Goal: Task Accomplishment & Management: Complete application form

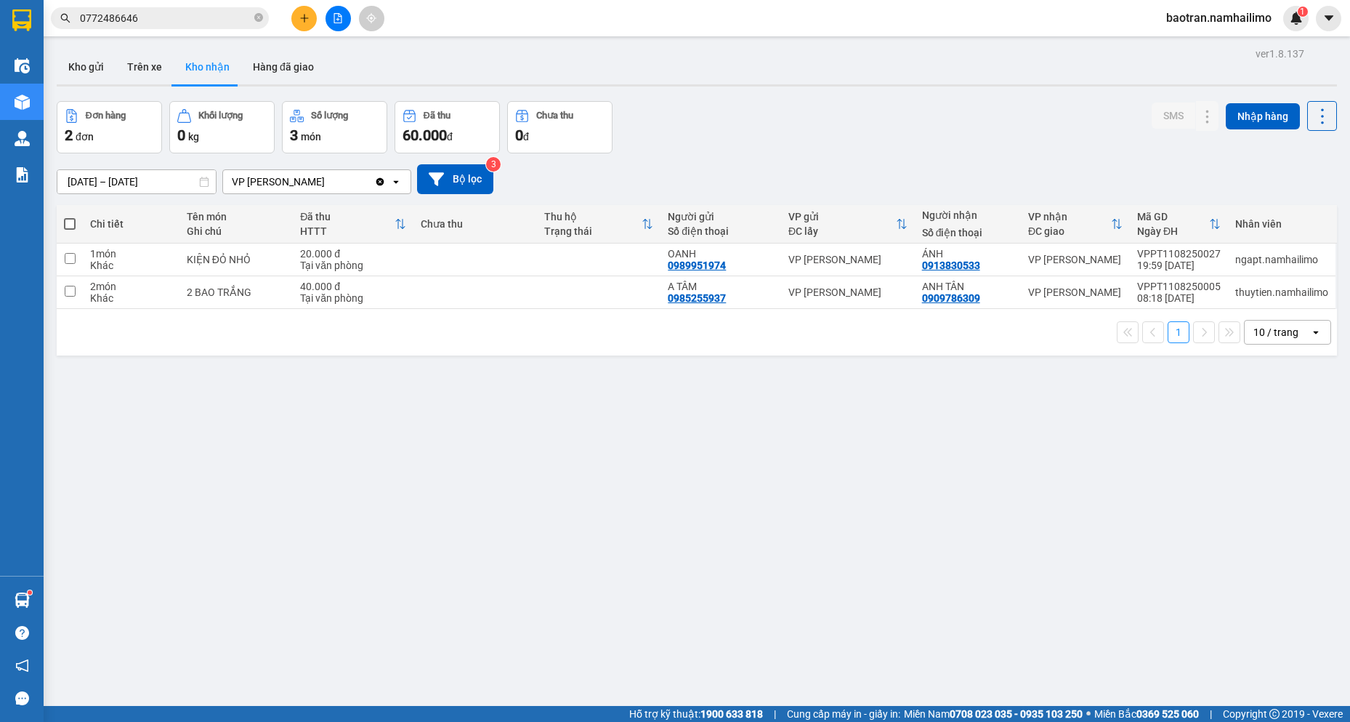
click at [302, 25] on button at bounding box center [303, 18] width 25 height 25
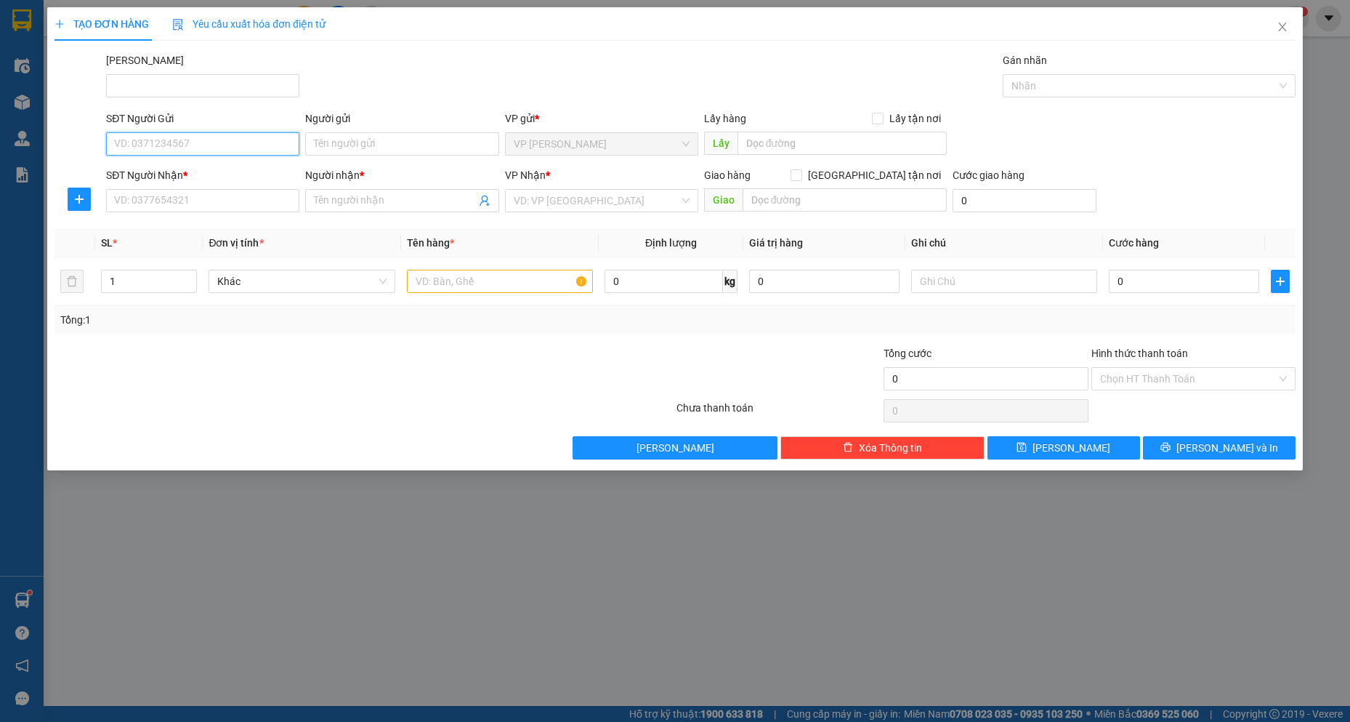
click at [239, 150] on input "SĐT Người Gửi" at bounding box center [202, 143] width 193 height 23
click at [222, 179] on div "0767444079 - NGỌC TVP" at bounding box center [203, 173] width 176 height 16
type input "0767444079"
type input "NGỌC TVP"
type input "0978237775"
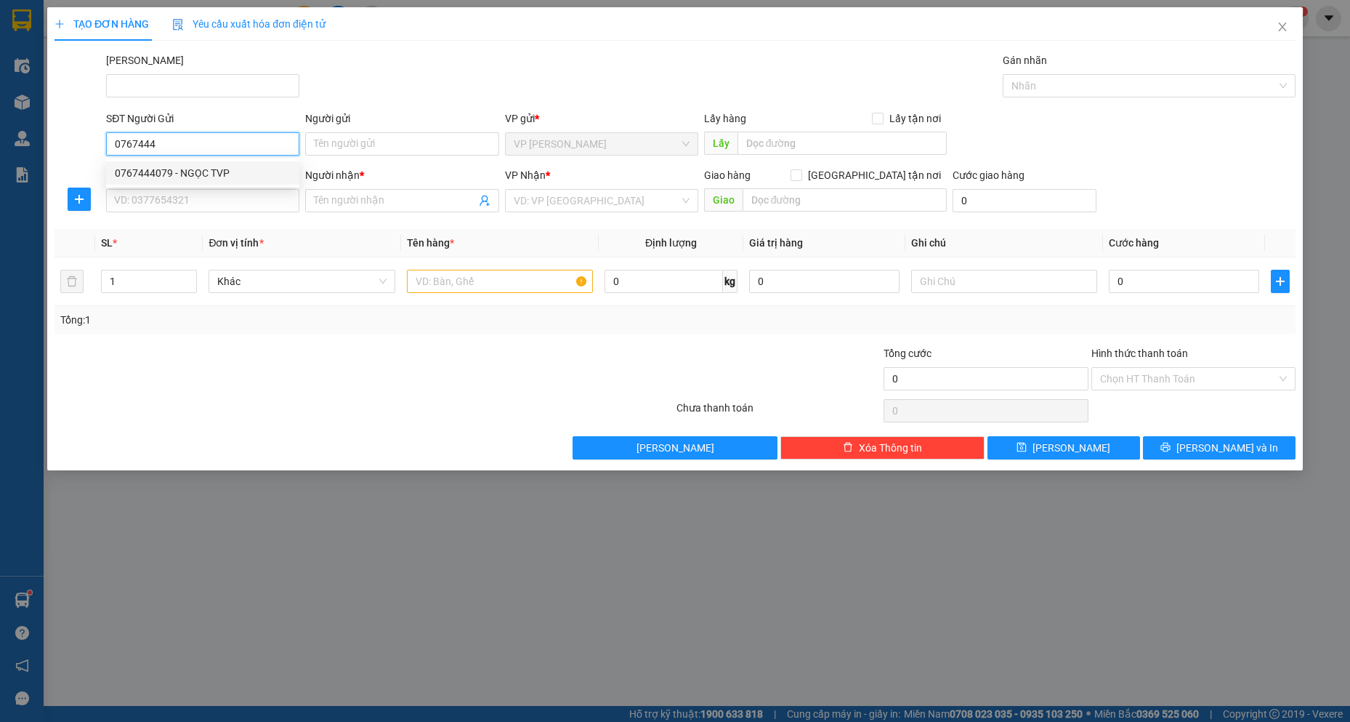
type input "ĐAN TVP"
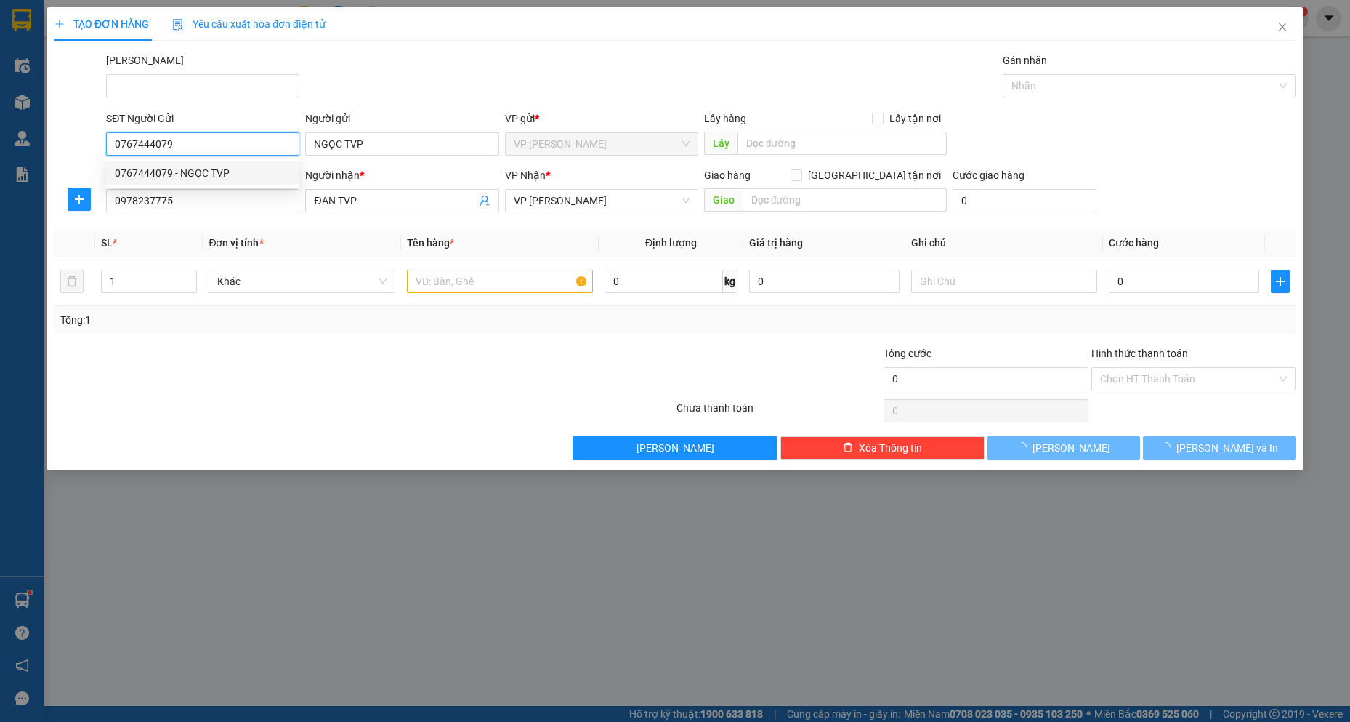
type input "30.000"
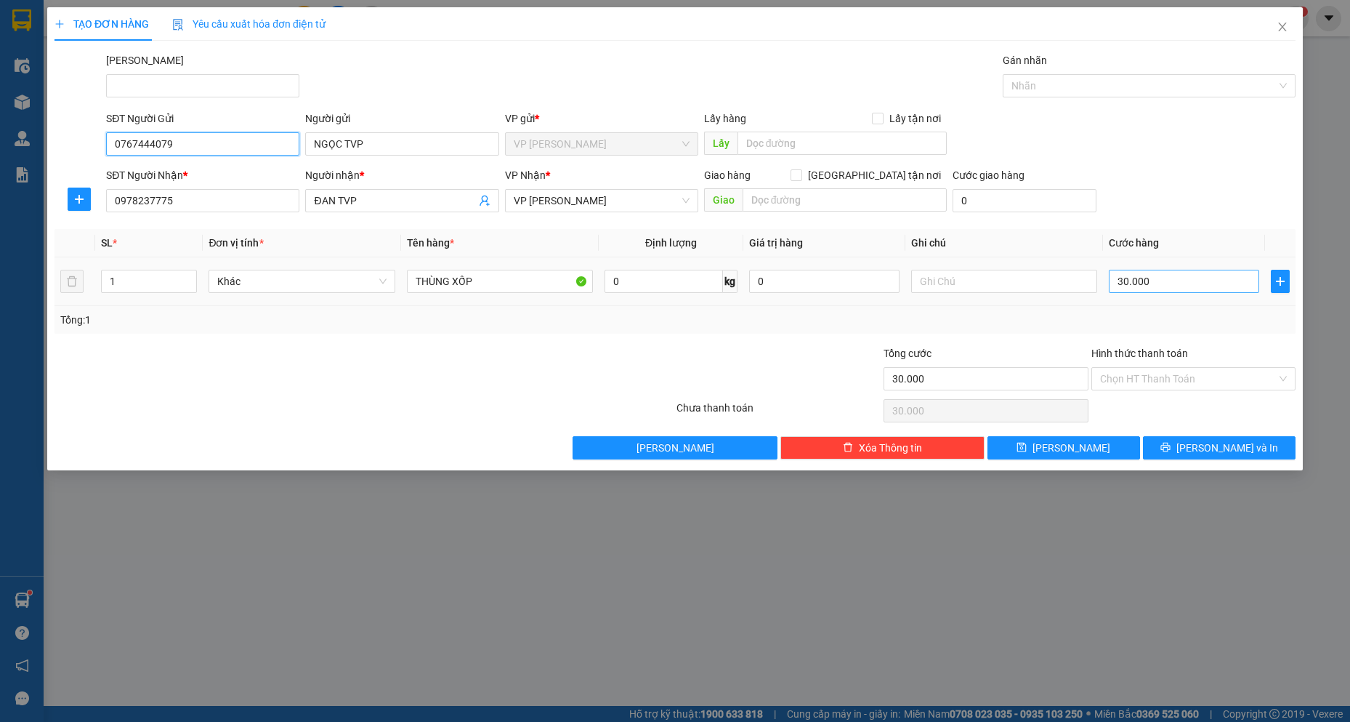
type input "0767444079"
click at [1182, 285] on input "30.000" at bounding box center [1184, 281] width 150 height 23
type input "5"
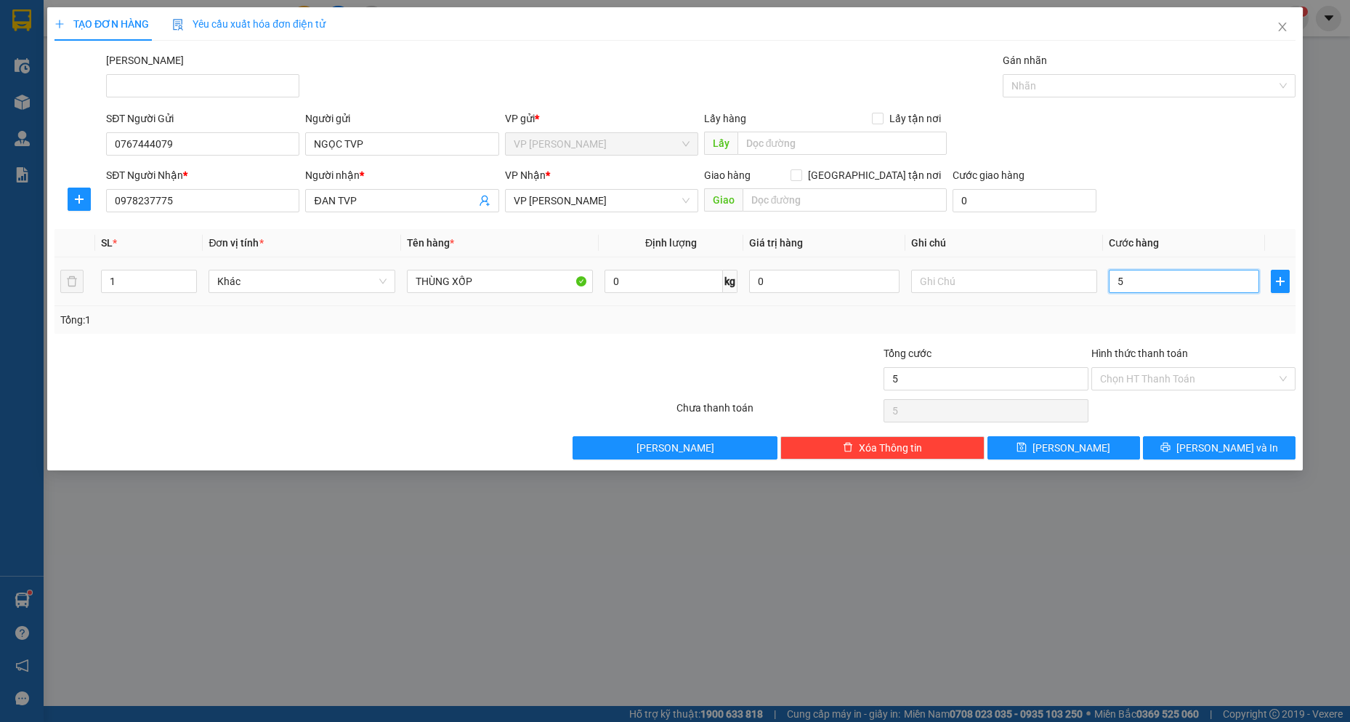
type input "50"
type input "500"
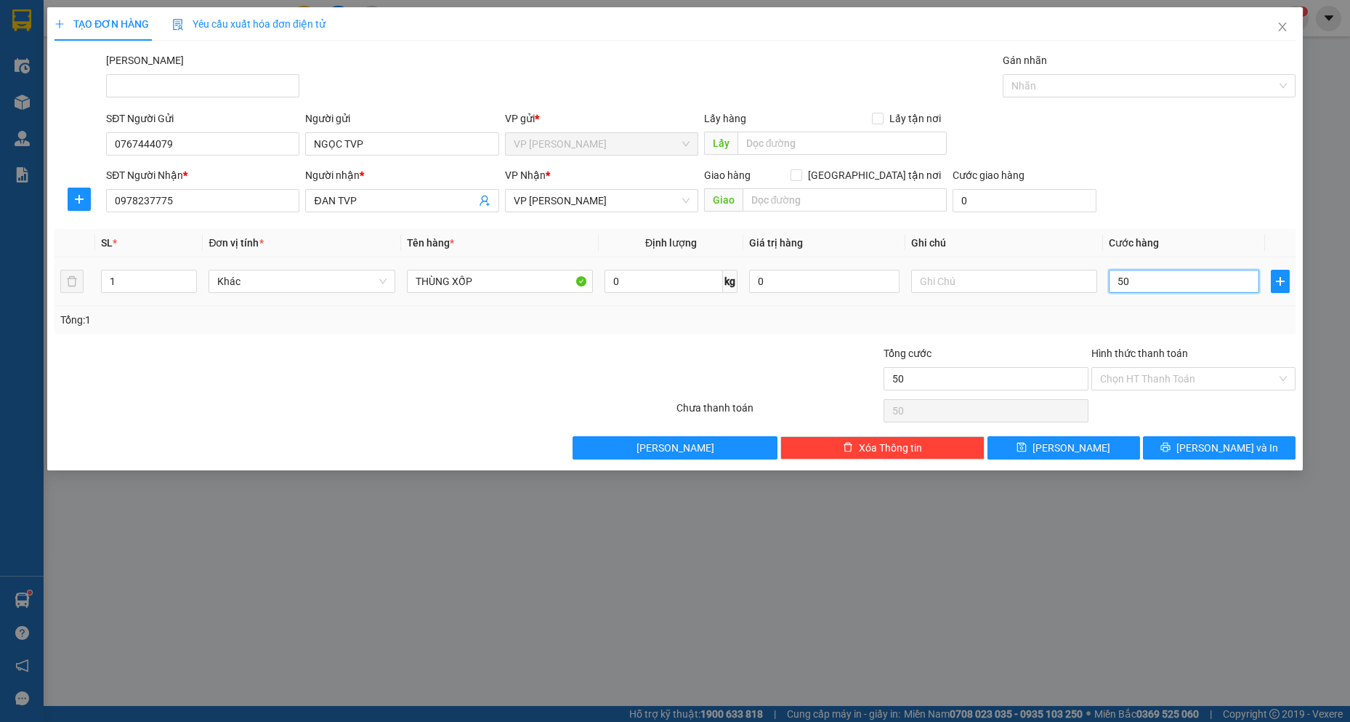
type input "500"
type input "5.000"
type input "50.000"
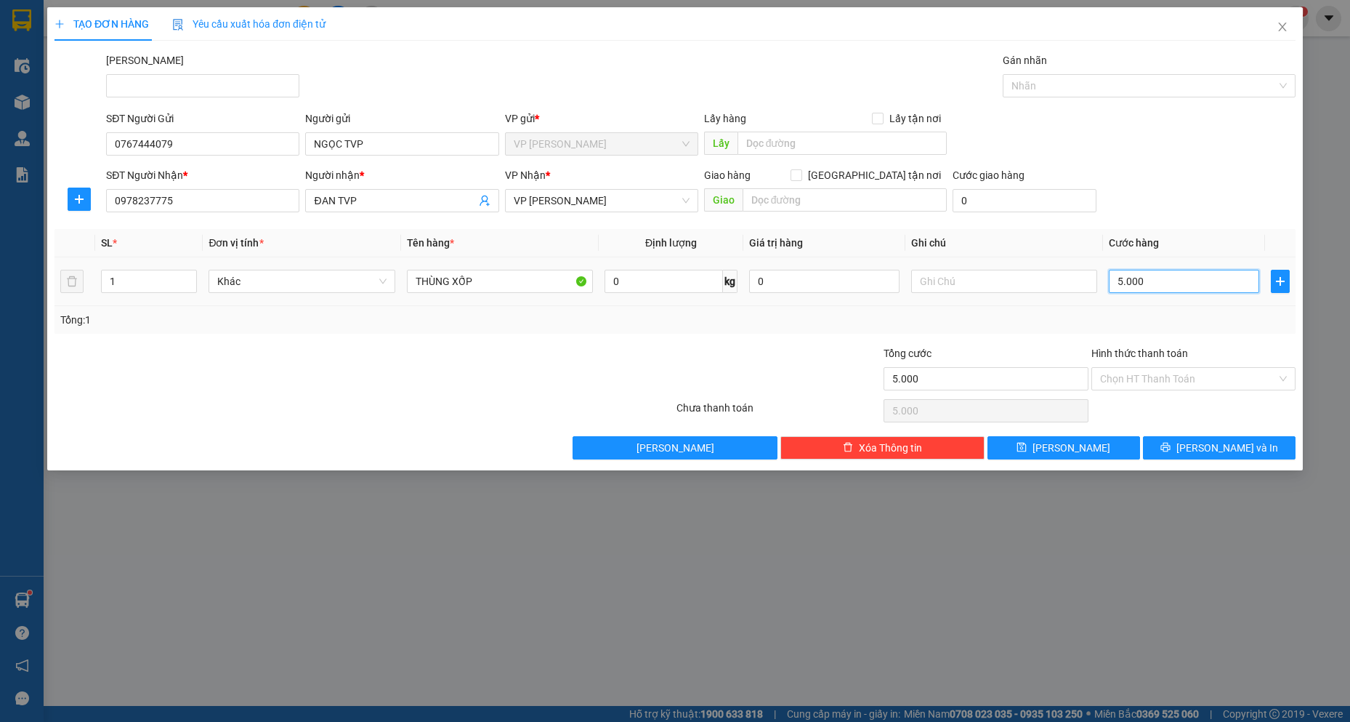
type input "50.000"
type input "5.000"
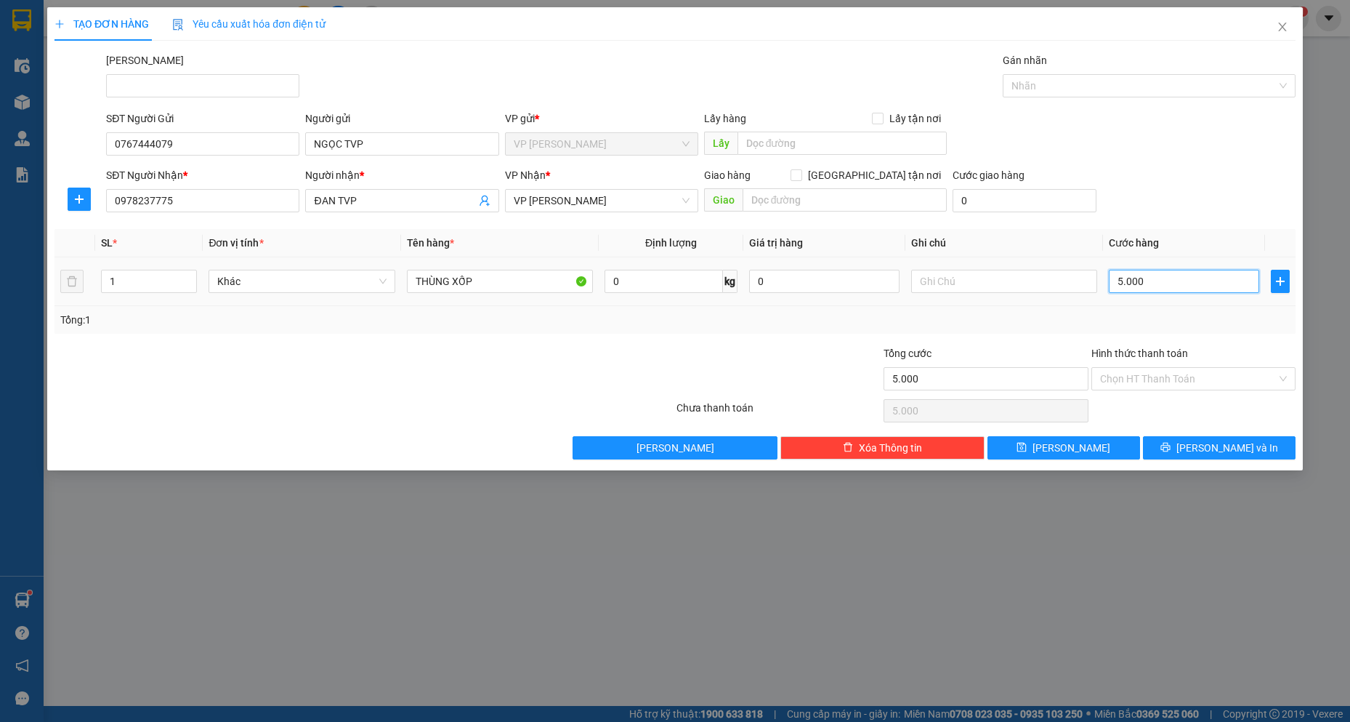
type input "500"
type input "50"
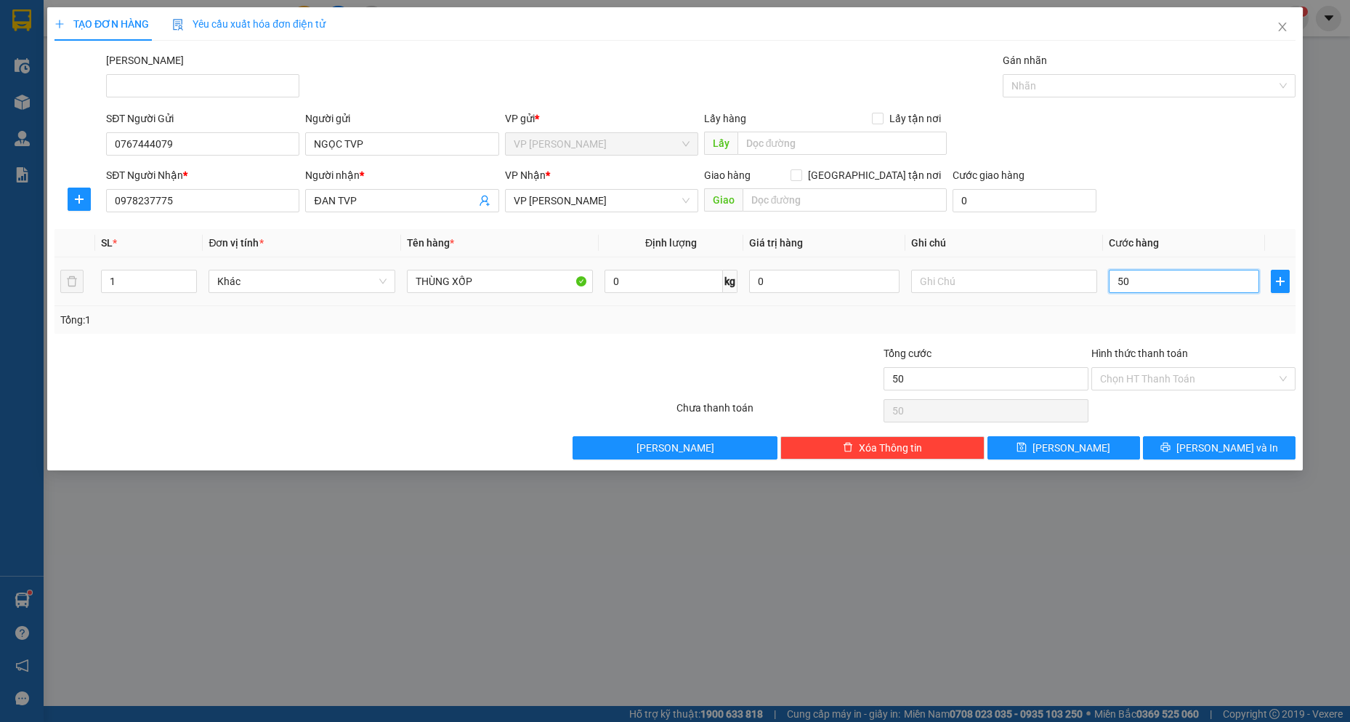
type input "5"
type input "0"
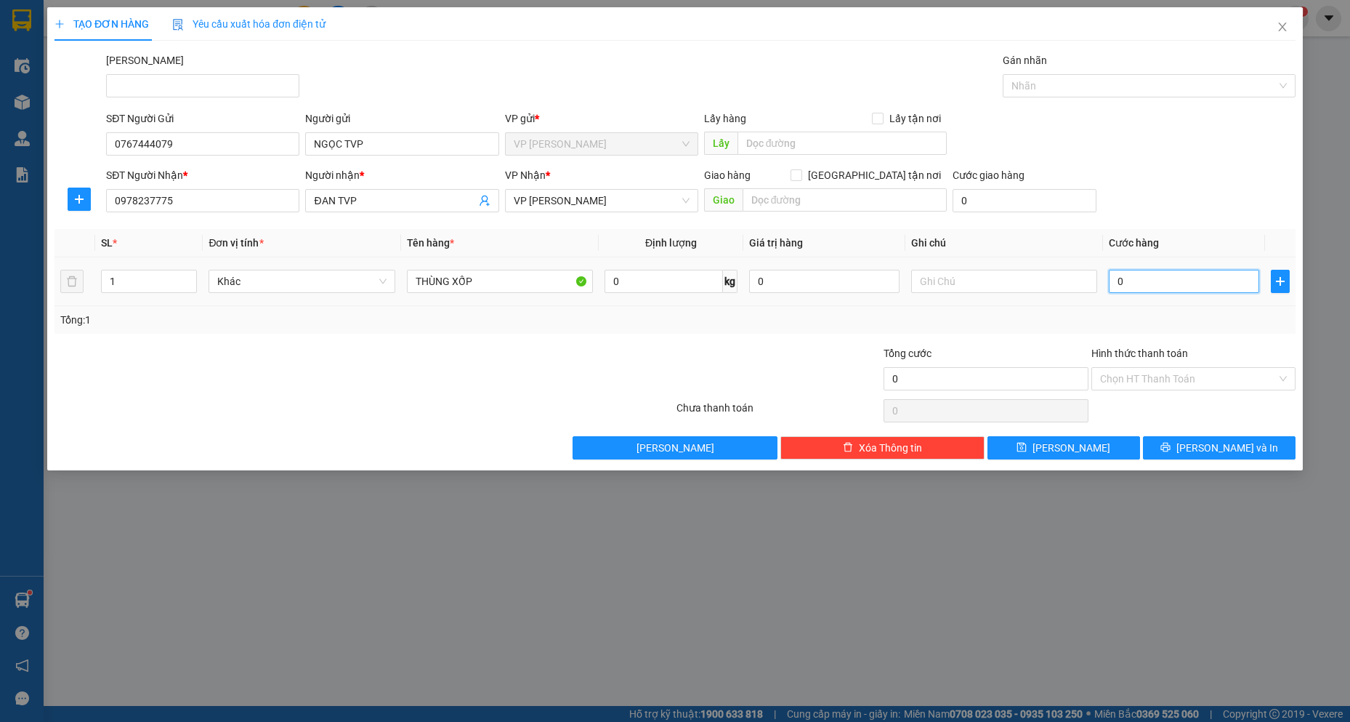
type input "0"
type input "6"
type input "06"
type input "60"
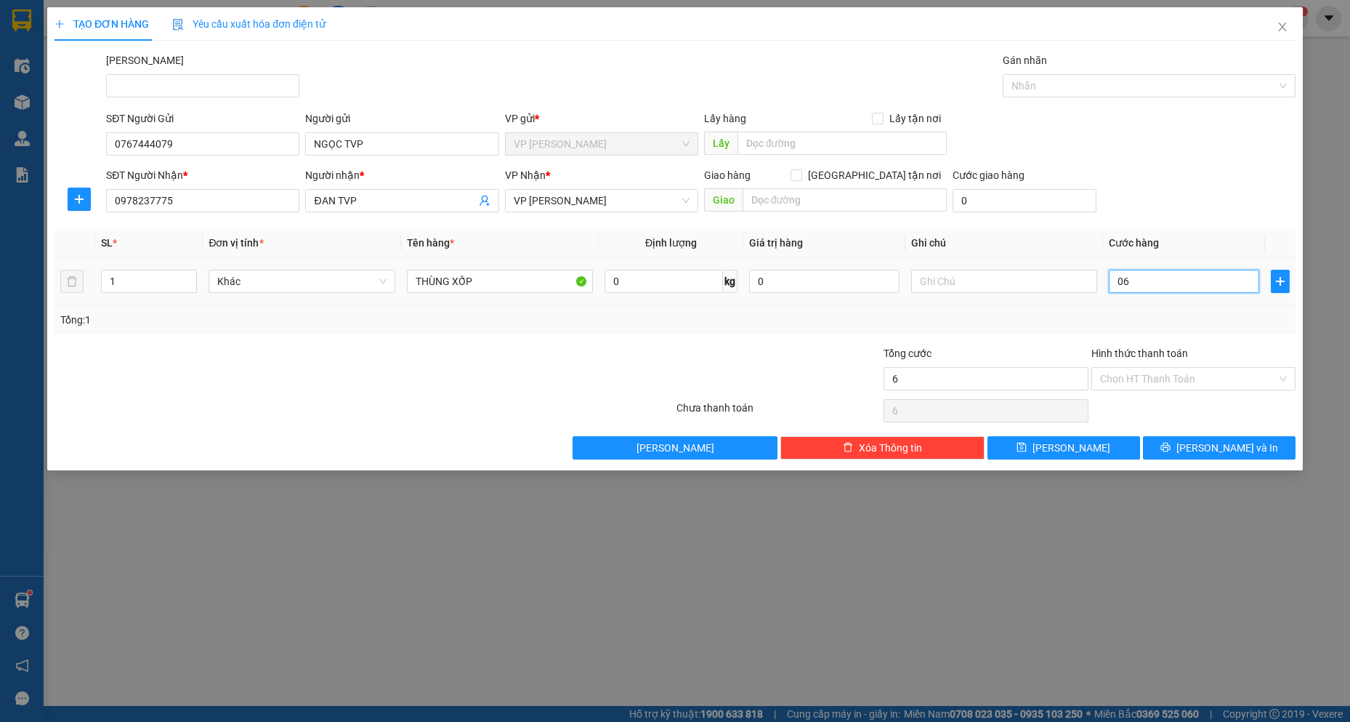
type input "60"
type input "060"
type input "600"
type input "0.600"
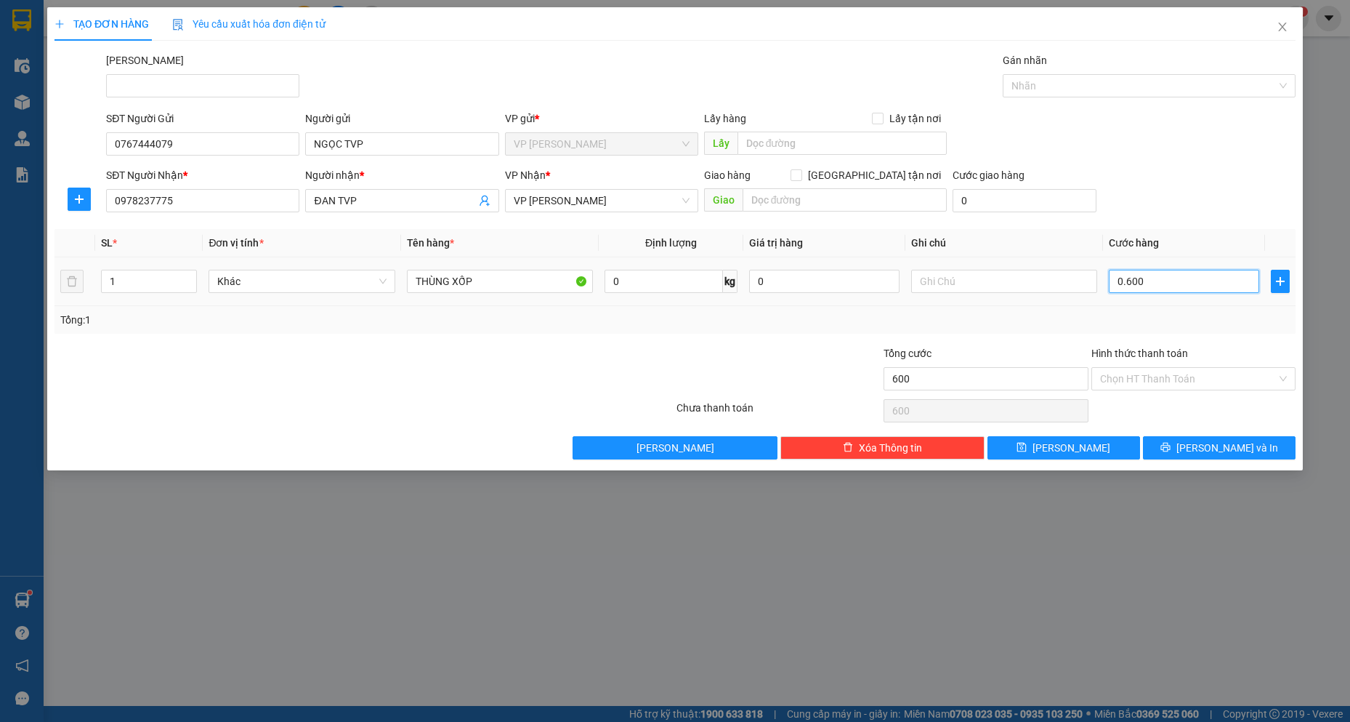
type input "6.000"
type input "06.000"
type input "60.000"
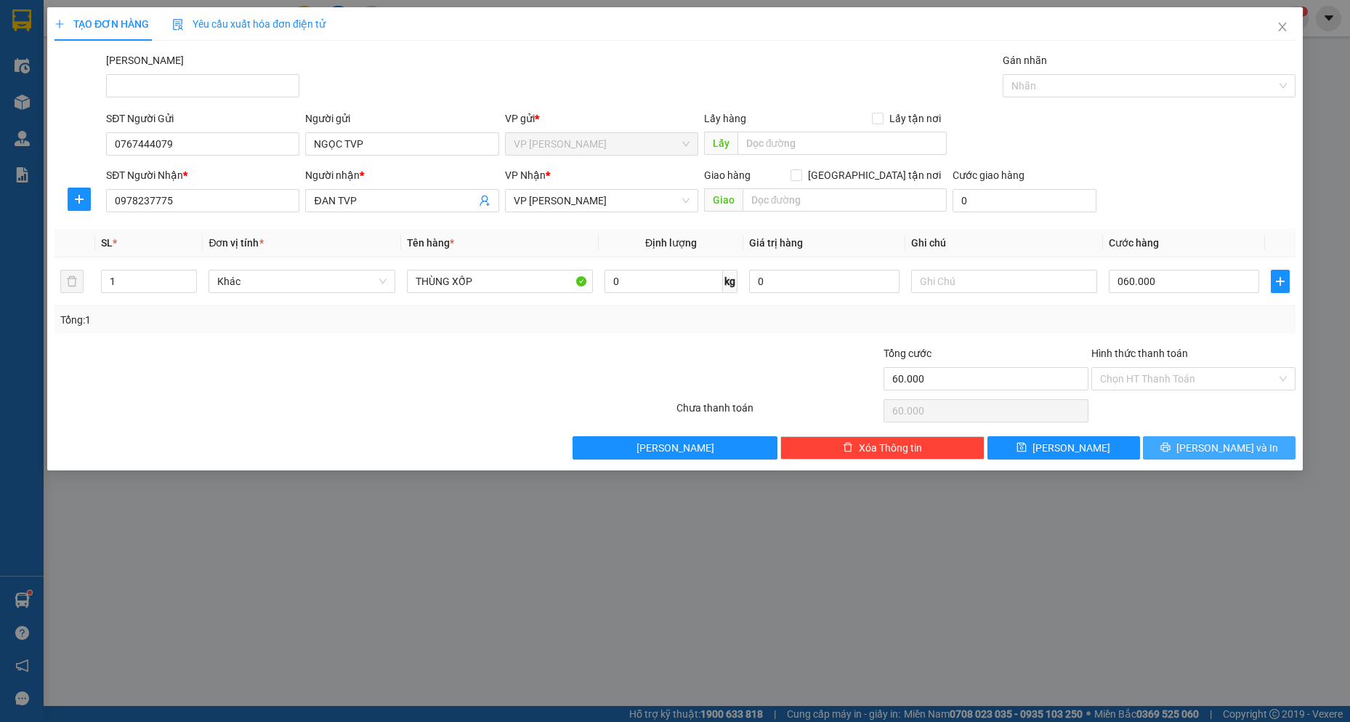
type input "60.000"
click at [1246, 450] on span "[PERSON_NAME] và In" at bounding box center [1227, 448] width 102 height 16
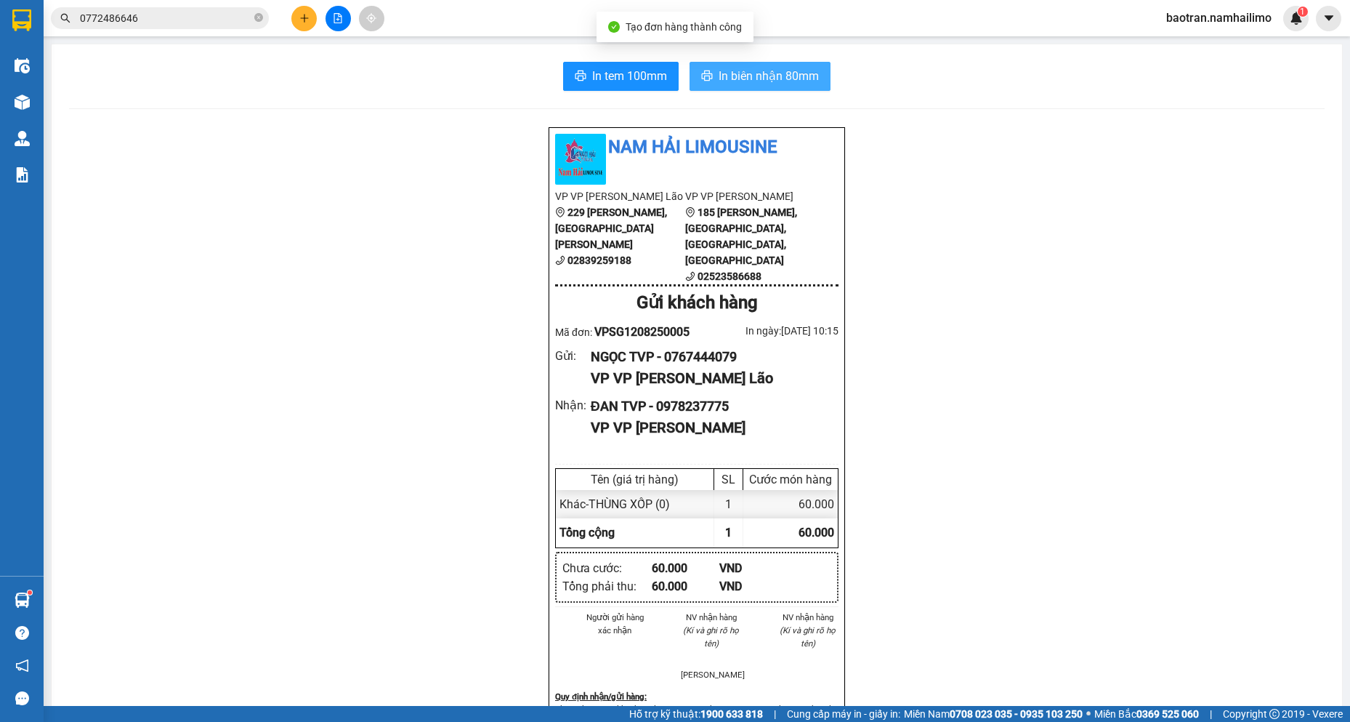
click at [801, 79] on span "In biên nhận 80mm" at bounding box center [769, 76] width 100 height 18
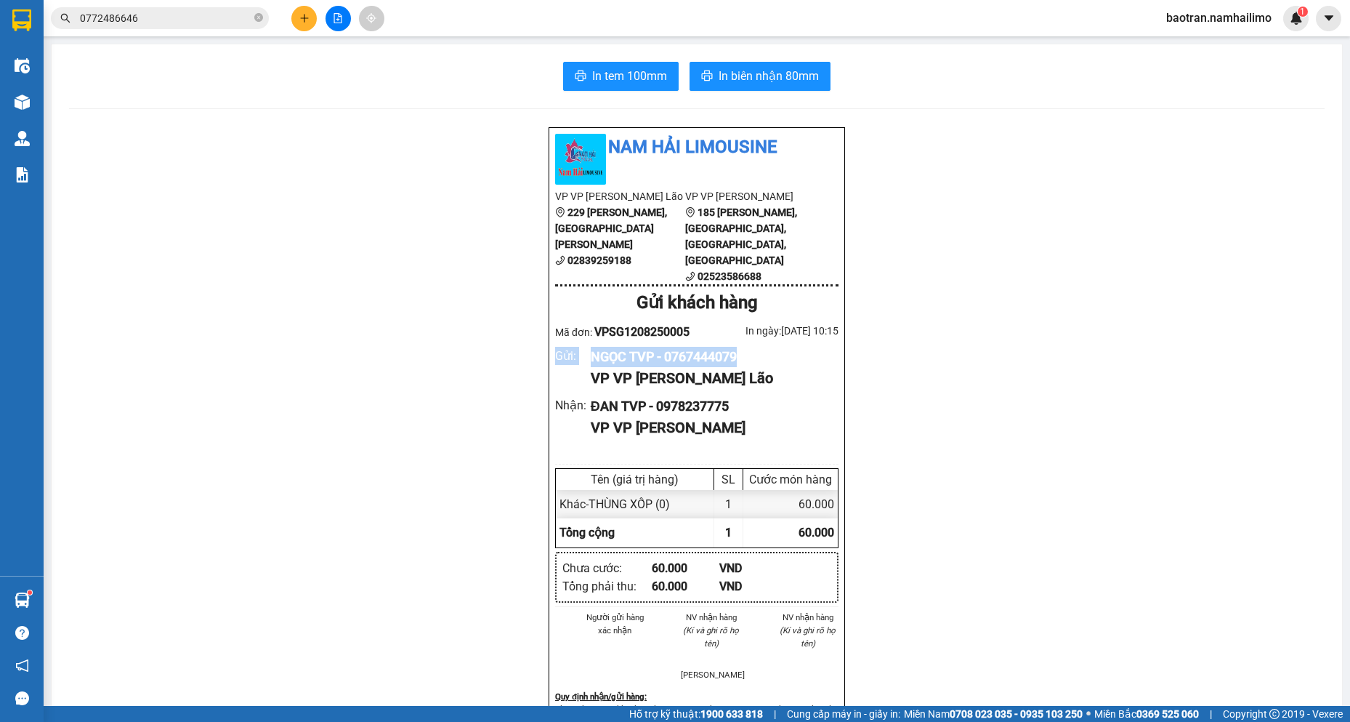
click at [1270, 340] on div "Nam Hải Limousine VP VP [PERSON_NAME] Lão 229 [PERSON_NAME], [GEOGRAPHIC_DATA][…" at bounding box center [697, 708] width 1256 height 1164
click at [211, 18] on input "0772486646" at bounding box center [165, 18] width 171 height 16
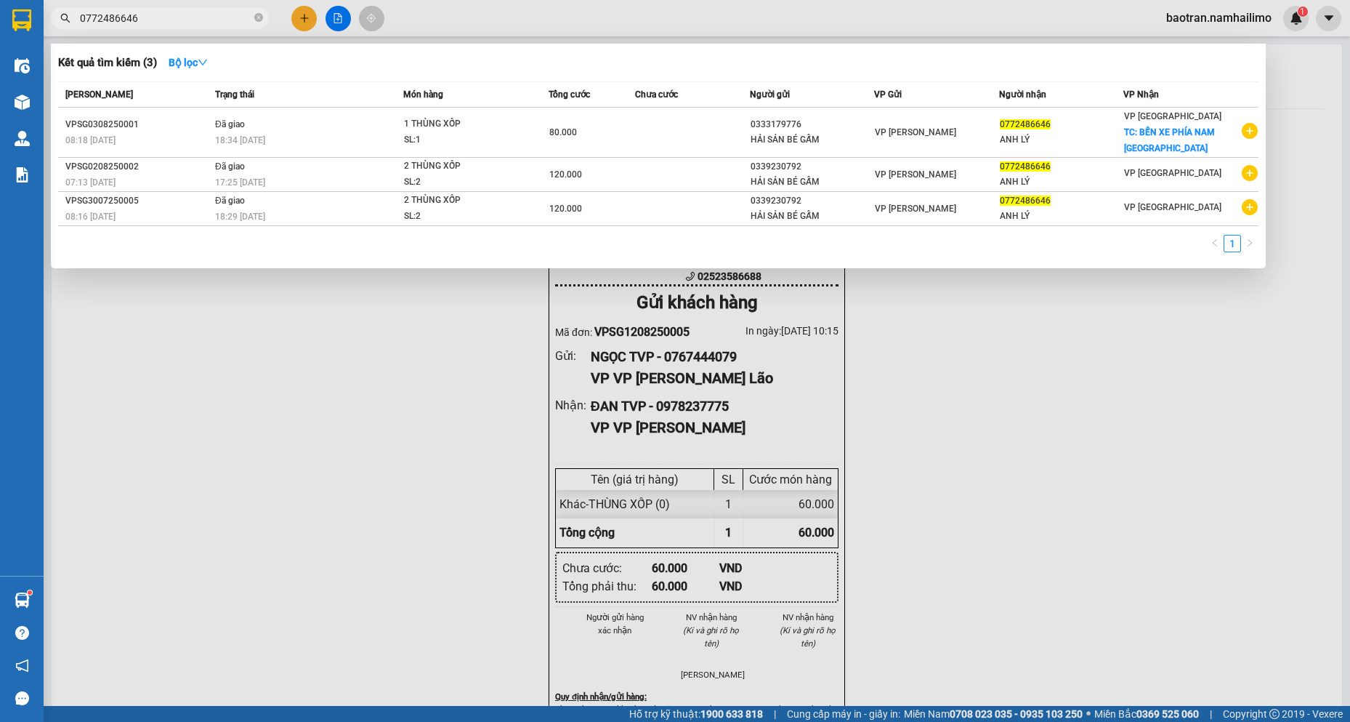
click at [211, 18] on input "0772486646" at bounding box center [165, 18] width 171 height 16
click at [210, 18] on input "0772486646" at bounding box center [165, 18] width 171 height 16
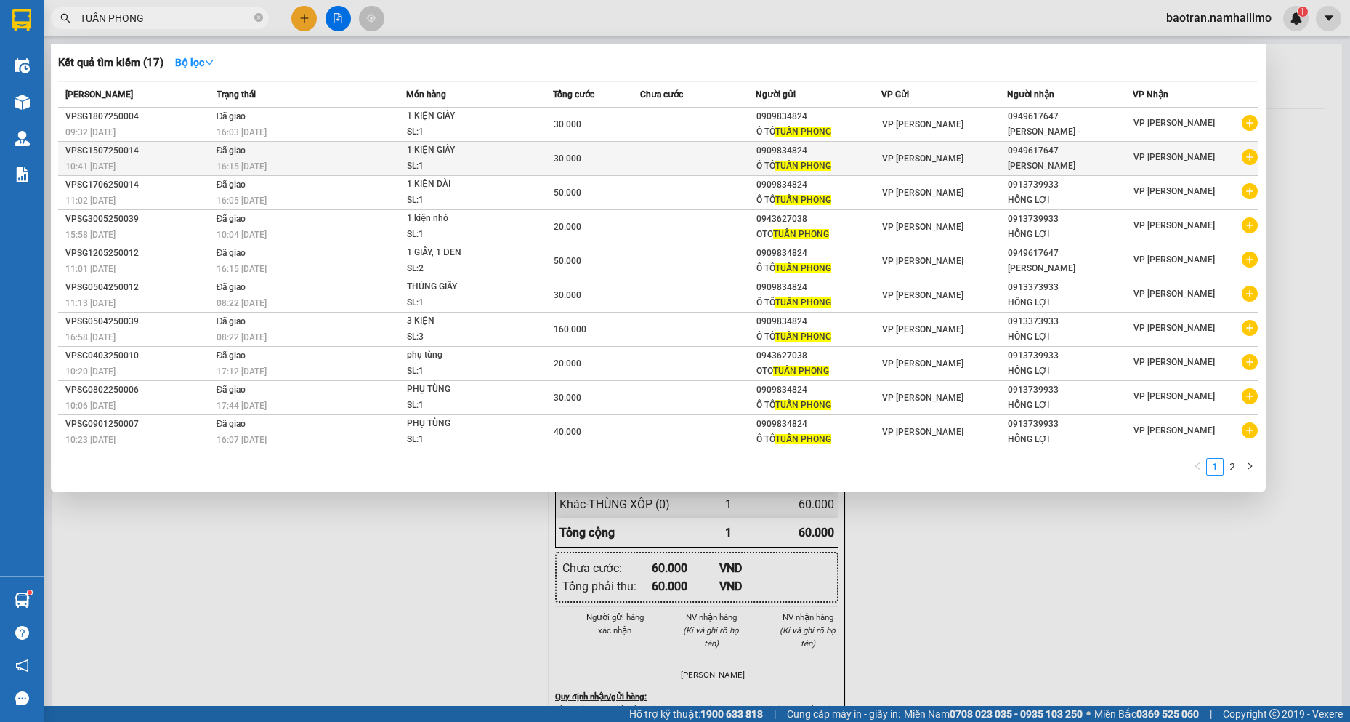
type input "TUẤN PHONG"
click at [1253, 158] on icon "plus-circle" at bounding box center [1250, 157] width 16 height 16
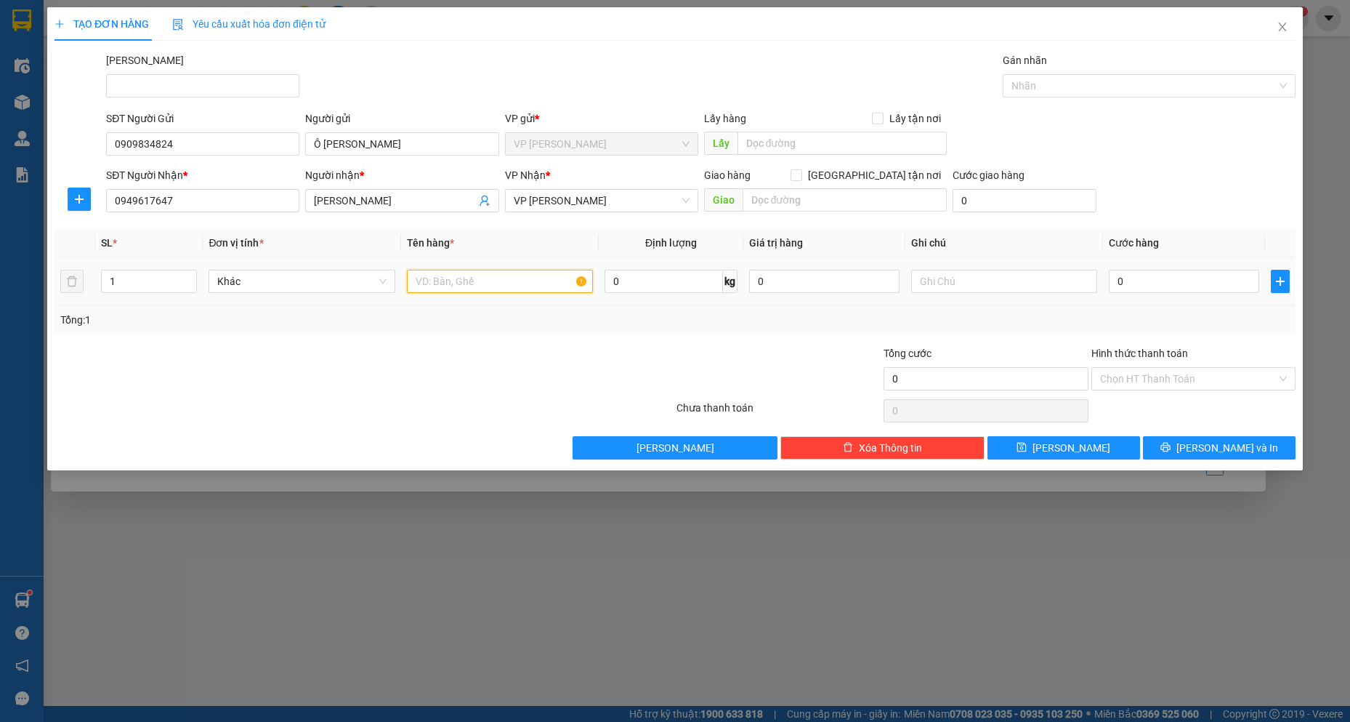
click at [480, 274] on input "text" at bounding box center [500, 281] width 187 height 23
type input "1 KIỆN ĐEN DAI"
click at [260, 201] on input "0949617647" at bounding box center [202, 200] width 193 height 23
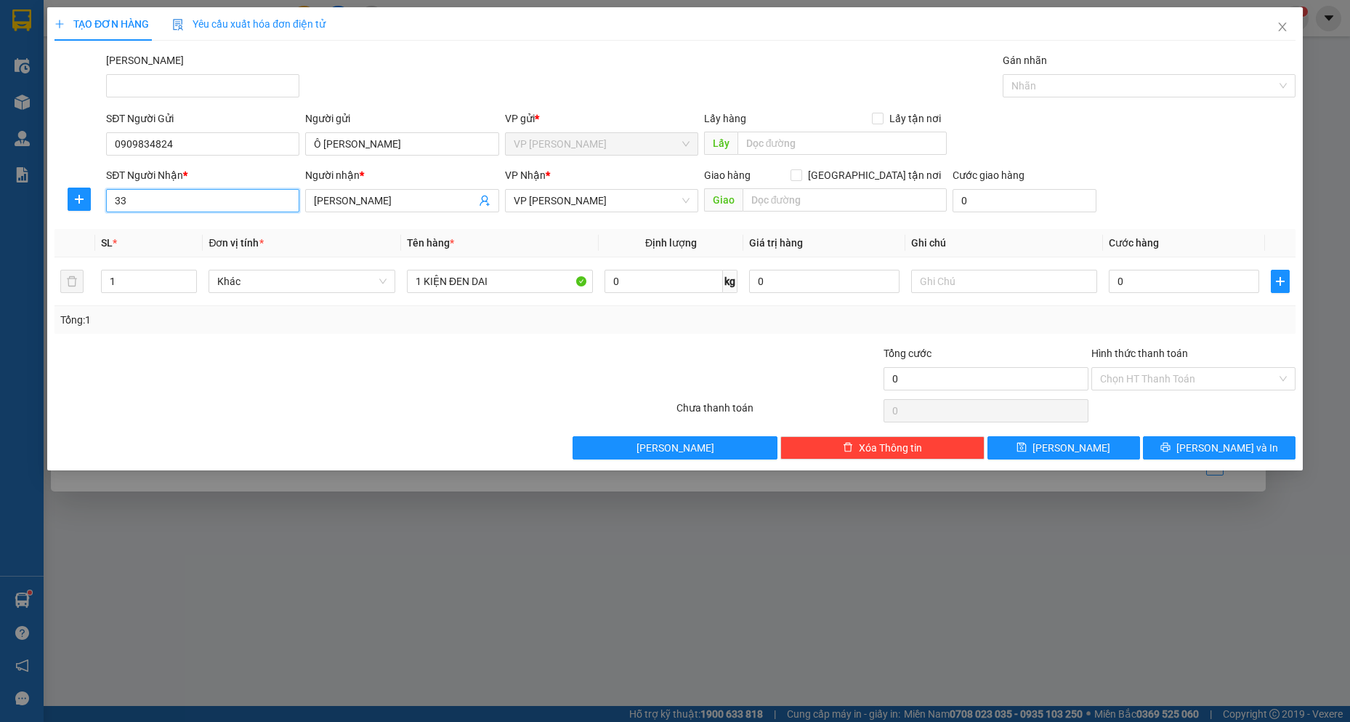
type input "3"
click at [236, 224] on div "0913739933 - [PERSON_NAME]" at bounding box center [203, 230] width 176 height 16
type input "0913739933"
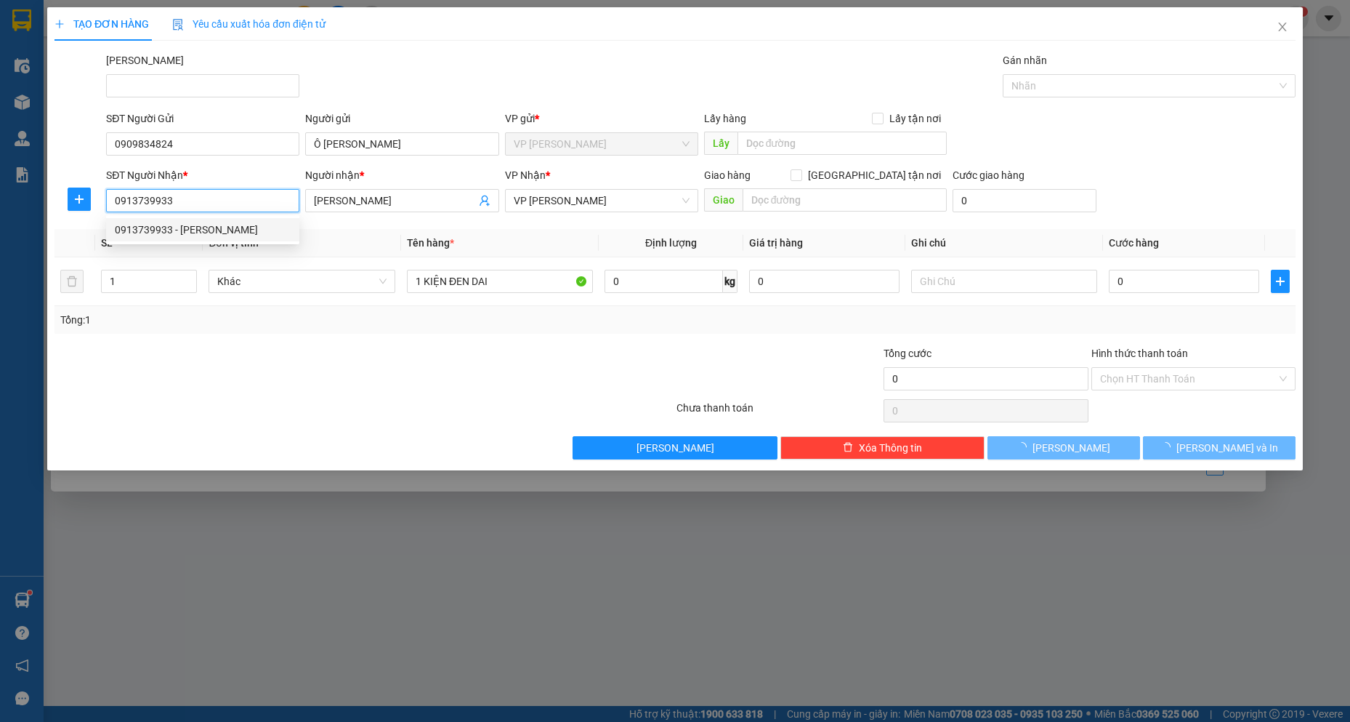
type input "20.000"
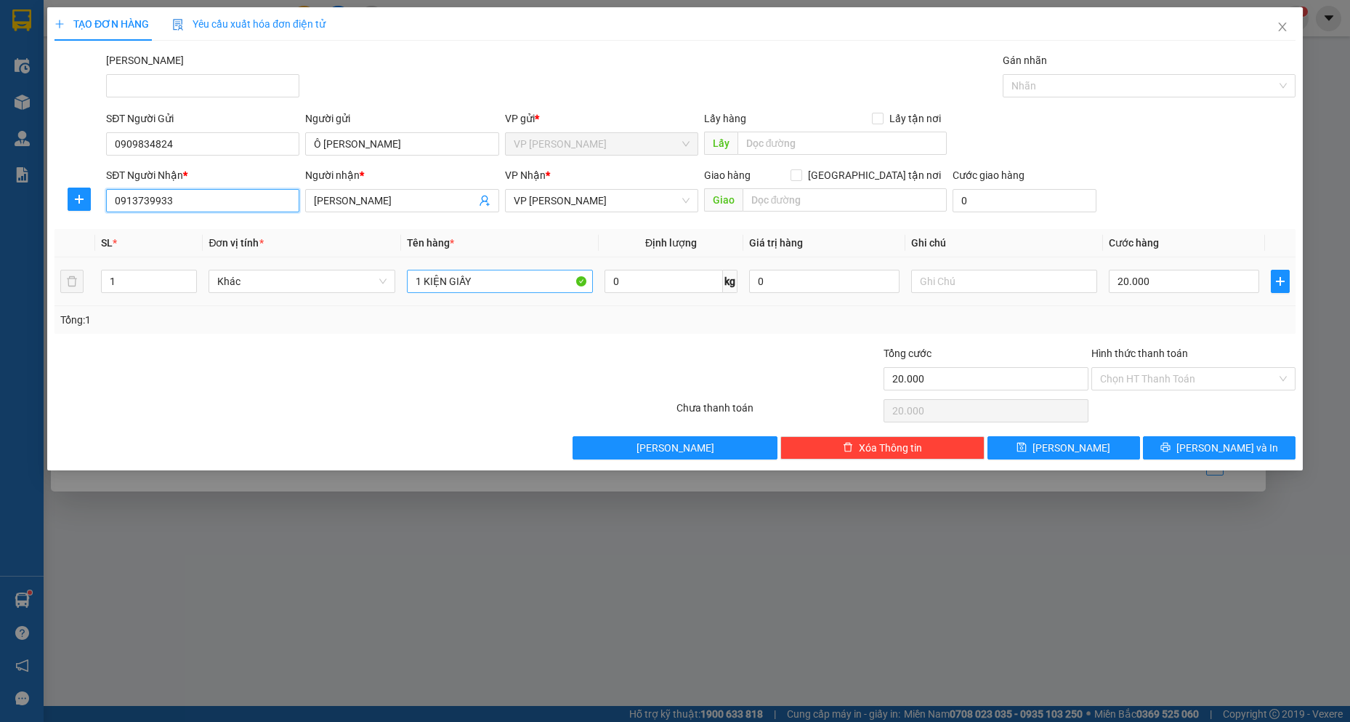
type input "0913739933"
drag, startPoint x: 533, startPoint y: 280, endPoint x: 449, endPoint y: 280, distance: 84.3
click at [449, 280] on input "1 KIỆN GIẤY" at bounding box center [500, 281] width 187 height 23
type input "1 KIỆN ĐEN DÀI"
click at [1166, 278] on input "20.000" at bounding box center [1184, 281] width 150 height 23
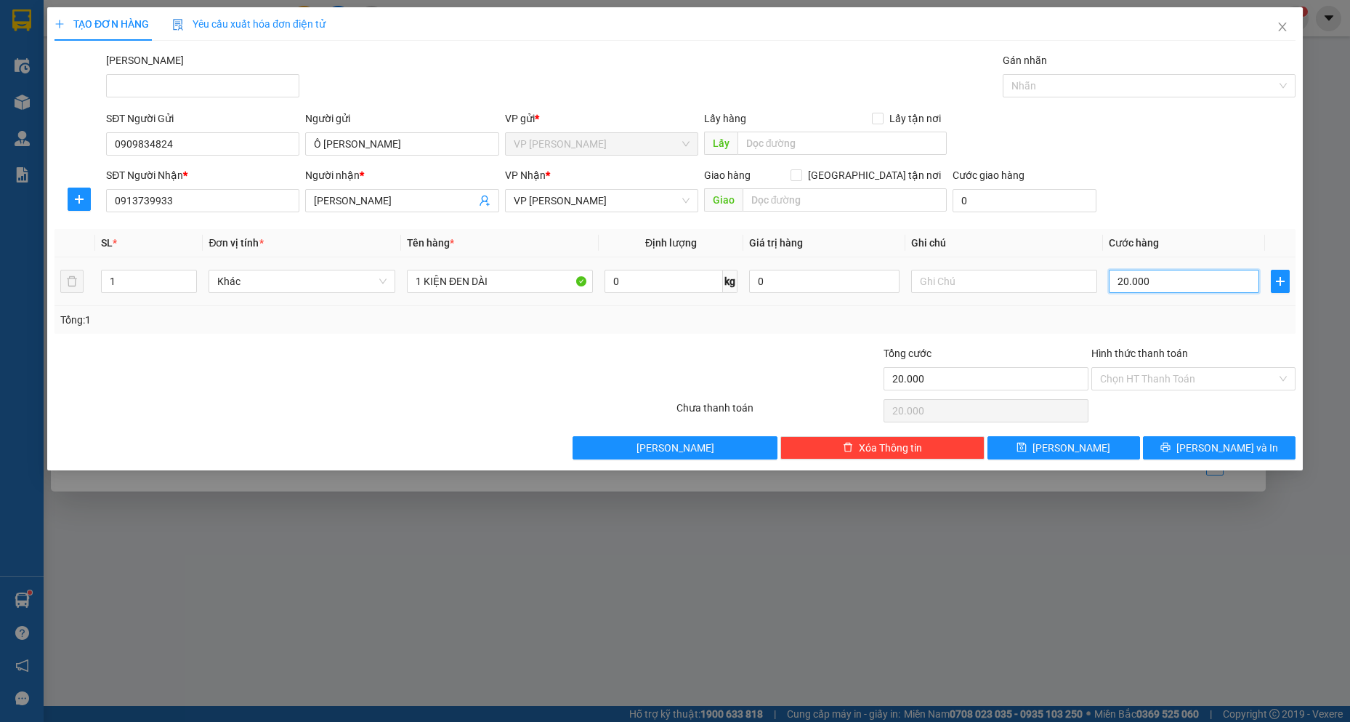
type input "5"
type input "50"
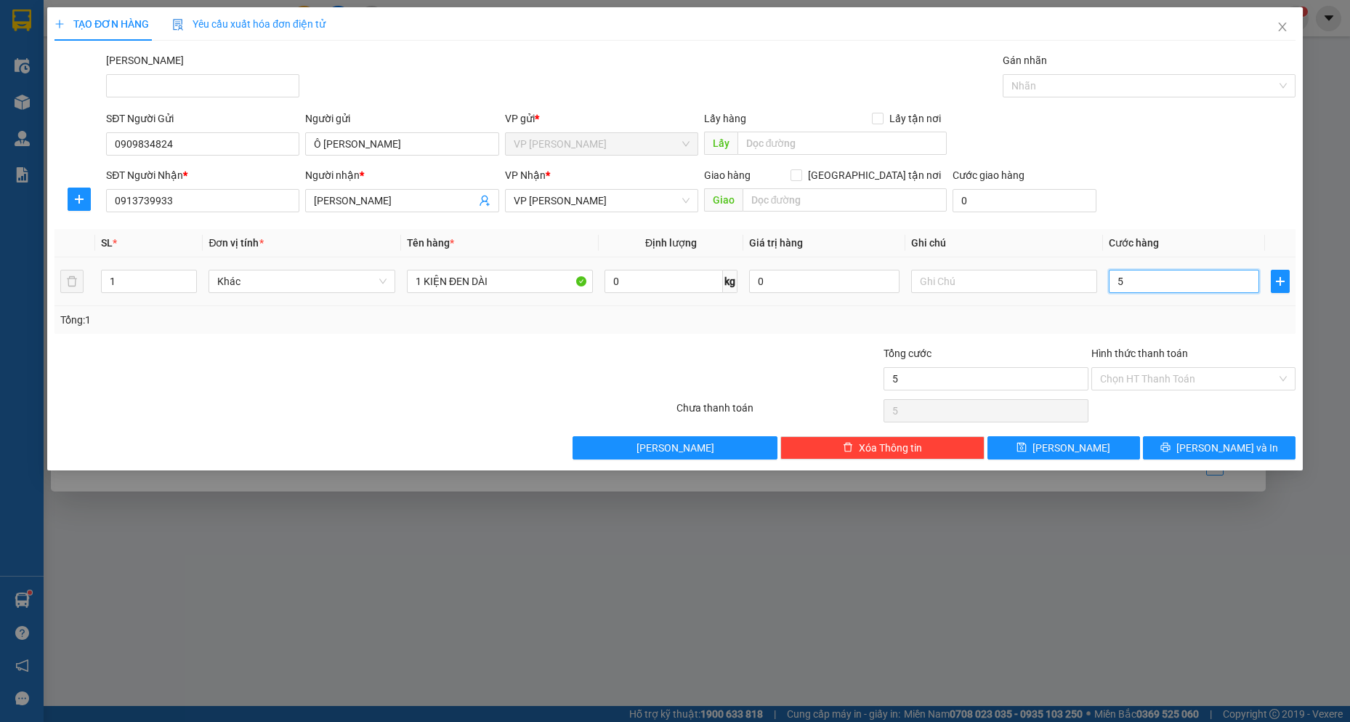
type input "50"
type input "500"
type input "5.000"
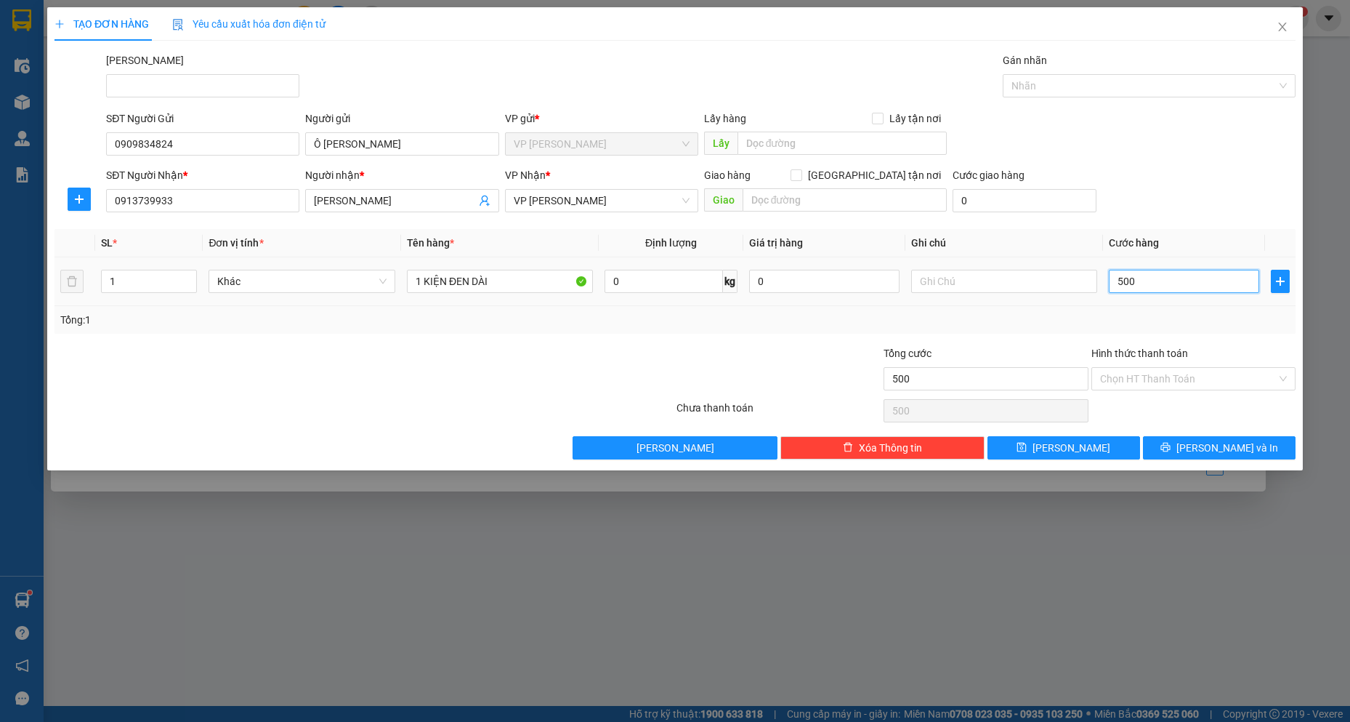
type input "5.000"
type input "50.000"
type input "500.000"
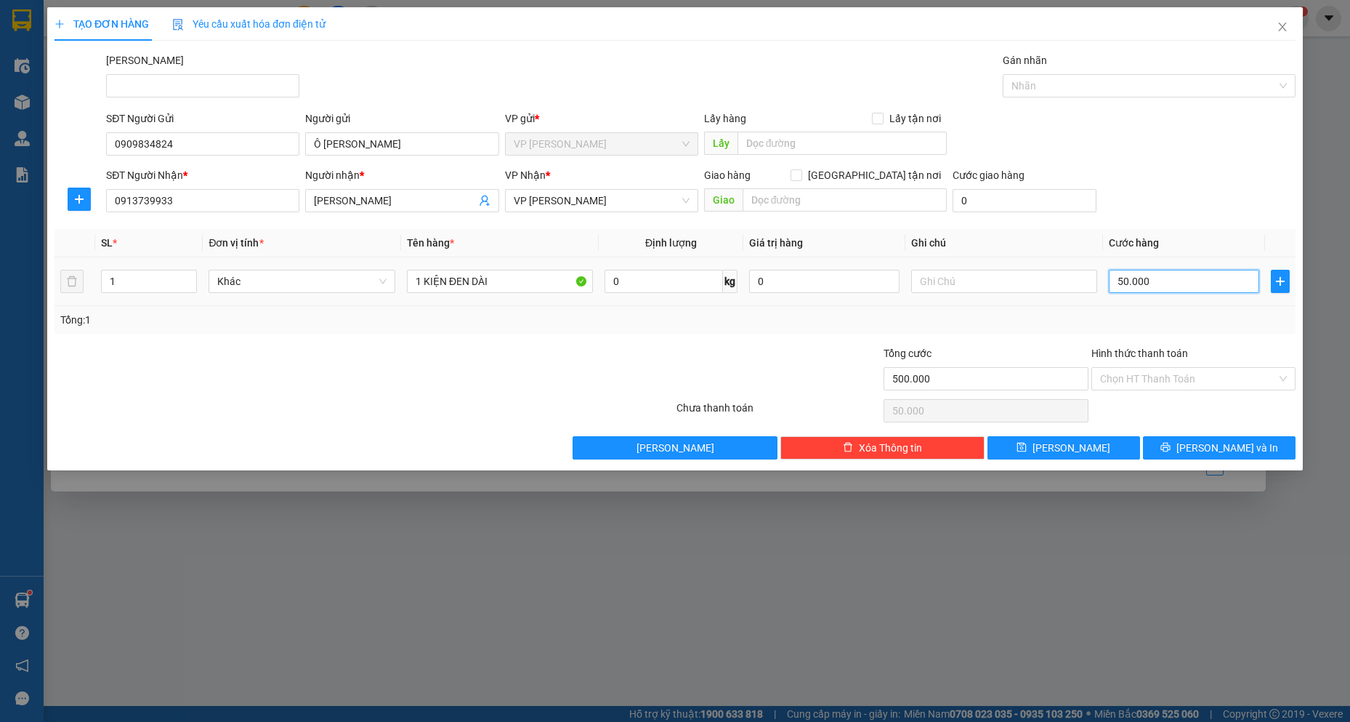
type input "500.000"
type input "50.000"
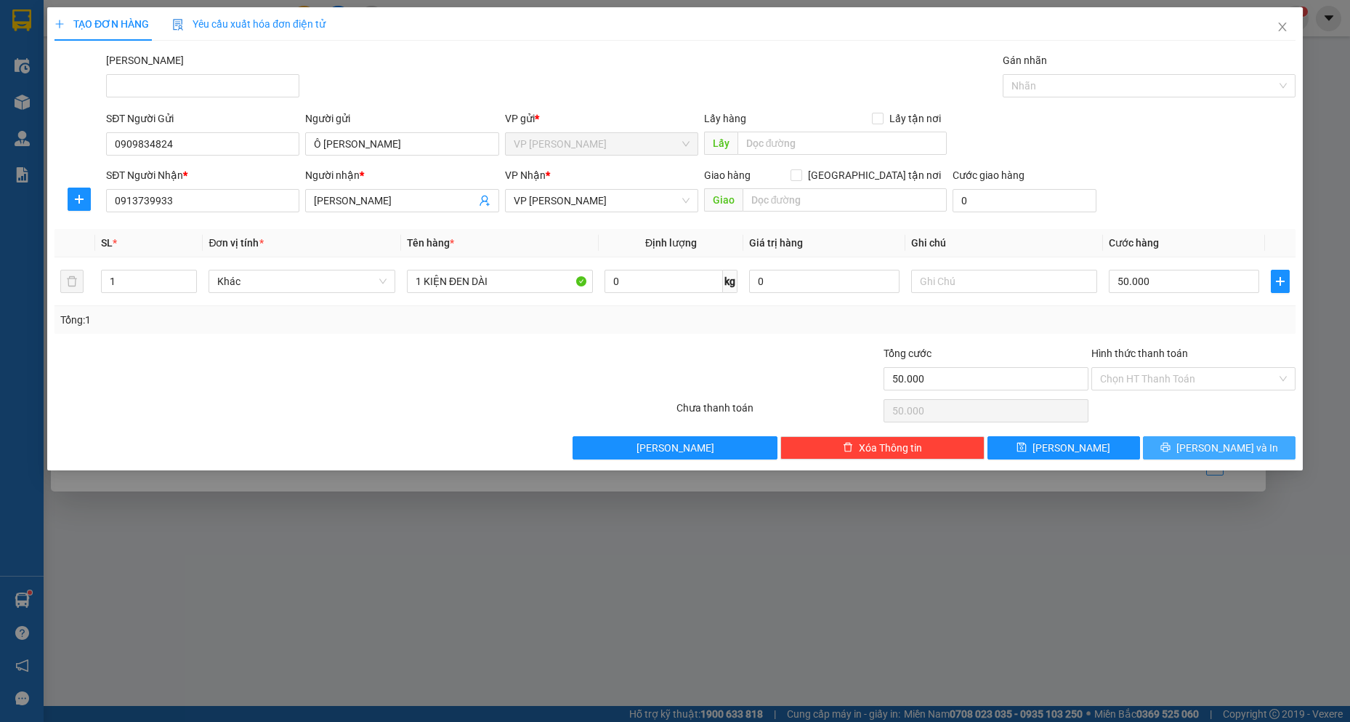
click at [1217, 444] on span "[PERSON_NAME] và In" at bounding box center [1227, 448] width 102 height 16
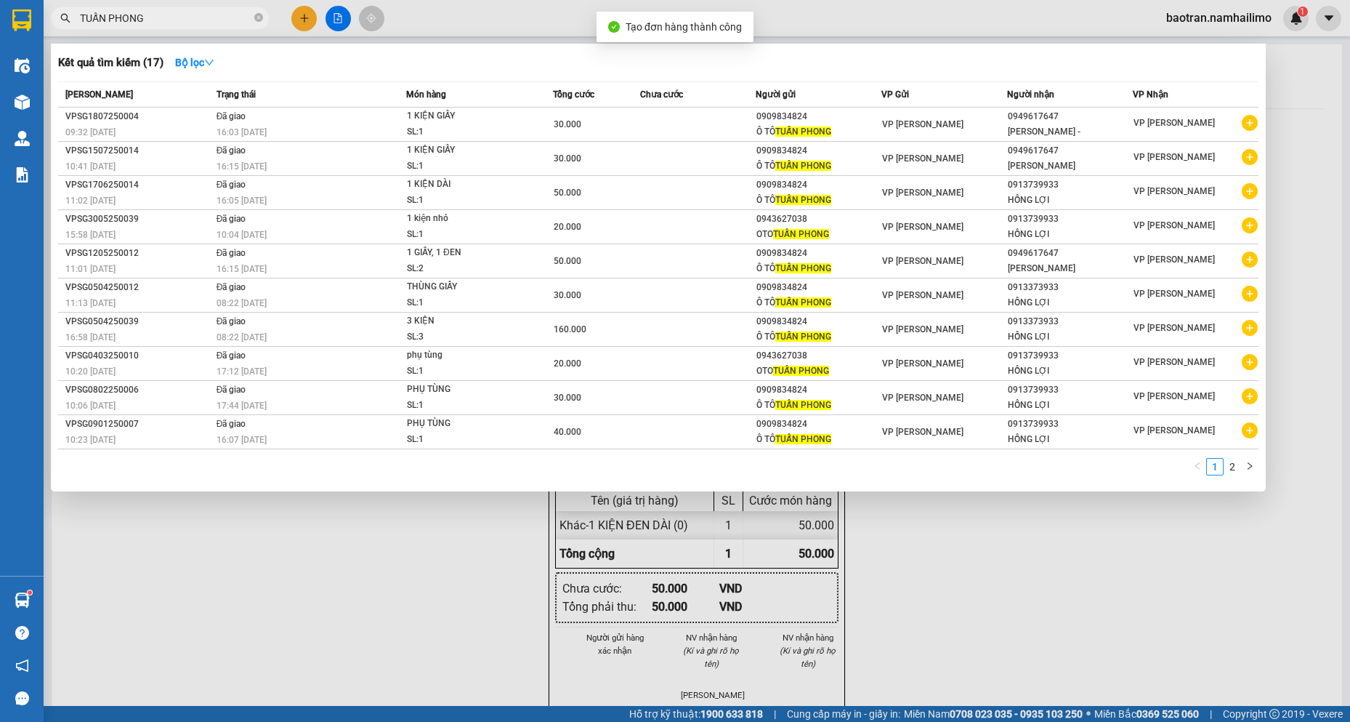
click at [1172, 600] on div at bounding box center [675, 361] width 1350 height 722
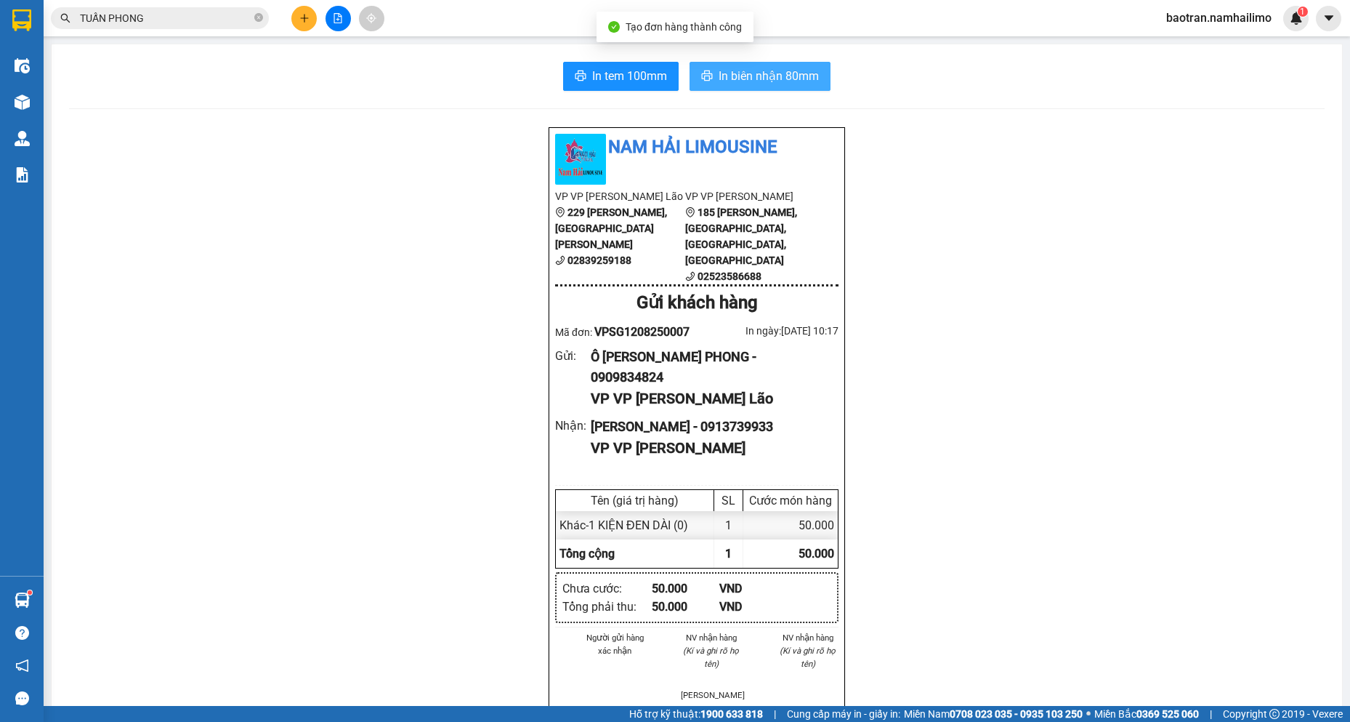
click at [781, 85] on span "In biên nhận 80mm" at bounding box center [769, 76] width 100 height 18
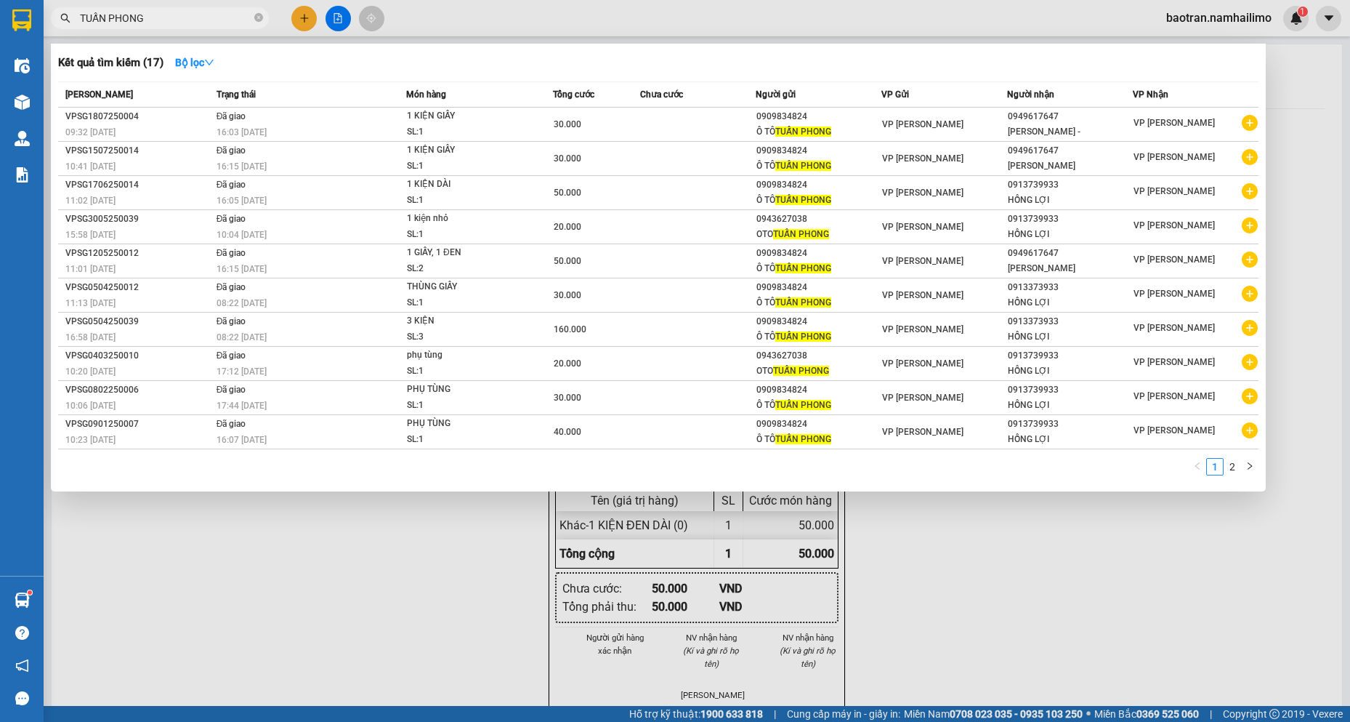
click at [227, 8] on span "TUẤN PHONG" at bounding box center [160, 18] width 218 height 22
click at [326, 16] on div at bounding box center [675, 361] width 1350 height 722
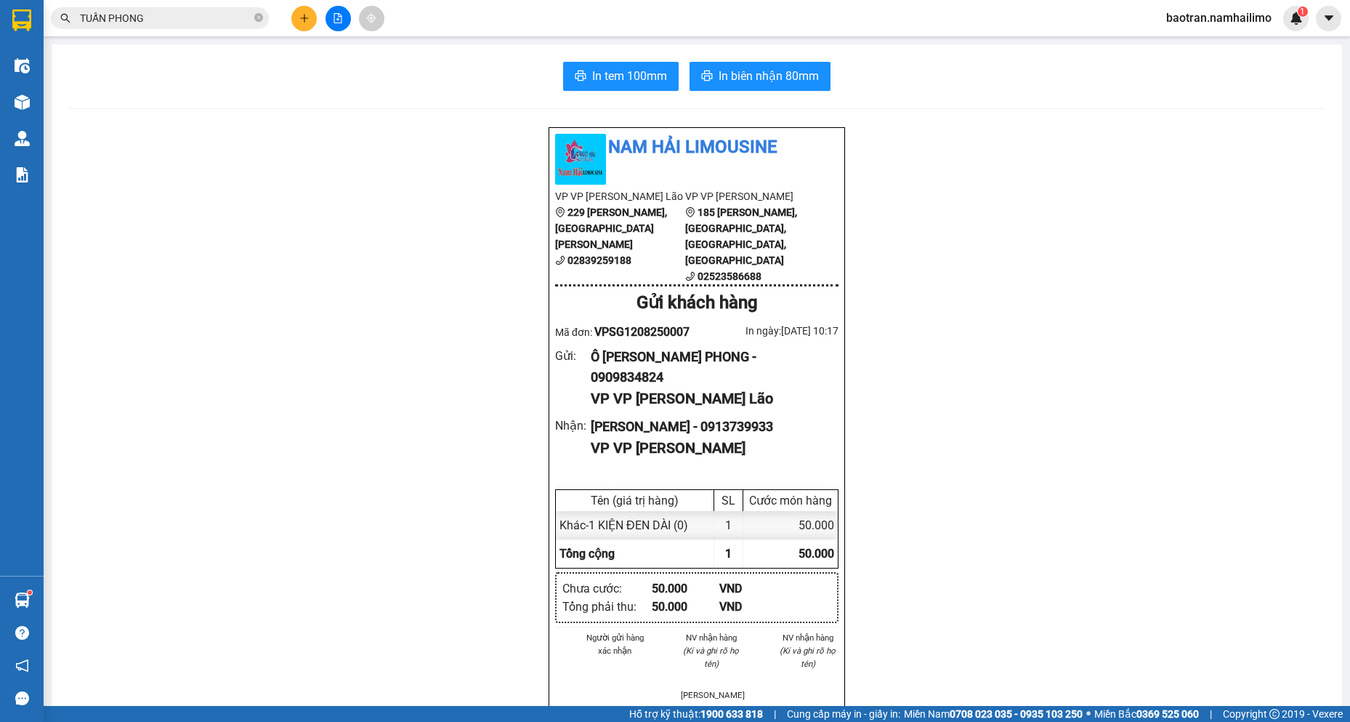
click at [310, 17] on button at bounding box center [303, 18] width 25 height 25
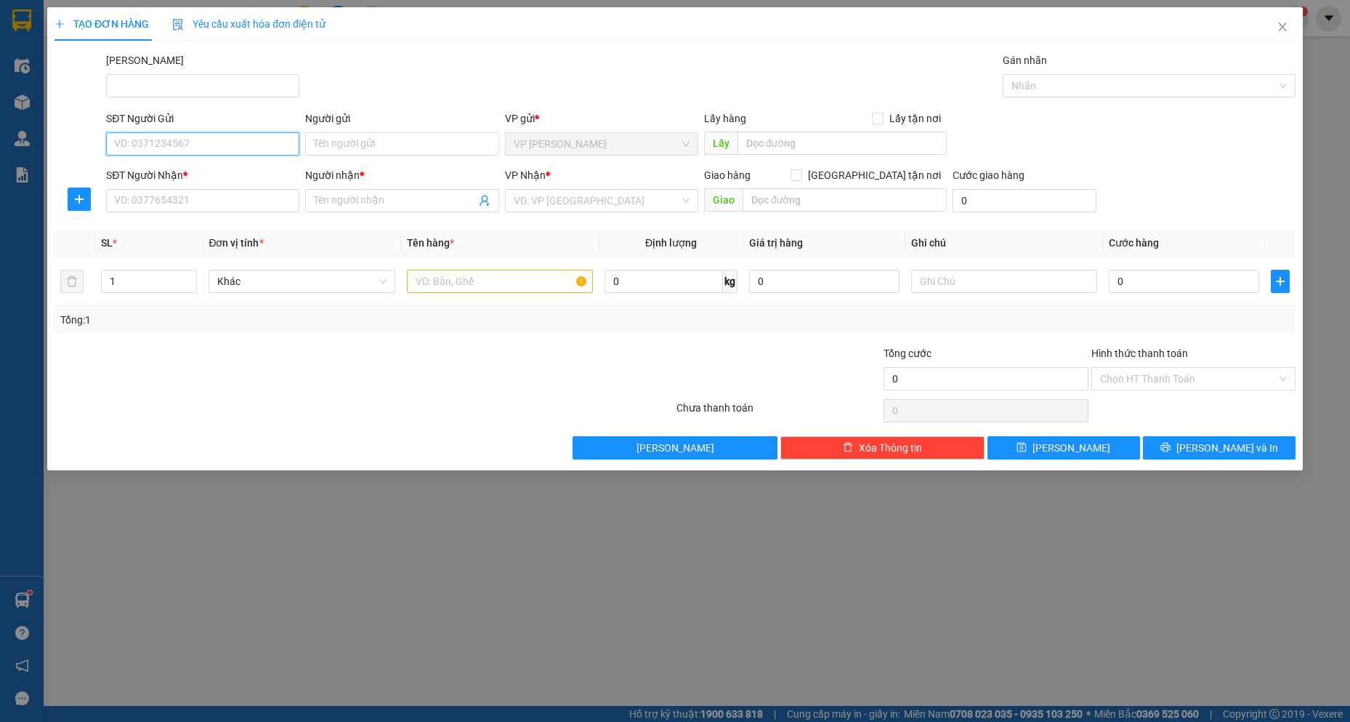
click at [224, 145] on input "SĐT Người Gửi" at bounding box center [202, 143] width 193 height 23
click at [224, 174] on div "0909723869 - [PERSON_NAME]" at bounding box center [203, 173] width 176 height 16
type input "0909723869"
type input "ANH THÁI"
type input "0902918586"
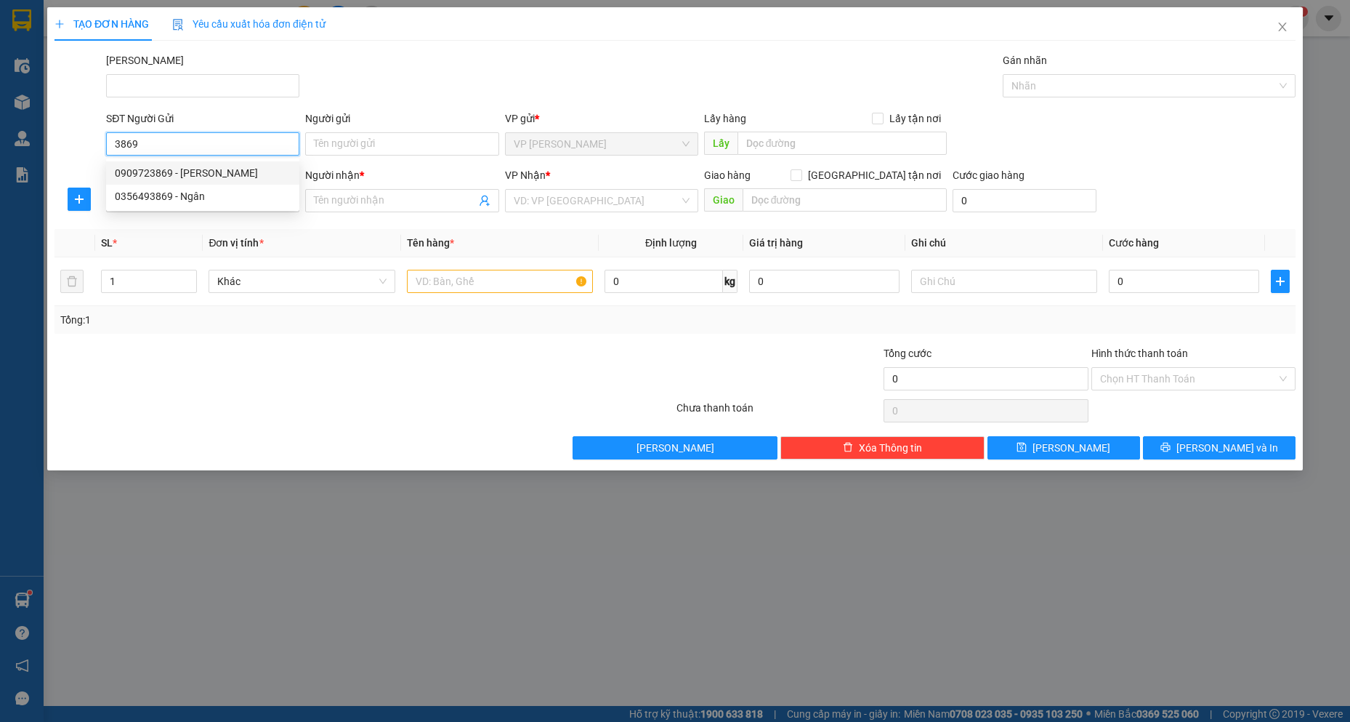
type input "BÍCH ANH"
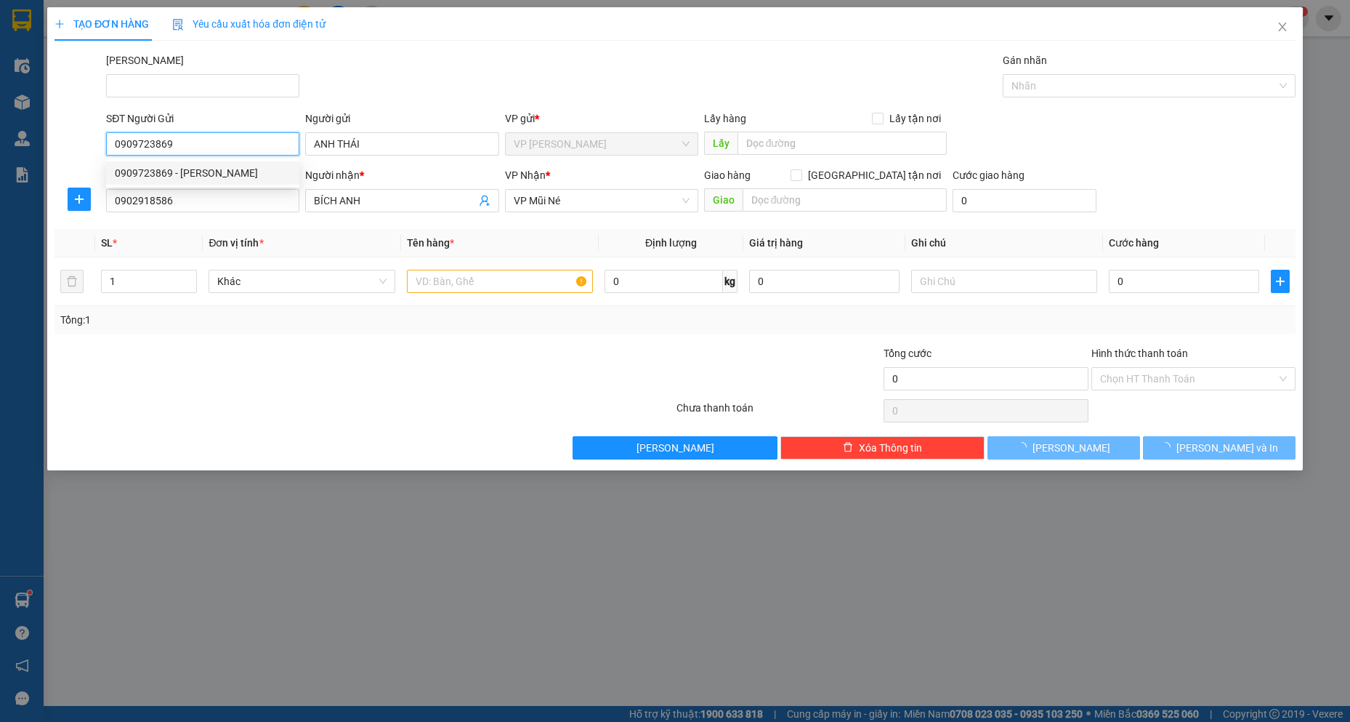
type input "30.000"
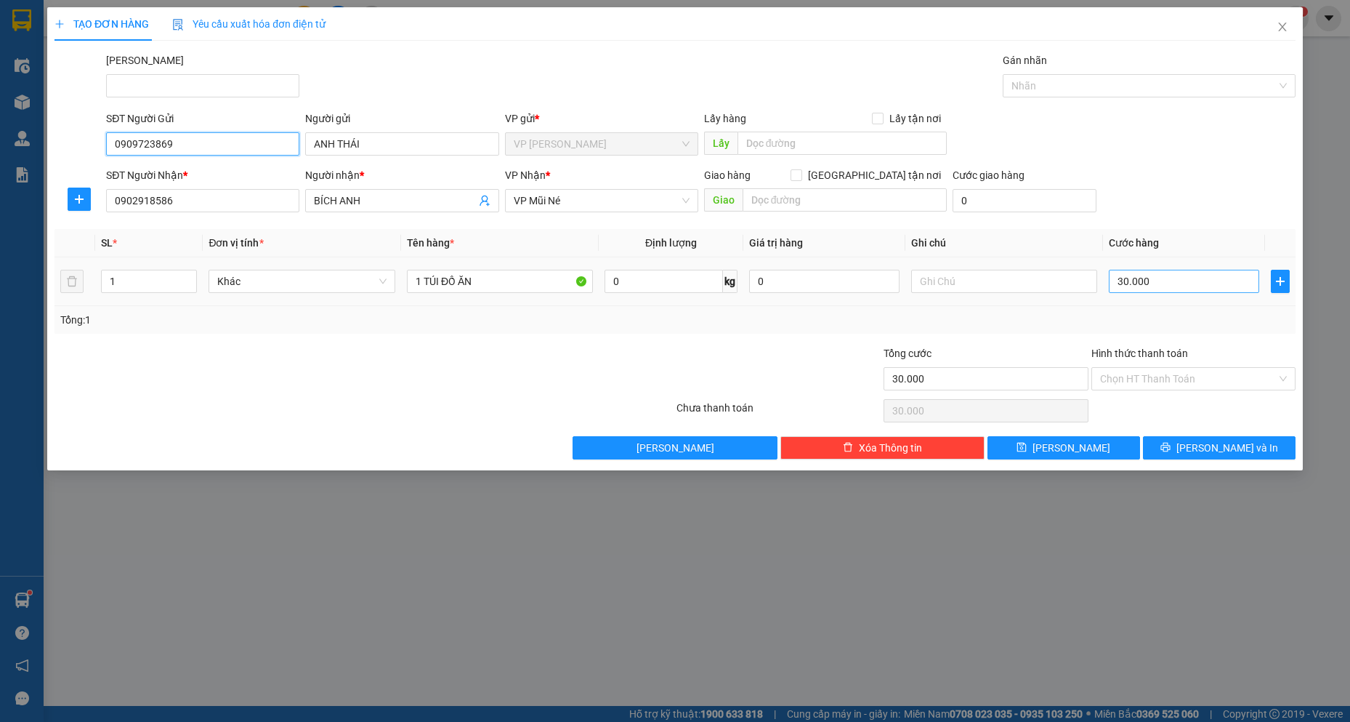
type input "0909723869"
click at [1189, 286] on input "30.000" at bounding box center [1184, 281] width 150 height 23
type input "2"
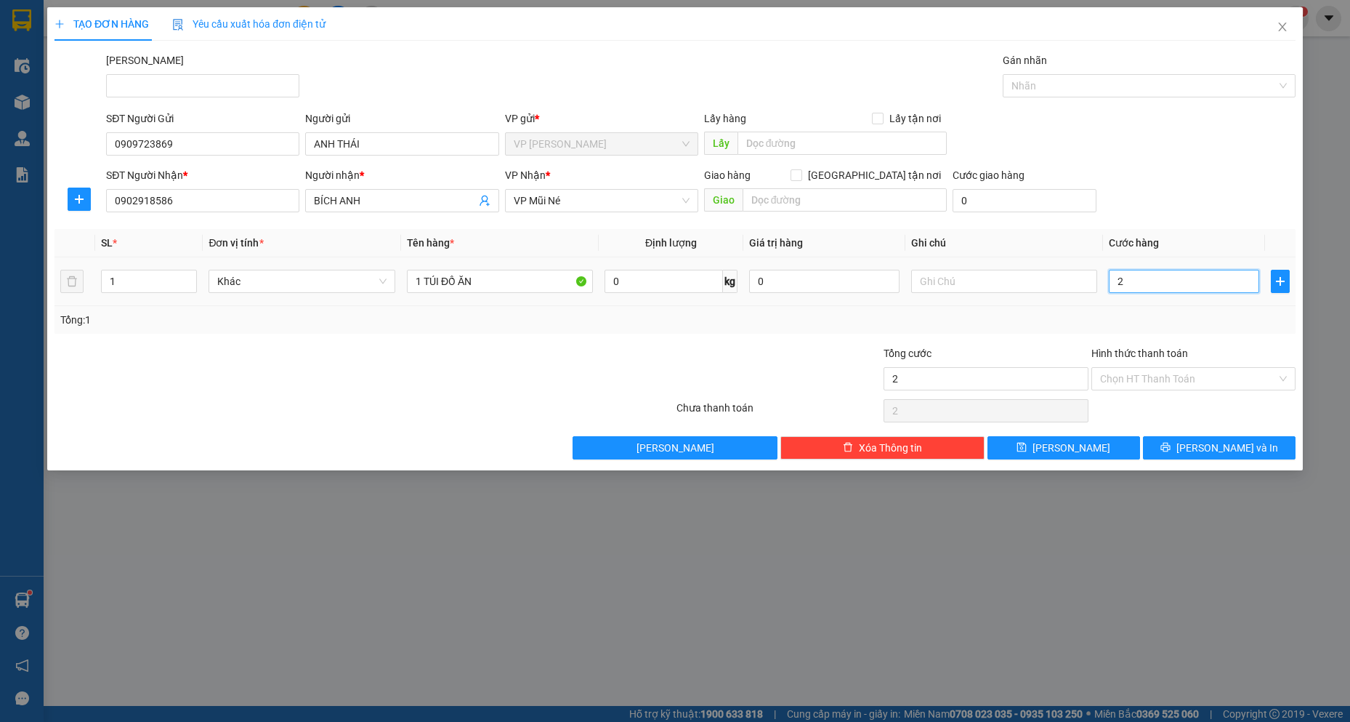
type input "20"
type input "200"
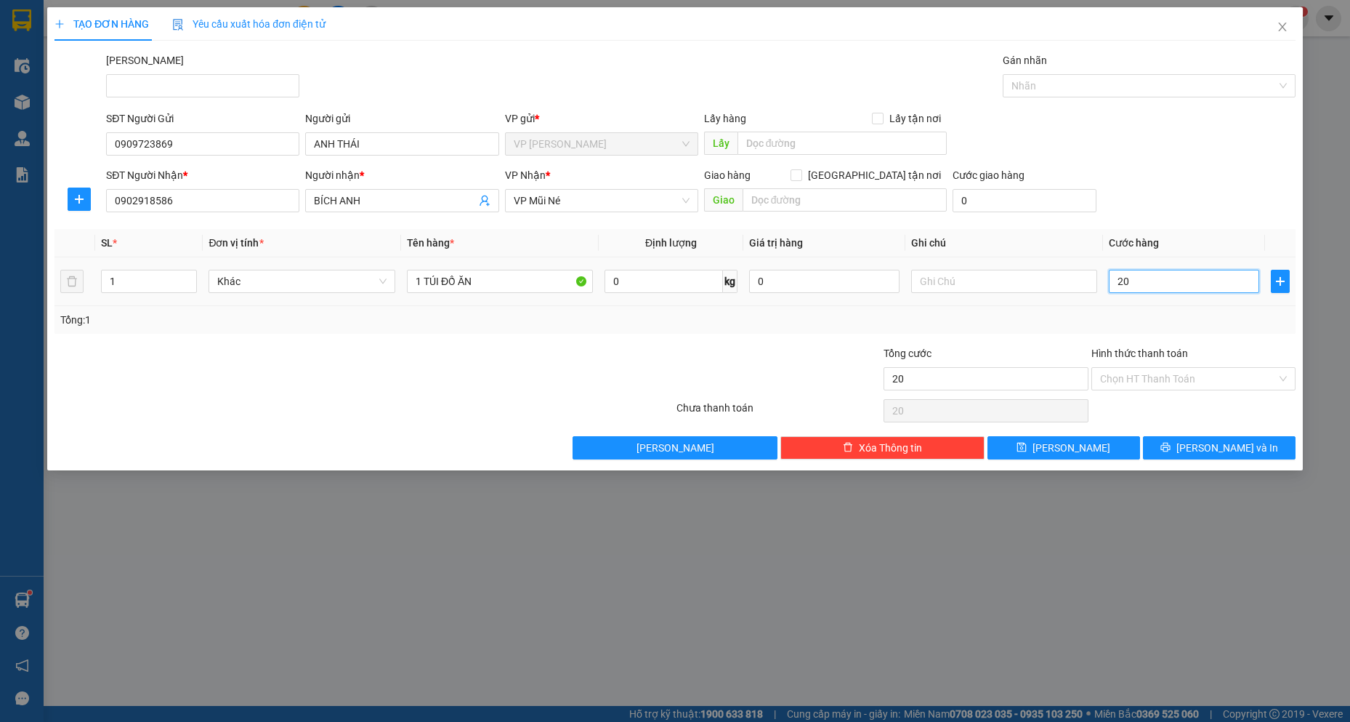
type input "200"
type input "2.000"
type input "20.000"
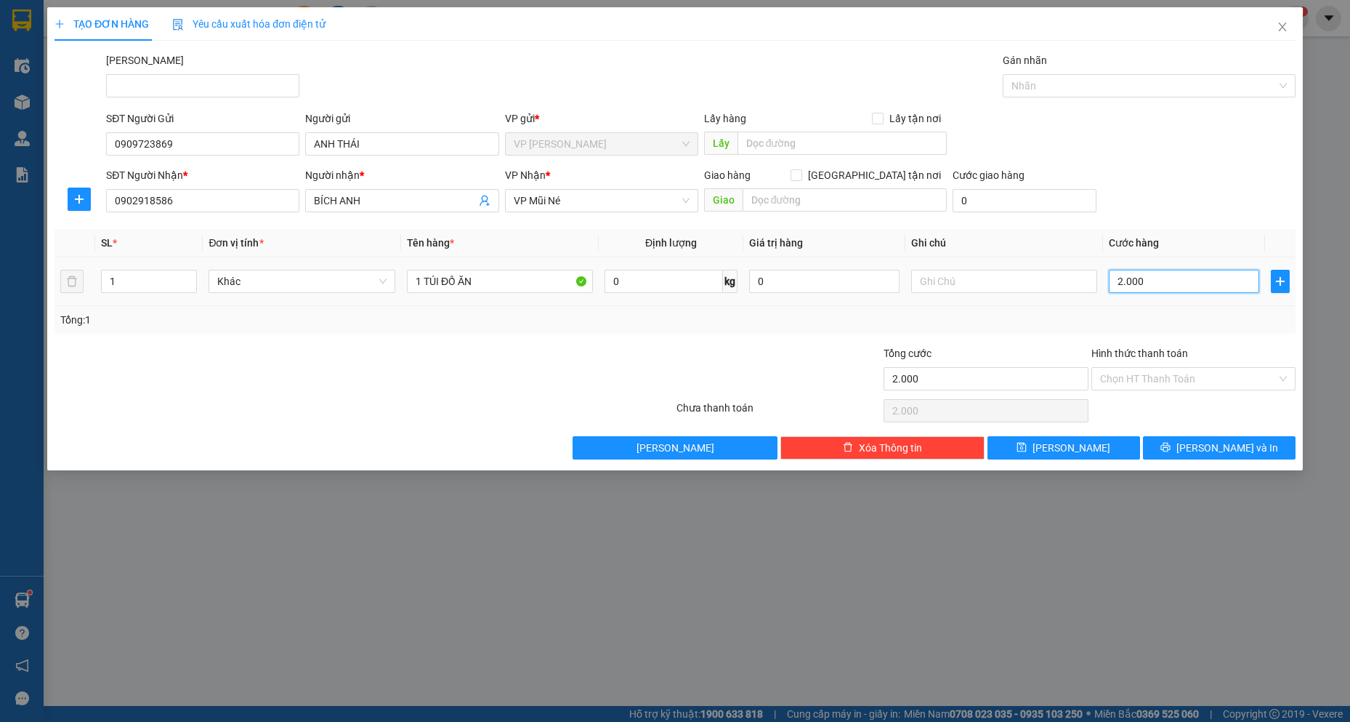
type input "20.000"
click at [1241, 376] on input "Hình thức thanh toán" at bounding box center [1188, 379] width 177 height 22
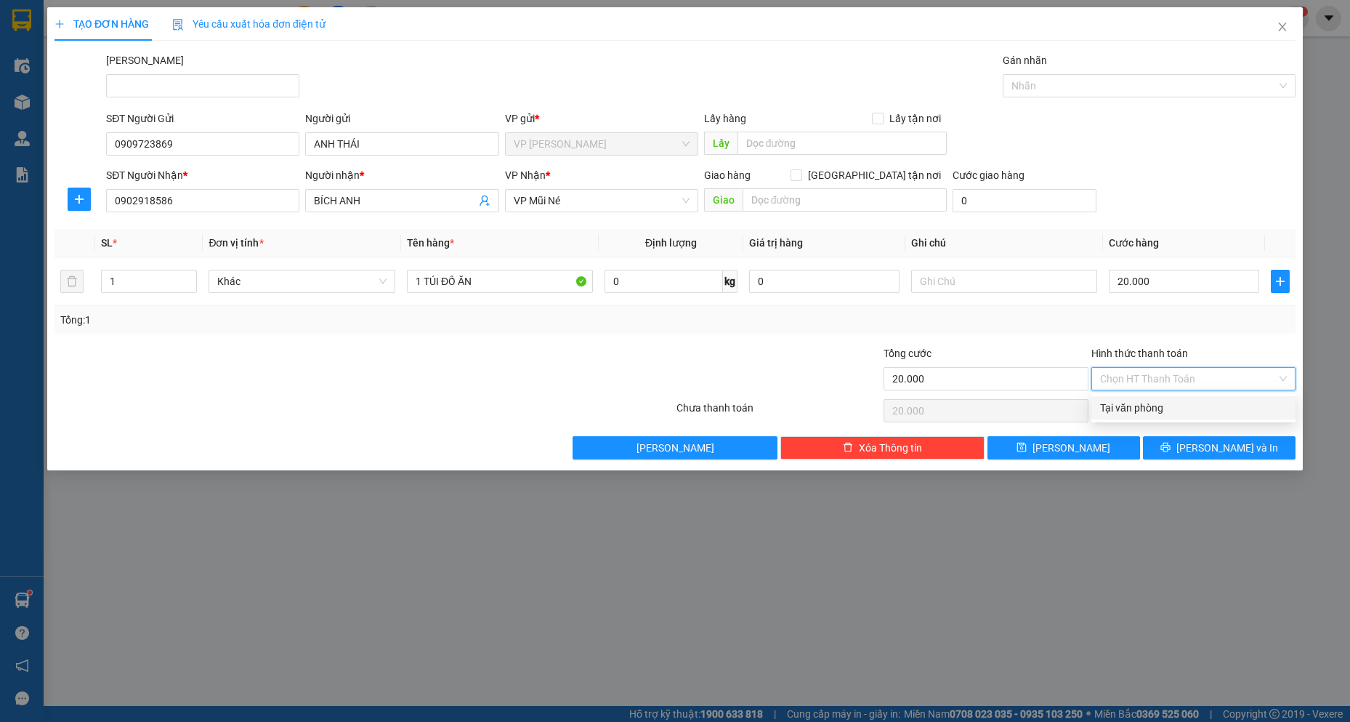
click at [1214, 405] on div "Tại văn phòng" at bounding box center [1193, 408] width 187 height 16
type input "0"
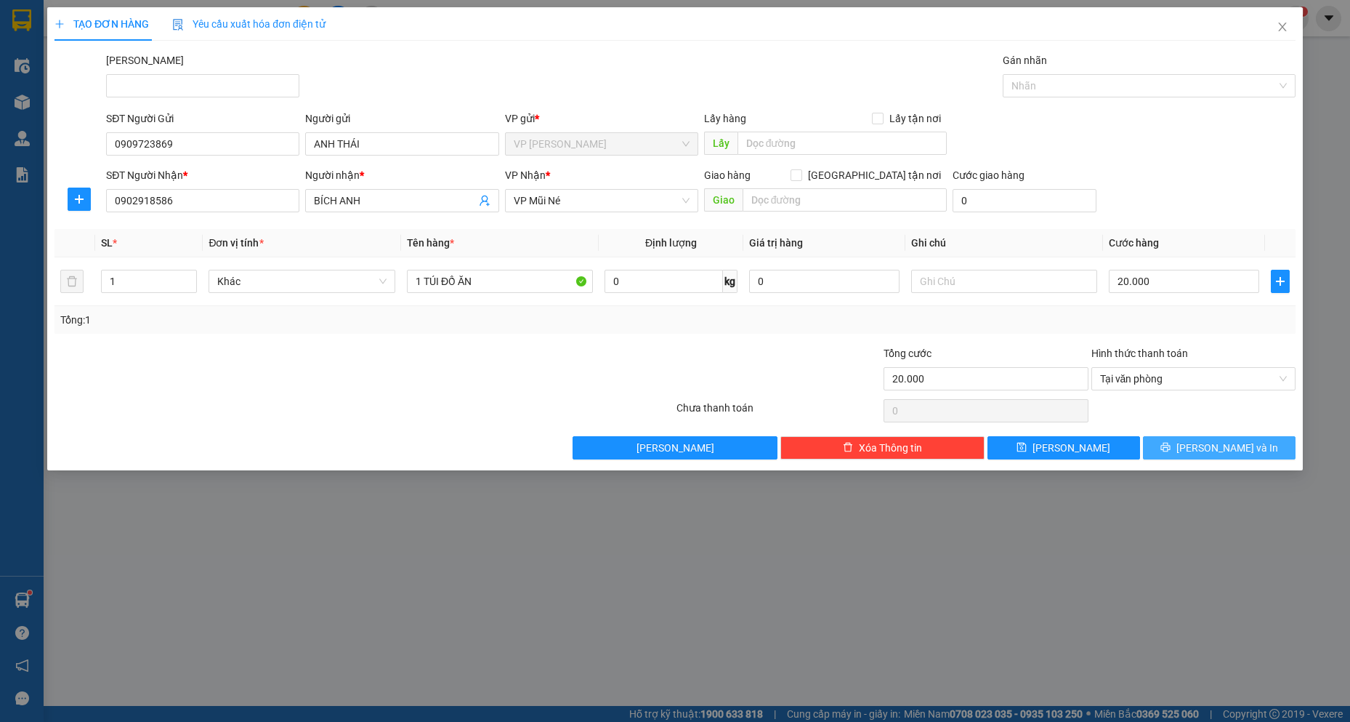
click at [1255, 448] on button "[PERSON_NAME] và In" at bounding box center [1219, 447] width 153 height 23
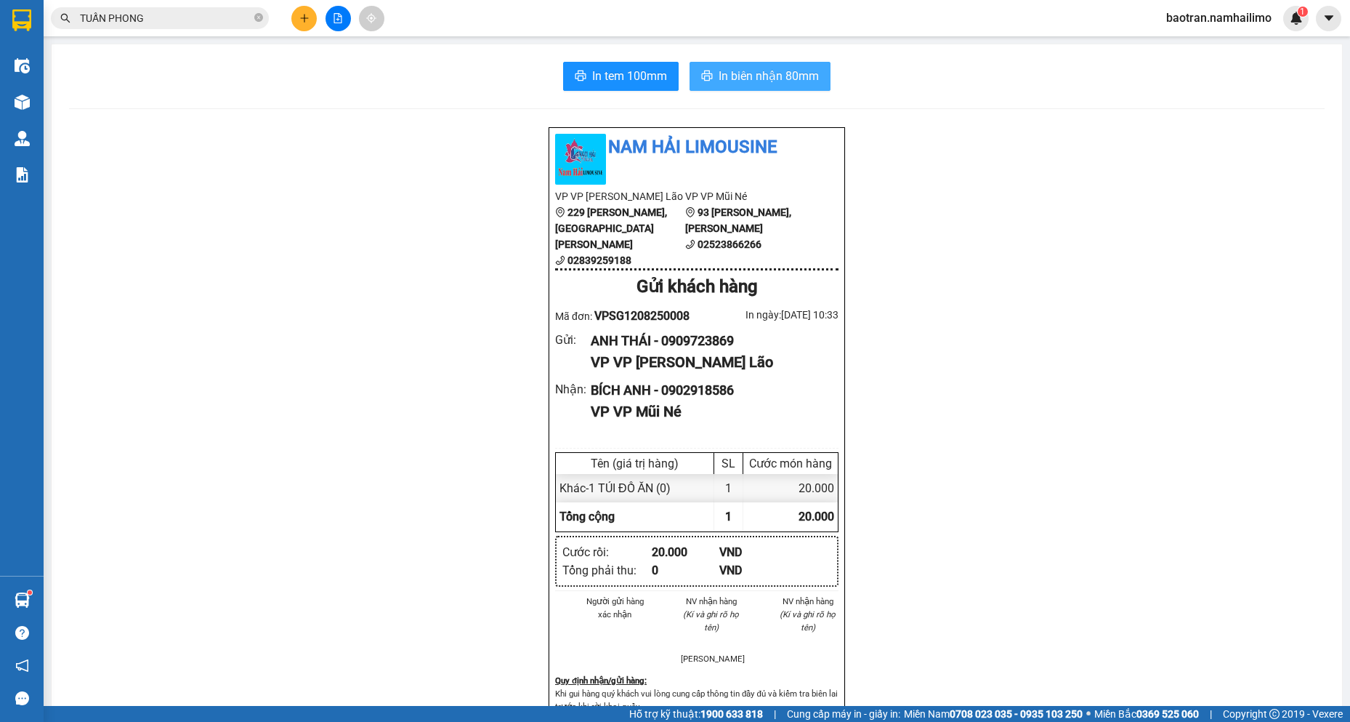
click at [802, 67] on span "In biên nhận 80mm" at bounding box center [769, 76] width 100 height 18
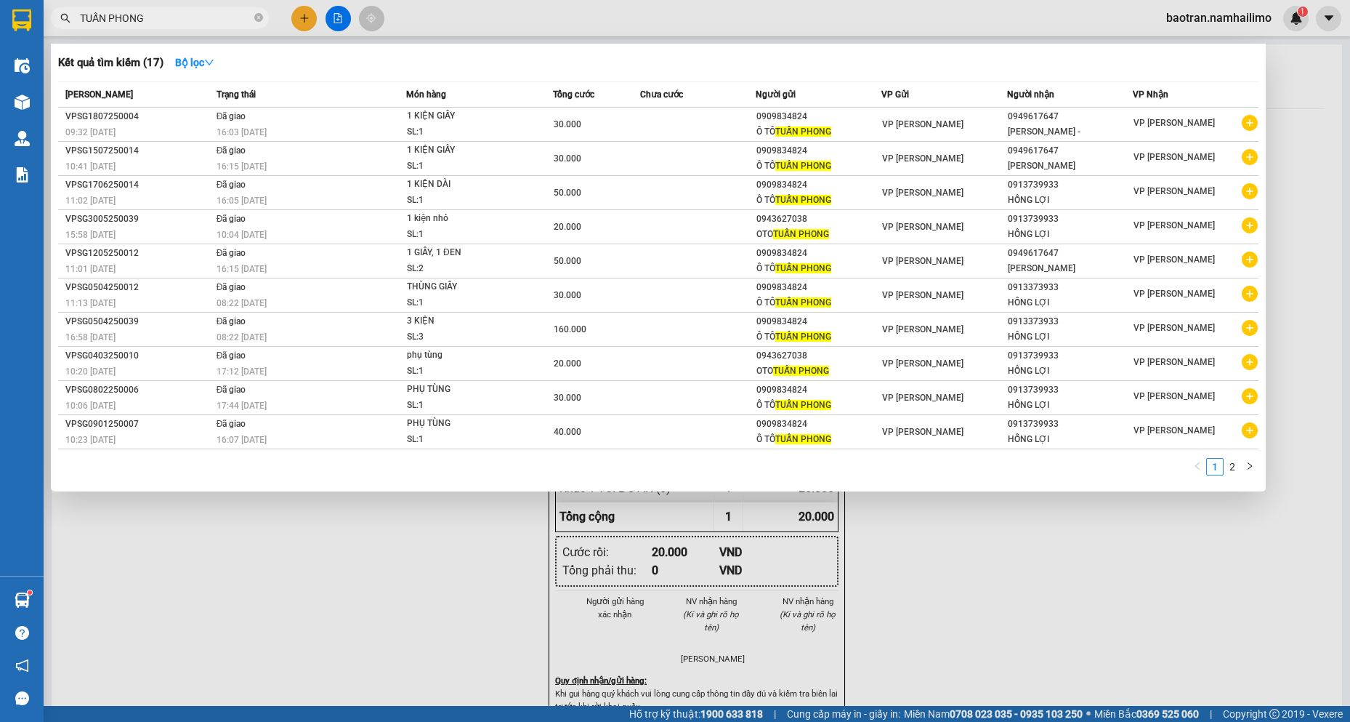
click at [229, 17] on input "TUẤN PHONG" at bounding box center [165, 18] width 171 height 16
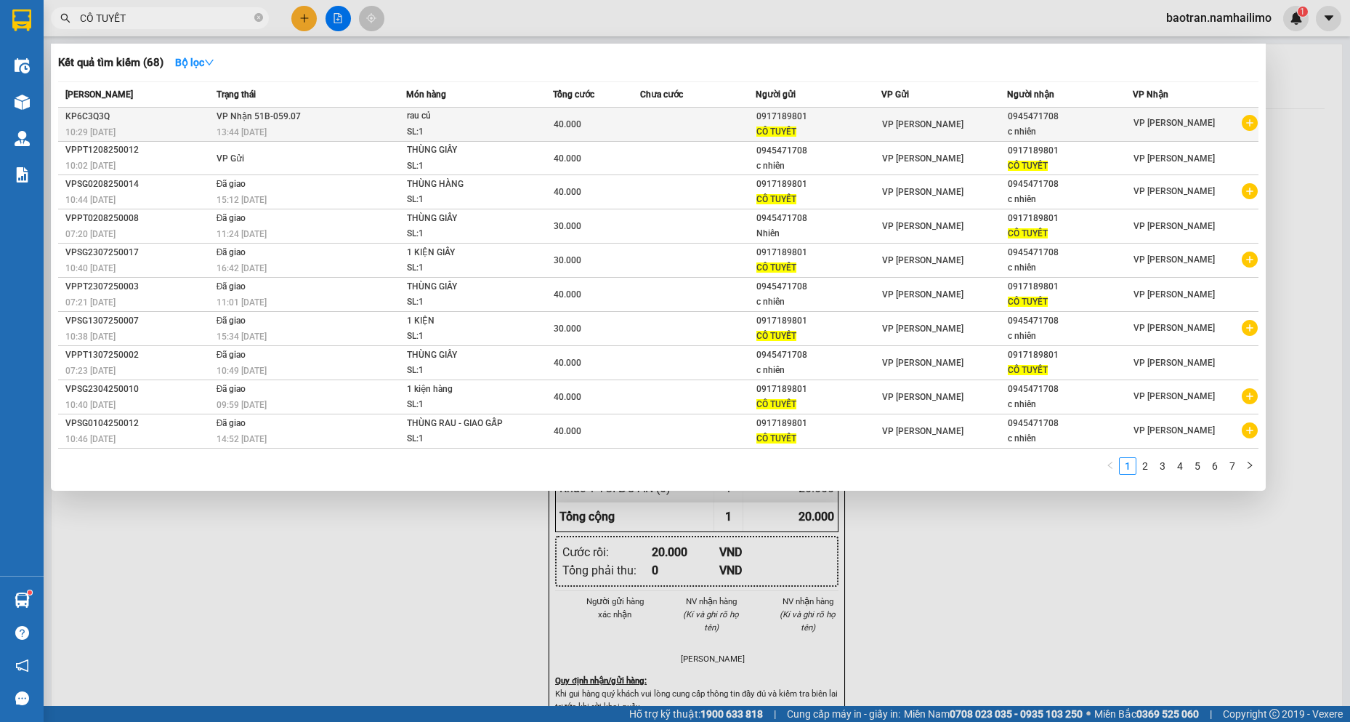
type input "CÔ TUYẾT"
click at [1254, 118] on icon "plus-circle" at bounding box center [1250, 123] width 16 height 16
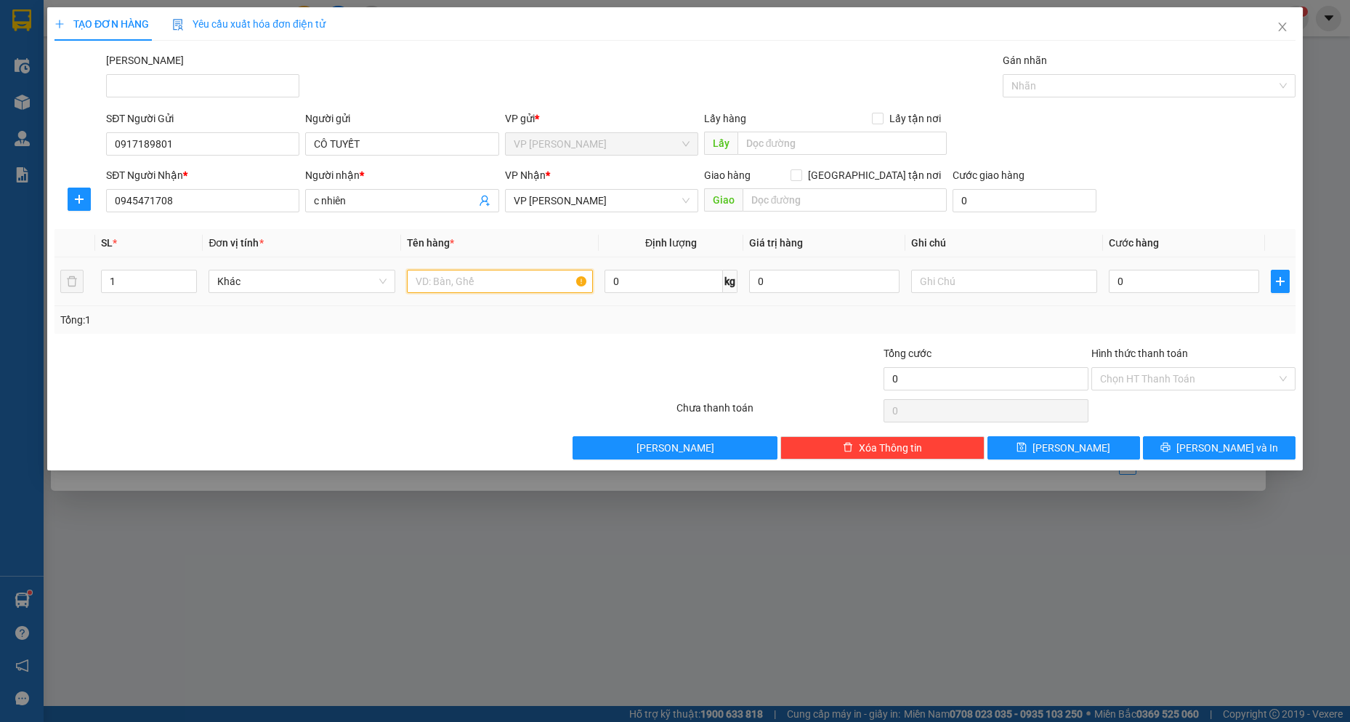
click at [479, 278] on input "text" at bounding box center [500, 281] width 187 height 23
type input "THÙNG GIẤY"
click at [1177, 291] on input "0" at bounding box center [1184, 281] width 150 height 23
type input "3"
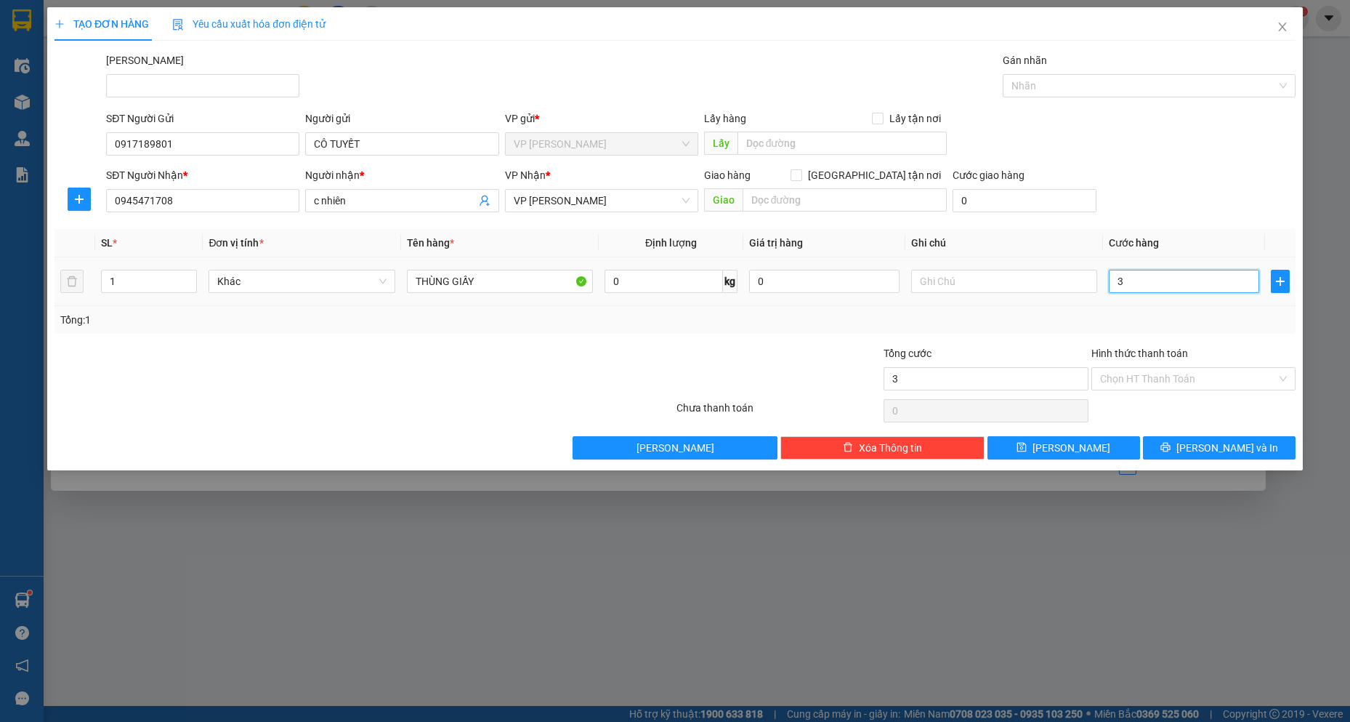
type input "3"
type input "30"
type input "300"
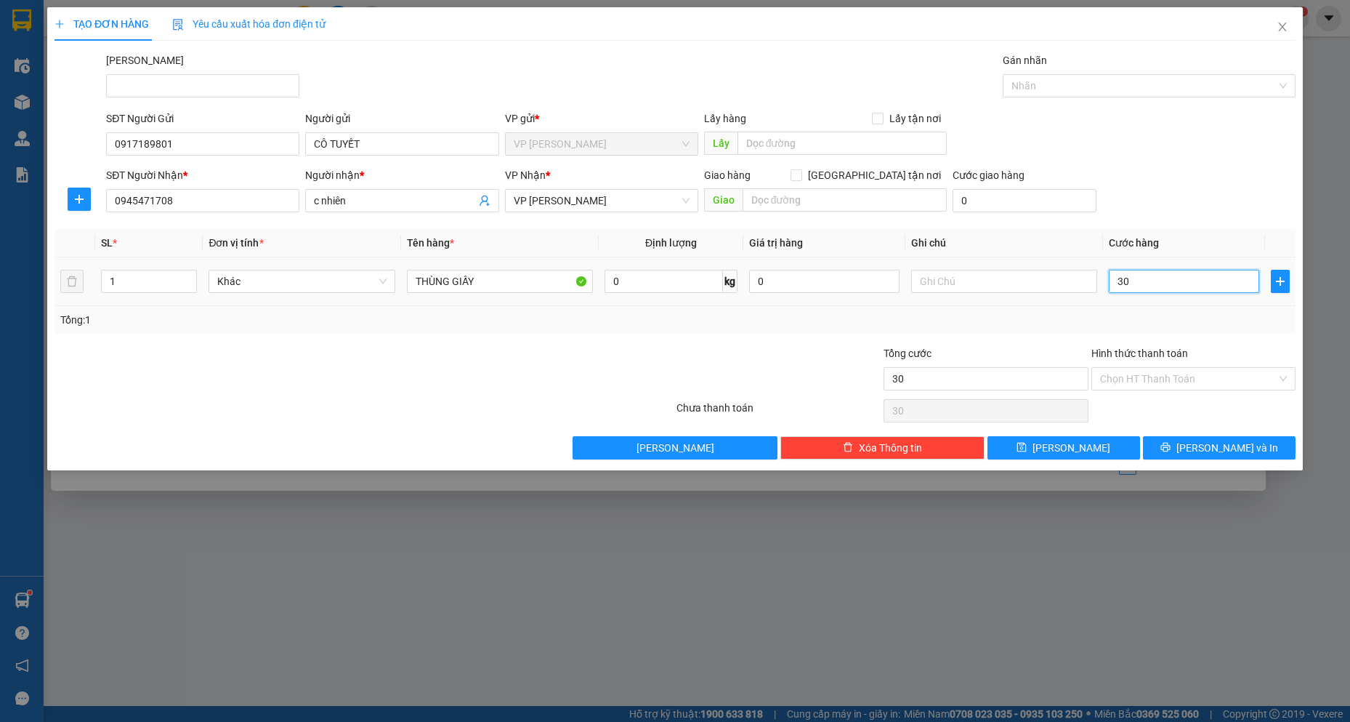
type input "300"
type input "3.000"
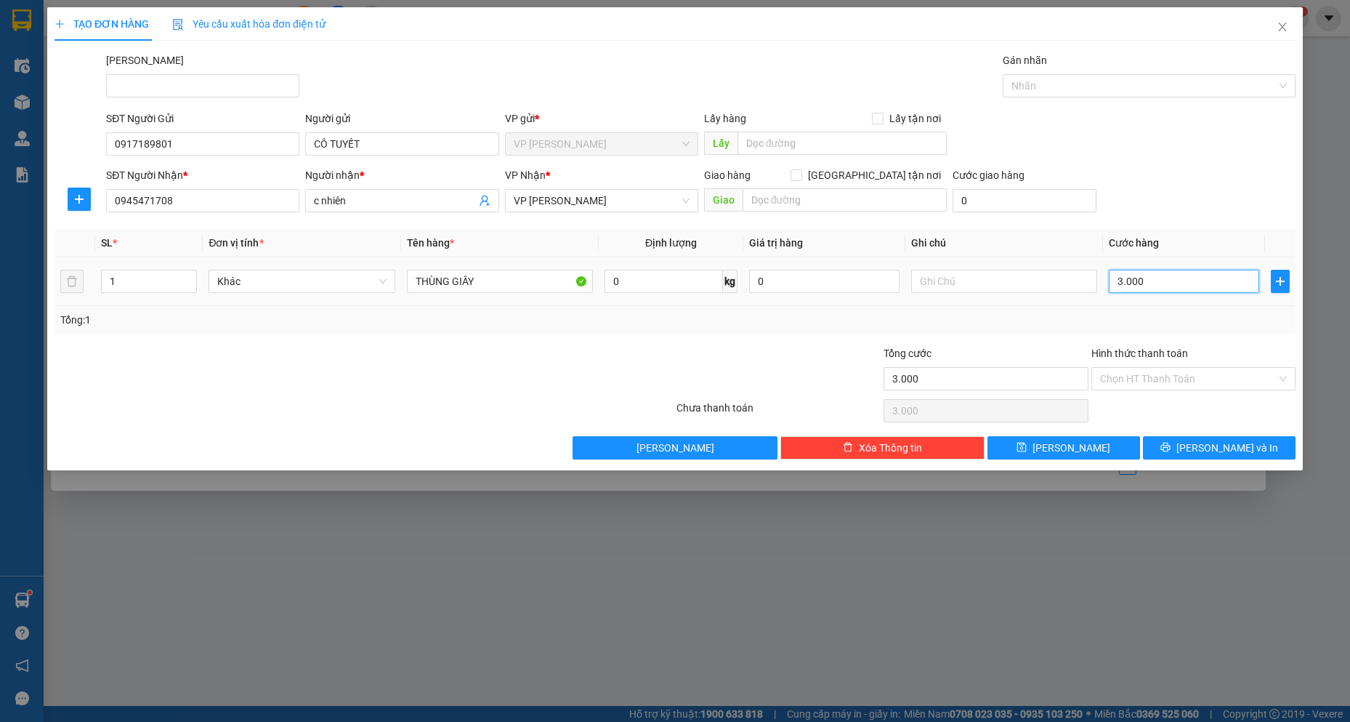
type input "30.000"
click at [1190, 378] on input "Hình thức thanh toán" at bounding box center [1188, 379] width 177 height 22
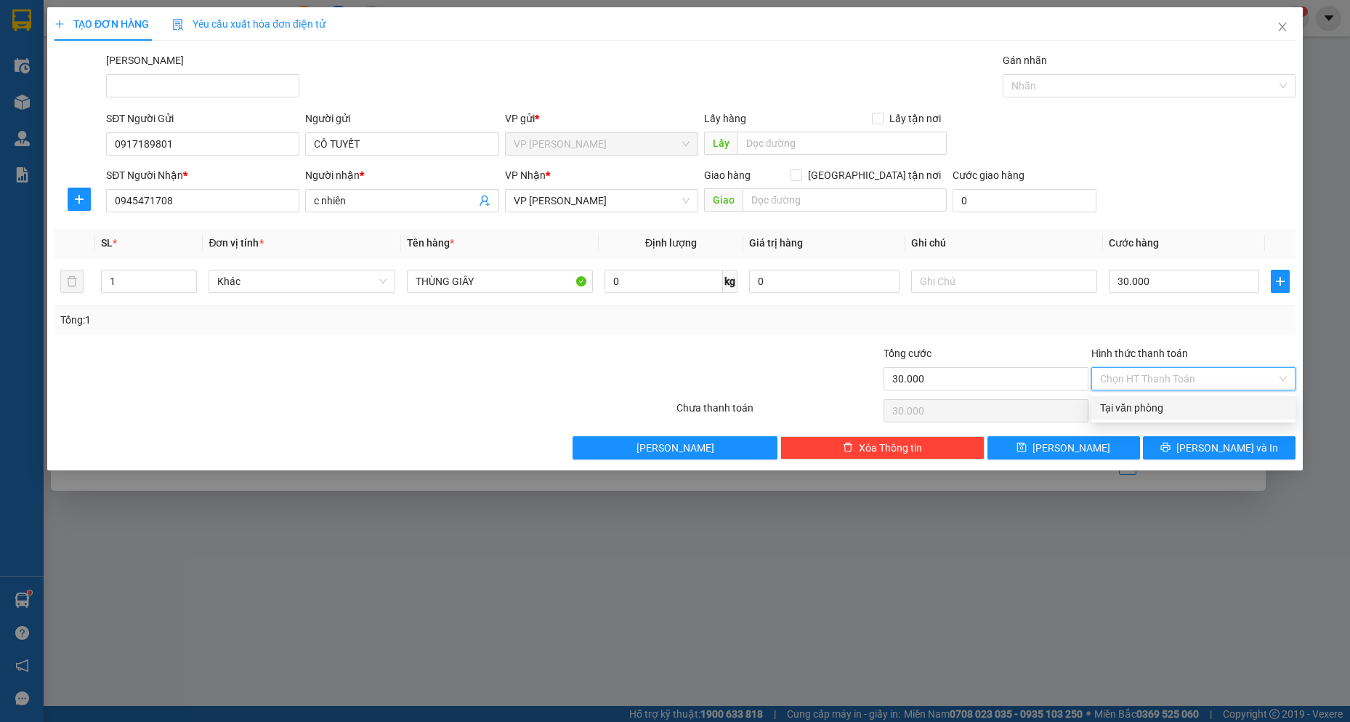
click at [1176, 403] on div "Tại văn phòng" at bounding box center [1193, 408] width 187 height 16
type input "0"
click at [1174, 454] on button "[PERSON_NAME] và In" at bounding box center [1219, 447] width 153 height 23
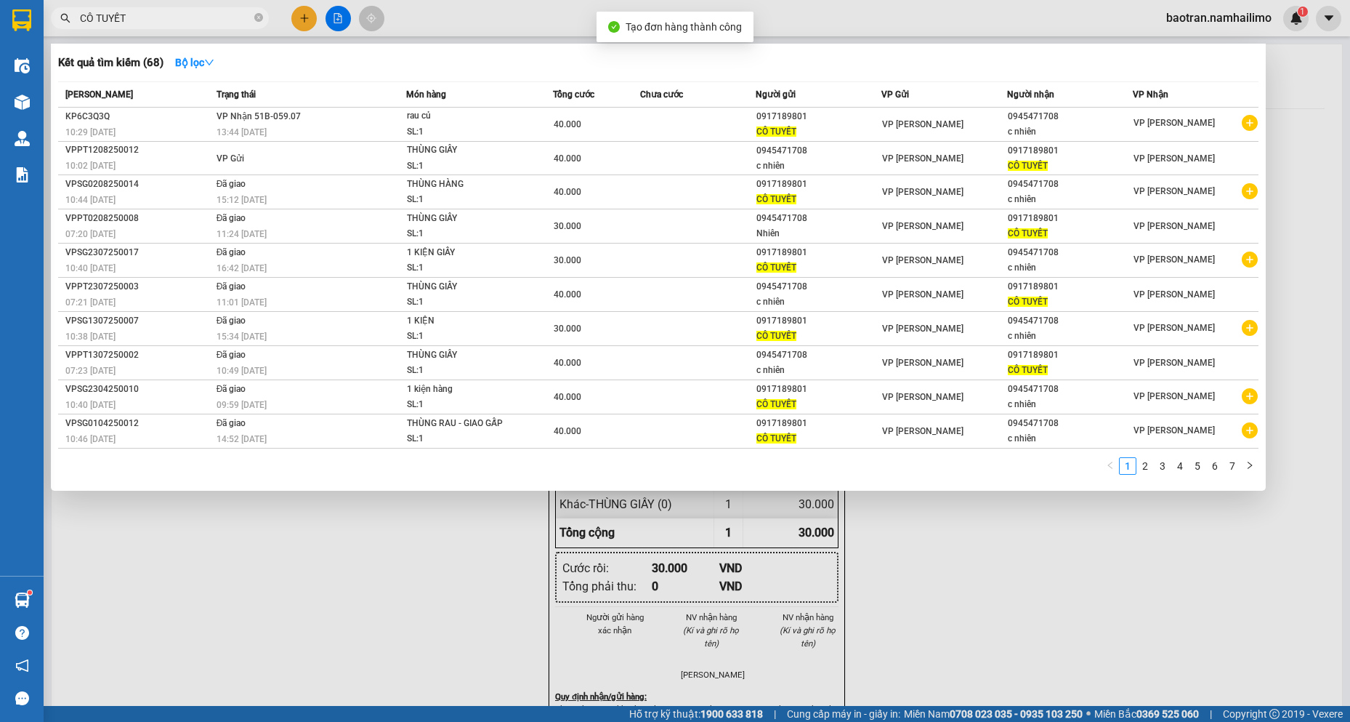
drag, startPoint x: 928, startPoint y: 703, endPoint x: 888, endPoint y: 589, distance: 121.6
click at [903, 632] on div at bounding box center [675, 361] width 1350 height 722
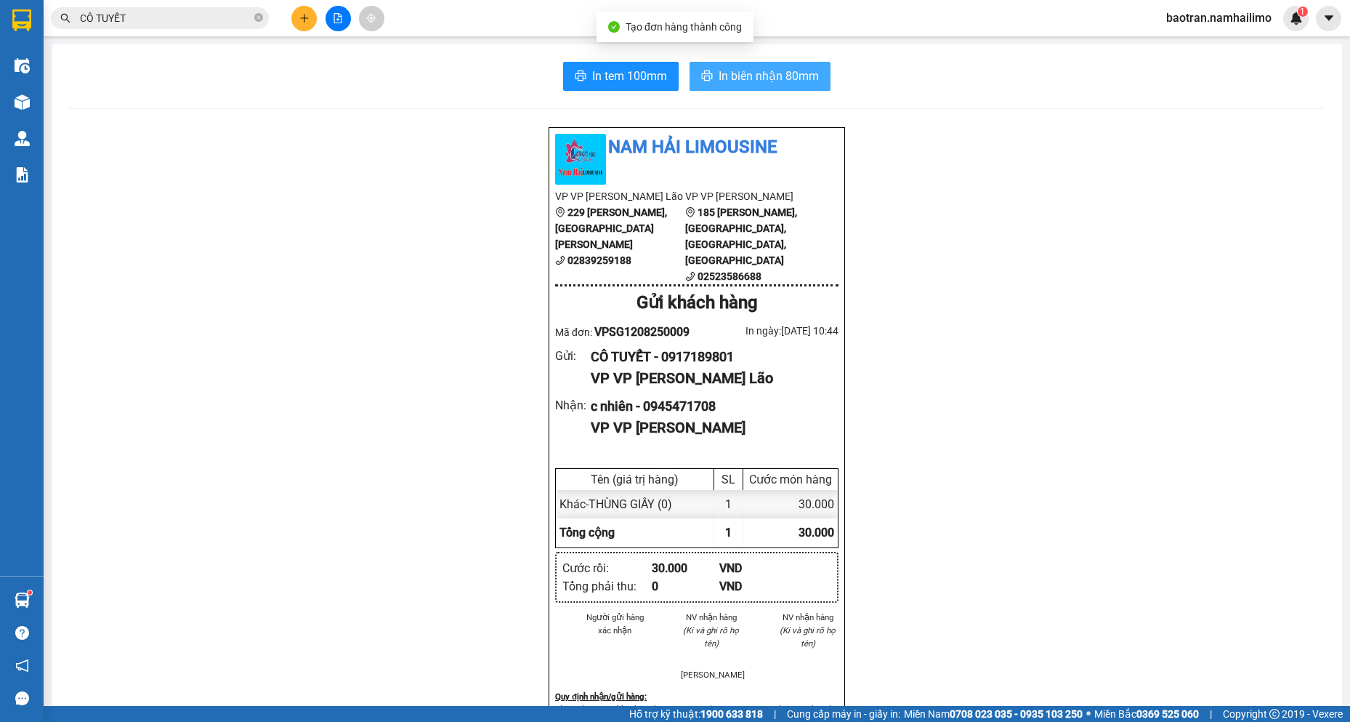
click at [772, 88] on button "In biên nhận 80mm" at bounding box center [760, 76] width 141 height 29
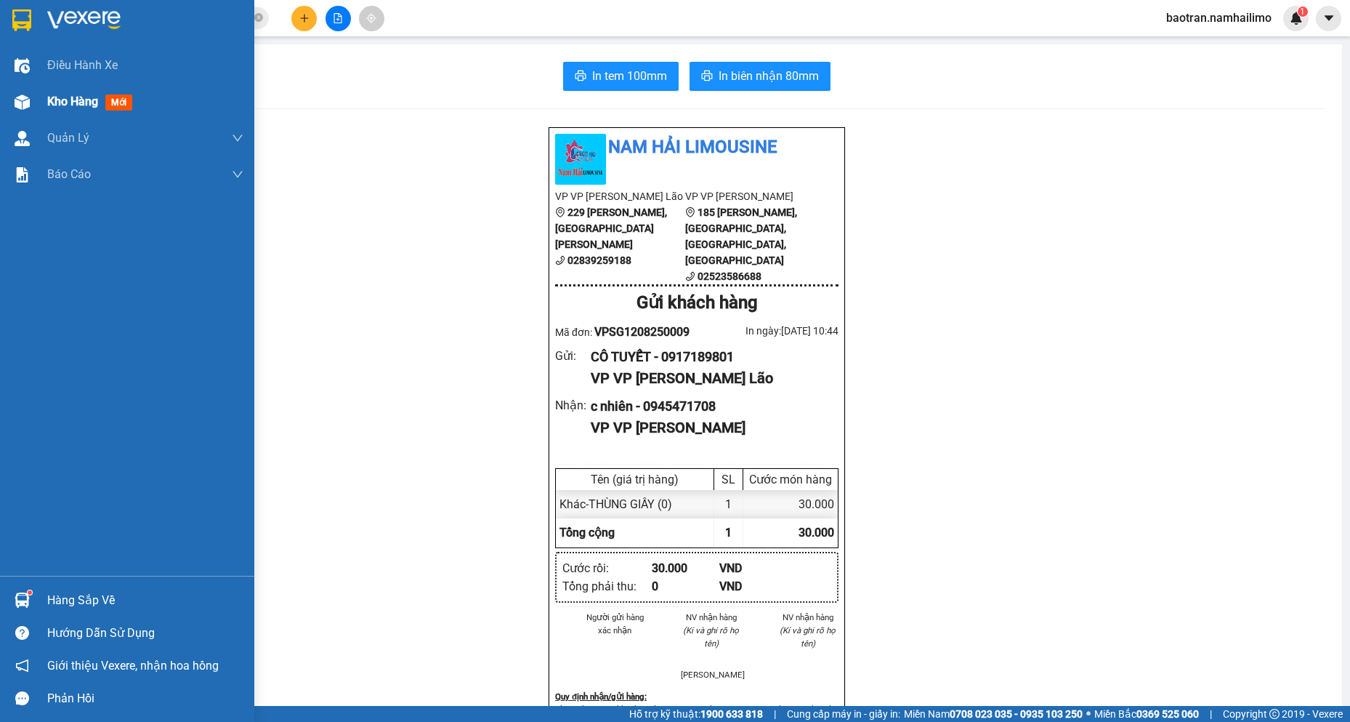
click at [36, 100] on div "Kho hàng mới" at bounding box center [127, 102] width 254 height 36
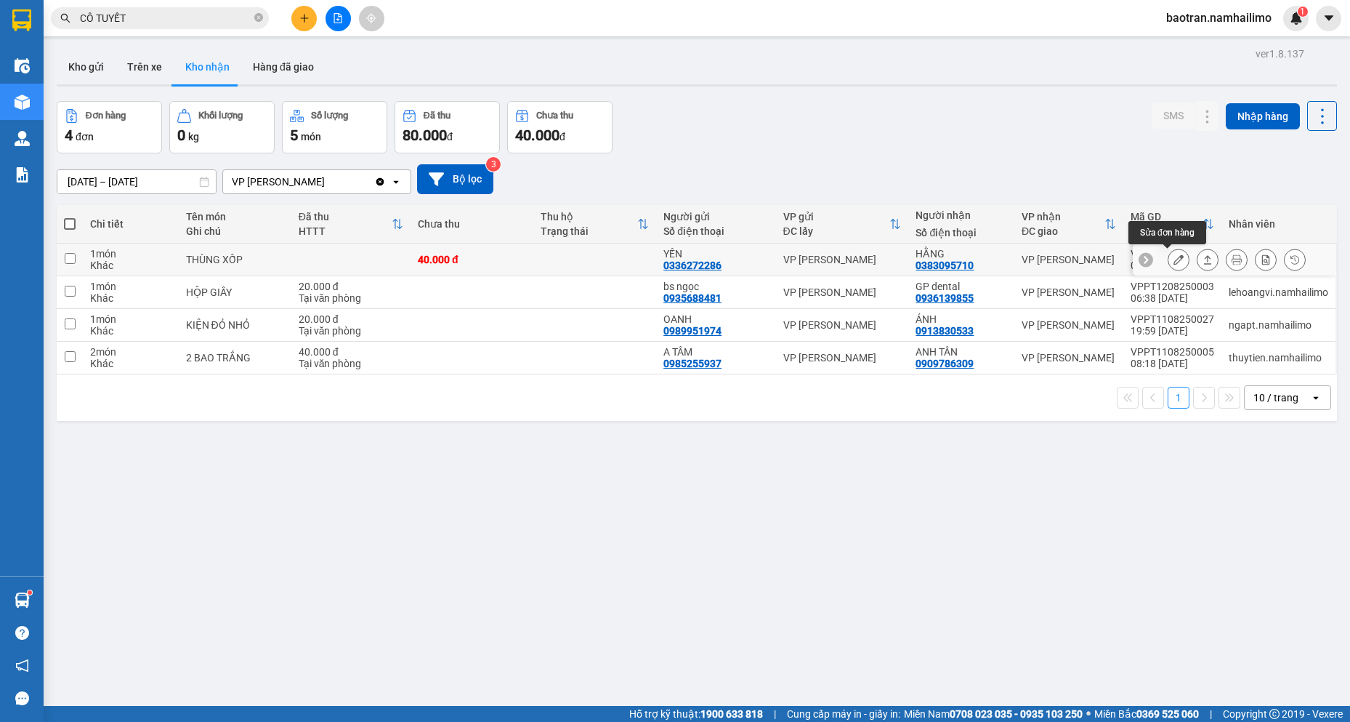
click at [1174, 256] on icon at bounding box center [1179, 259] width 10 height 10
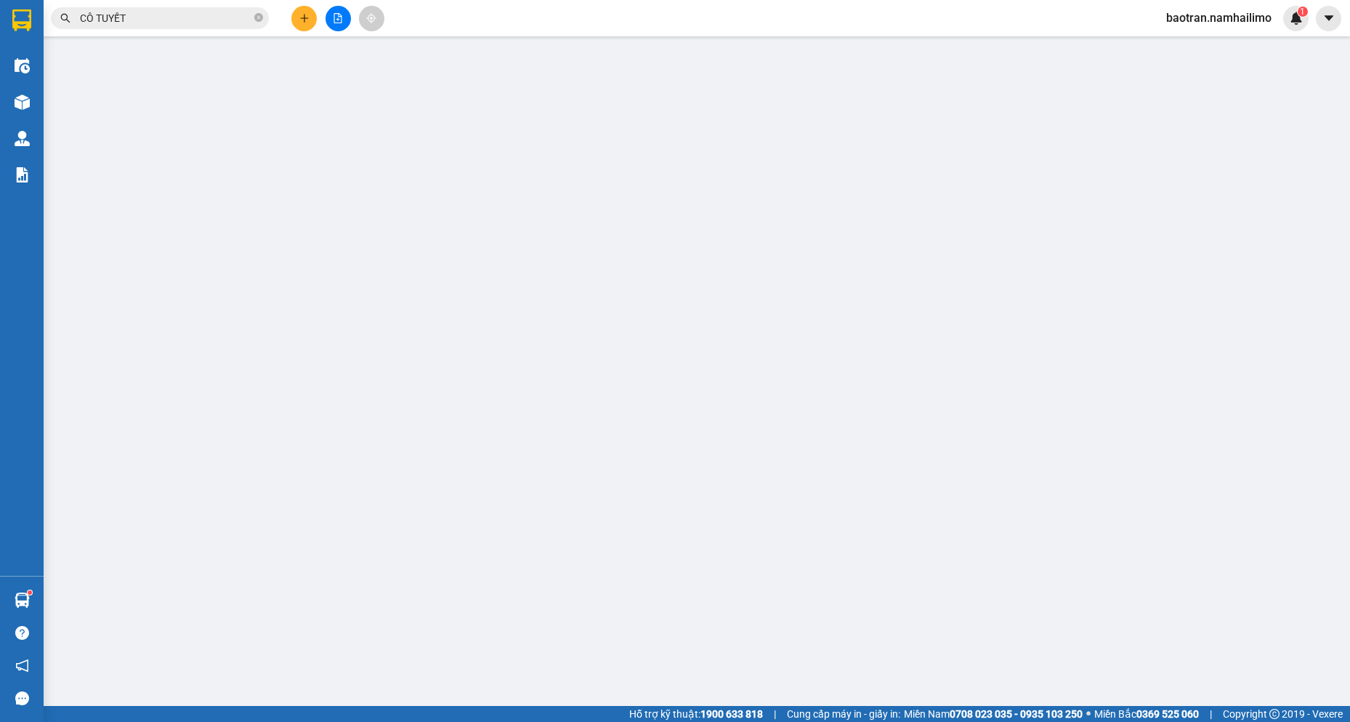
type input "0336272286"
type input "YẾN"
type input "0383095710"
type input "HẰNG"
type input "40.000"
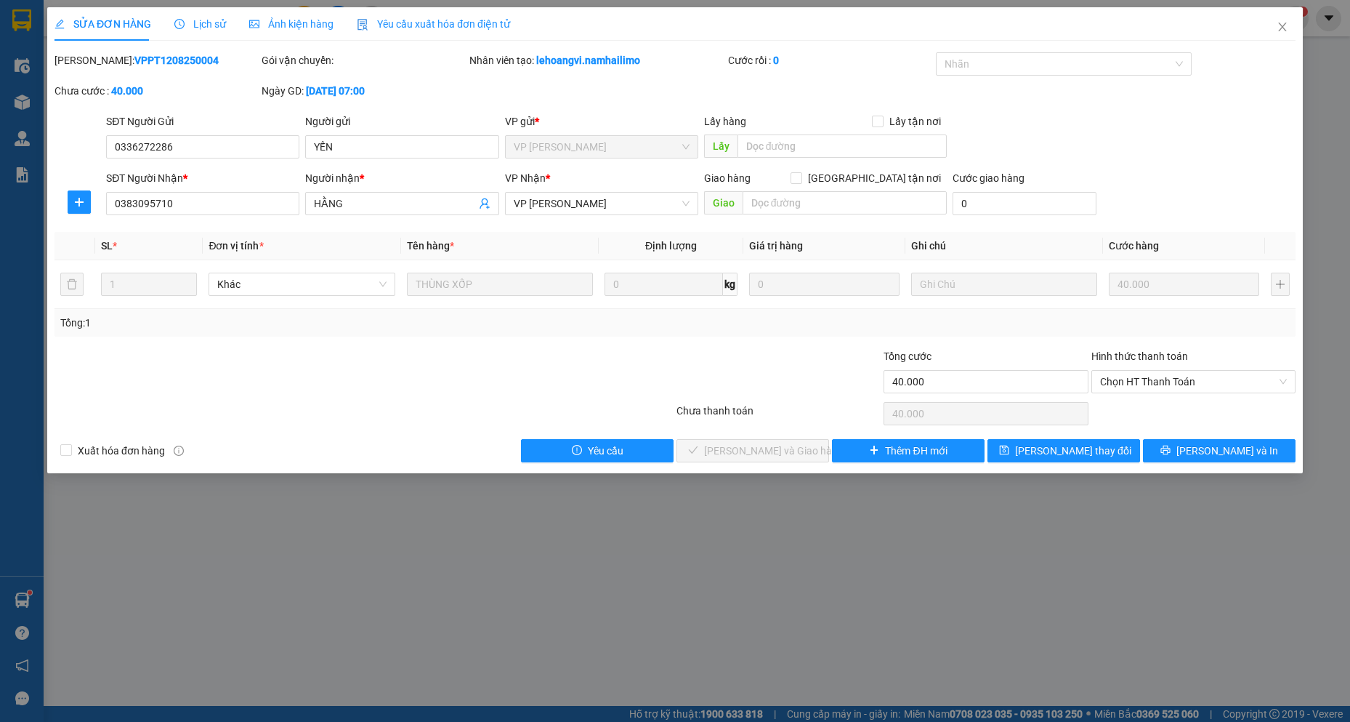
click at [201, 411] on div at bounding box center [364, 413] width 622 height 29
click at [1159, 372] on span "Chọn HT Thanh Toán" at bounding box center [1193, 382] width 187 height 22
click at [1148, 411] on div "Tại văn phòng" at bounding box center [1193, 411] width 187 height 16
type input "0"
click at [764, 454] on span "[PERSON_NAME] và Giao hàng" at bounding box center [774, 451] width 140 height 16
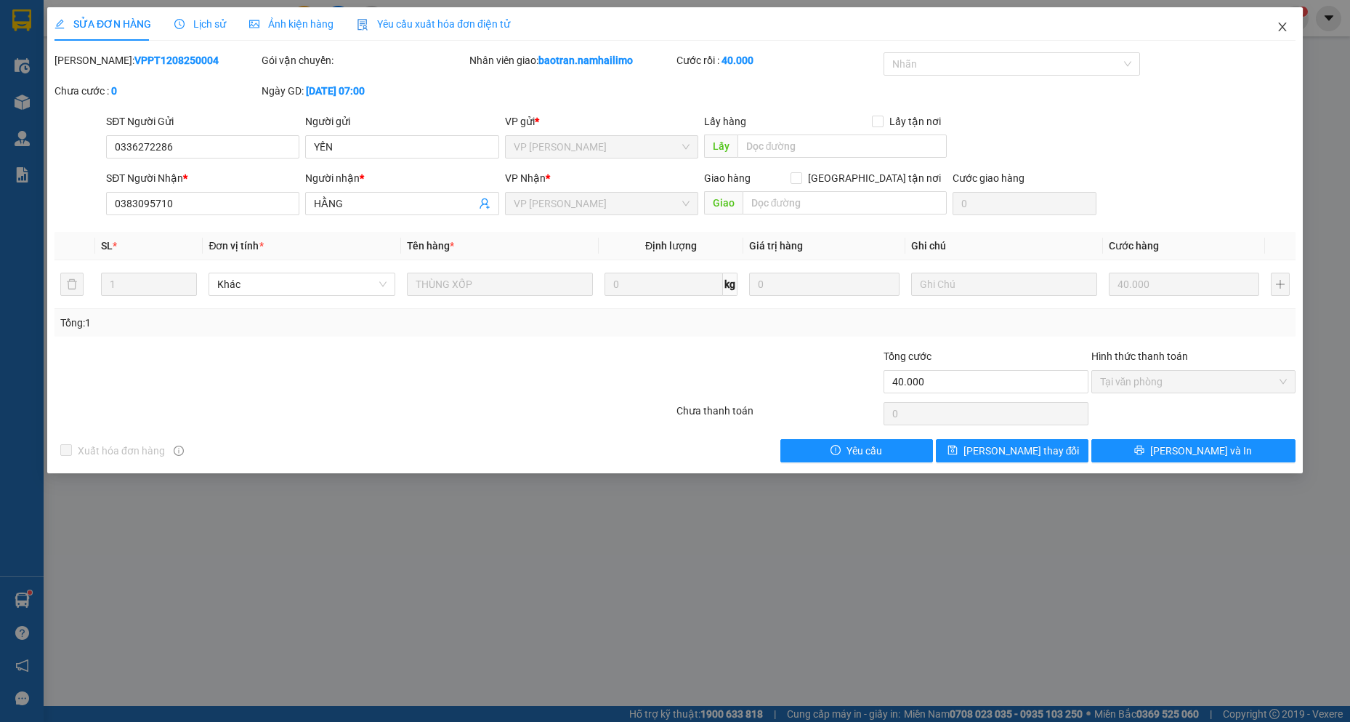
drag, startPoint x: 1288, startPoint y: 27, endPoint x: 10, endPoint y: 55, distance: 1277.8
click at [1285, 25] on icon "close" at bounding box center [1283, 27] width 12 height 12
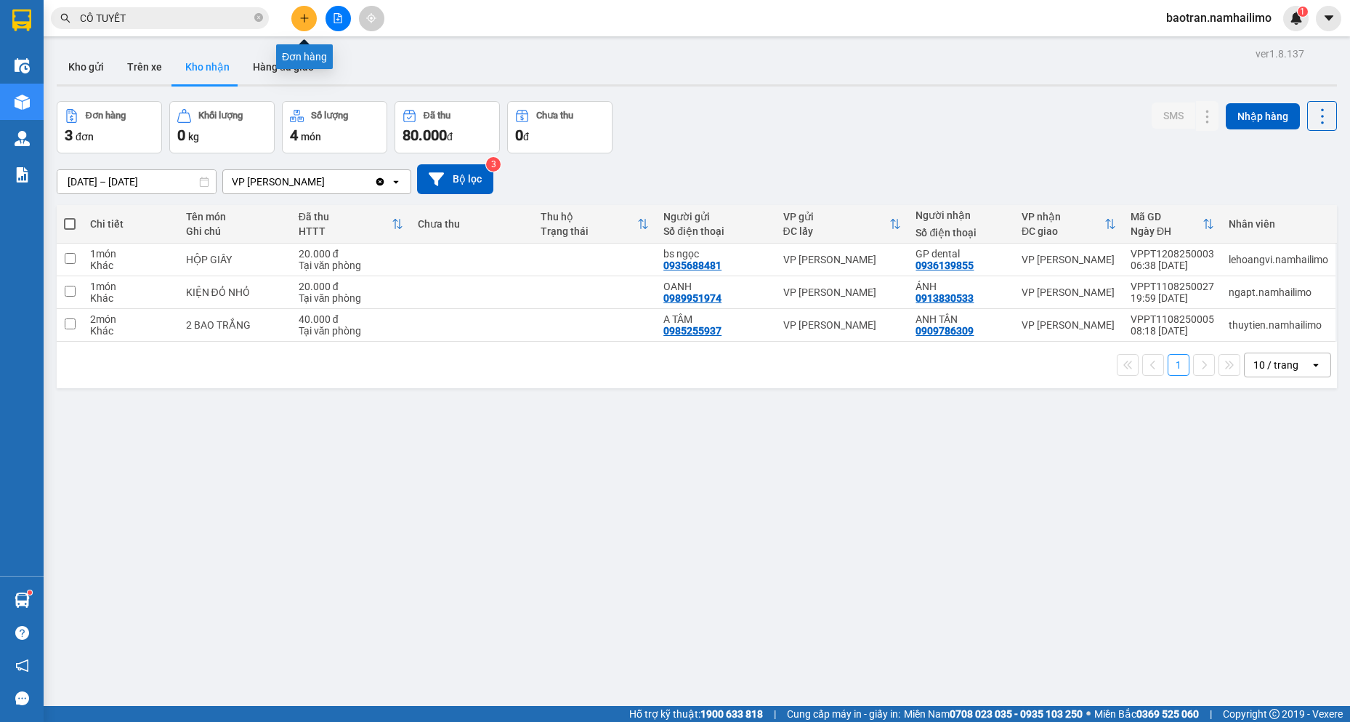
click at [302, 16] on icon "plus" at bounding box center [304, 18] width 10 height 10
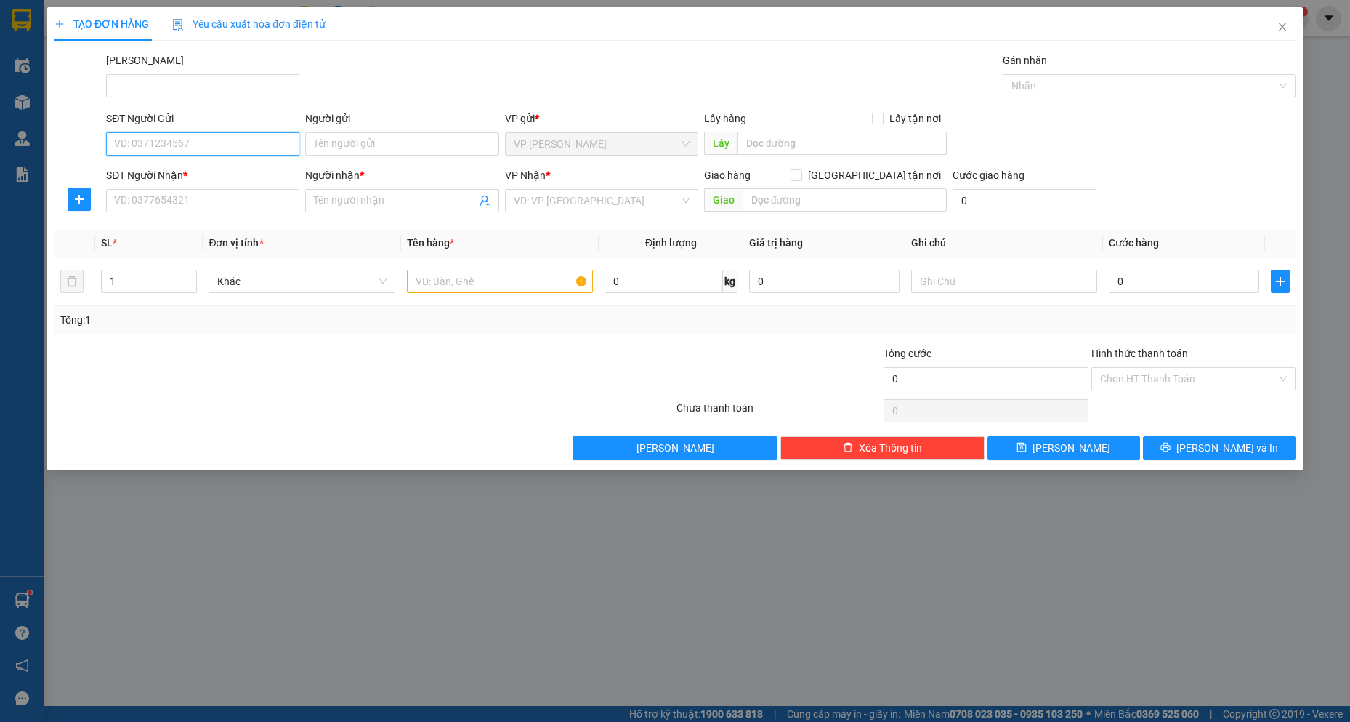
drag, startPoint x: 175, startPoint y: 140, endPoint x: 161, endPoint y: 132, distance: 16.6
click at [171, 139] on input "SĐT Người Gửi" at bounding box center [202, 143] width 193 height 23
click at [212, 167] on div "0973743620 - [PERSON_NAME]" at bounding box center [203, 173] width 176 height 16
type input "0973743620"
type input "ANH HOÀNG"
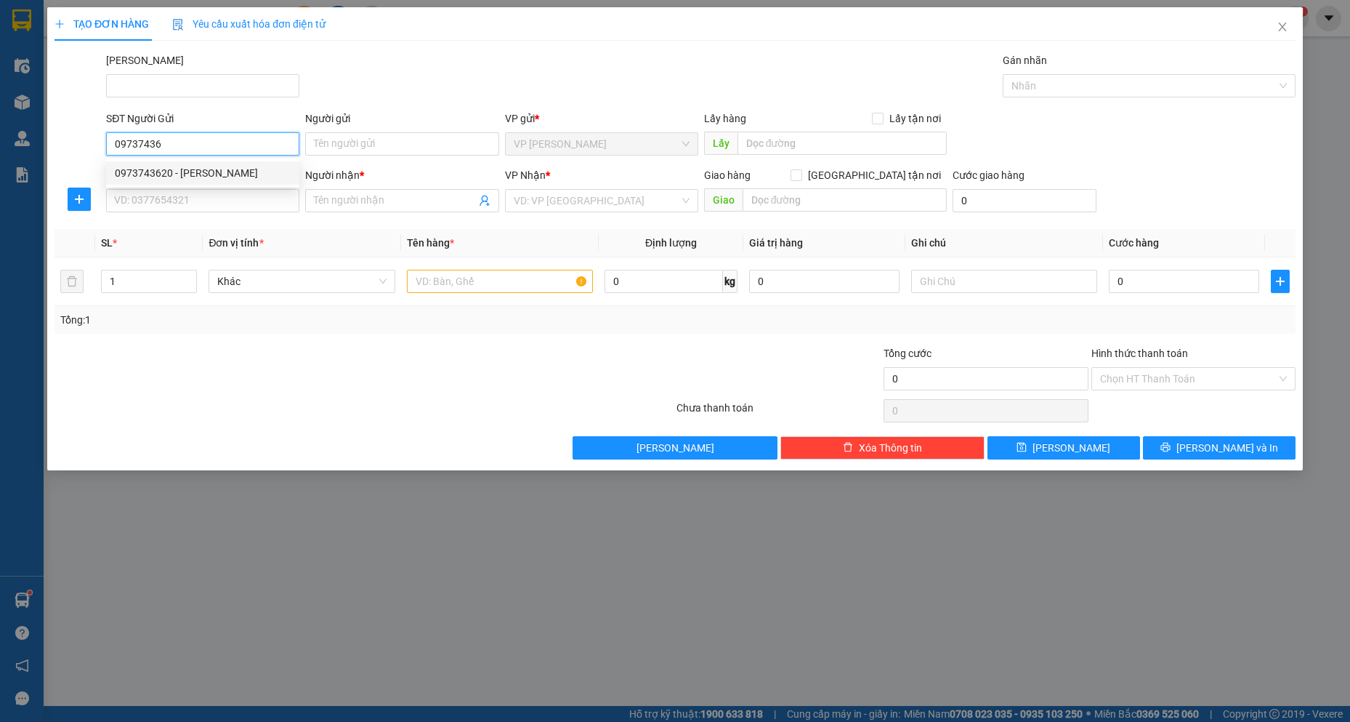
type input "0908505031"
type input "uyên"
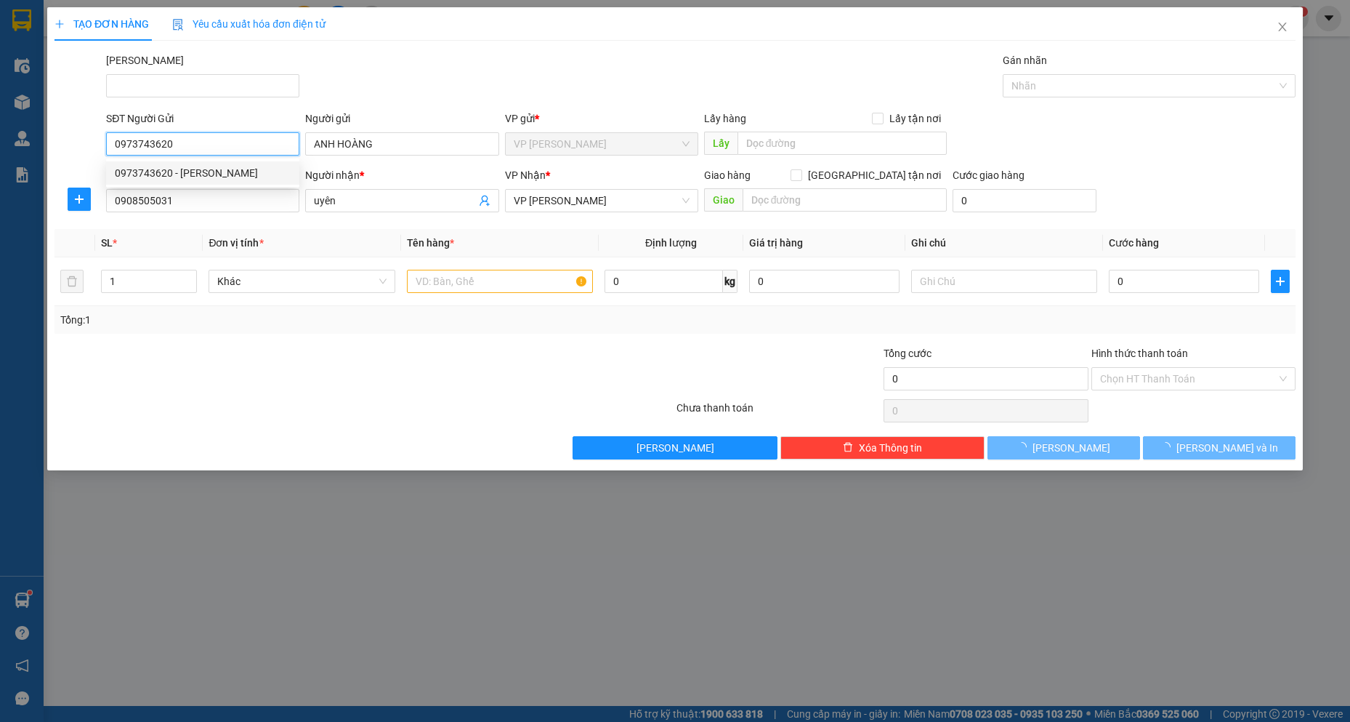
type input "30.000"
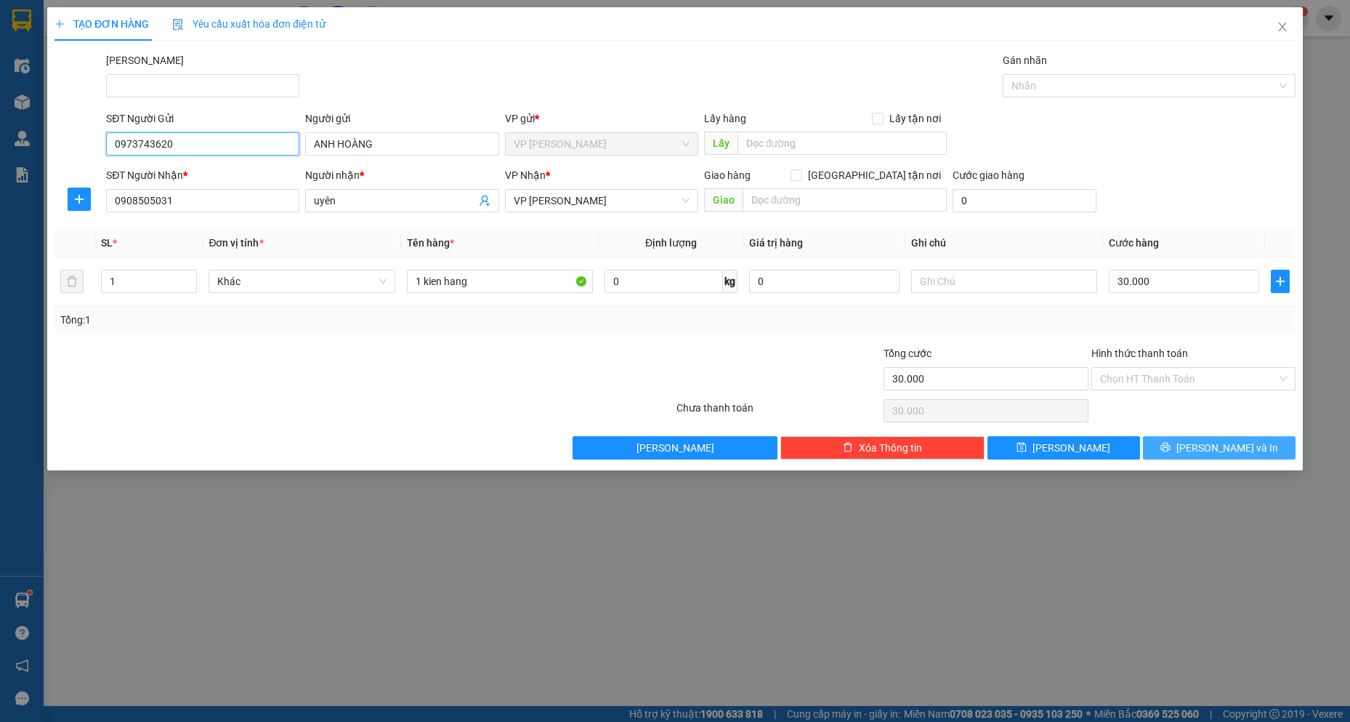
type input "0973743620"
click at [1175, 443] on button "[PERSON_NAME] và In" at bounding box center [1219, 447] width 153 height 23
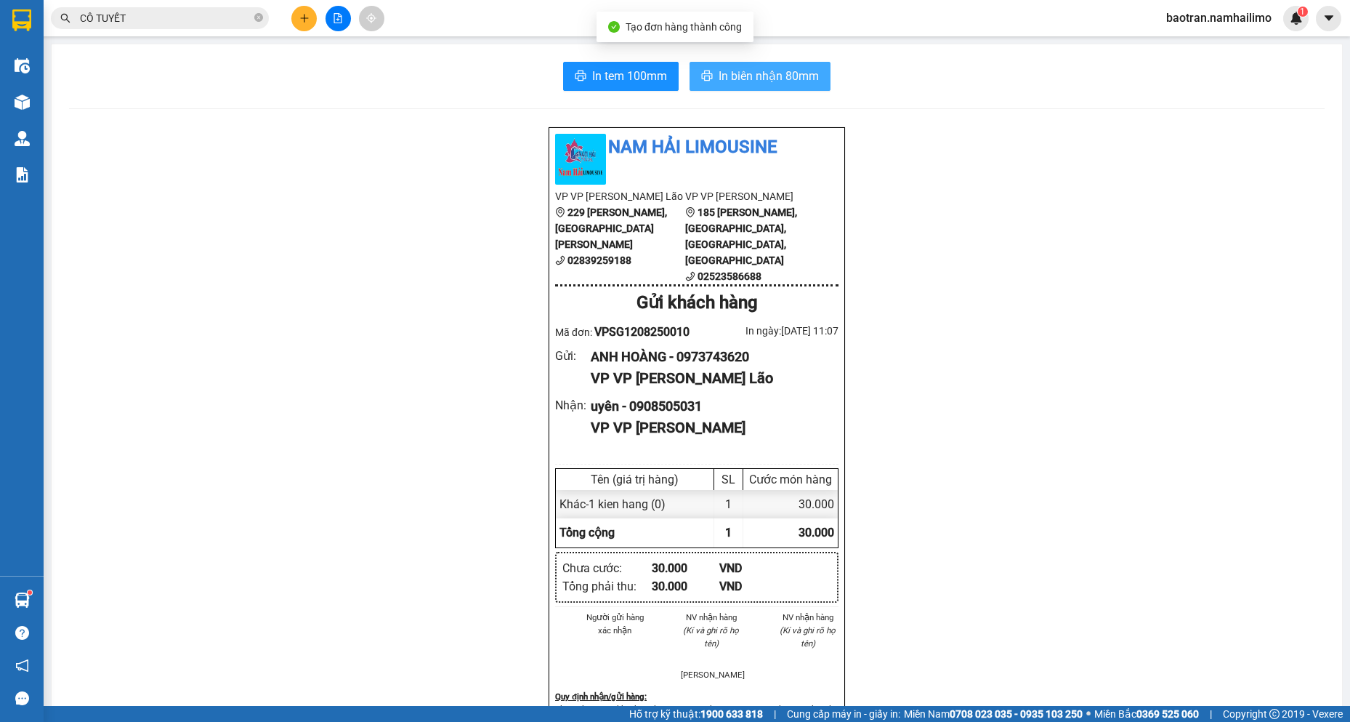
click at [786, 65] on button "In biên nhận 80mm" at bounding box center [760, 76] width 141 height 29
click at [204, 17] on input "CÔ TUYẾT" at bounding box center [165, 18] width 171 height 16
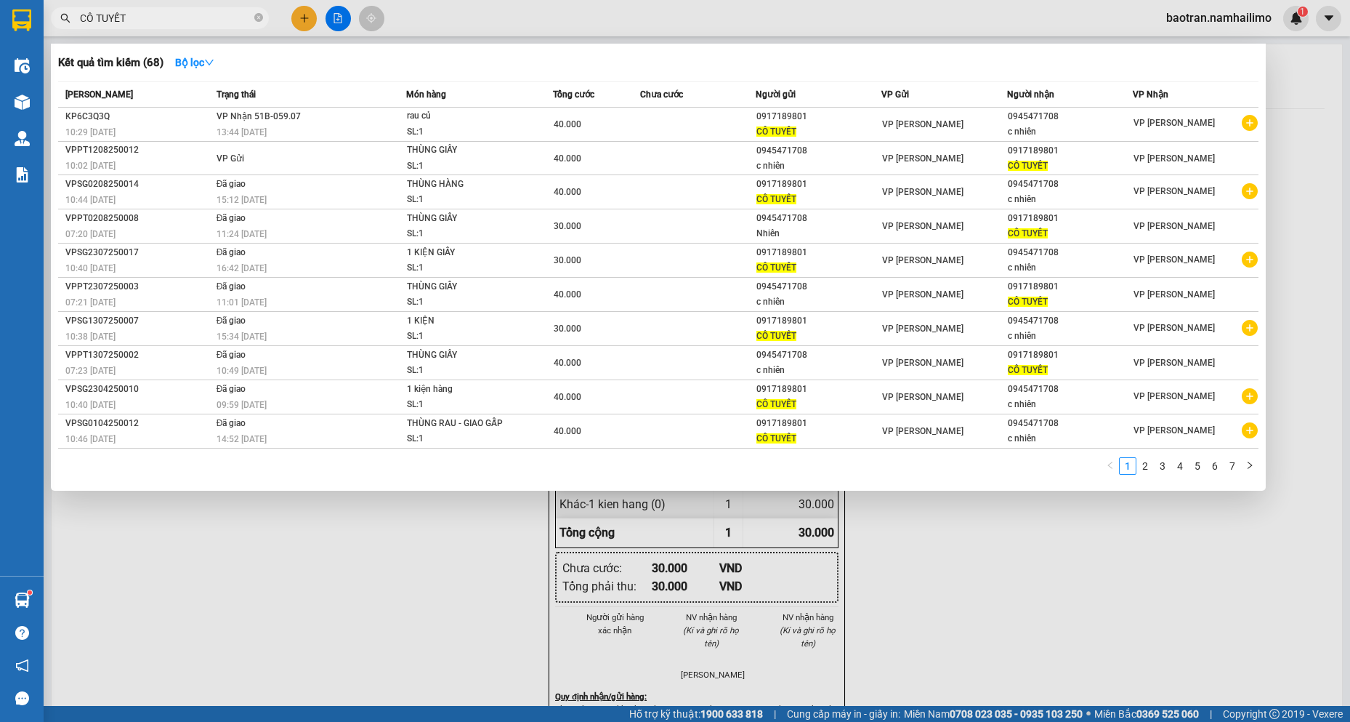
click at [312, 8] on div at bounding box center [675, 361] width 1350 height 722
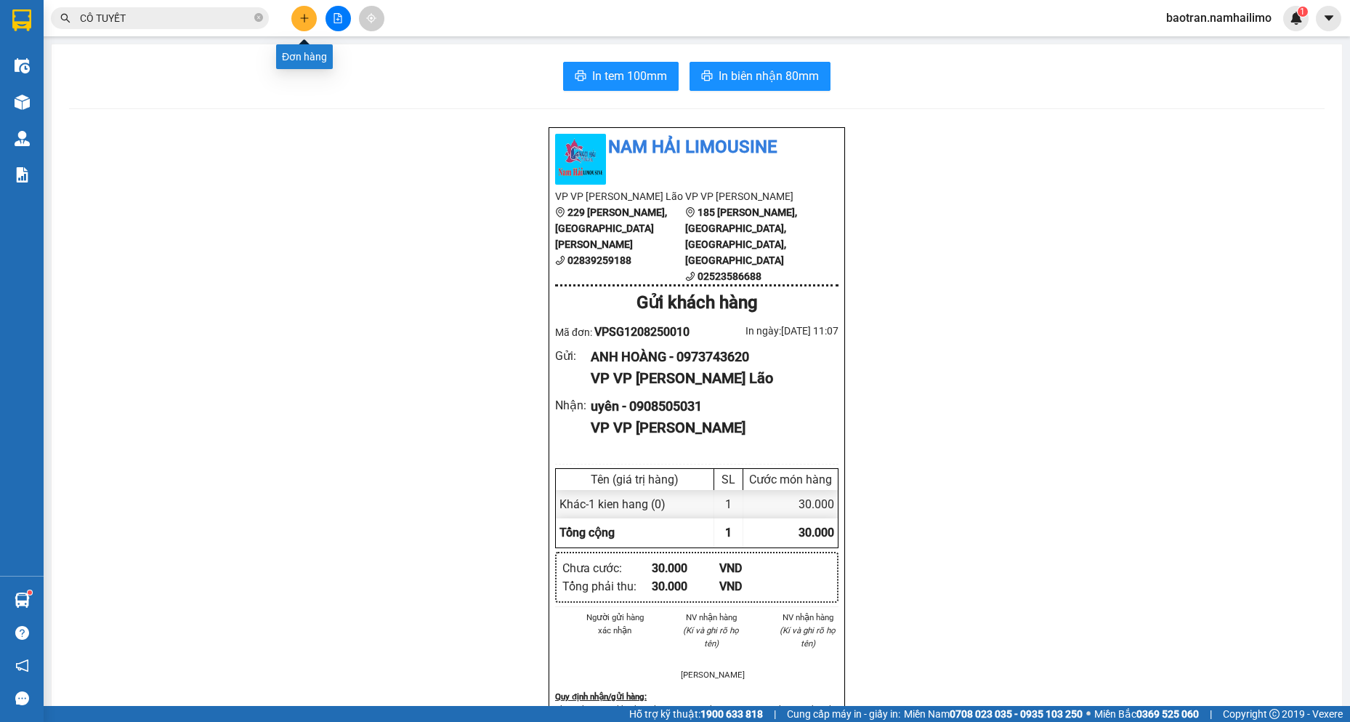
click at [315, 20] on button at bounding box center [303, 18] width 25 height 25
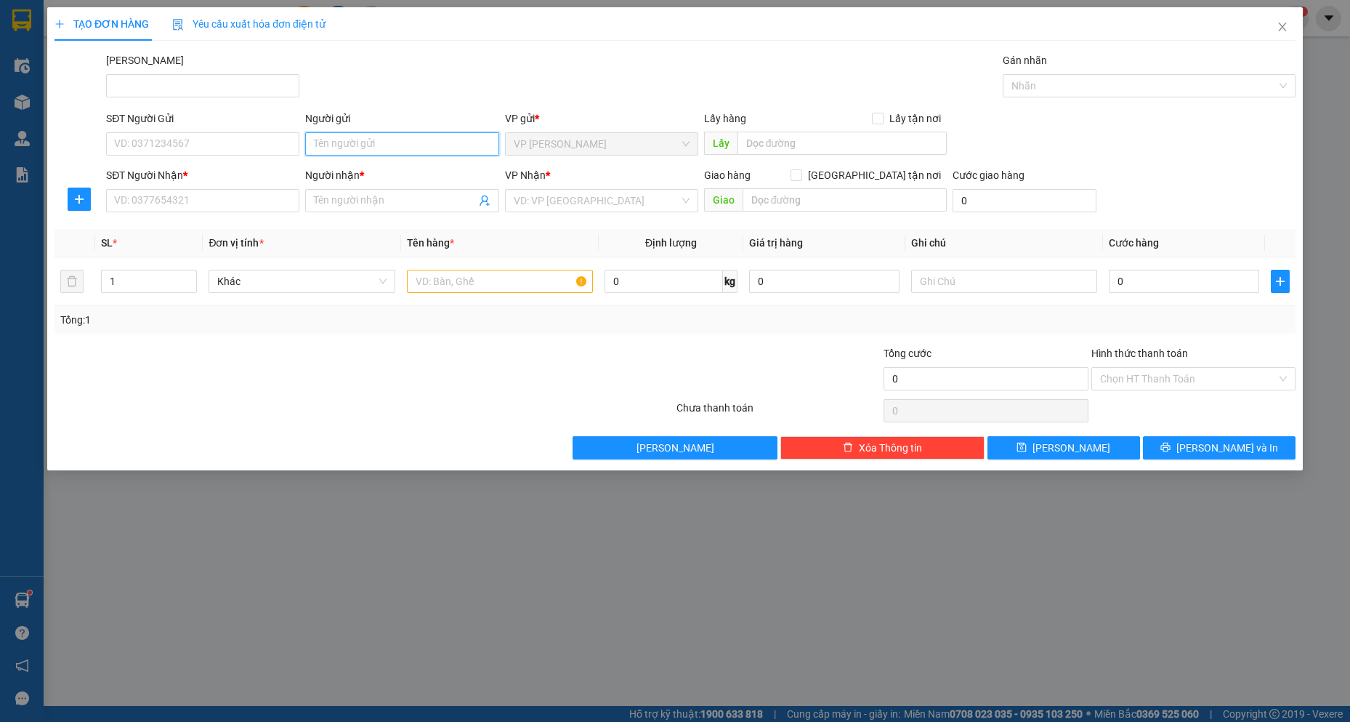
click at [374, 137] on input "Người gửi" at bounding box center [401, 143] width 193 height 23
type input "FRES"
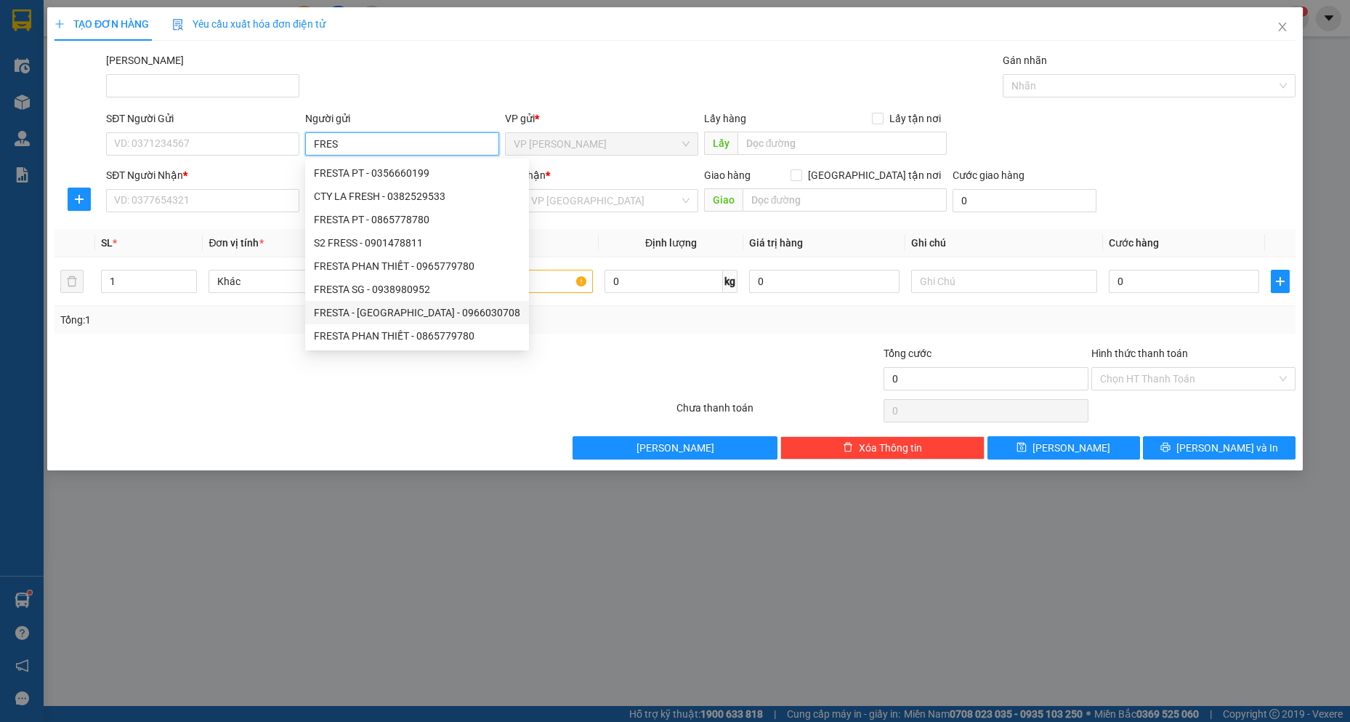
click at [410, 315] on div "FRESTA - [GEOGRAPHIC_DATA] - 0966030708" at bounding box center [417, 312] width 206 height 16
type input "0966030708"
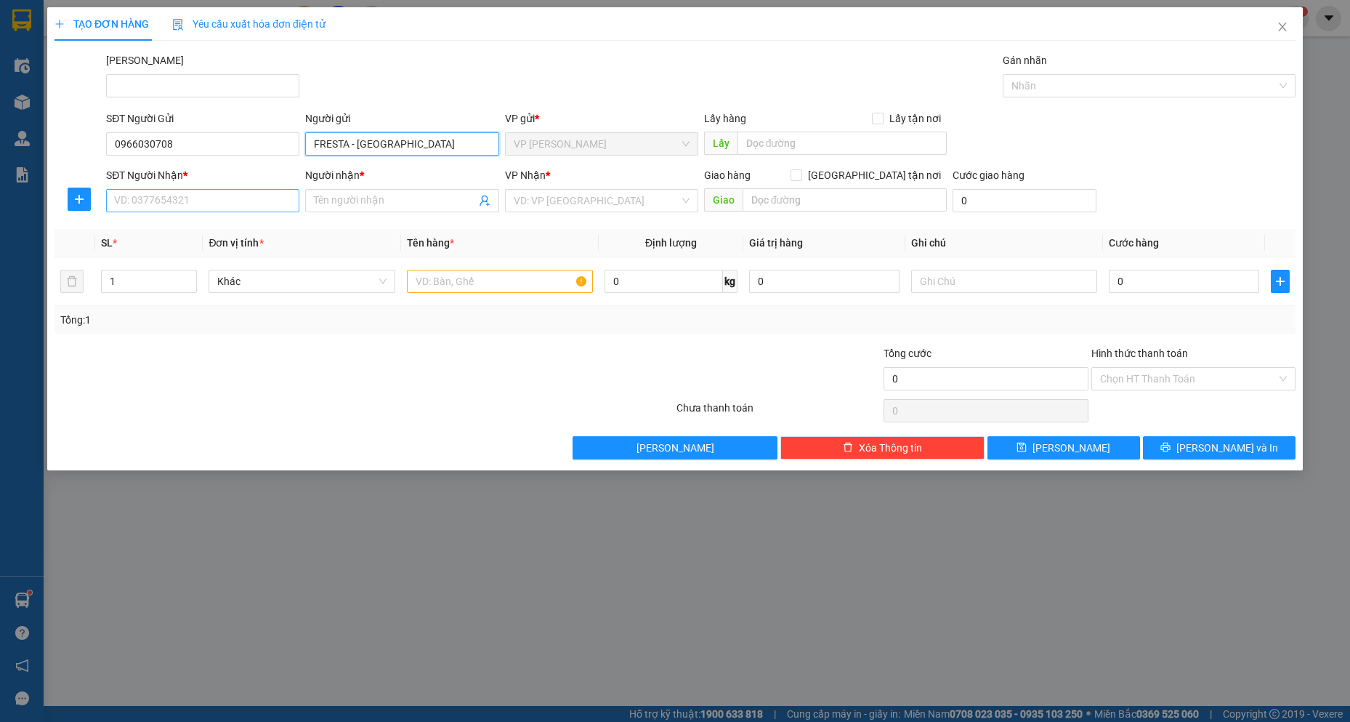
type input "FRESTA - [GEOGRAPHIC_DATA]"
click at [188, 201] on input "SĐT Người Nhận *" at bounding box center [202, 200] width 193 height 23
click at [413, 203] on input "Người nhận *" at bounding box center [394, 201] width 161 height 16
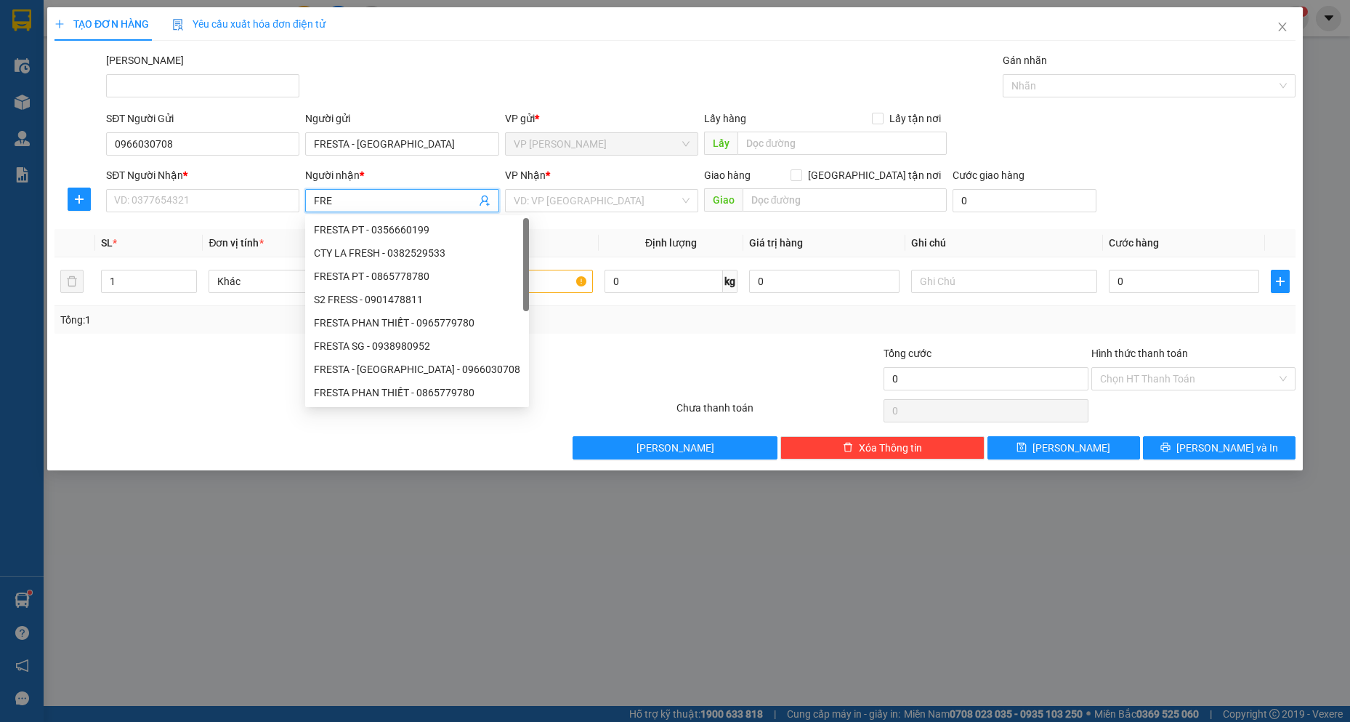
type input "FRES"
click at [435, 321] on div "FRESTA PHAN THIẾT - 0965779780" at bounding box center [417, 323] width 206 height 16
type input "0965779780"
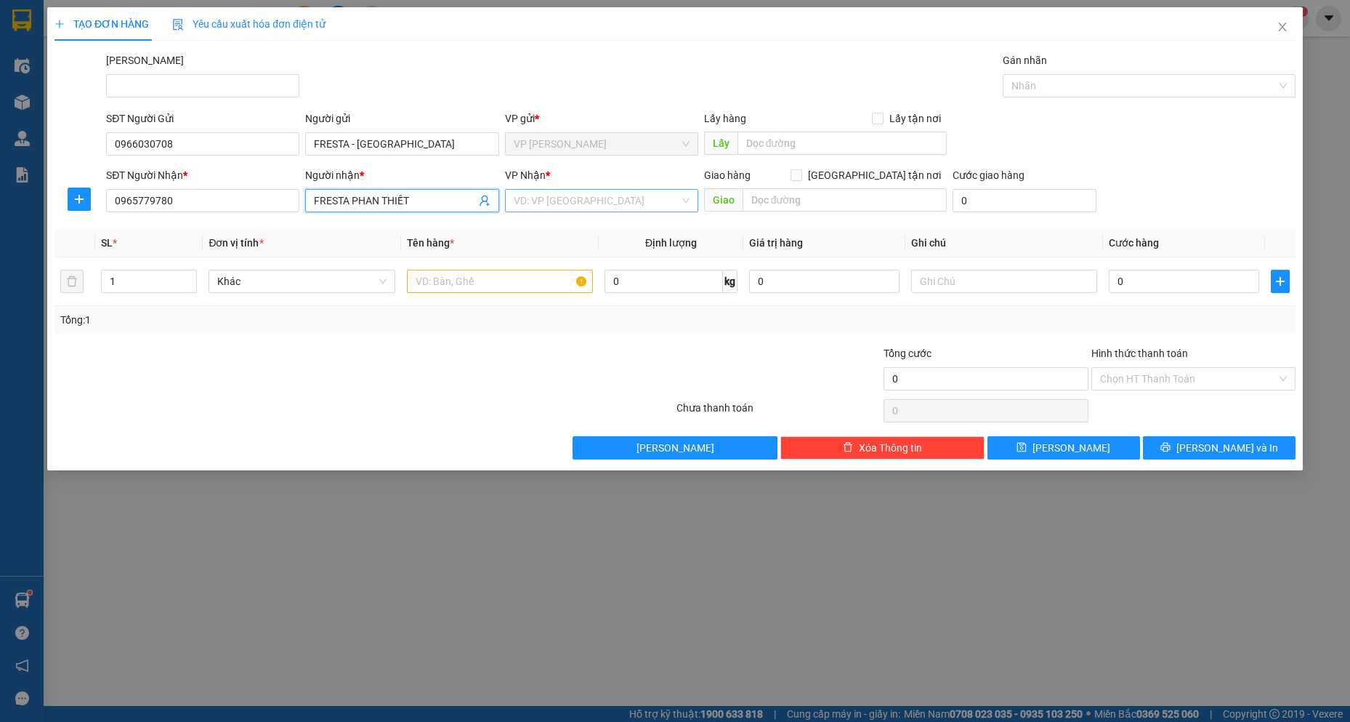
click at [588, 211] on div "VD: VP [GEOGRAPHIC_DATA]" at bounding box center [601, 200] width 193 height 23
type input "FRESTA PHAN THIẾT"
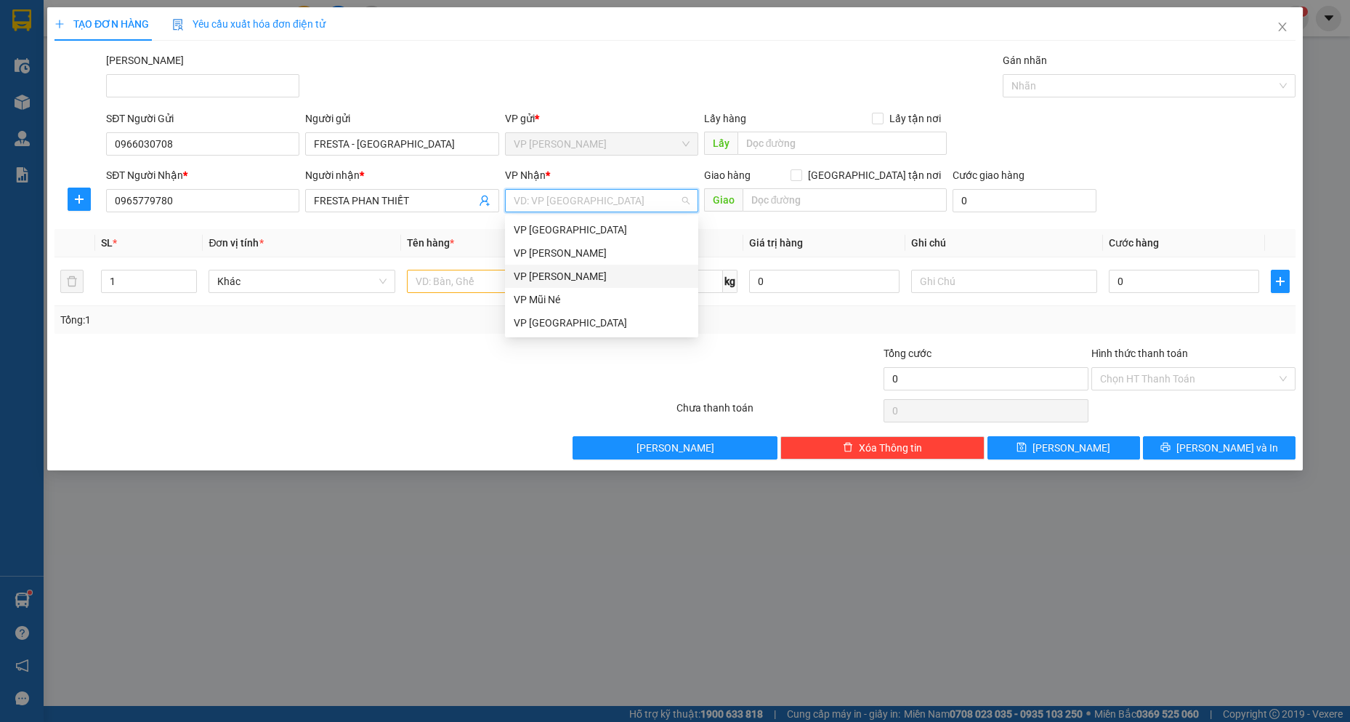
click at [568, 275] on div "VP [PERSON_NAME]" at bounding box center [602, 276] width 176 height 16
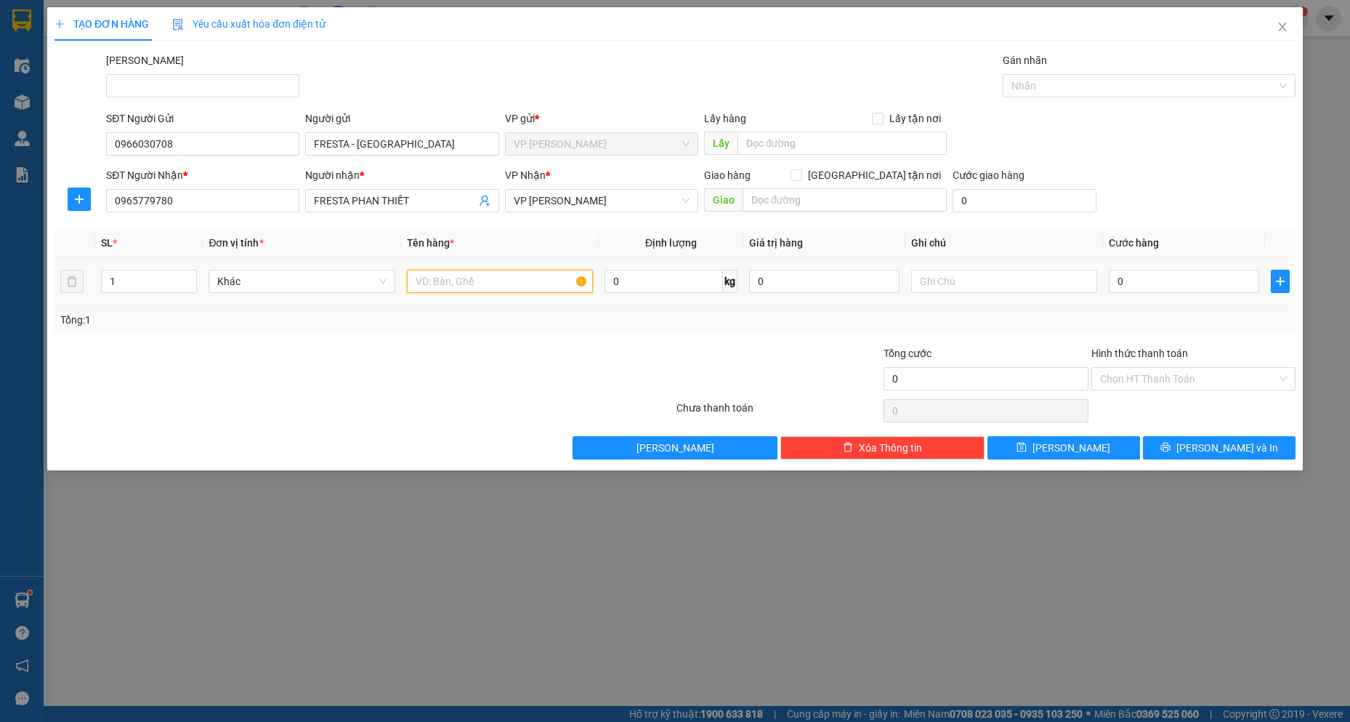
click at [461, 276] on input "text" at bounding box center [500, 281] width 187 height 23
type input "TRAI CAY"
type input "3"
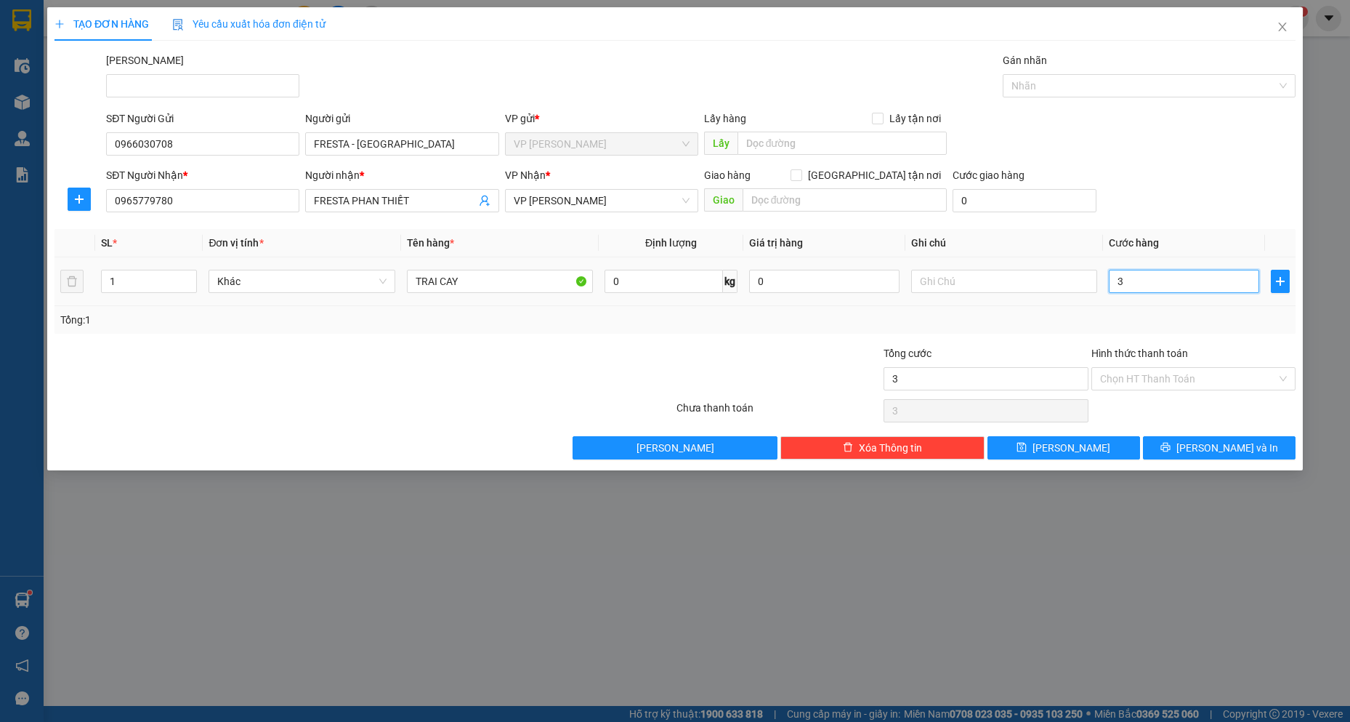
type input "30"
type input "300"
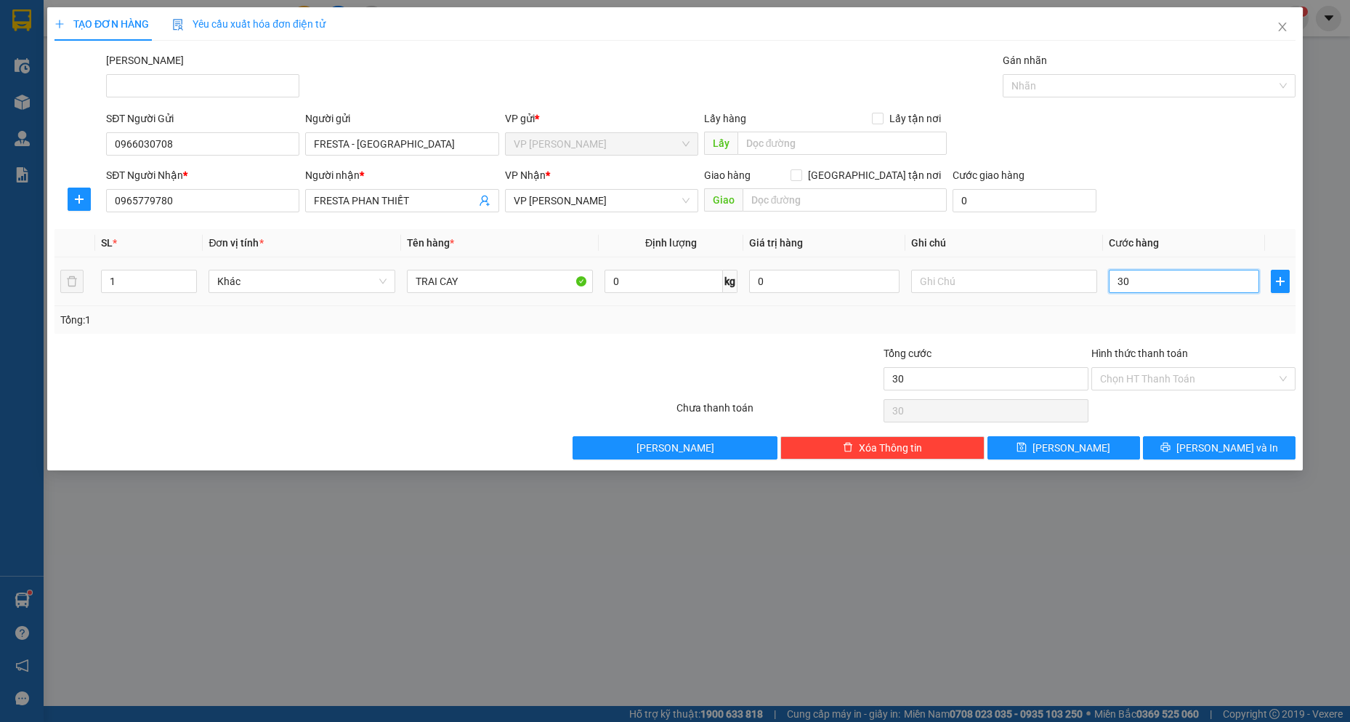
type input "300"
type input "3.000"
type input "30.000"
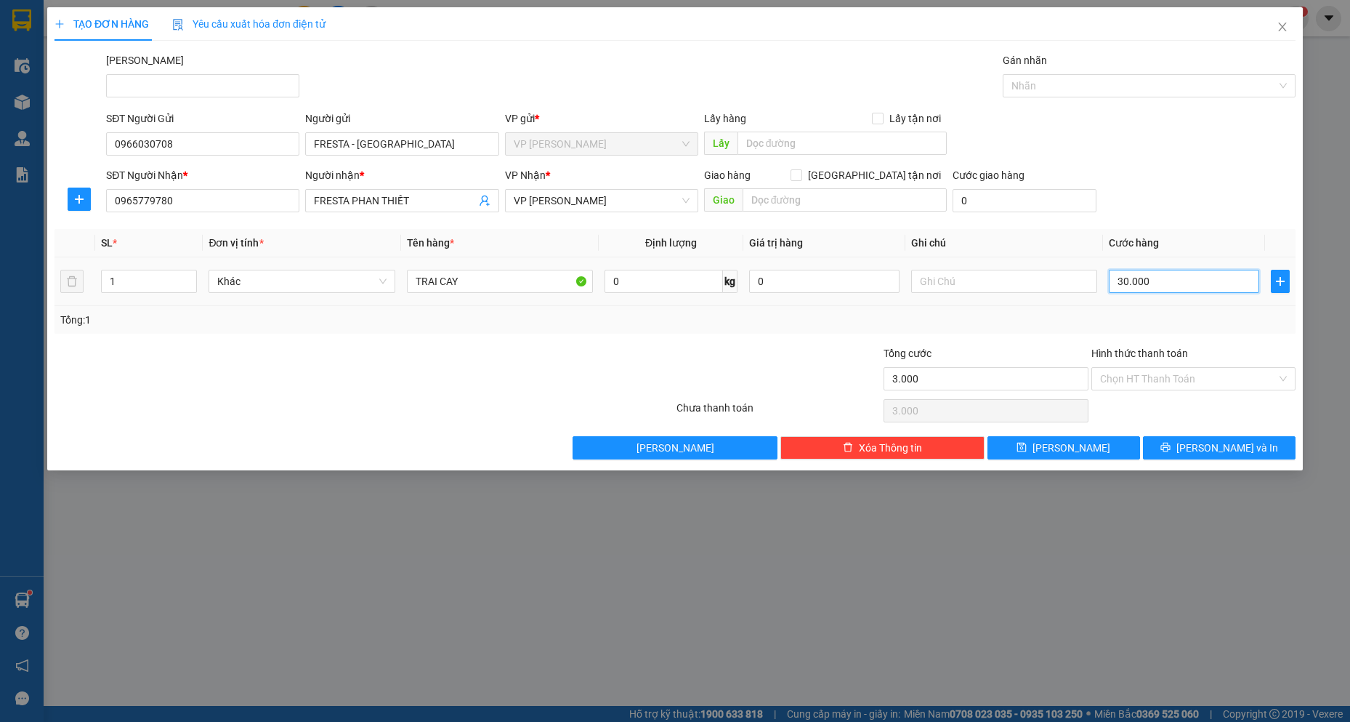
type input "30.000"
click at [1241, 445] on span "[PERSON_NAME] và In" at bounding box center [1227, 448] width 102 height 16
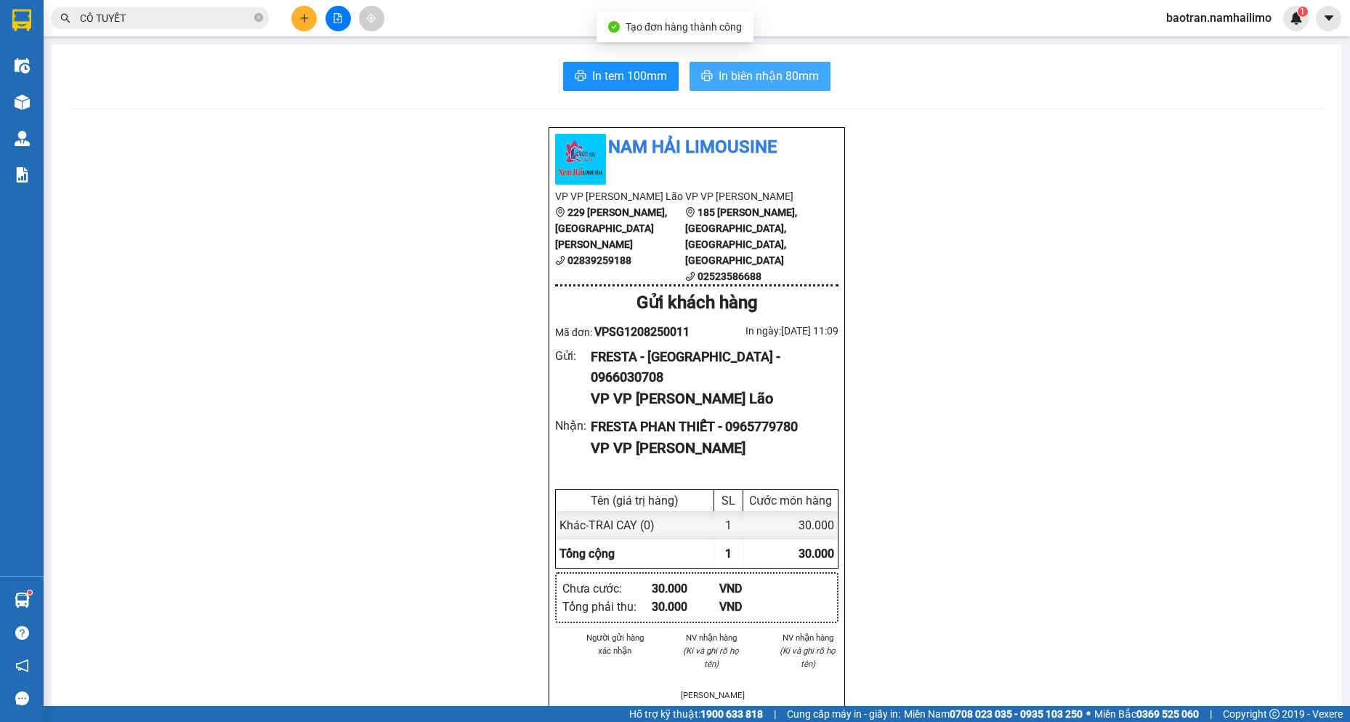
click at [764, 89] on button "In biên nhận 80mm" at bounding box center [760, 76] width 141 height 29
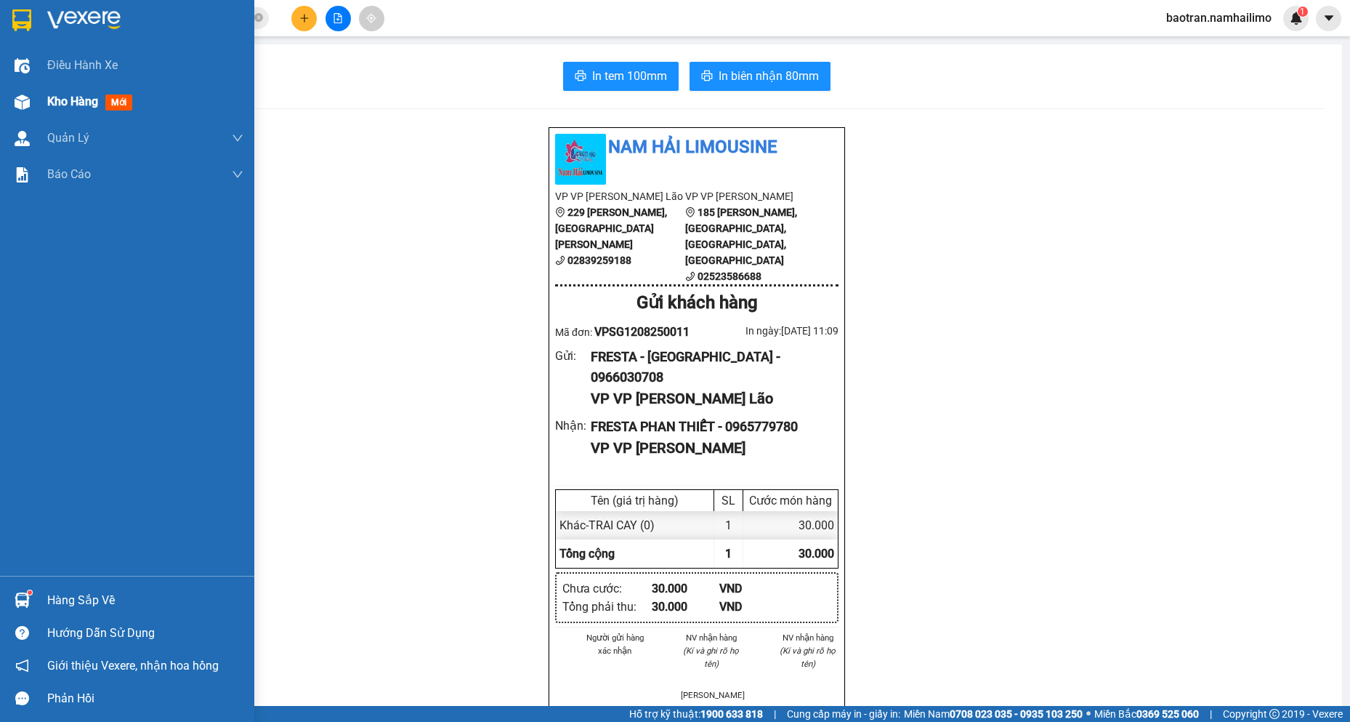
click at [18, 100] on img at bounding box center [22, 101] width 15 height 15
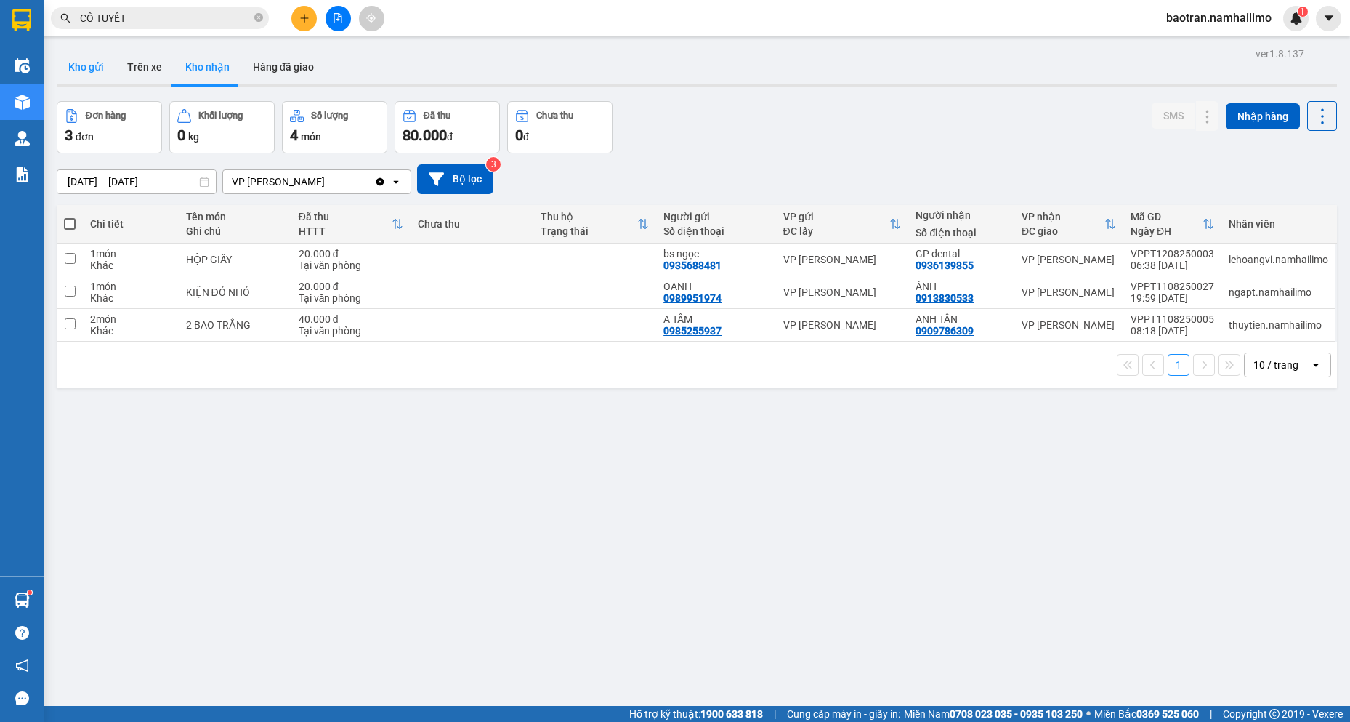
click at [90, 78] on button "Kho gửi" at bounding box center [86, 66] width 59 height 35
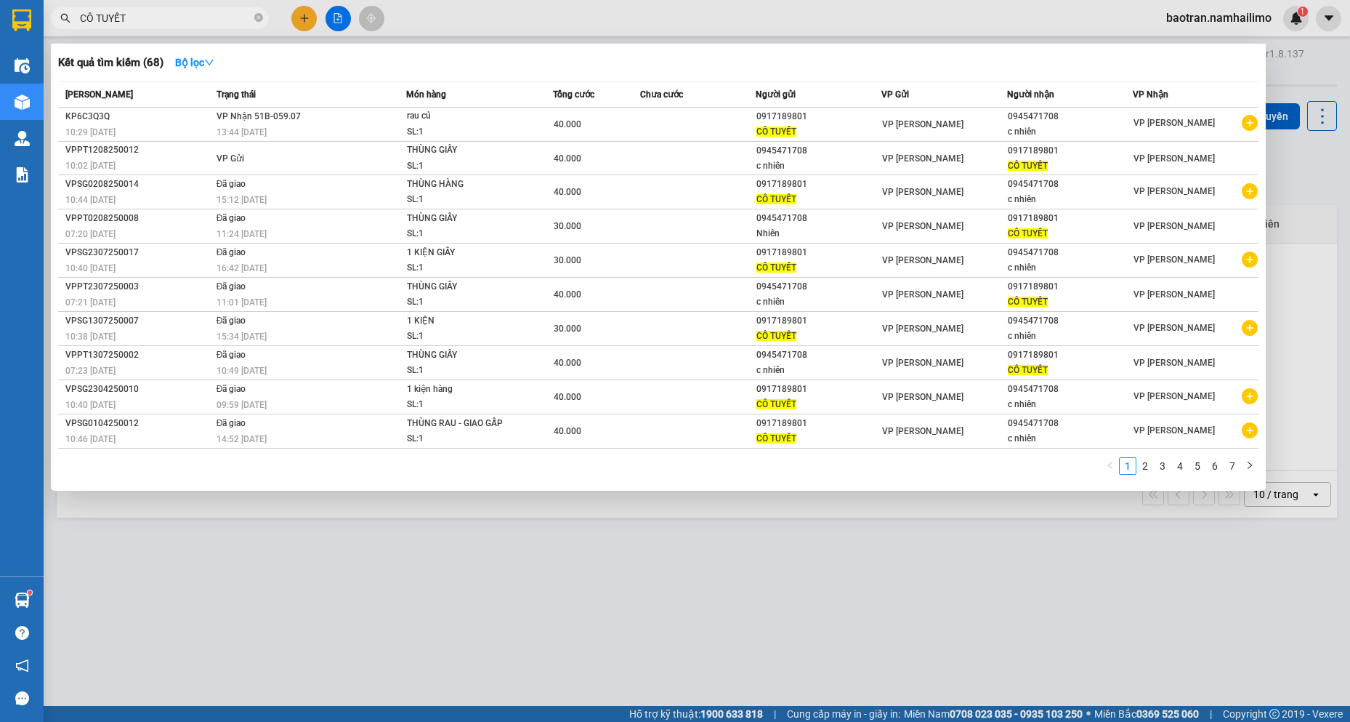
click at [215, 16] on input "CÔ TUYẾT" at bounding box center [165, 18] width 171 height 16
type input "C"
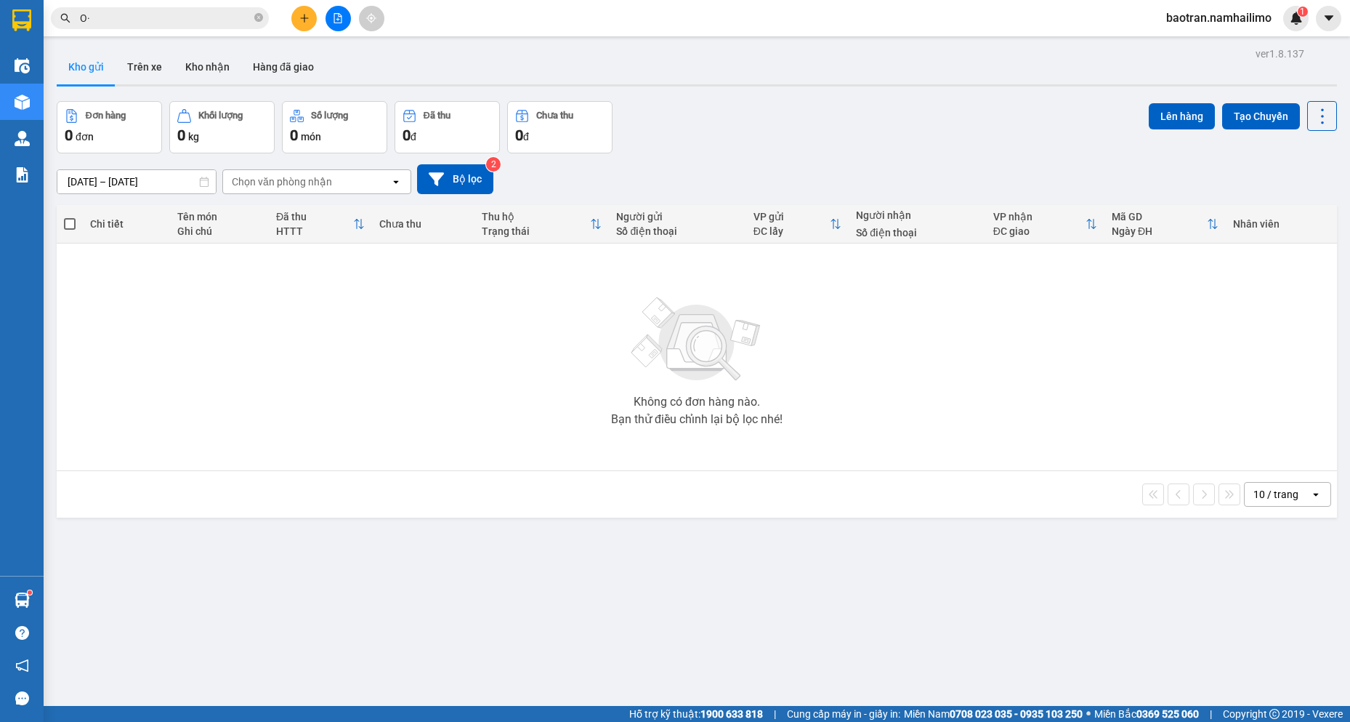
type input "O"
type input "Ó"
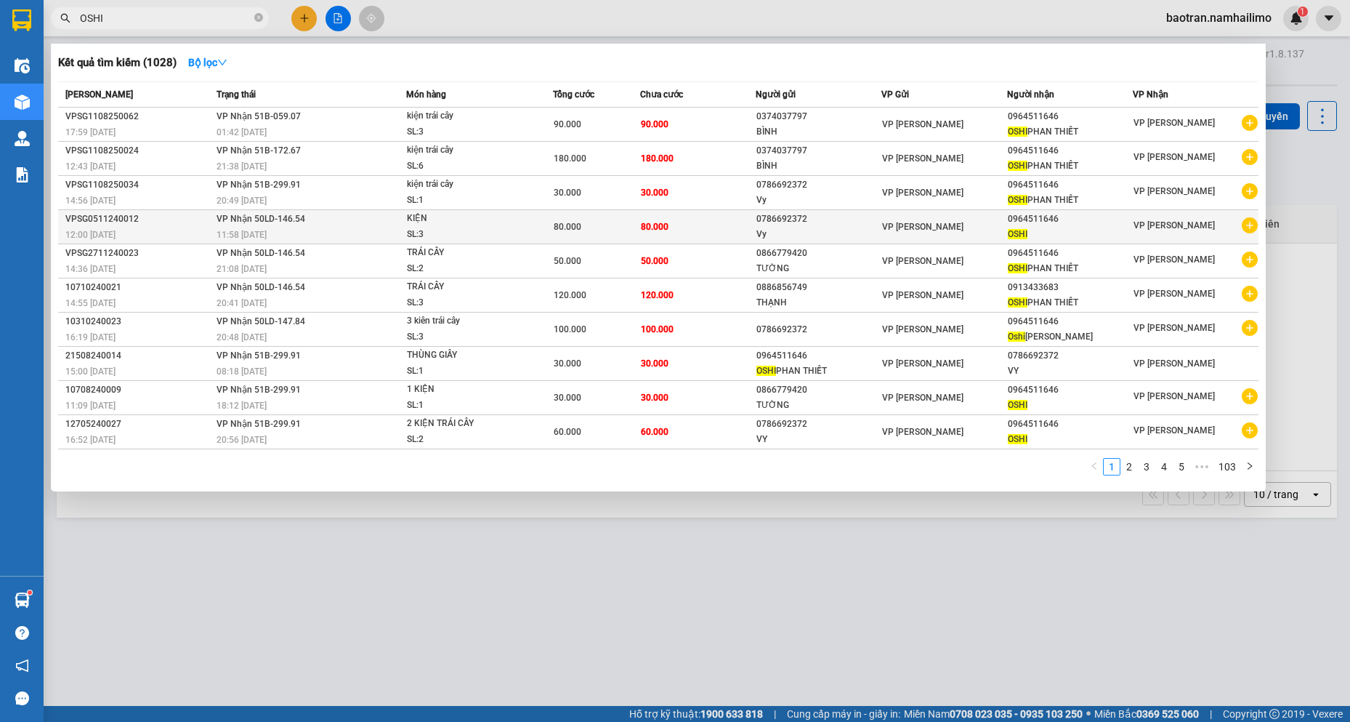
type input "OSHI"
click at [1254, 220] on icon "plus-circle" at bounding box center [1250, 225] width 16 height 16
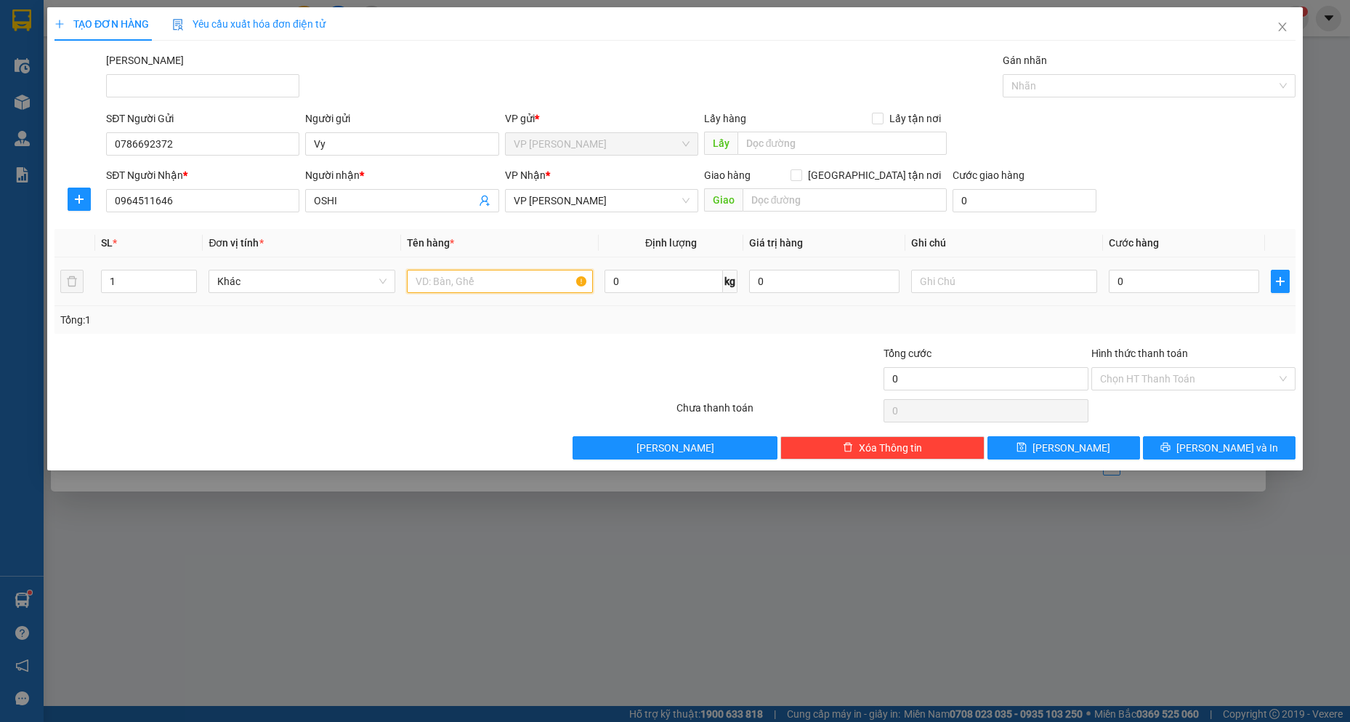
click at [470, 284] on input "text" at bounding box center [500, 281] width 187 height 23
type input "2 KIÊN"
drag, startPoint x: 139, startPoint y: 279, endPoint x: 0, endPoint y: 278, distance: 138.8
click at [0, 278] on div "TẠO ĐƠN HÀNG Yêu cầu xuất hóa đơn điện tử Transit Pickup Surcharge Ids Transit …" at bounding box center [675, 361] width 1350 height 722
type input "2"
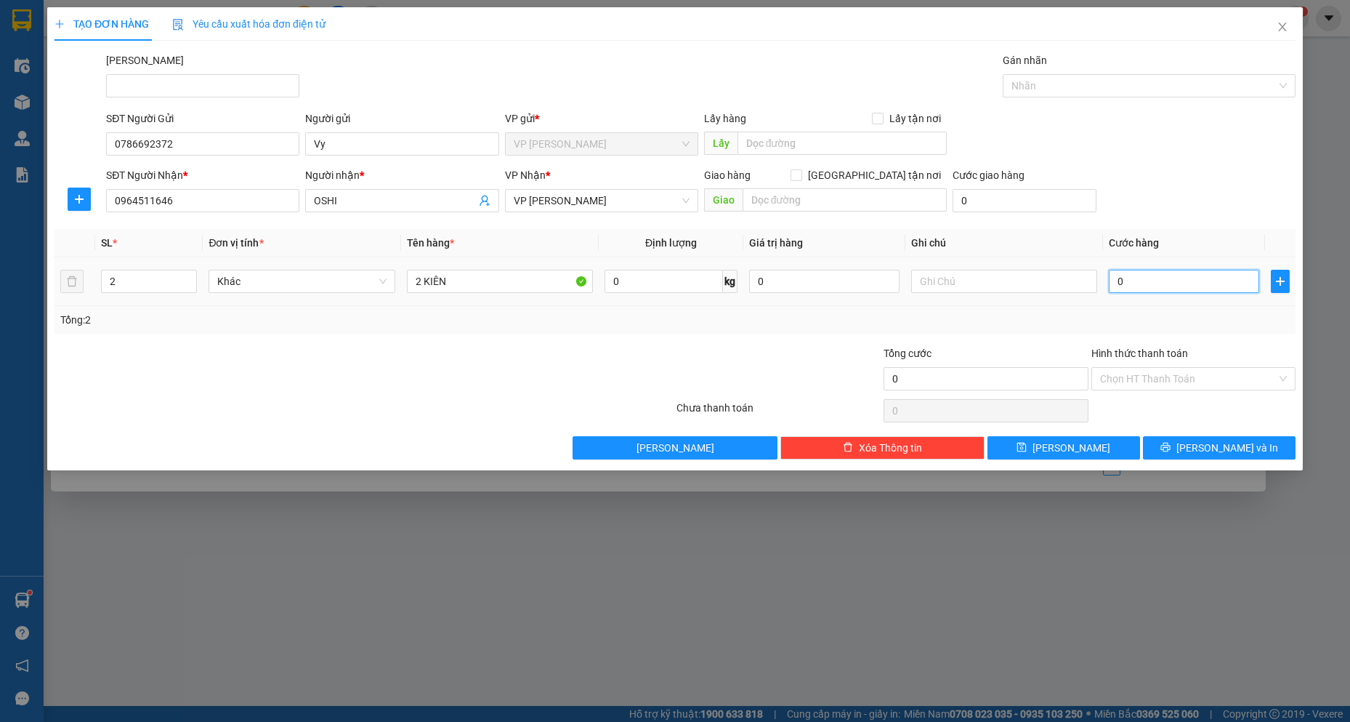
click at [1214, 284] on input "0" at bounding box center [1184, 281] width 150 height 23
type input "6"
type input "60"
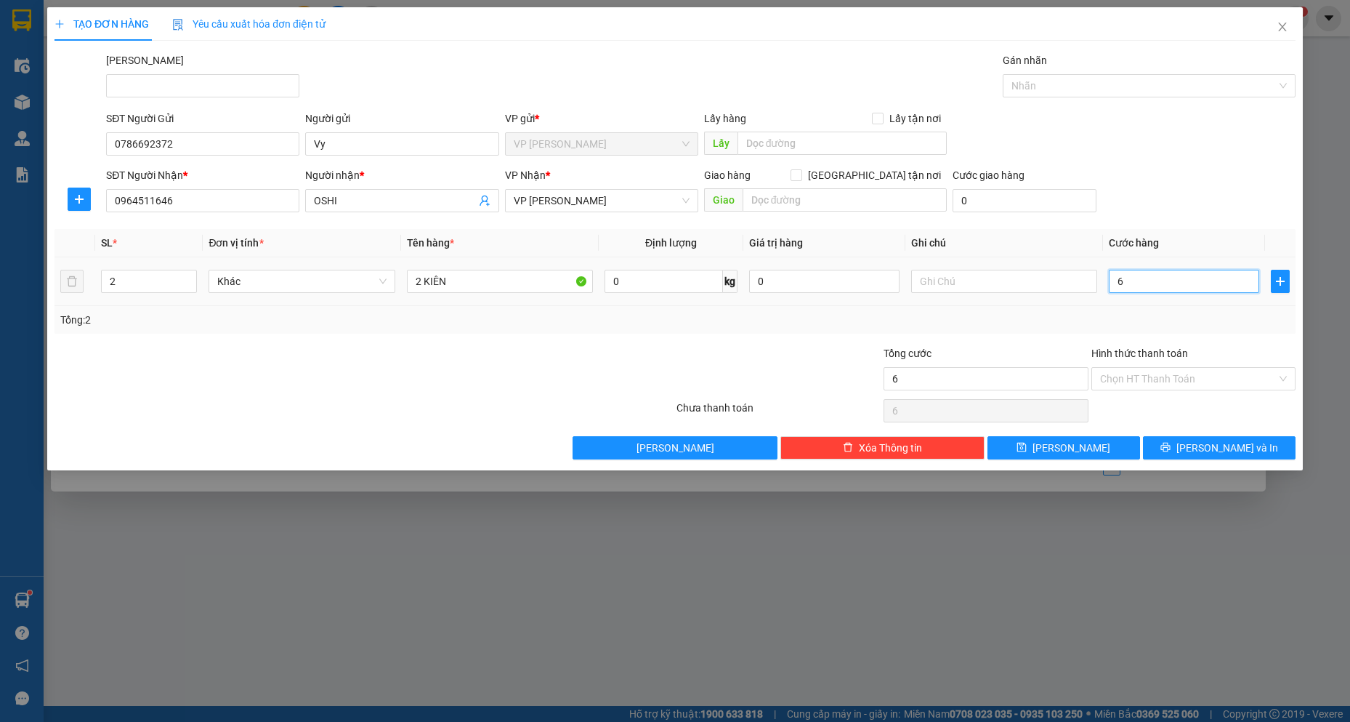
type input "60"
type input "600"
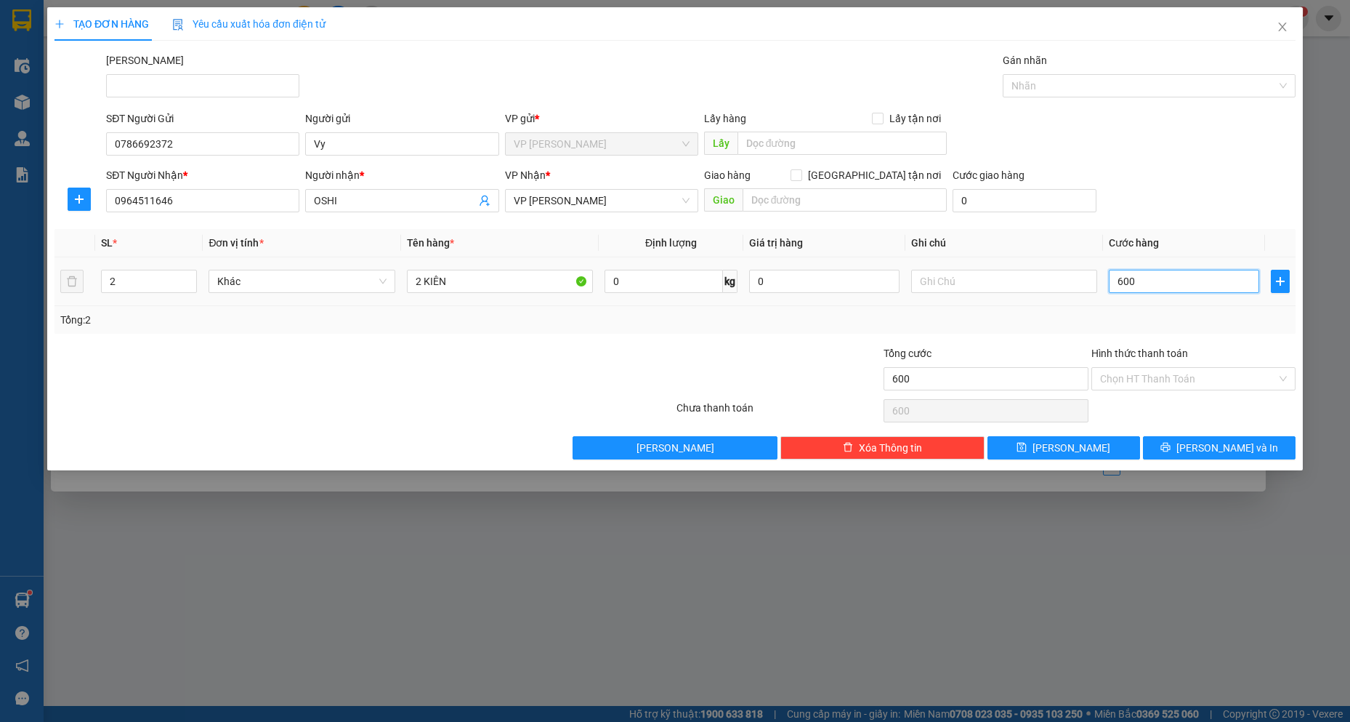
type input "6.000"
type input "60.000"
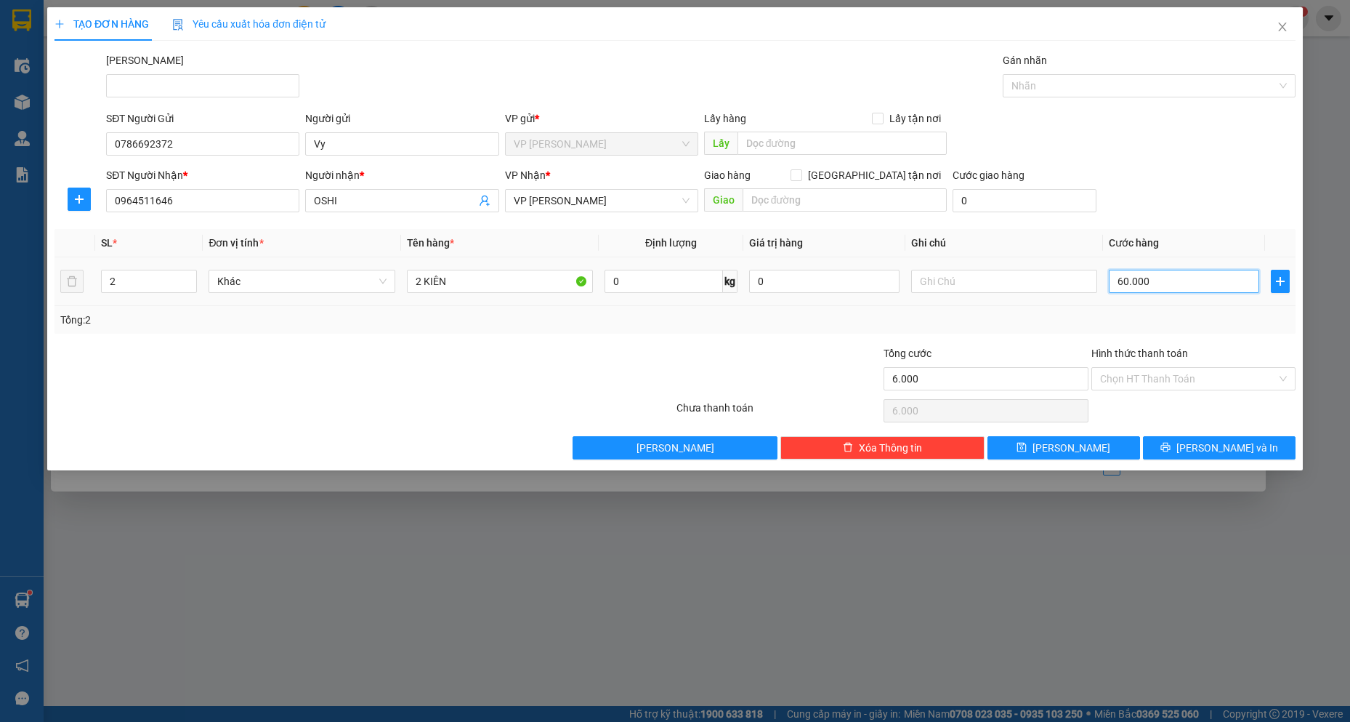
type input "60.000"
click at [1190, 453] on button "[PERSON_NAME] và In" at bounding box center [1219, 447] width 153 height 23
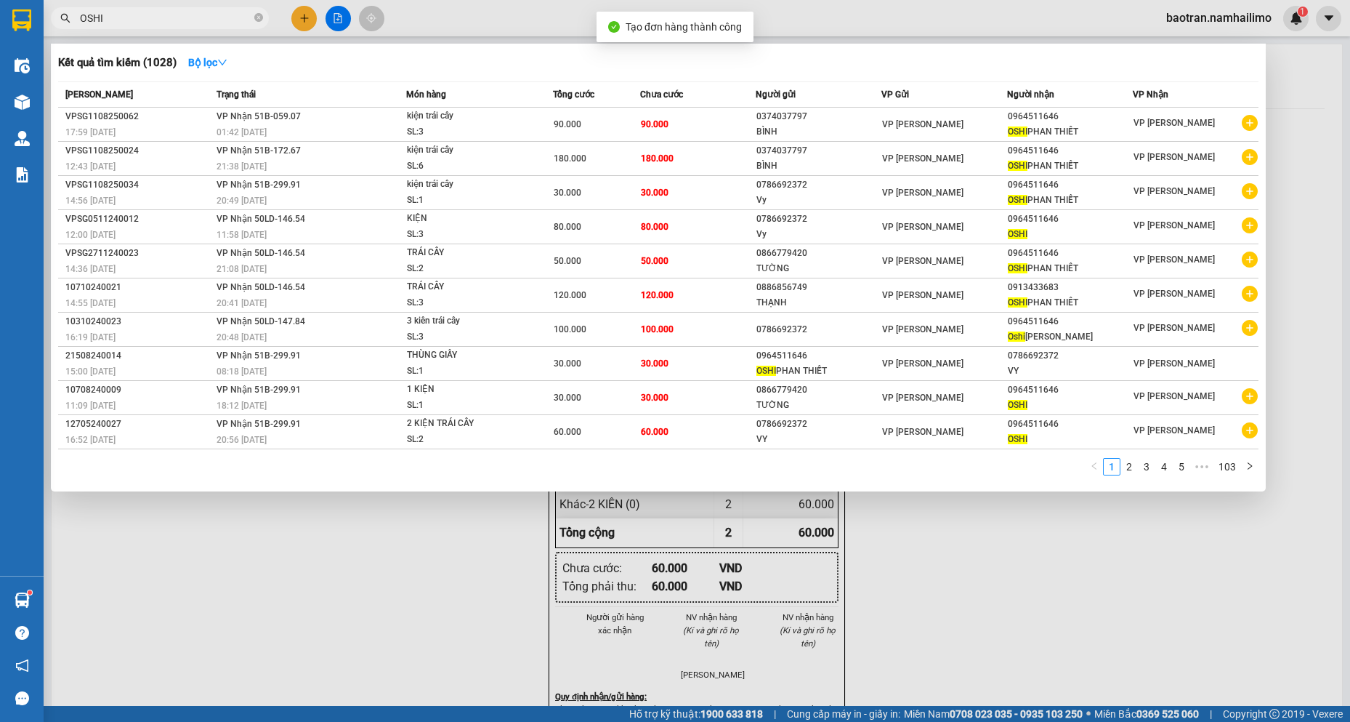
drag, startPoint x: 682, startPoint y: 560, endPoint x: 701, endPoint y: 434, distance: 127.7
click at [683, 539] on div at bounding box center [675, 361] width 1350 height 722
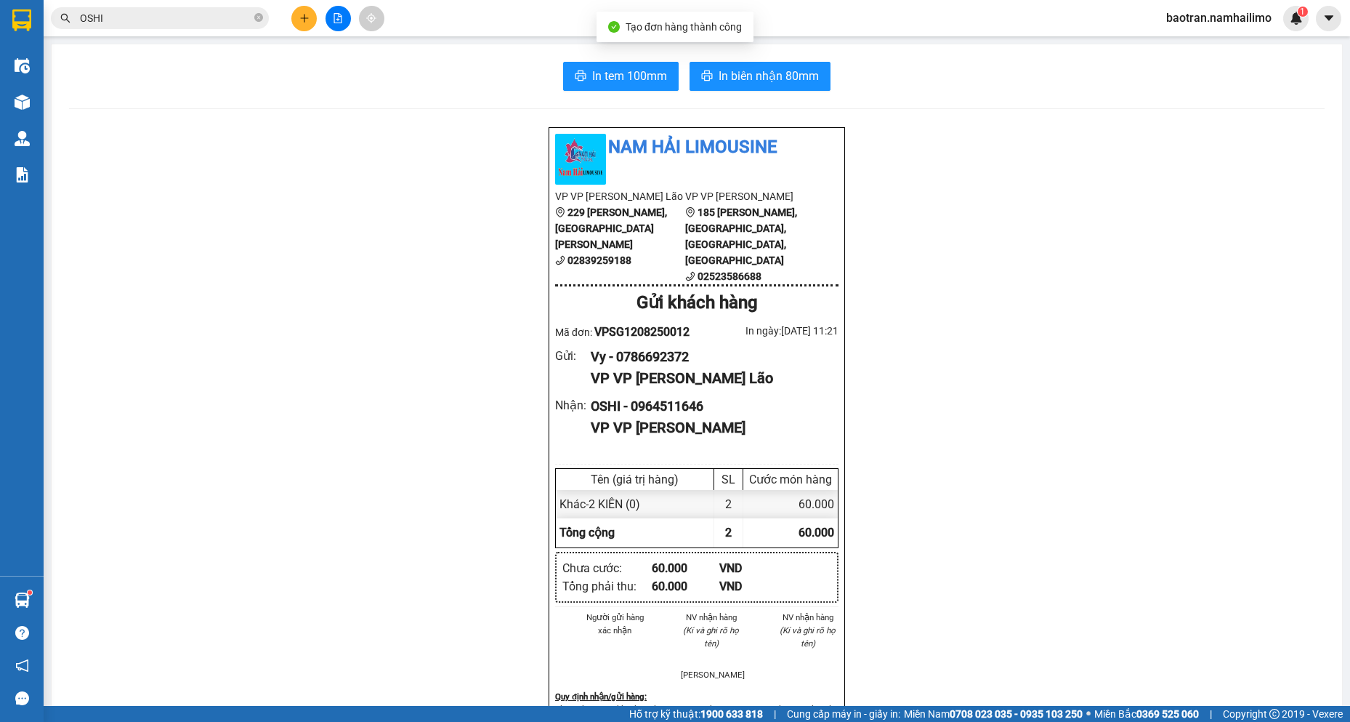
click at [772, 59] on div "In tem 100mm In biên nhận 80mm Nam Hải Limousine VP VP [PERSON_NAME] Lão 229 [P…" at bounding box center [697, 676] width 1291 height 1264
click at [767, 60] on div "In tem 100mm In biên nhận 80mm Nam Hải Limousine VP VP [PERSON_NAME] Lão 229 [P…" at bounding box center [697, 676] width 1291 height 1264
click at [762, 69] on span "In biên nhận 80mm" at bounding box center [769, 76] width 100 height 18
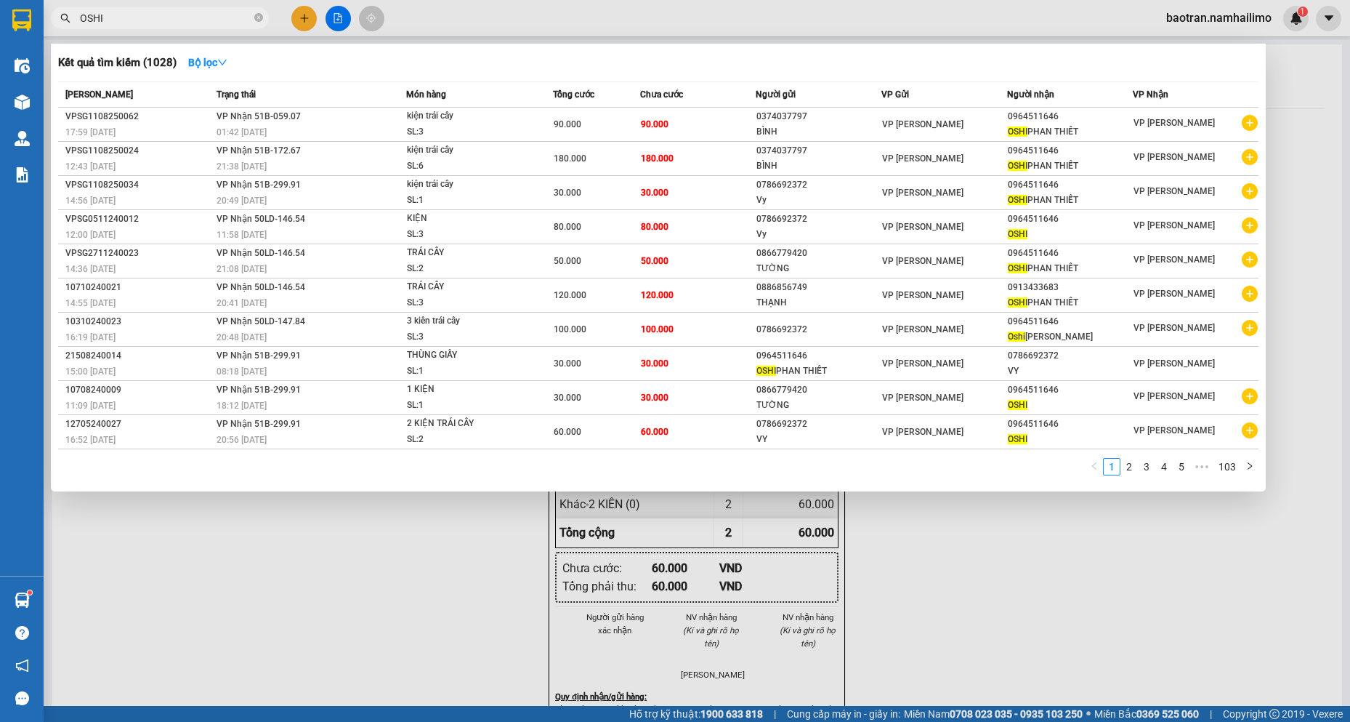
click at [179, 17] on input "OSHI" at bounding box center [165, 18] width 171 height 16
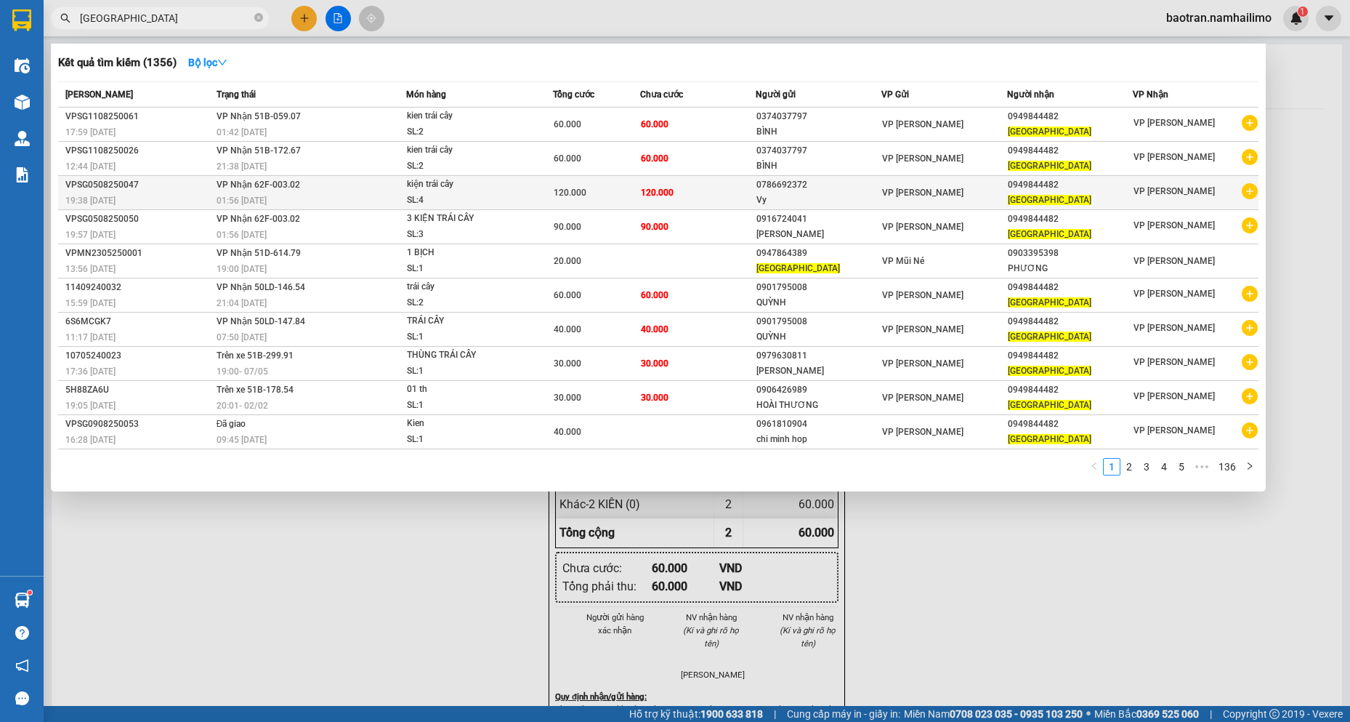
type input "[GEOGRAPHIC_DATA]"
click at [1250, 198] on icon "plus-circle" at bounding box center [1250, 191] width 16 height 16
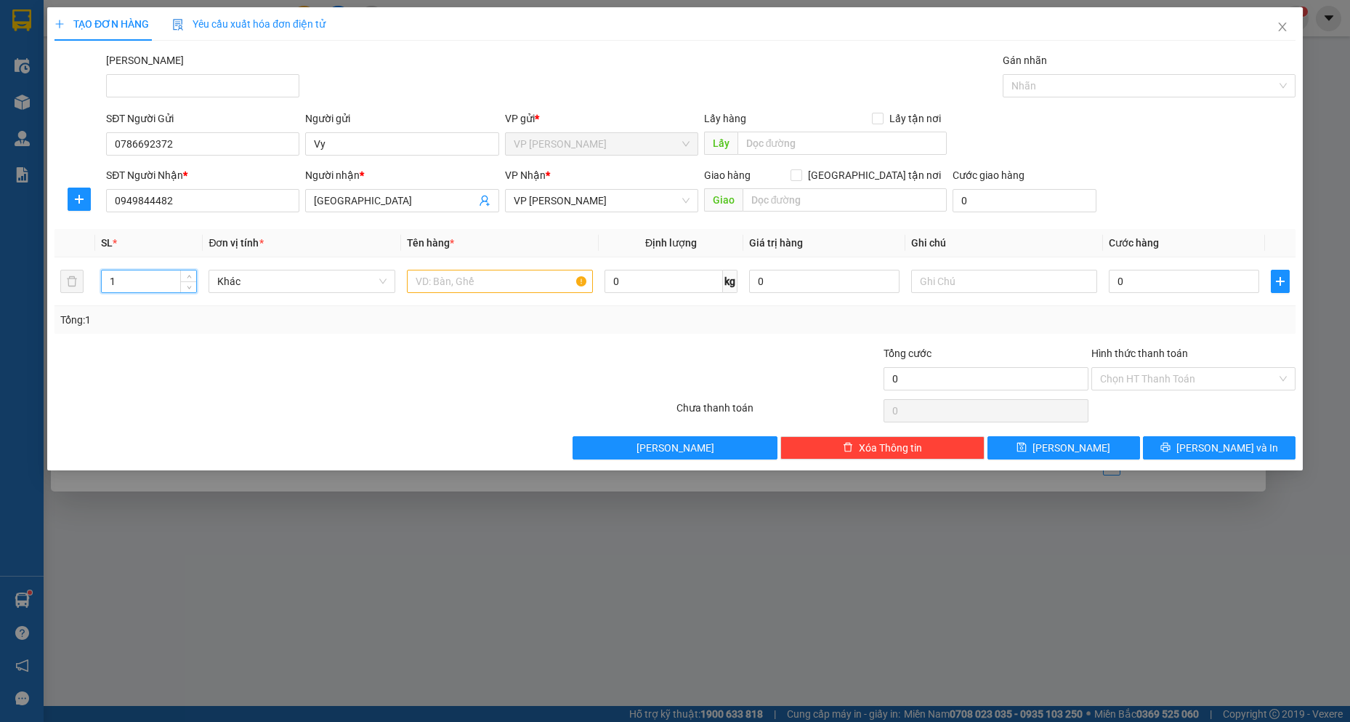
drag, startPoint x: 153, startPoint y: 288, endPoint x: 0, endPoint y: 306, distance: 153.6
click at [0, 306] on div "TẠO ĐƠN HÀNG Yêu cầu xuất hóa đơn điện tử Transit Pickup Surcharge Ids Transit …" at bounding box center [675, 361] width 1350 height 722
type input "2"
type input "3"
click at [485, 288] on input "text" at bounding box center [500, 281] width 187 height 23
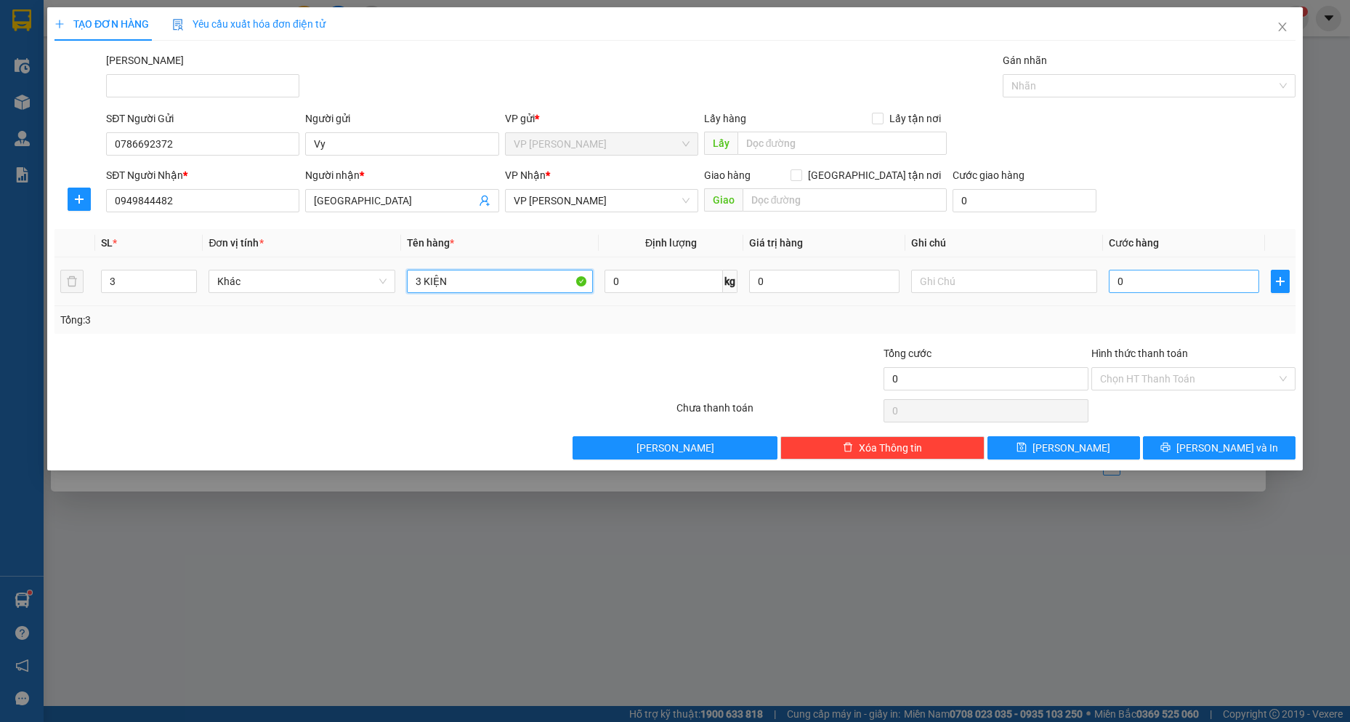
type input "3 KIỆN"
click at [1169, 292] on input "0" at bounding box center [1184, 281] width 150 height 23
type input "6"
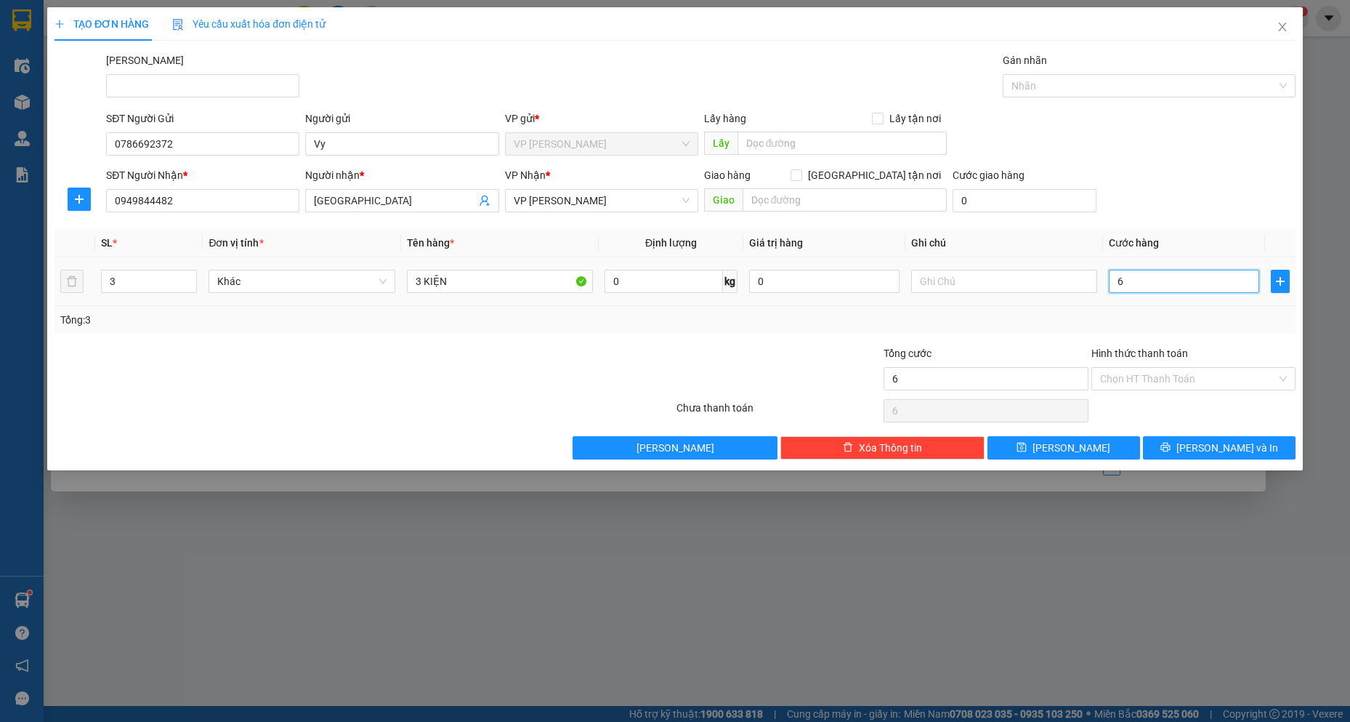
type input "0"
type input "09"
type input "9"
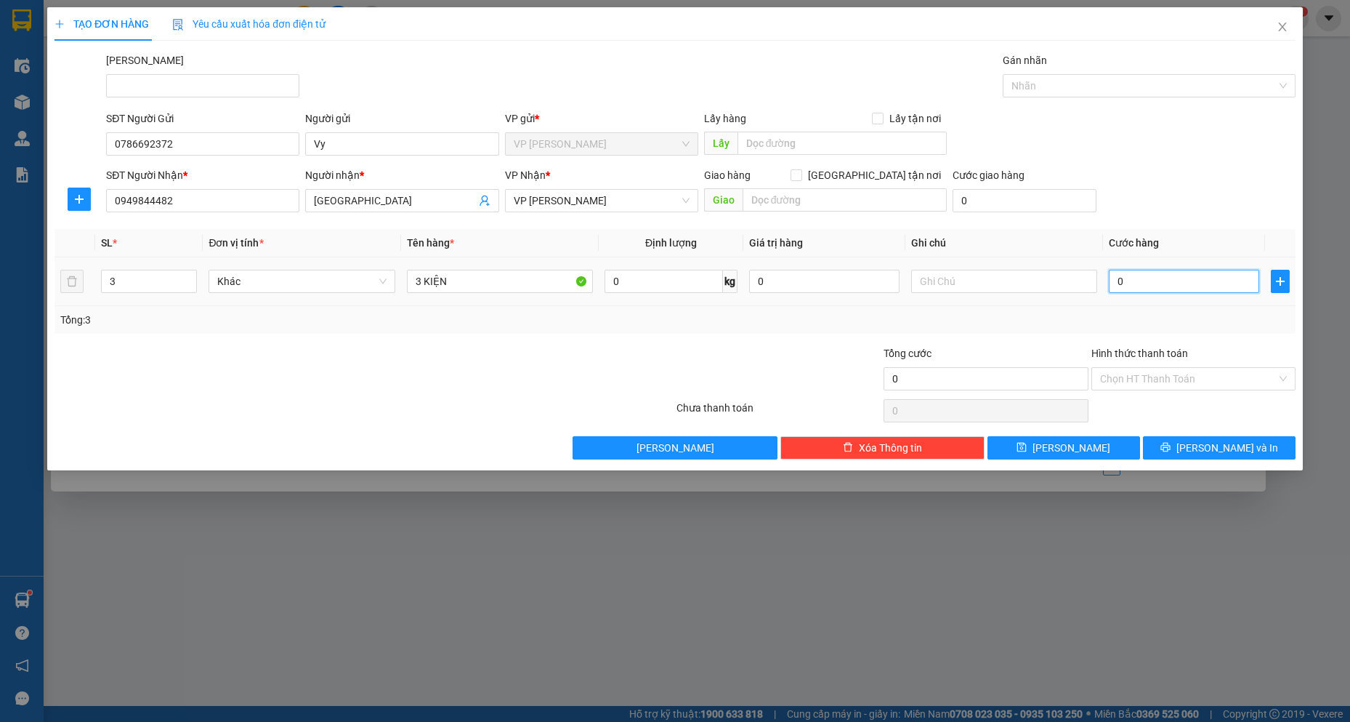
type input "9"
type input "090"
type input "90"
type input "0.900"
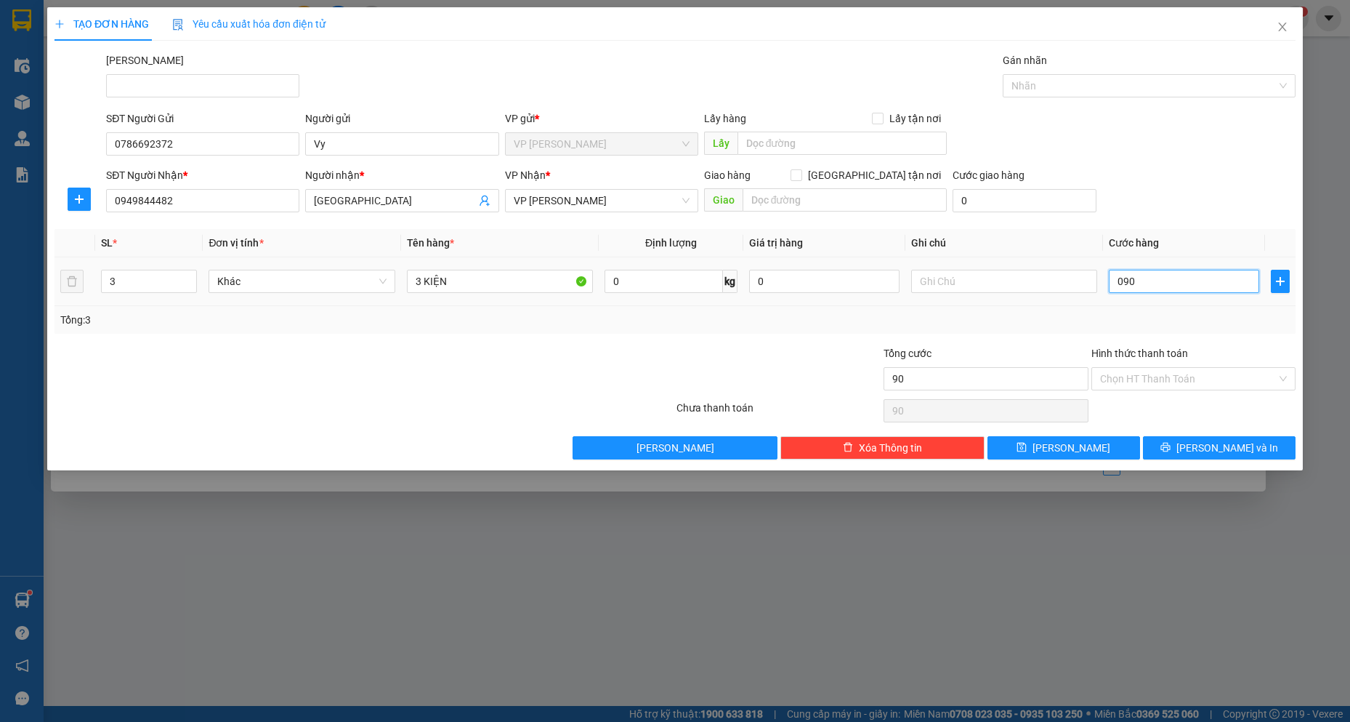
type input "900"
type input "09.000"
type input "9.000"
click at [1204, 458] on button "[PERSON_NAME] và In" at bounding box center [1219, 447] width 153 height 23
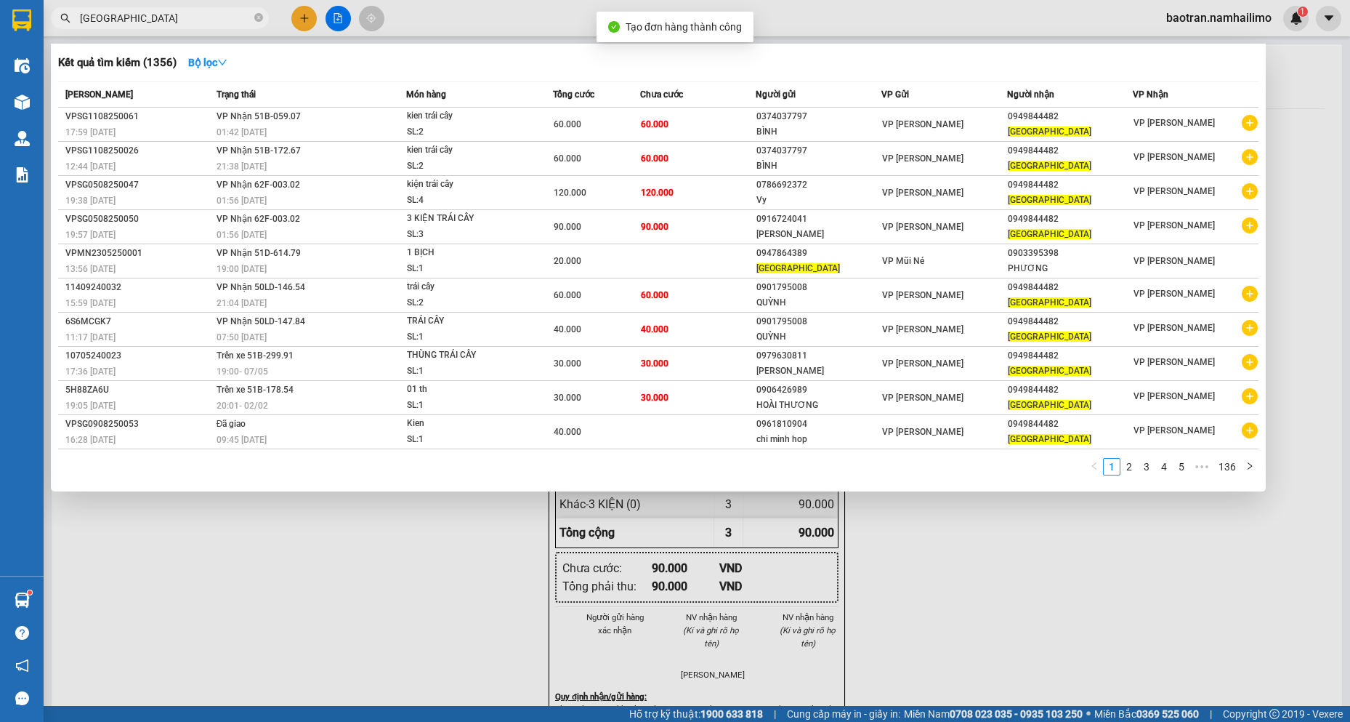
drag, startPoint x: 1023, startPoint y: 649, endPoint x: 884, endPoint y: 451, distance: 242.1
click at [1020, 648] on div at bounding box center [675, 361] width 1350 height 722
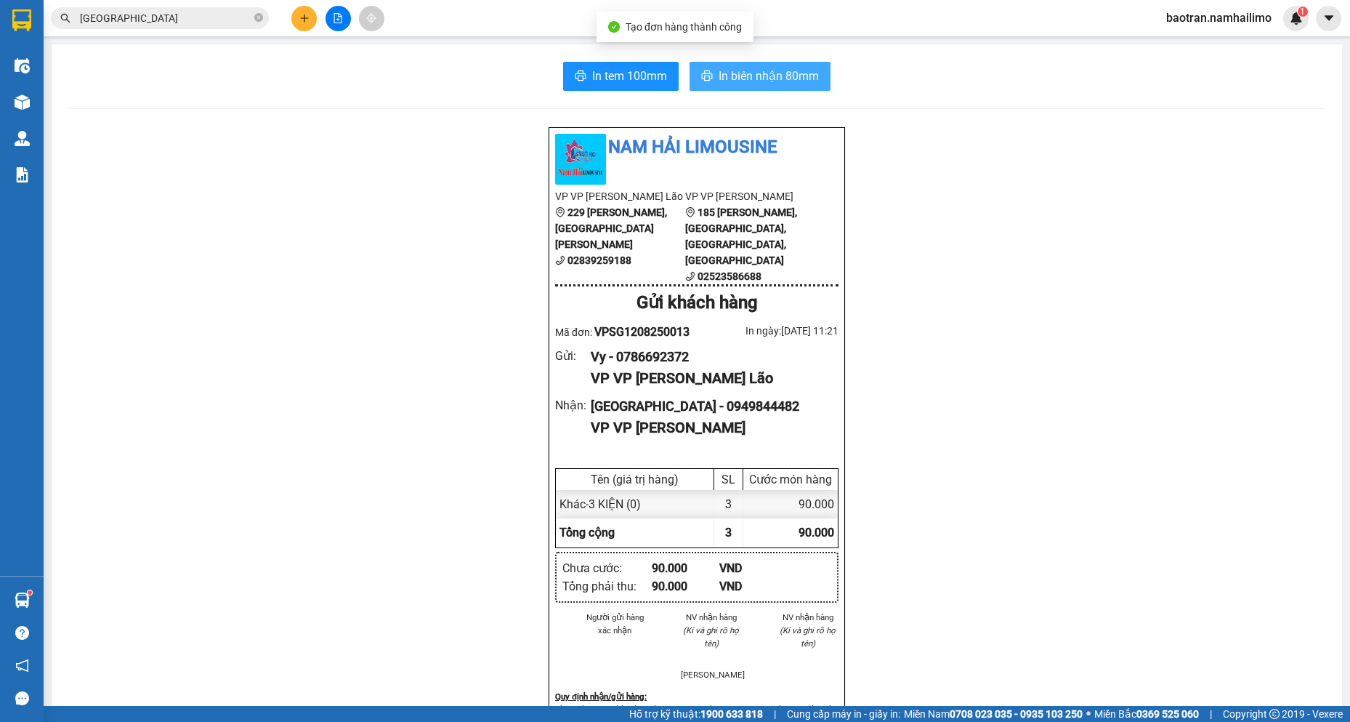
click at [779, 89] on button "In biên nhận 80mm" at bounding box center [760, 76] width 141 height 29
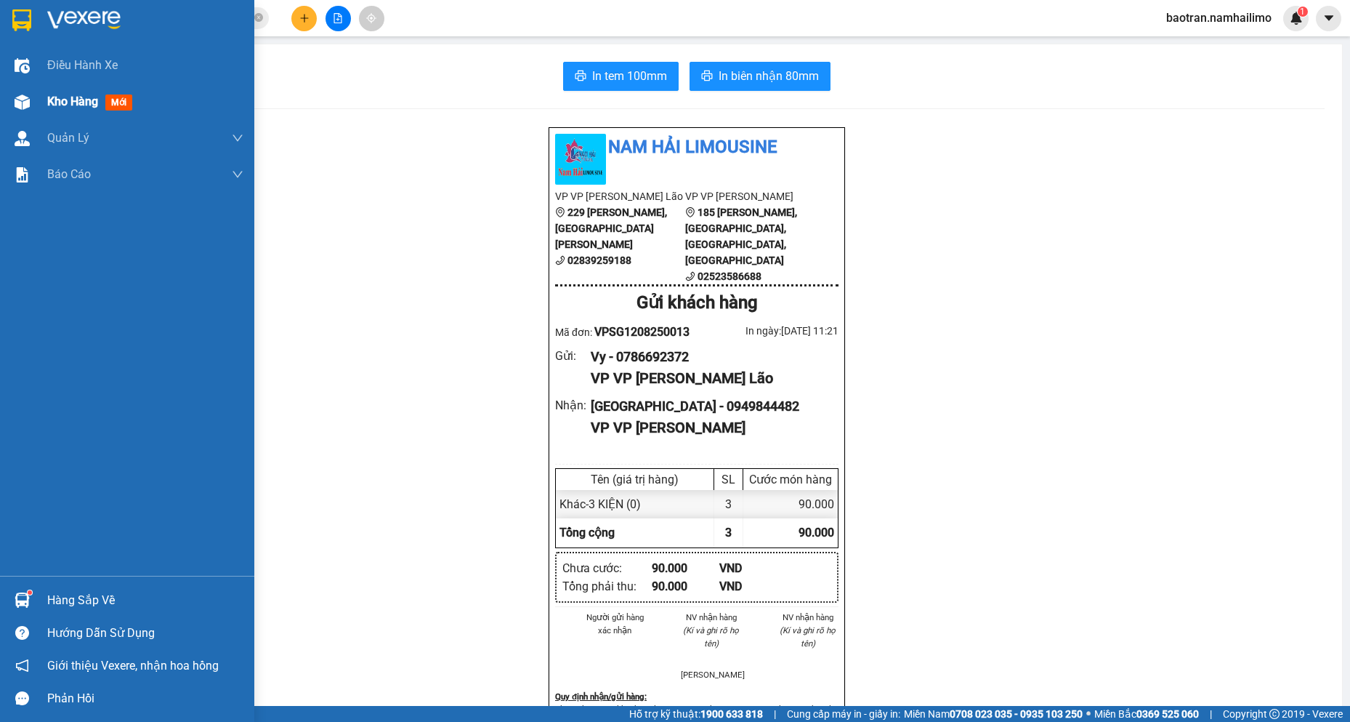
click at [39, 103] on div "Kho hàng mới" at bounding box center [127, 102] width 254 height 36
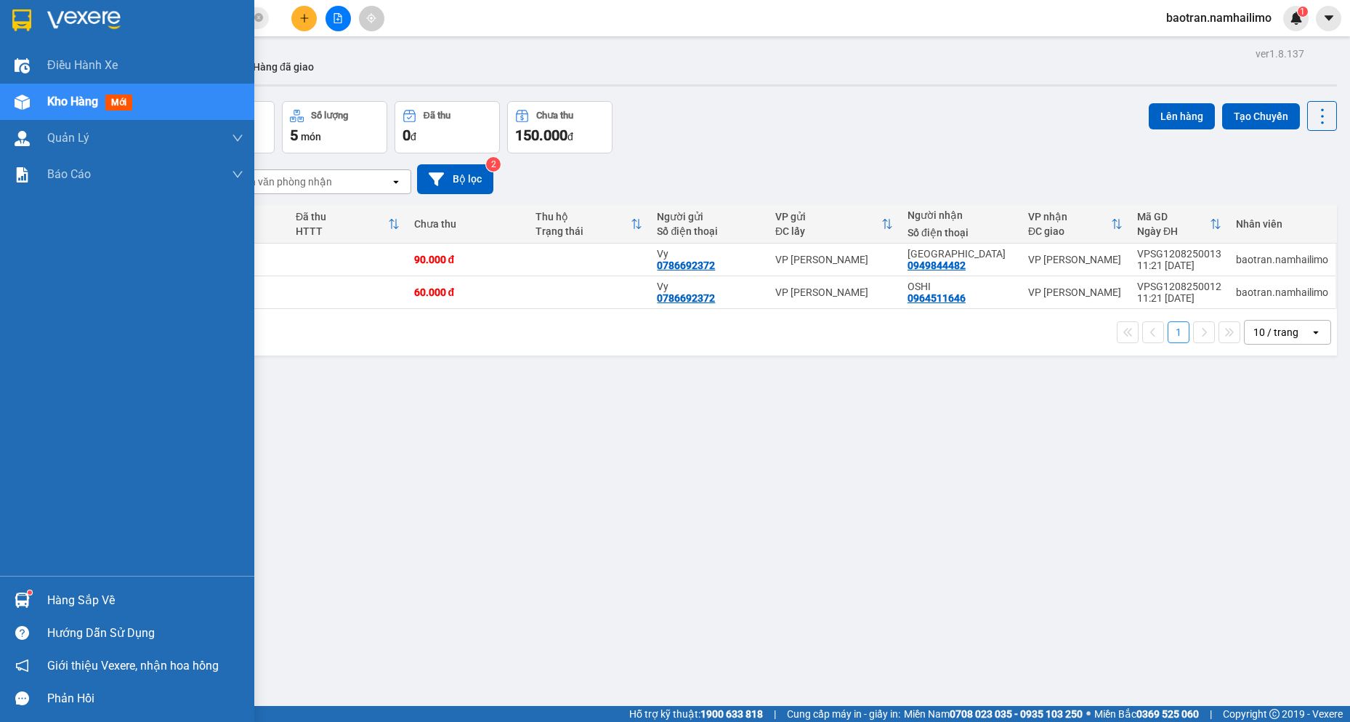
click at [0, 610] on div "Hàng sắp về" at bounding box center [127, 600] width 254 height 33
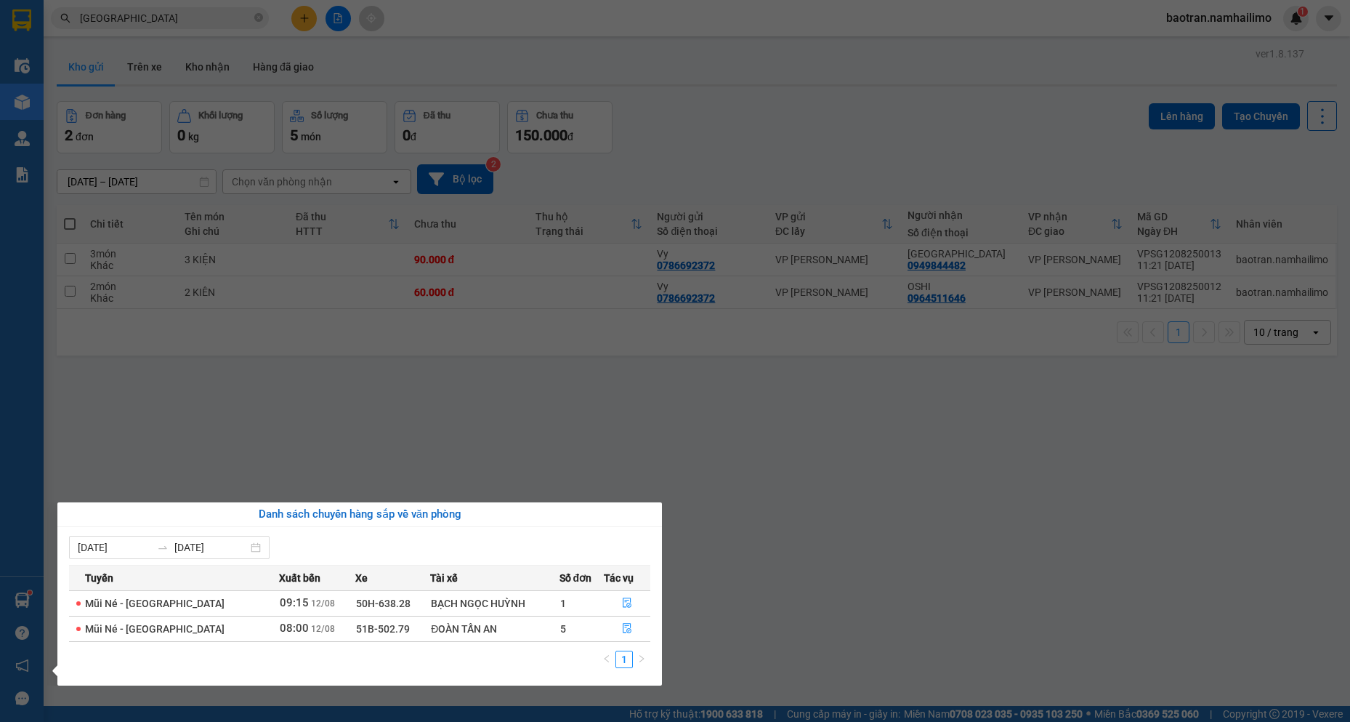
click at [859, 488] on section "Kết quả tìm kiếm ( 1356 ) Bộ lọc Mã ĐH Trạng thái Món hàng Tổng cước Chưa cước …" at bounding box center [675, 361] width 1350 height 722
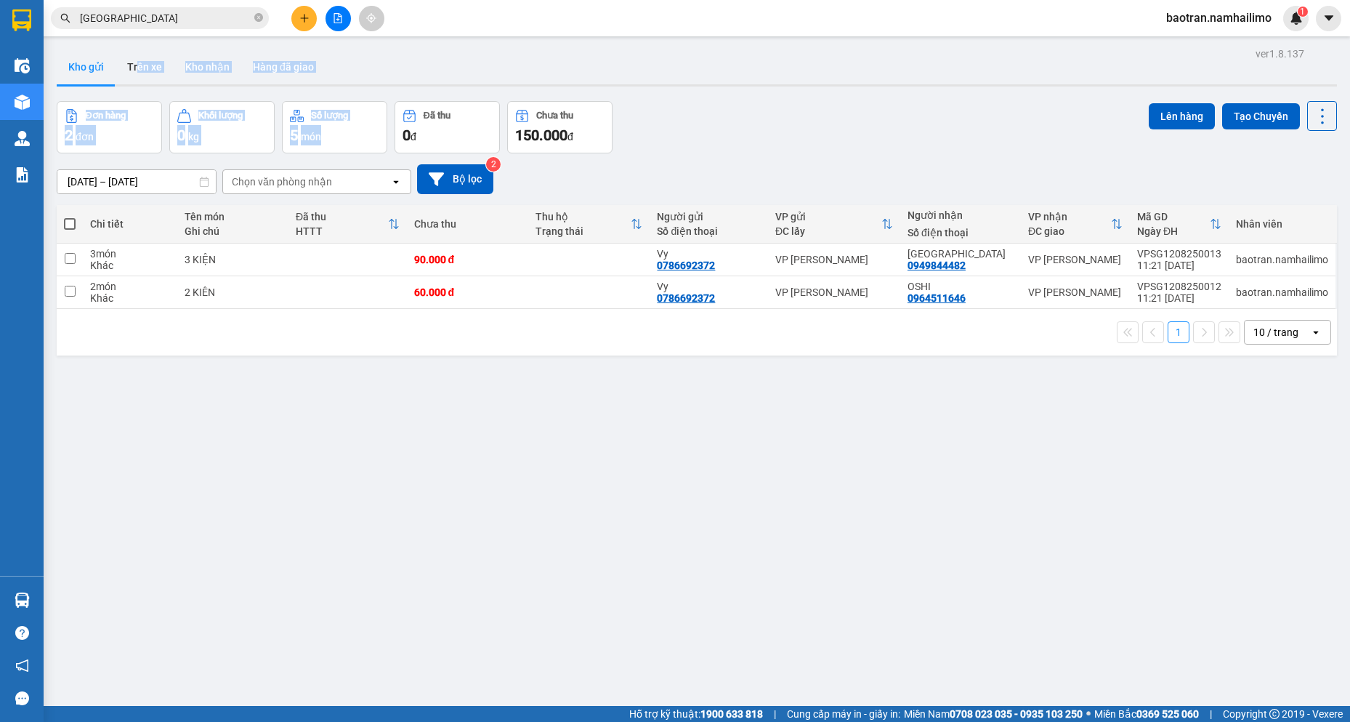
drag, startPoint x: 331, startPoint y: 143, endPoint x: 345, endPoint y: 142, distance: 14.6
click at [345, 142] on div "ver 1.8.137 Kho gửi Trên xe Kho nhận Hàng đã giao Đơn hàng 2 đơn Khối lượng 0 k…" at bounding box center [697, 405] width 1292 height 722
drag, startPoint x: 685, startPoint y: 350, endPoint x: 645, endPoint y: 489, distance: 144.6
click at [656, 464] on div "ver 1.8.137 Kho gửi Trên xe Kho nhận Hàng đã giao Đơn hàng 2 đơn Khối lượng 0 k…" at bounding box center [697, 405] width 1292 height 722
click at [289, 711] on div "Hỗ trợ kỹ thuật: 1900 633 818 | Cung cấp máy in - giấy in: [GEOGRAPHIC_DATA] 07…" at bounding box center [671, 714] width 1343 height 16
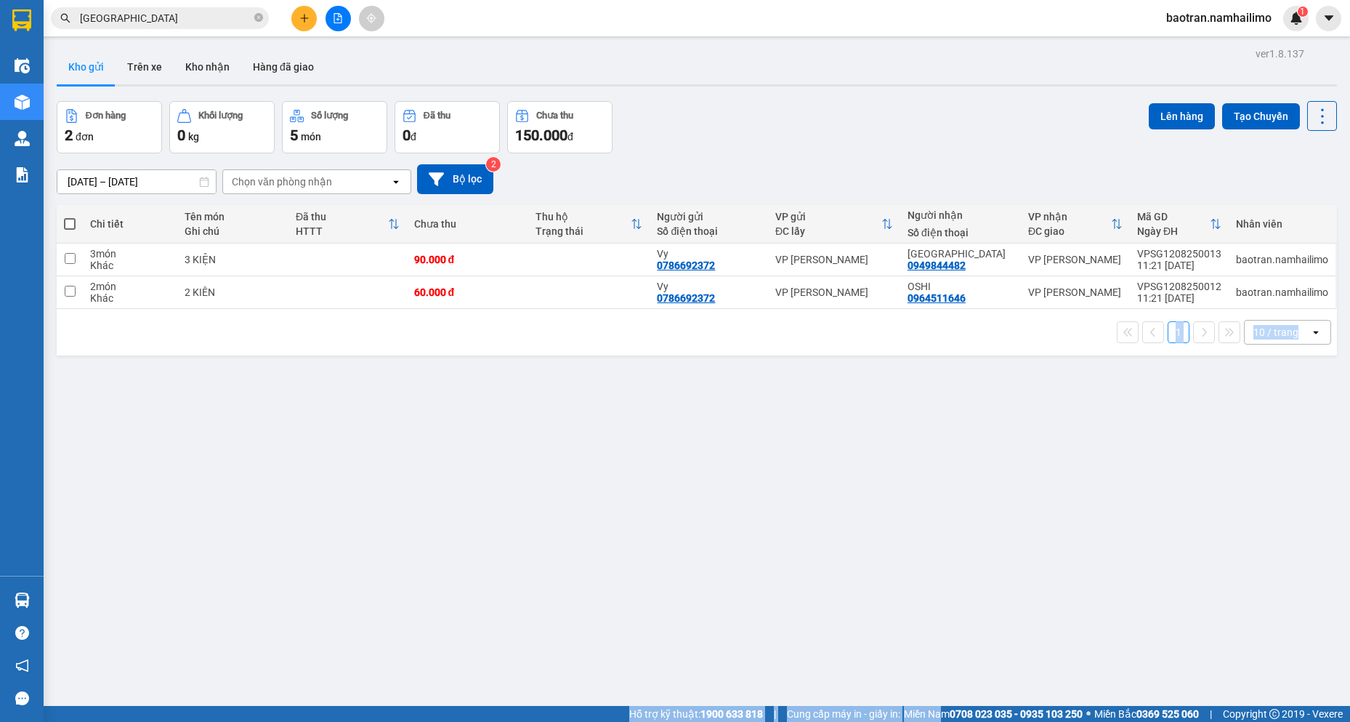
drag, startPoint x: 1066, startPoint y: 721, endPoint x: 1328, endPoint y: 721, distance: 262.3
click at [1264, 721] on section "Kết quả tìm kiếm ( 1356 ) Bộ lọc Mã ĐH Trạng thái Món hàng Tổng cước Chưa cước …" at bounding box center [675, 361] width 1350 height 722
drag, startPoint x: 1328, startPoint y: 721, endPoint x: 184, endPoint y: 721, distance: 1144.5
click at [1327, 721] on div "Hỗ trợ kỹ thuật: 1900 633 818 | Cung cấp máy in - giấy in: [GEOGRAPHIC_DATA] 07…" at bounding box center [671, 714] width 1343 height 16
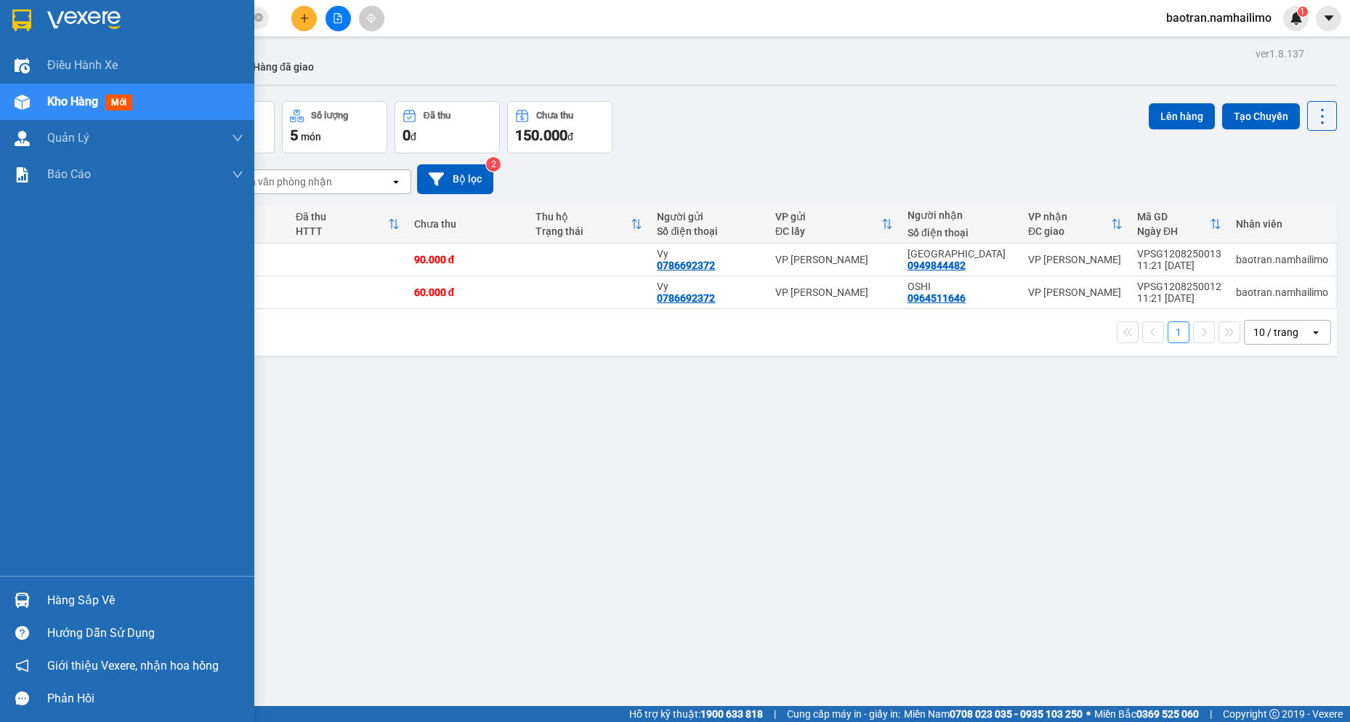
drag, startPoint x: 41, startPoint y: 721, endPoint x: 711, endPoint y: 721, distance: 670.0
click at [110, 721] on div "Điều hành xe Kho hàng mới Quản [PERSON_NAME] lý chuyến Quản lý khách hàng Quản …" at bounding box center [127, 361] width 254 height 722
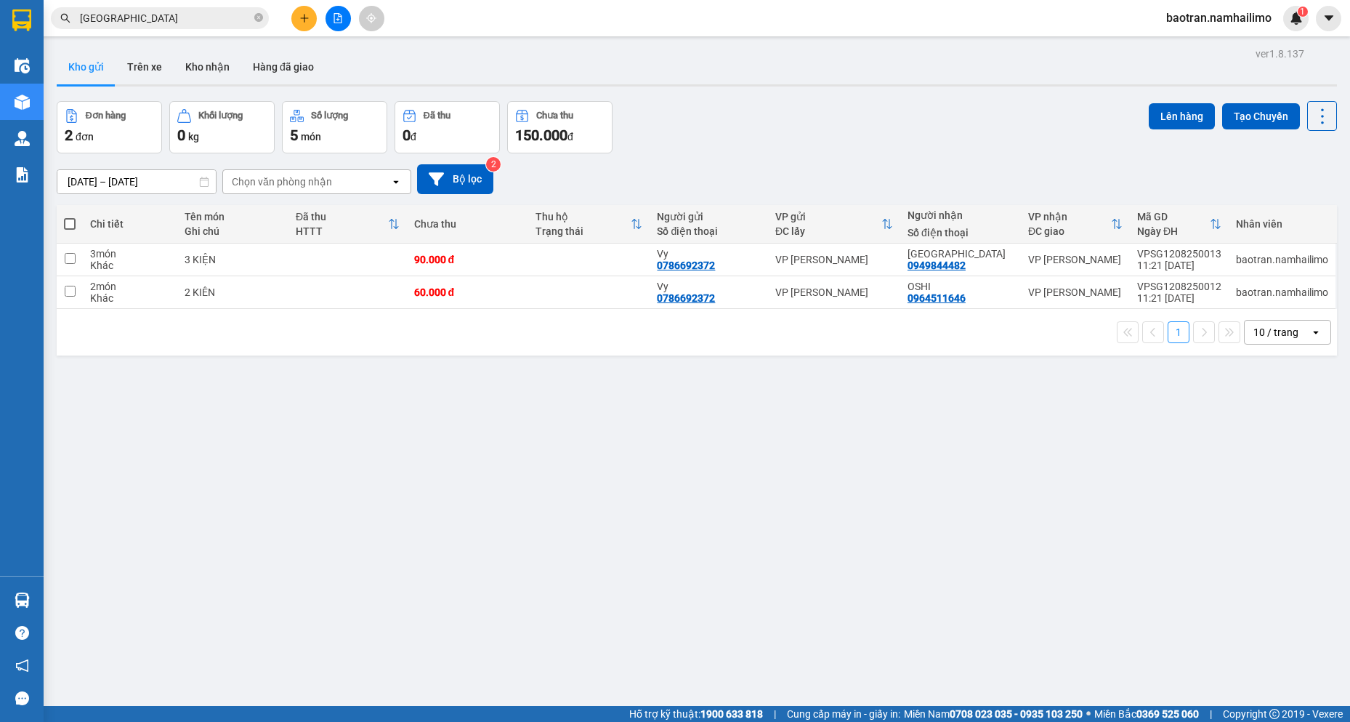
drag, startPoint x: 434, startPoint y: 209, endPoint x: 400, endPoint y: 721, distance: 512.7
click at [424, 397] on div "ver 1.8.137 Kho gửi Trên xe Kho nhận Hàng đã giao Đơn hàng 2 đơn Khối lượng 0 k…" at bounding box center [697, 405] width 1292 height 722
drag, startPoint x: 400, startPoint y: 721, endPoint x: 650, endPoint y: 641, distance: 262.4
click at [405, 714] on div "Hỗ trợ kỹ thuật: 1900 633 818 | Cung cấp máy in - giấy in: [GEOGRAPHIC_DATA] 07…" at bounding box center [671, 714] width 1343 height 16
drag, startPoint x: 650, startPoint y: 641, endPoint x: 916, endPoint y: 554, distance: 279.7
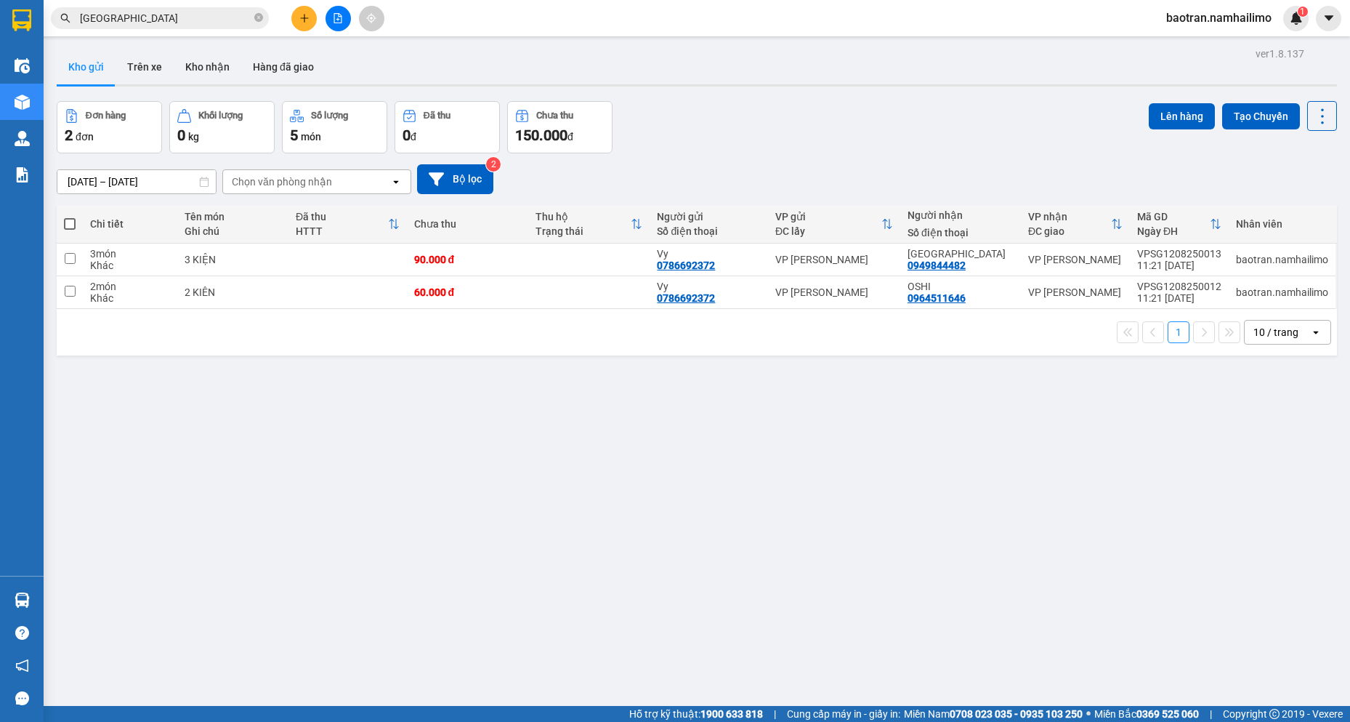
click at [906, 562] on div "ver 1.8.137 Kho gửi Trên xe Kho nhận Hàng đã giao Đơn hàng 2 đơn Khối lượng 0 k…" at bounding box center [697, 405] width 1292 height 722
drag, startPoint x: 511, startPoint y: 721, endPoint x: 626, endPoint y: 721, distance: 115.5
click at [513, 721] on div "Hỗ trợ kỹ thuật: 1900 633 818 | Cung cấp máy in - giấy in: [GEOGRAPHIC_DATA] 07…" at bounding box center [671, 714] width 1343 height 16
drag, startPoint x: 626, startPoint y: 721, endPoint x: 512, endPoint y: 715, distance: 115.0
click at [632, 721] on span "Hỗ trợ kỹ thuật: 1900 633 818" at bounding box center [696, 714] width 134 height 16
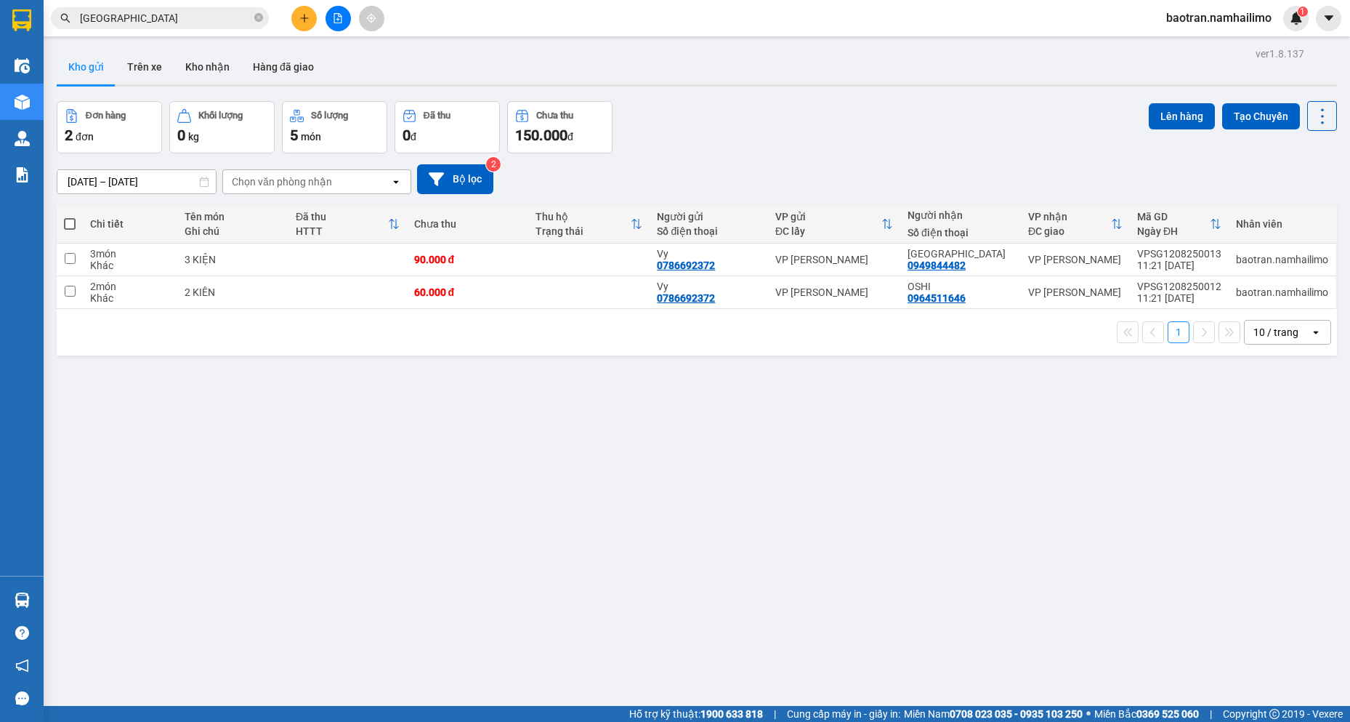
drag, startPoint x: 445, startPoint y: 721, endPoint x: 956, endPoint y: 654, distance: 514.5
click at [591, 682] on section "Kết quả tìm kiếm ( 1356 ) Bộ lọc Mã ĐH Trạng thái Món hàng Tổng cước Chưa cước …" at bounding box center [675, 361] width 1350 height 722
drag, startPoint x: 956, startPoint y: 654, endPoint x: 693, endPoint y: 610, distance: 266.8
click at [955, 654] on div "ver 1.8.137 Kho gửi Trên xe Kho nhận Hàng đã giao Đơn hàng 2 đơn Khối lượng 0 k…" at bounding box center [697, 405] width 1292 height 722
drag, startPoint x: 693, startPoint y: 610, endPoint x: 679, endPoint y: 619, distance: 16.1
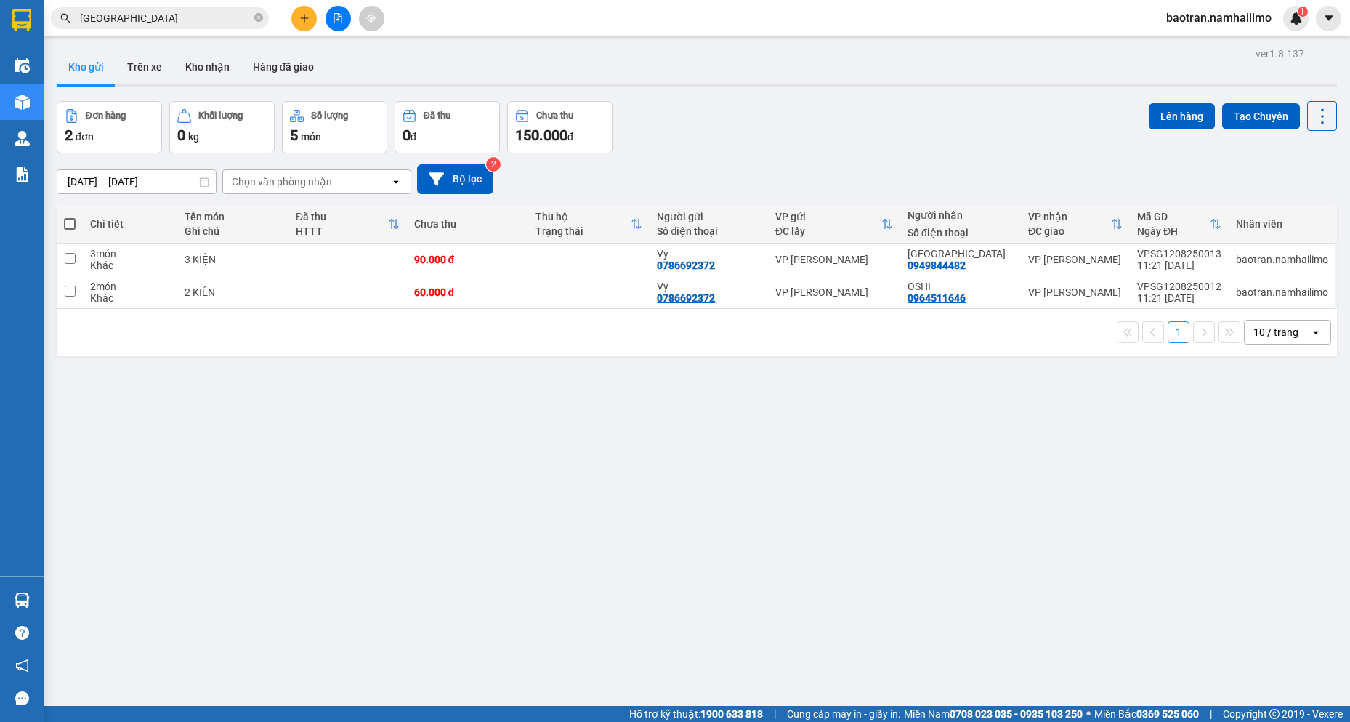
click at [693, 606] on div "ver 1.8.137 Kho gửi Trên xe Kho nhận Hàng đã giao Đơn hàng 2 đơn Khối lượng 0 k…" at bounding box center [697, 405] width 1292 height 722
click at [238, 224] on div "ver 1.8.137 Kho gửi Trên xe Kho nhận Hàng đã giao Đơn hàng 2 đơn Khối lượng 0 k…" at bounding box center [697, 405] width 1292 height 722
drag, startPoint x: 584, startPoint y: 588, endPoint x: 600, endPoint y: 575, distance: 20.1
click at [586, 586] on div "ver 1.8.137 Kho gửi Trên xe Kho nhận Hàng đã giao Đơn hàng 2 đơn Khối lượng 0 k…" at bounding box center [697, 405] width 1292 height 722
drag, startPoint x: 600, startPoint y: 575, endPoint x: 755, endPoint y: 520, distance: 165.0
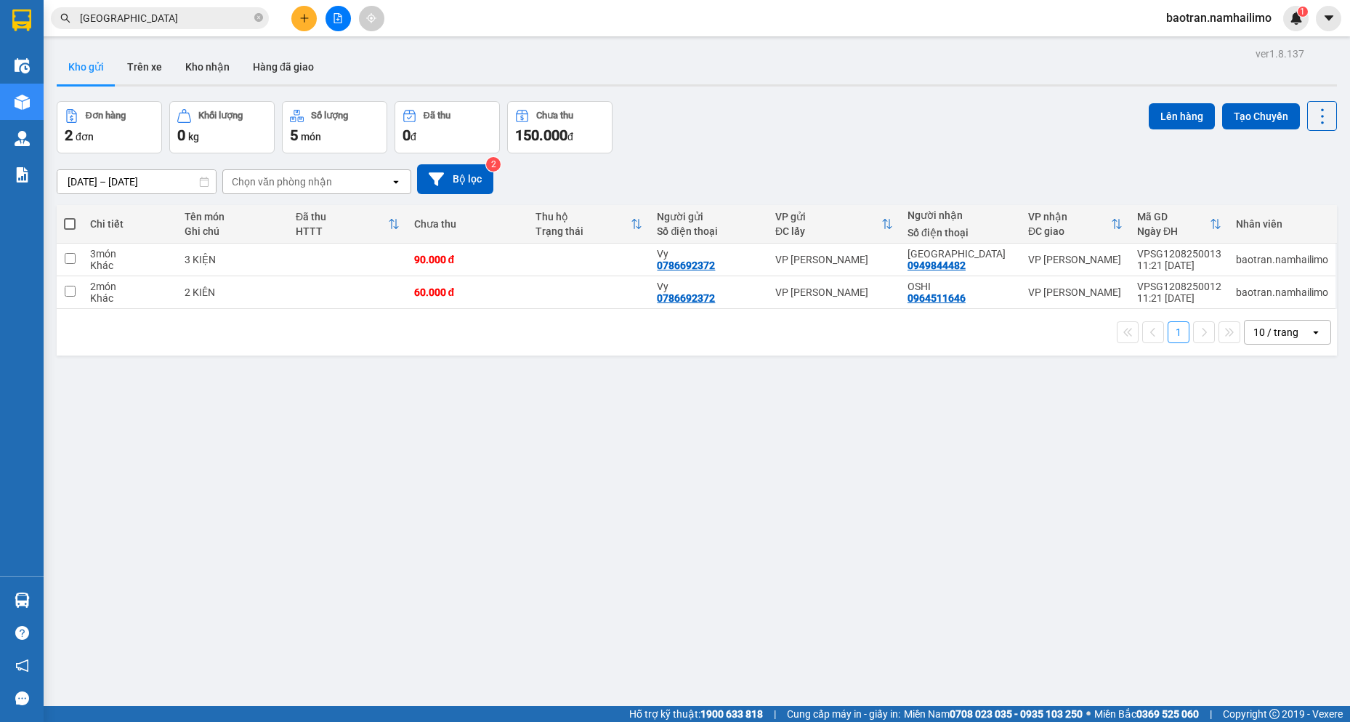
click at [600, 573] on div "ver 1.8.137 Kho gửi Trên xe Kho nhận Hàng đã giao Đơn hàng 2 đơn Khối lượng 0 k…" at bounding box center [697, 405] width 1292 height 722
click at [435, 496] on div "ver 1.8.137 Kho gửi Trên xe Kho nhận Hàng đã giao Đơn hàng 2 đơn Khối lượng 0 k…" at bounding box center [697, 405] width 1292 height 722
drag, startPoint x: 440, startPoint y: 494, endPoint x: 612, endPoint y: 637, distance: 223.5
click at [445, 493] on div "ver 1.8.137 Kho gửi Trên xe Kho nhận Hàng đã giao Đơn hàng 2 đơn Khối lượng 0 k…" at bounding box center [697, 405] width 1292 height 722
drag, startPoint x: 612, startPoint y: 637, endPoint x: 618, endPoint y: 721, distance: 84.5
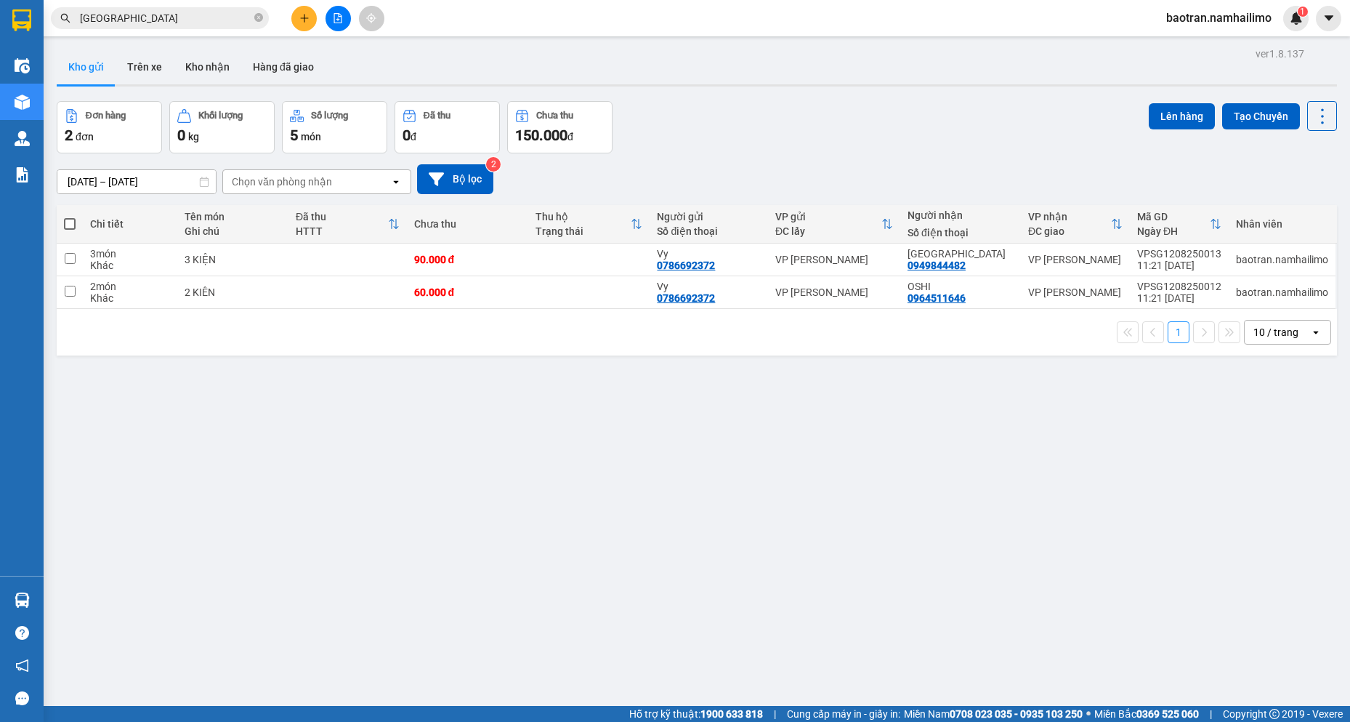
click at [608, 638] on div "ver 1.8.137 Kho gửi Trên xe Kho nhận Hàng đã giao Đơn hàng 2 đơn Khối lượng 0 k…" at bounding box center [697, 405] width 1292 height 722
drag, startPoint x: 601, startPoint y: 704, endPoint x: 918, endPoint y: 721, distance: 317.3
click at [703, 720] on section "Kết quả tìm kiếm ( 1356 ) Bộ lọc Mã ĐH Trạng thái Món hàng Tổng cước Chưa cước …" at bounding box center [675, 361] width 1350 height 722
drag, startPoint x: 917, startPoint y: 721, endPoint x: 451, endPoint y: 677, distance: 467.9
click at [653, 674] on section "Kết quả tìm kiếm ( 1356 ) Bộ lọc Mã ĐH Trạng thái Món hàng Tổng cước Chưa cước …" at bounding box center [675, 361] width 1350 height 722
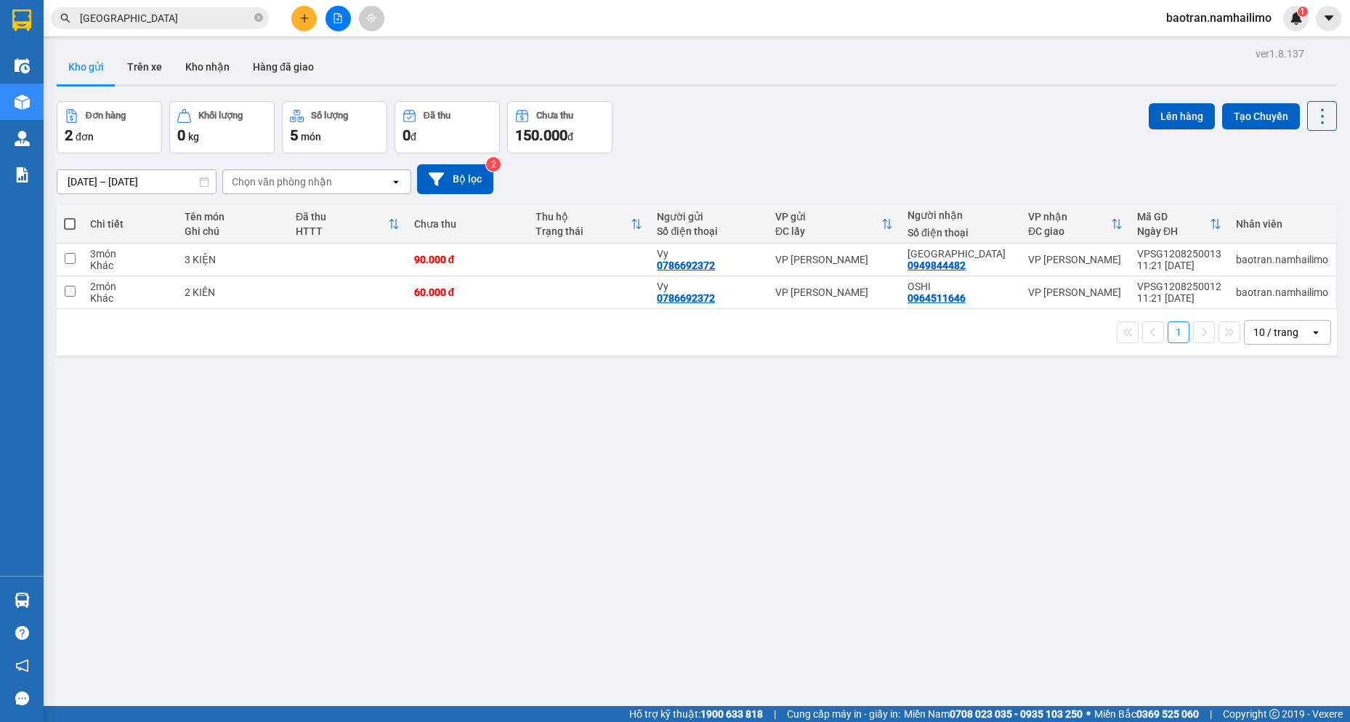
drag, startPoint x: 451, startPoint y: 677, endPoint x: 702, endPoint y: 721, distance: 254.6
click at [548, 698] on div "ver 1.8.137 Kho gửi Trên xe Kho nhận Hàng đã giao Đơn hàng 2 đơn Khối lượng 0 k…" at bounding box center [697, 405] width 1292 height 722
drag, startPoint x: 702, startPoint y: 721, endPoint x: 713, endPoint y: 717, distance: 11.7
click at [713, 717] on span "Hỗ trợ kỹ thuật: 1900 633 818" at bounding box center [696, 714] width 134 height 16
drag, startPoint x: 195, startPoint y: 49, endPoint x: 185, endPoint y: 39, distance: 14.4
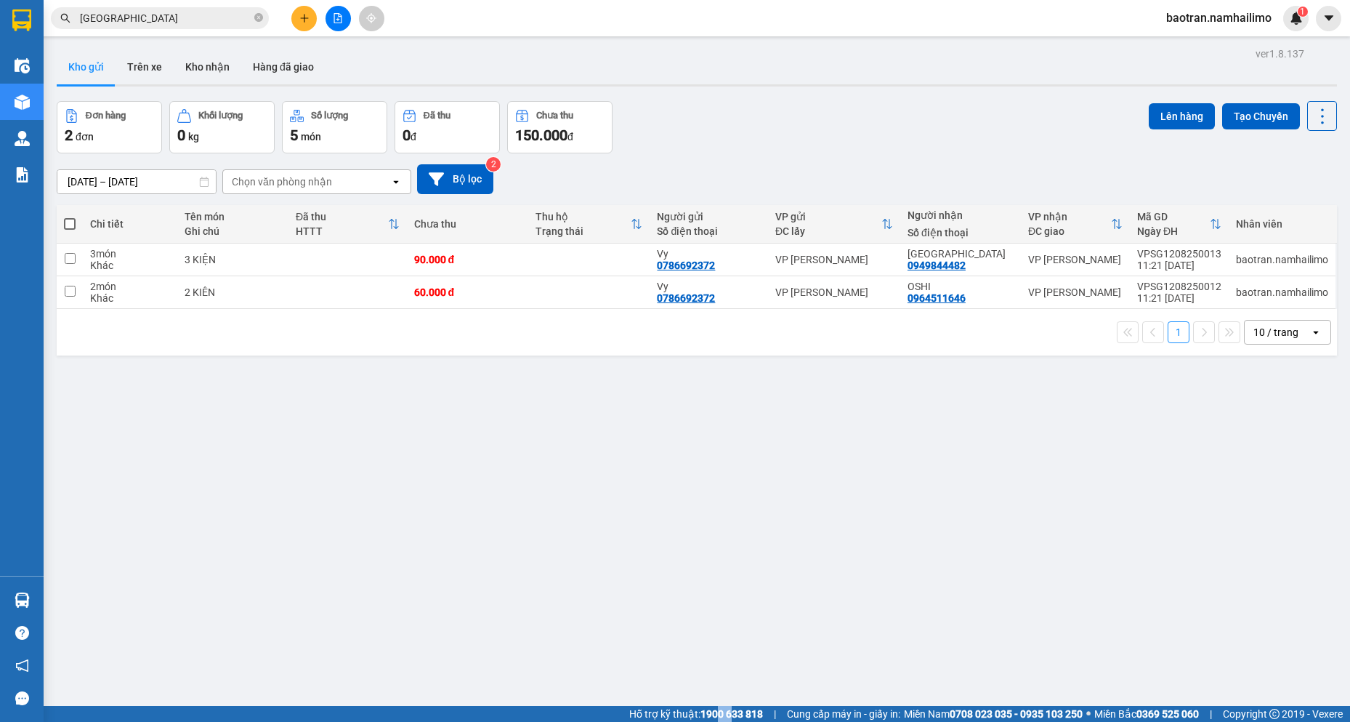
click at [193, 44] on div "ver 1.8.137 Kho gửi Trên xe Kho nhận Hàng đã giao Đơn hàng 2 đơn Khối lượng 0 k…" at bounding box center [697, 405] width 1292 height 722
click at [171, 72] on button "Trên xe" at bounding box center [145, 66] width 58 height 35
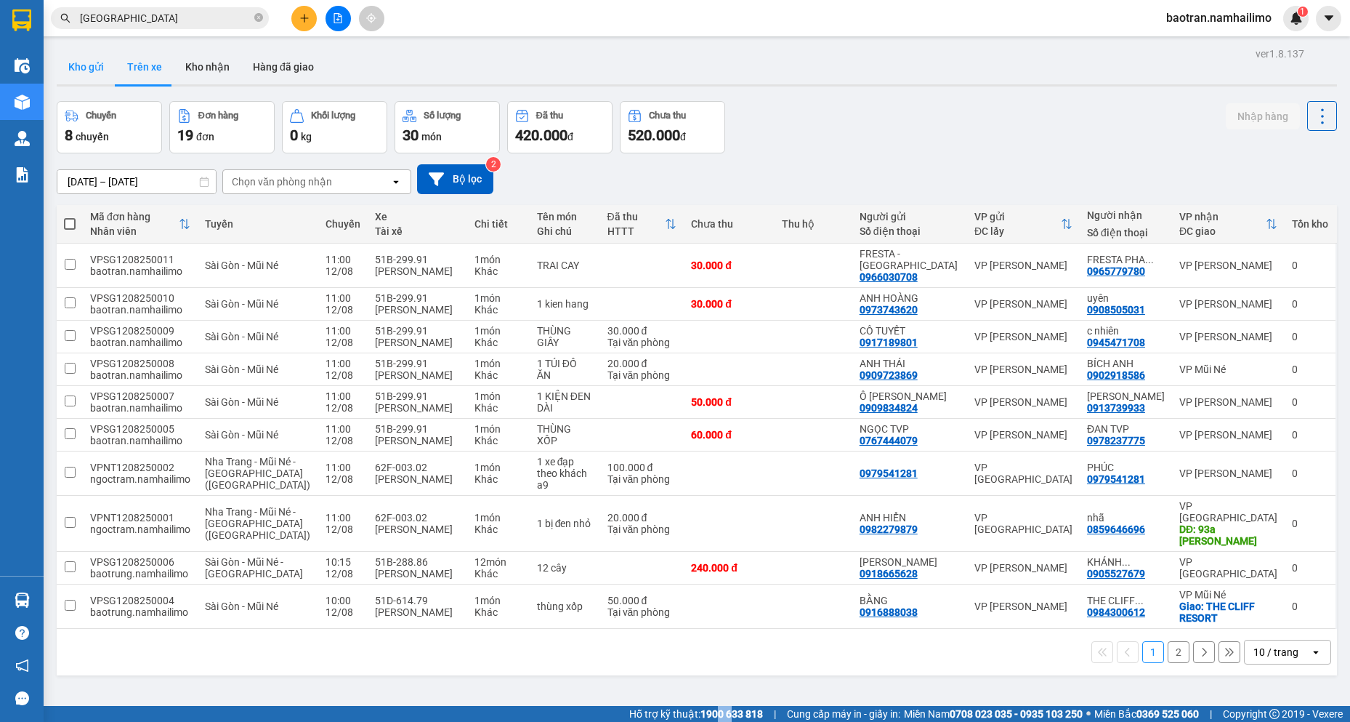
click at [82, 70] on button "Kho gửi" at bounding box center [86, 66] width 59 height 35
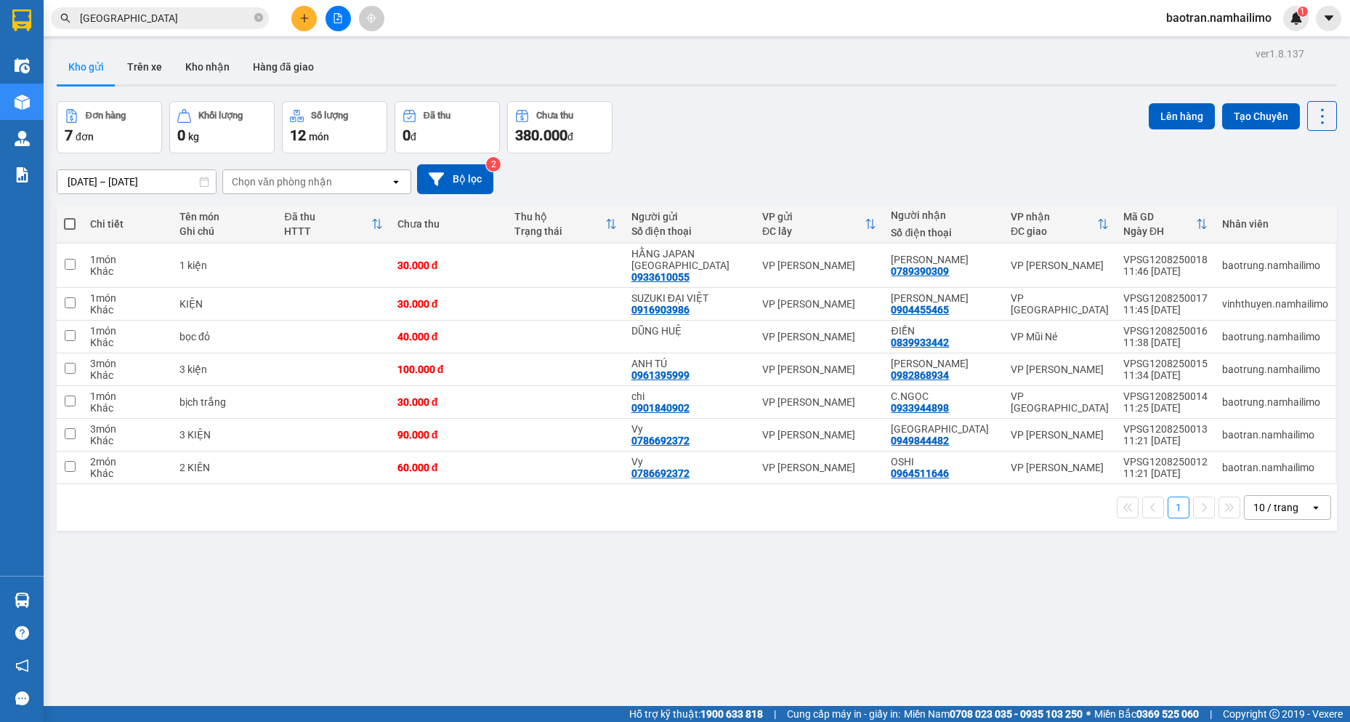
click at [73, 215] on th at bounding box center [70, 224] width 26 height 39
click at [72, 217] on label at bounding box center [70, 224] width 12 height 15
click at [70, 217] on input "checkbox" at bounding box center [70, 217] width 0 height 0
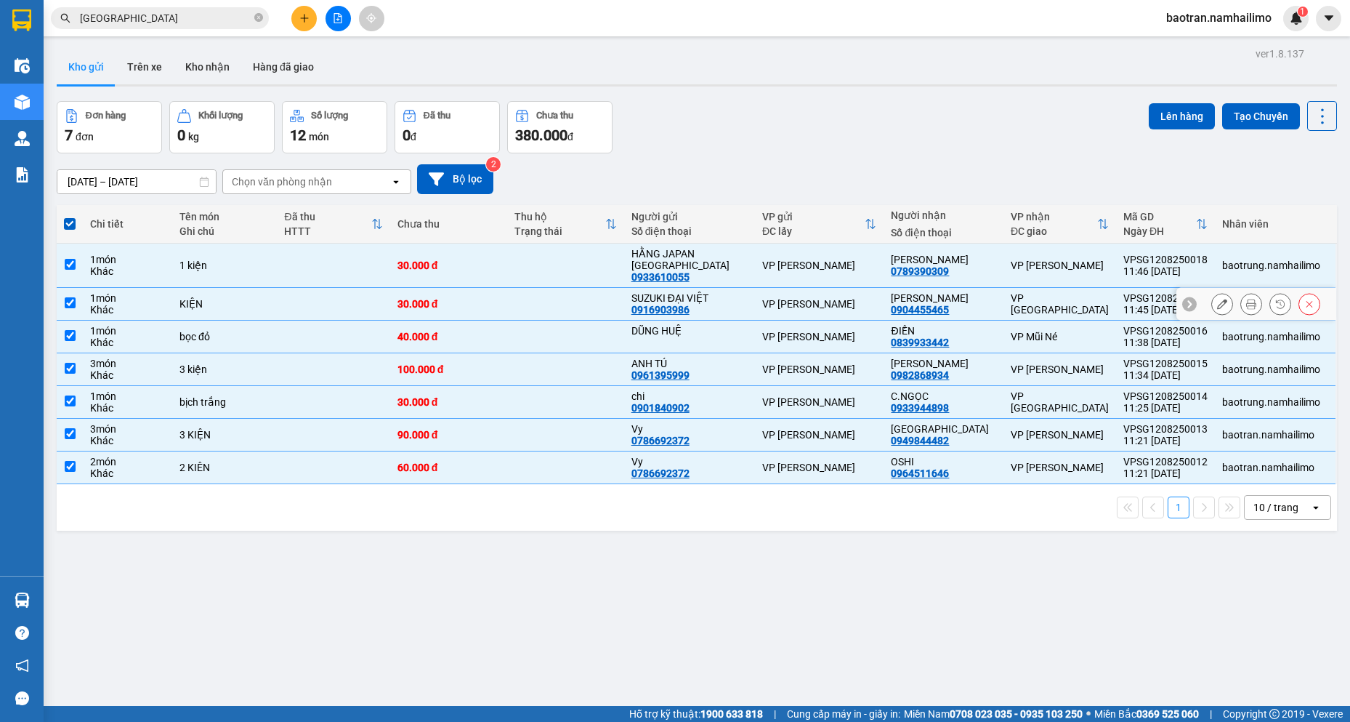
click at [1013, 299] on td "VP [GEOGRAPHIC_DATA]" at bounding box center [1060, 304] width 113 height 33
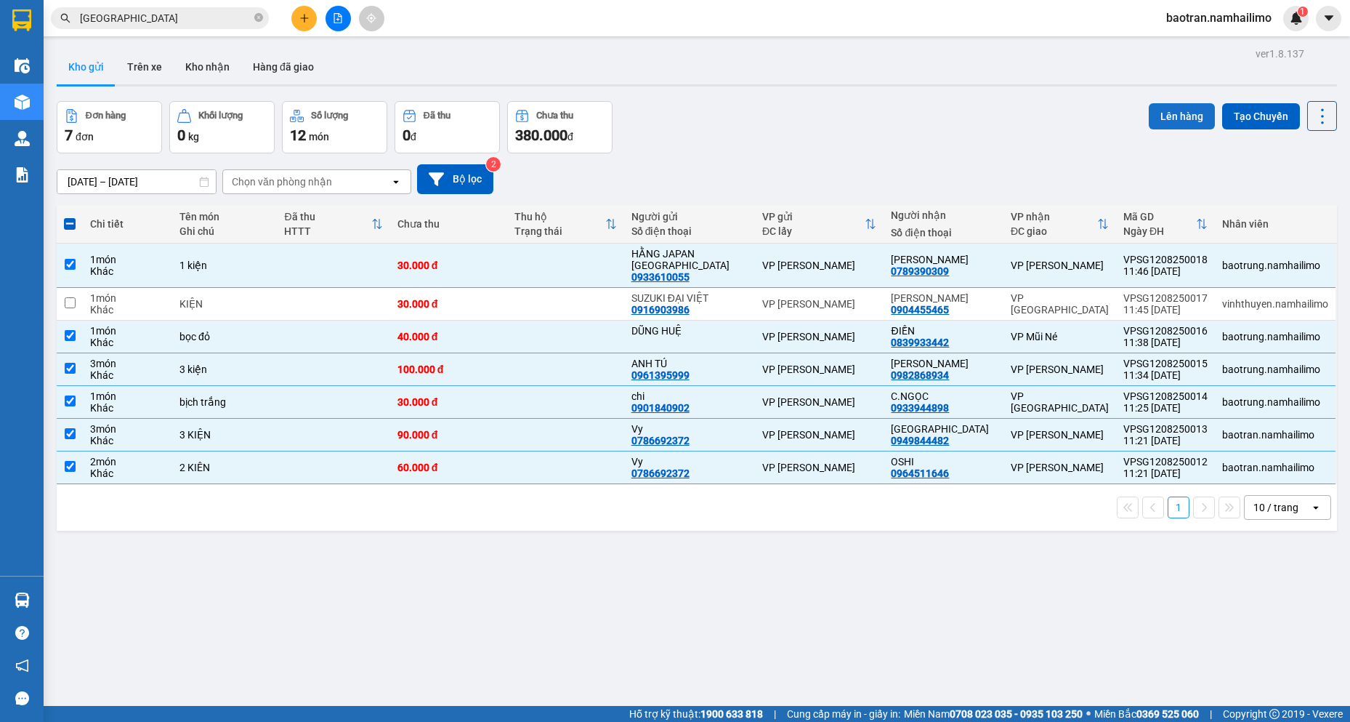
click at [1176, 124] on button "Lên hàng" at bounding box center [1182, 116] width 66 height 26
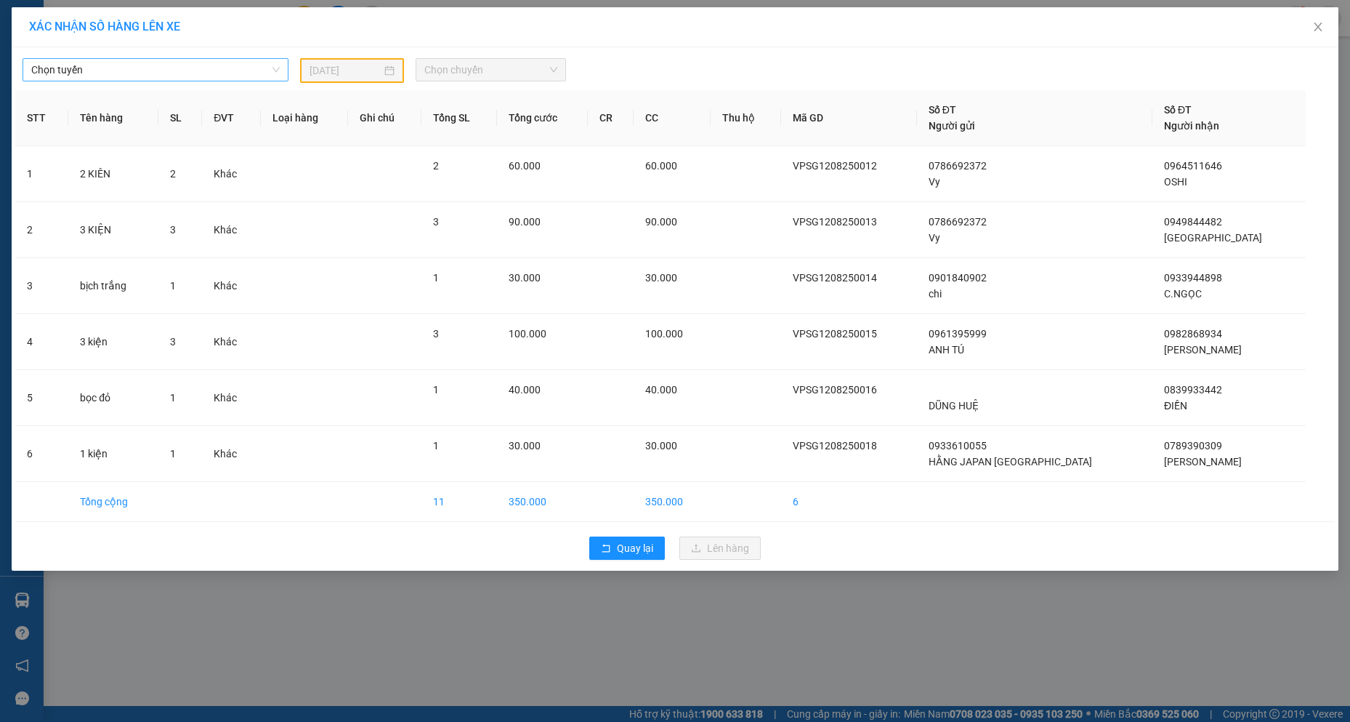
click at [118, 71] on span "Chọn tuyến" at bounding box center [155, 70] width 249 height 22
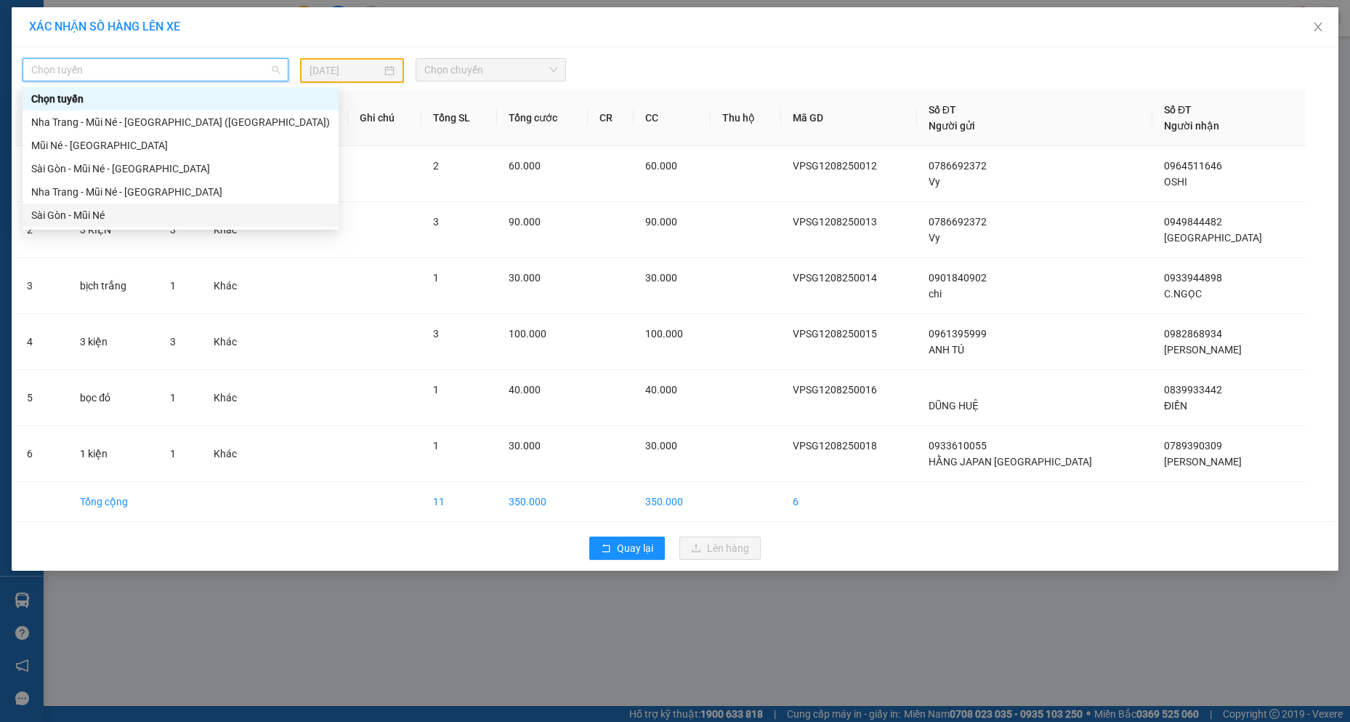
click at [129, 222] on div "Sài Gòn - Mũi Né" at bounding box center [180, 215] width 299 height 16
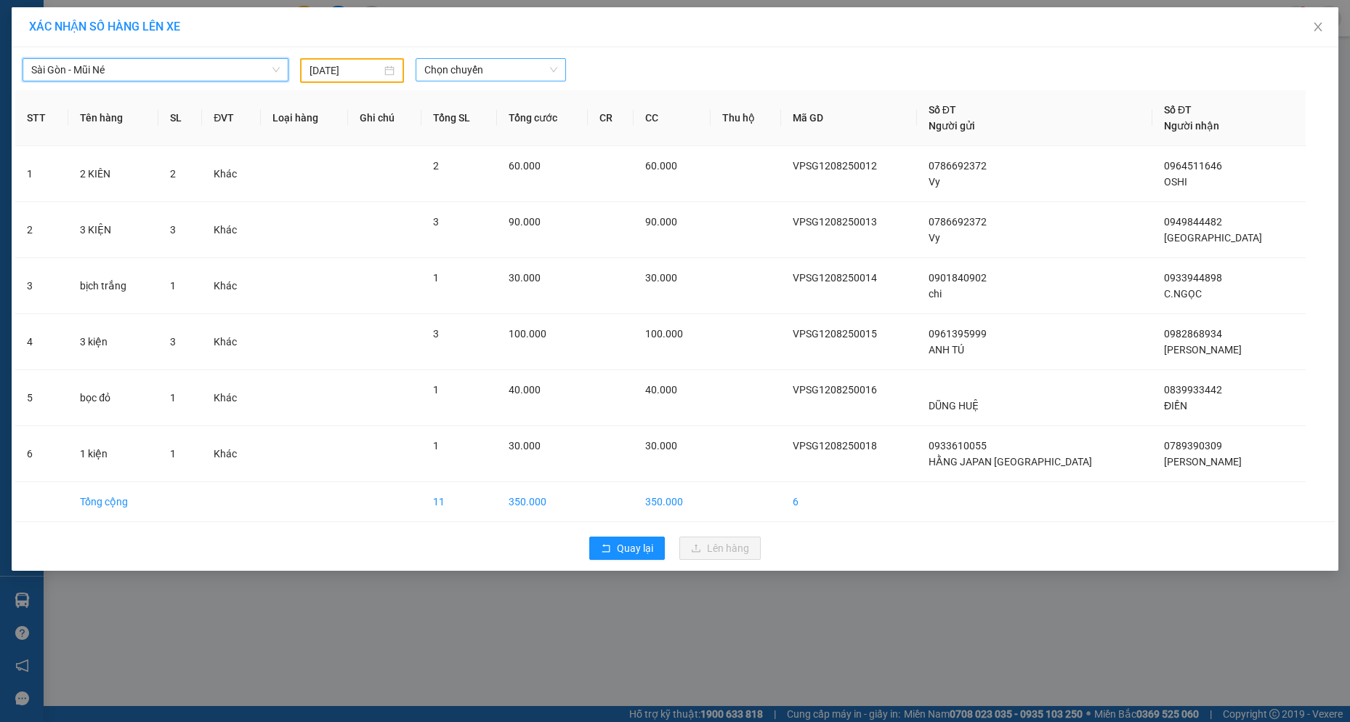
click at [526, 77] on span "Chọn chuyến" at bounding box center [490, 70] width 133 height 22
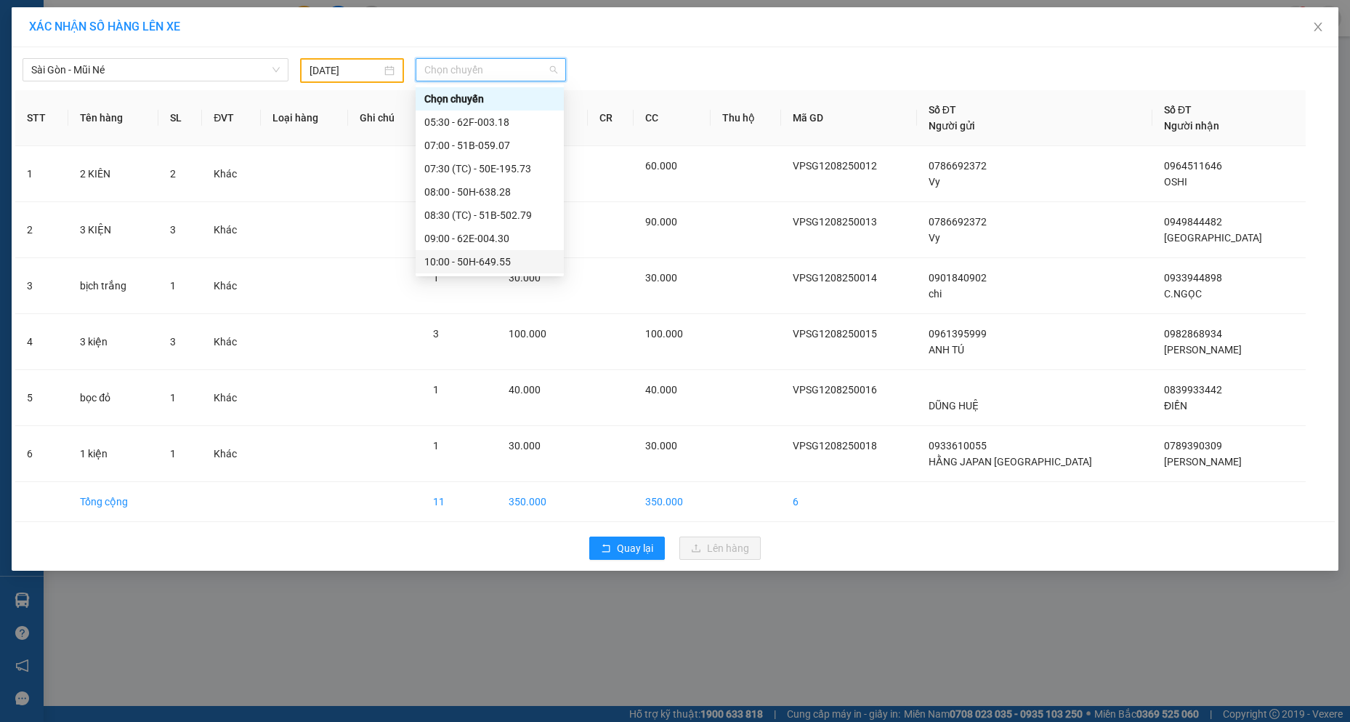
scroll to position [145, 0]
click at [490, 151] on div "12:00 - 62H-063.37" at bounding box center [490, 162] width 148 height 23
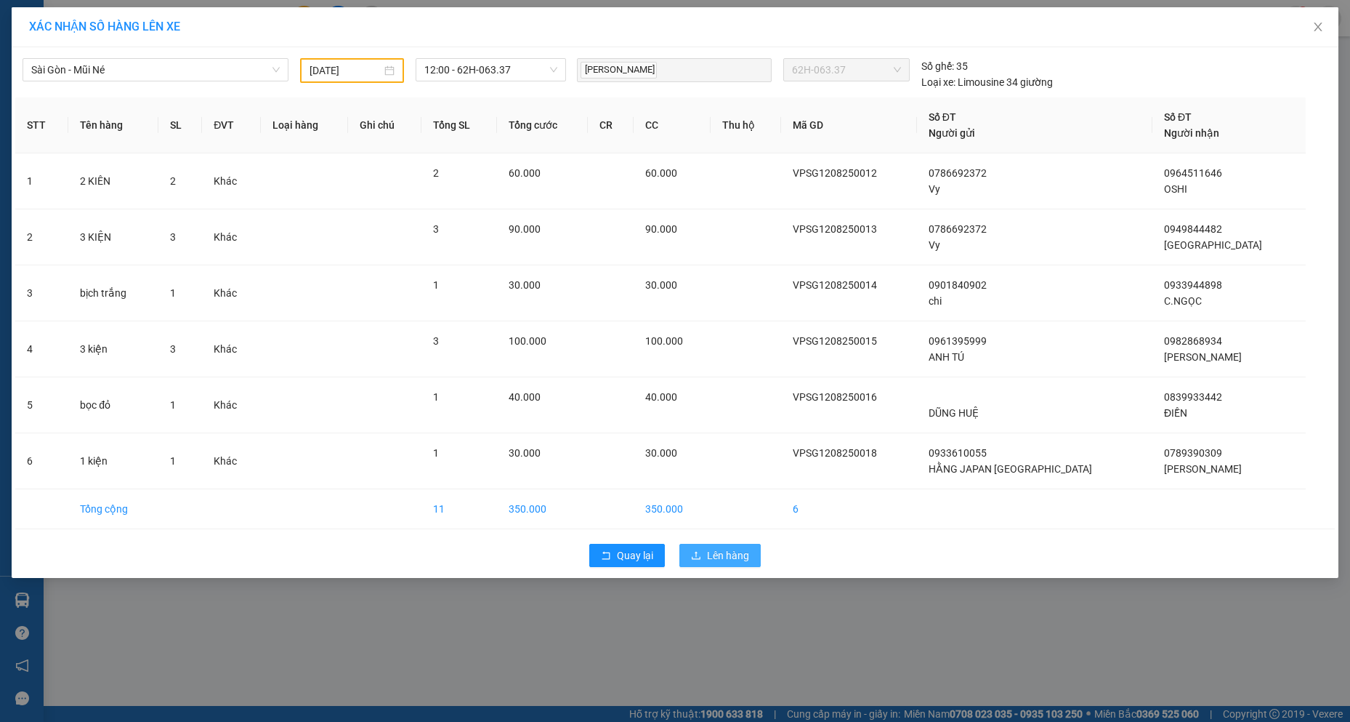
click at [728, 544] on button "Lên hàng" at bounding box center [719, 555] width 81 height 23
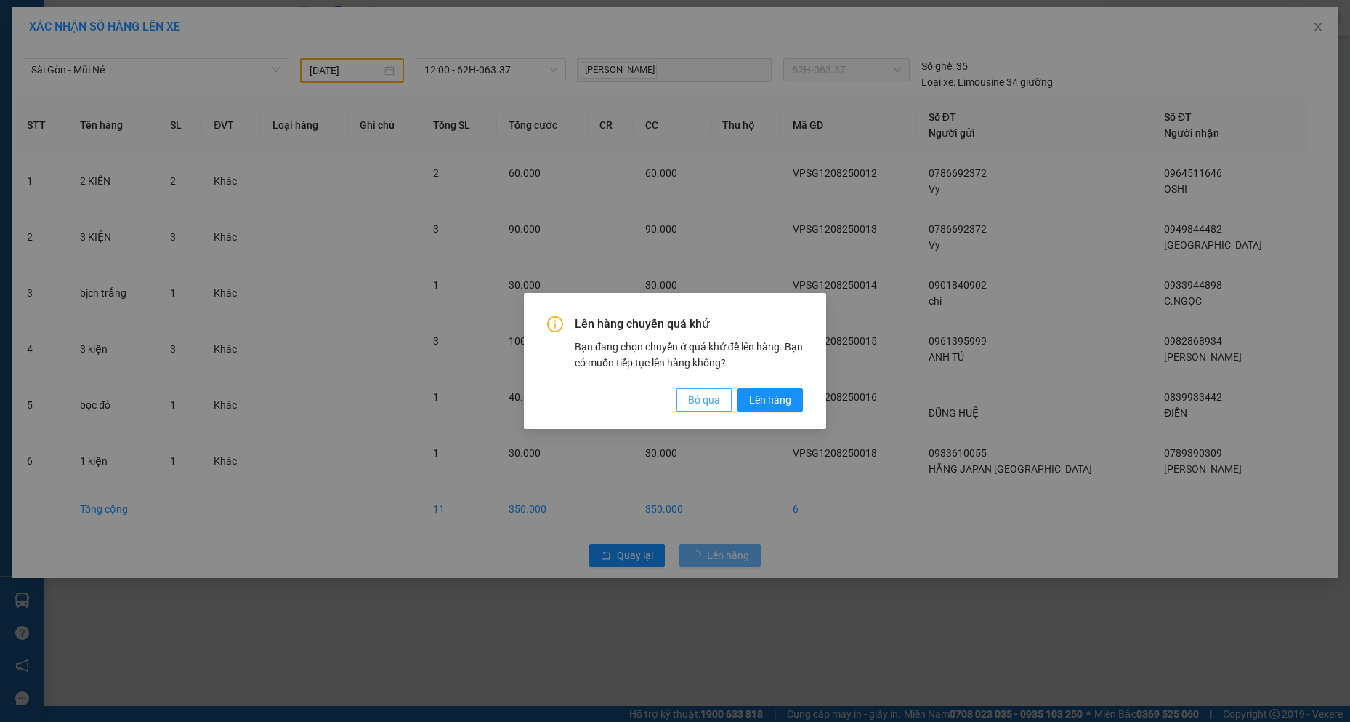
click at [711, 394] on span "Bỏ qua" at bounding box center [704, 400] width 32 height 16
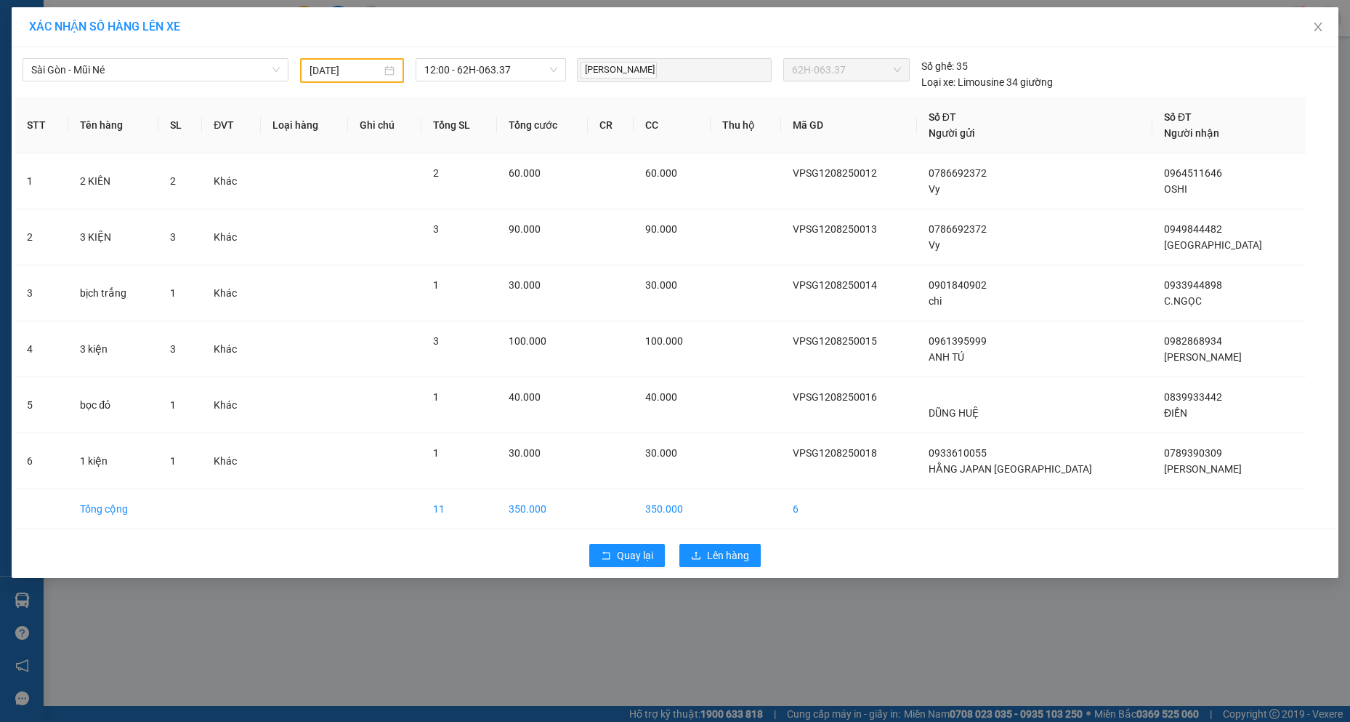
click at [330, 57] on div "Sài Gòn - Mũi Né [DATE] 12:00 - 62H-063.37 PHẠM CÔNG LÝ 62H-063.37 Số ghế: 35 L…" at bounding box center [675, 70] width 1320 height 39
click at [328, 69] on input "[DATE]" at bounding box center [346, 70] width 72 height 16
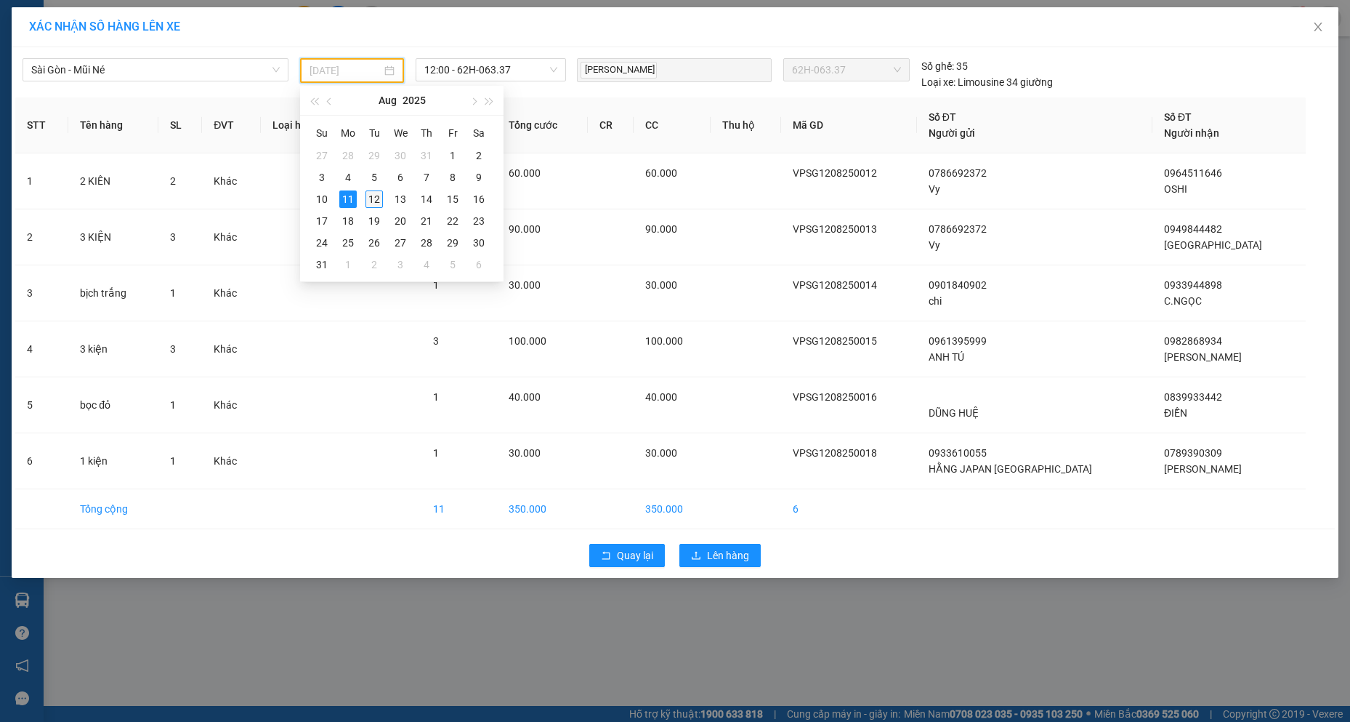
click at [368, 203] on div "12" at bounding box center [374, 198] width 17 height 17
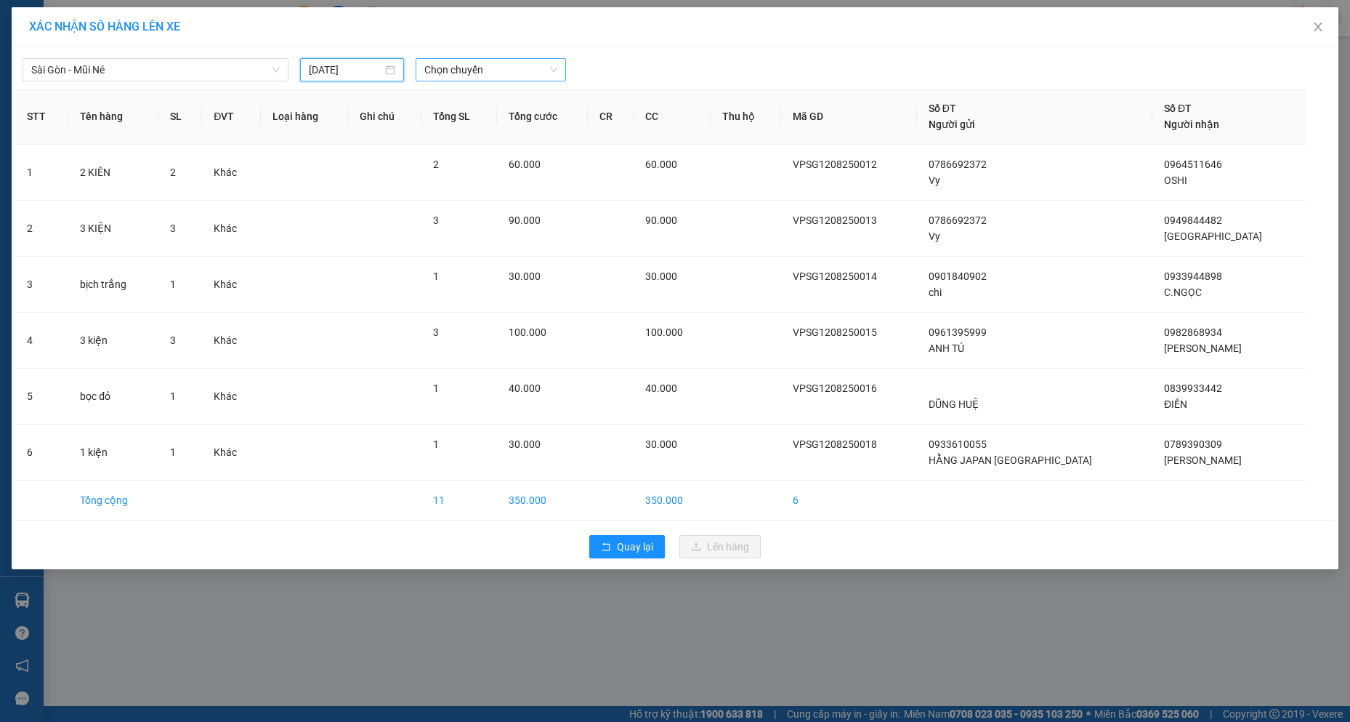
click at [497, 70] on span "Chọn chuyến" at bounding box center [490, 70] width 133 height 22
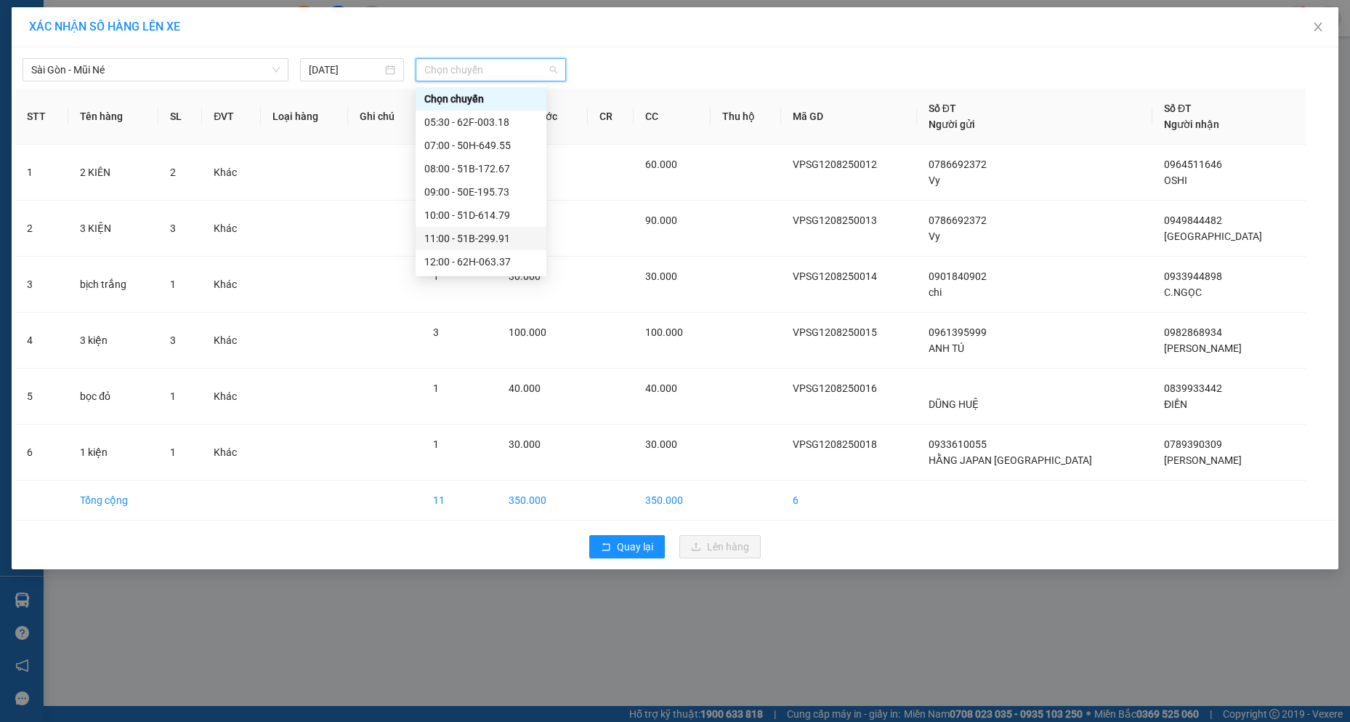
scroll to position [73, 0]
click at [460, 189] on div "12:00 - 62H-063.37" at bounding box center [480, 189] width 113 height 16
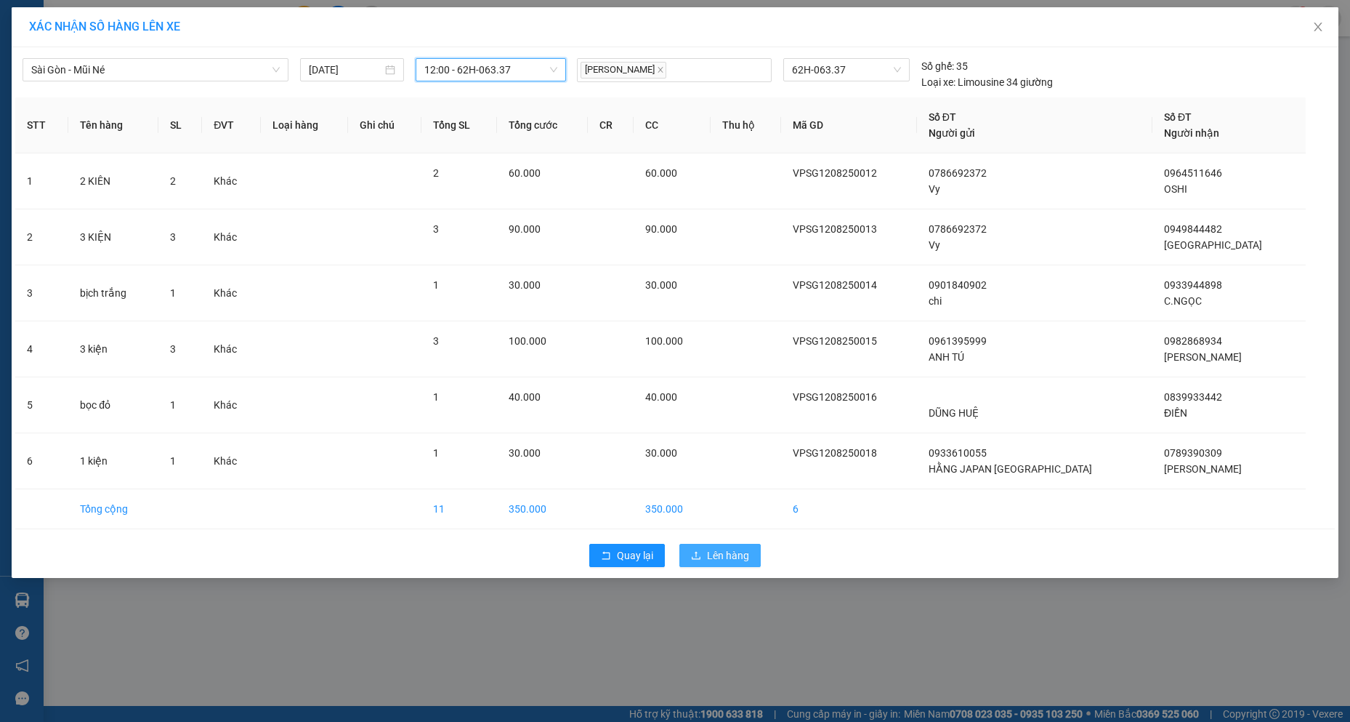
click at [725, 557] on span "Lên hàng" at bounding box center [728, 555] width 42 height 16
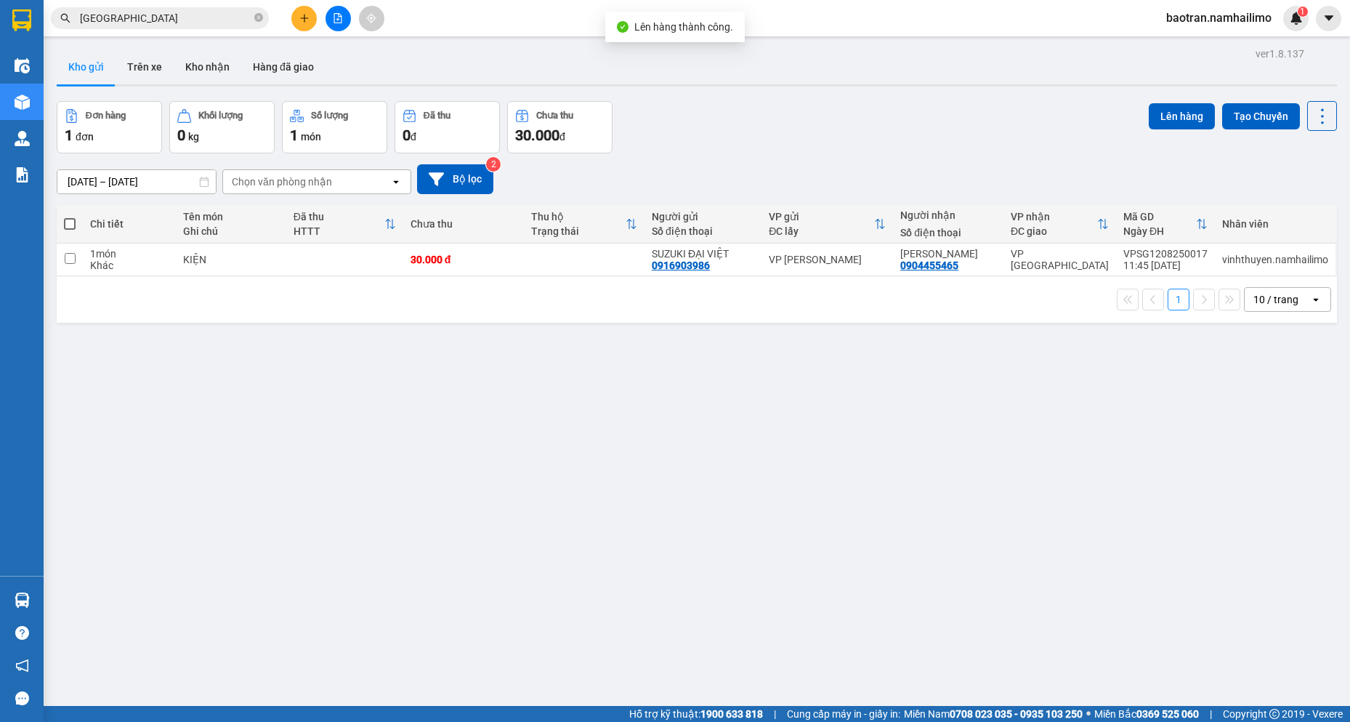
click at [118, 644] on div "ver 1.8.137 Kho gửi Trên xe Kho nhận Hàng đã giao Đơn hàng 1 đơn Khối lượng 0 k…" at bounding box center [697, 405] width 1292 height 722
drag, startPoint x: 1006, startPoint y: 162, endPoint x: 974, endPoint y: 150, distance: 34.0
click at [146, 24] on input "[GEOGRAPHIC_DATA]" at bounding box center [165, 18] width 171 height 16
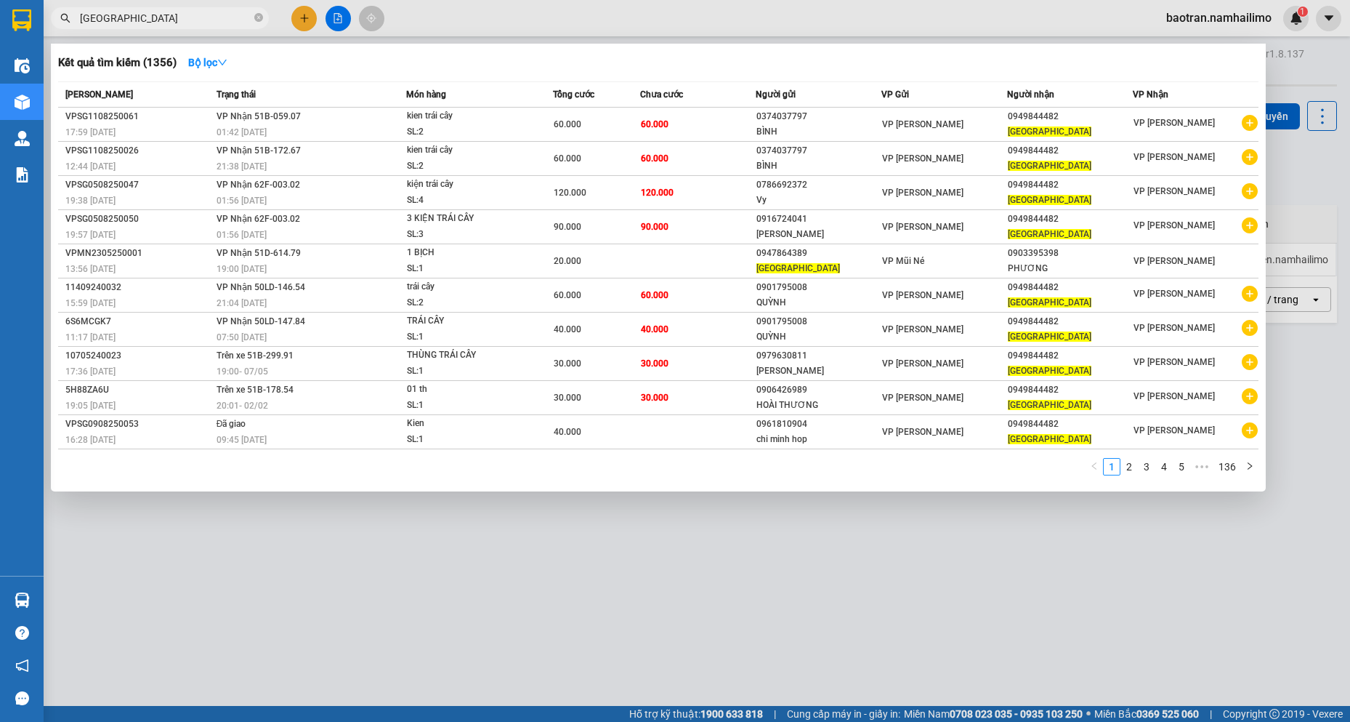
click at [146, 24] on input "[GEOGRAPHIC_DATA]" at bounding box center [165, 18] width 171 height 16
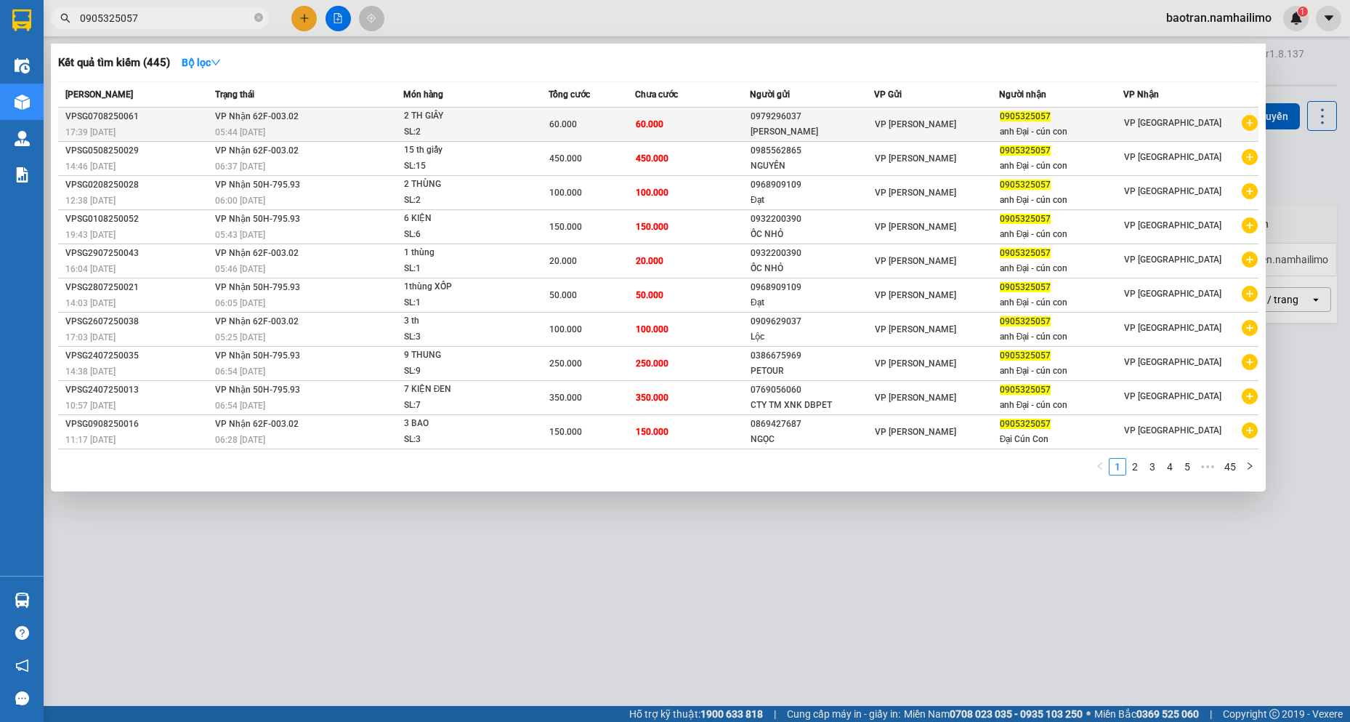
click at [1246, 123] on icon "plus-circle" at bounding box center [1250, 123] width 16 height 16
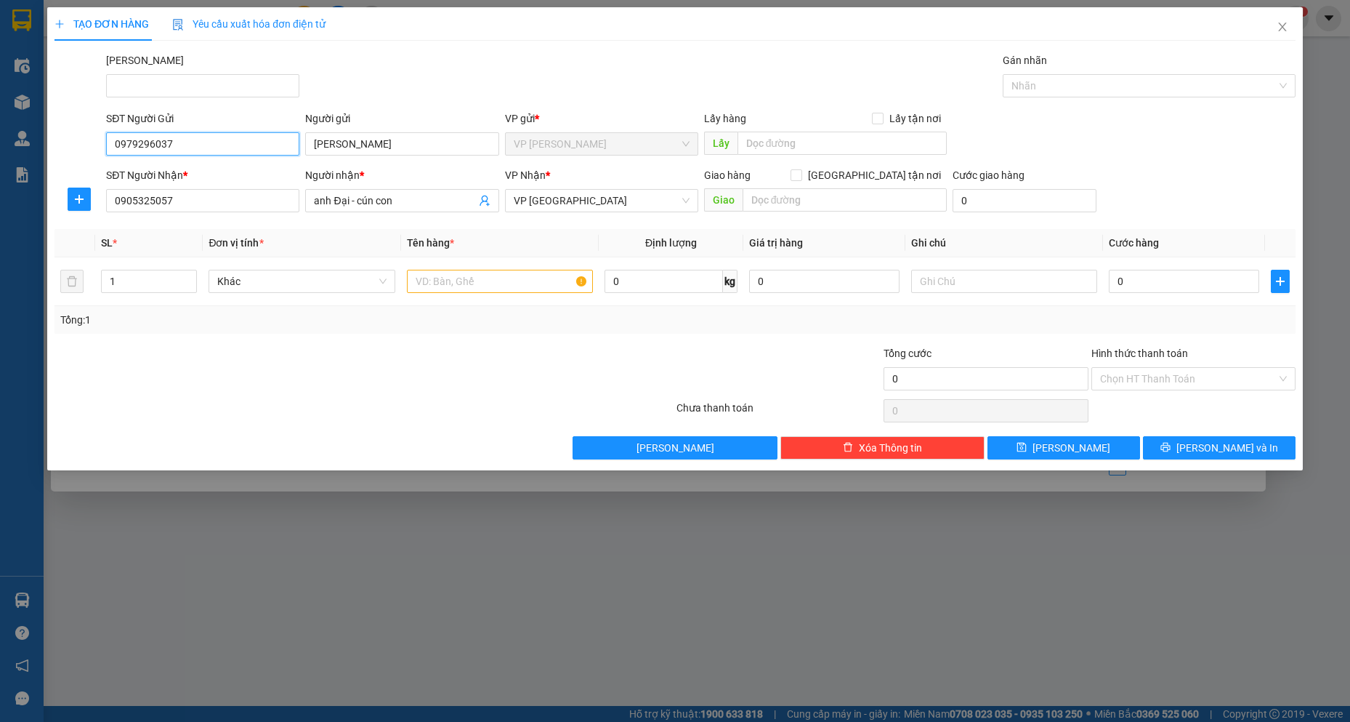
drag, startPoint x: 177, startPoint y: 142, endPoint x: 23, endPoint y: 112, distance: 157.6
click at [0, 148] on div "TẠO ĐƠN HÀNG Yêu cầu xuất hóa đơn điện tử Transit Pickup Surcharge Ids Transit …" at bounding box center [675, 361] width 1350 height 722
click at [201, 171] on div "0946333544 - CÚN CON SHOP" at bounding box center [203, 173] width 176 height 16
drag, startPoint x: 119, startPoint y: 287, endPoint x: 0, endPoint y: 240, distance: 128.2
click at [0, 240] on div "TẠO ĐƠN HÀNG Yêu cầu xuất hóa đơn điện tử Transit Pickup Surcharge Ids Transit …" at bounding box center [675, 361] width 1350 height 722
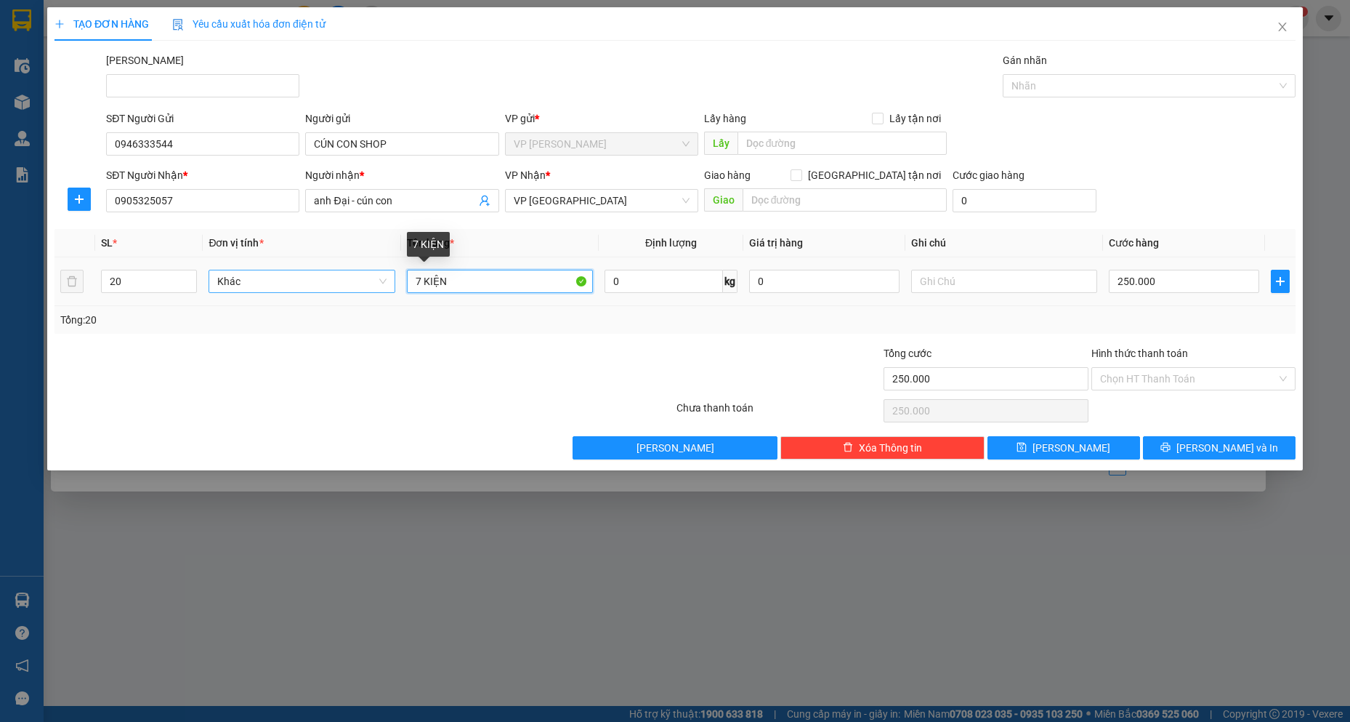
drag, startPoint x: 430, startPoint y: 277, endPoint x: 272, endPoint y: 288, distance: 158.8
click at [272, 288] on tr "20 Khác 7 KIỆN 0 kg 0 250.000" at bounding box center [675, 281] width 1241 height 49
click at [1216, 280] on input "250.000" at bounding box center [1184, 281] width 150 height 23
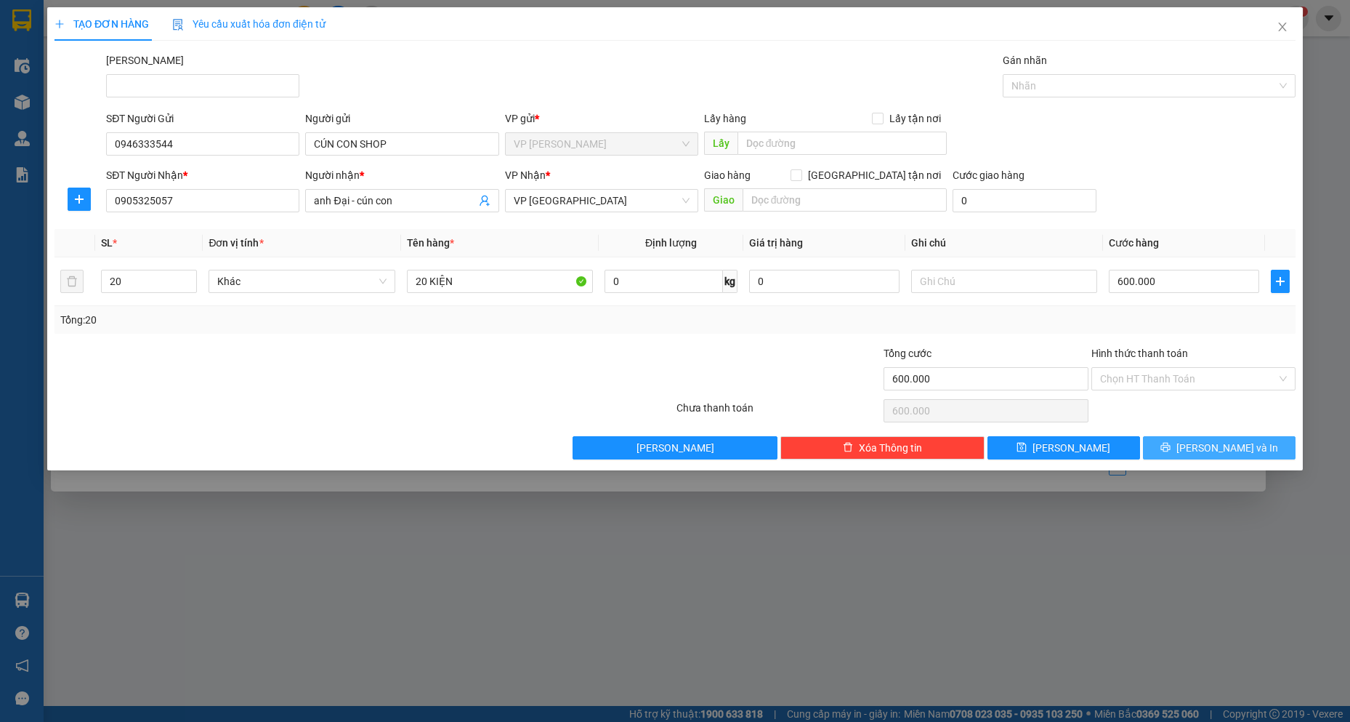
drag, startPoint x: 1216, startPoint y: 427, endPoint x: 1216, endPoint y: 448, distance: 20.4
click at [1216, 430] on div "Transit Pickup Surcharge Ids Transit Deliver Surcharge Ids Transit Deliver Surc…" at bounding box center [675, 255] width 1241 height 407
click at [1216, 448] on span "[PERSON_NAME] và In" at bounding box center [1227, 448] width 102 height 16
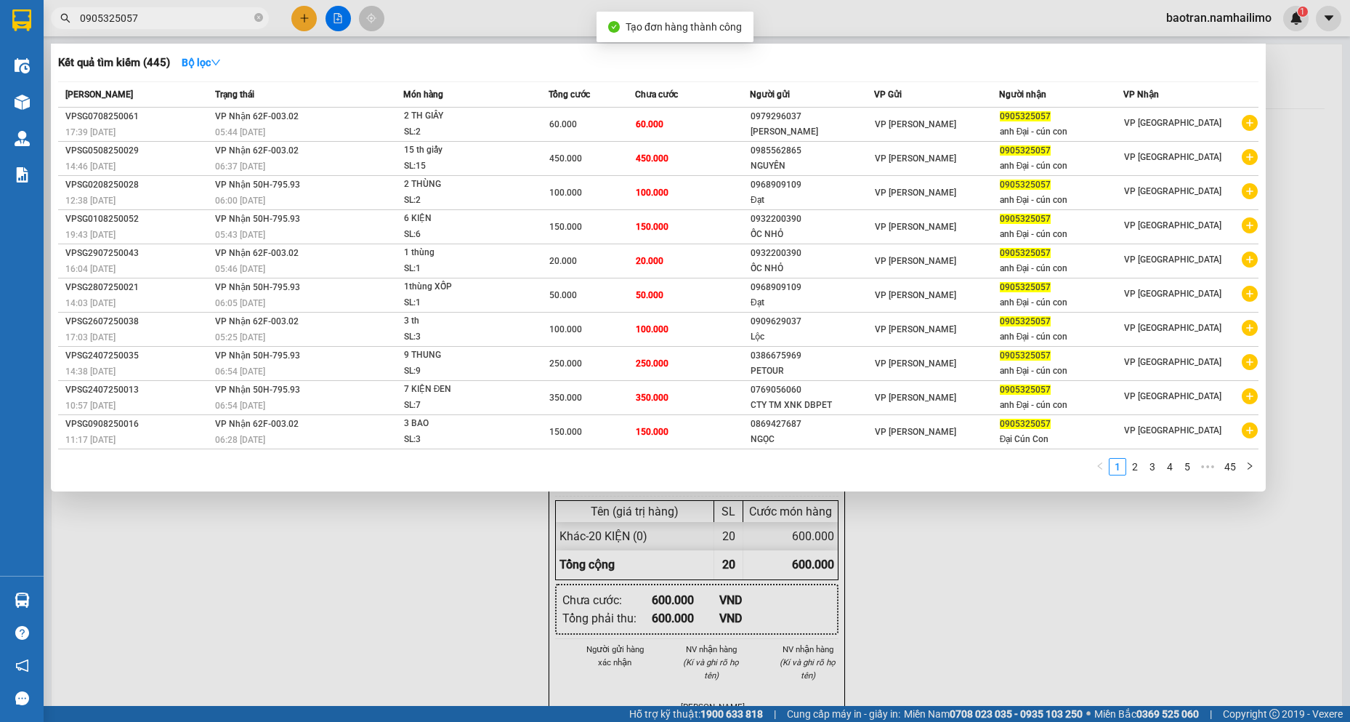
drag, startPoint x: 876, startPoint y: 466, endPoint x: 852, endPoint y: 658, distance: 193.2
click at [0, 18] on div "Kết quả tìm kiếm ( 445 ) Bộ lọc Mã ĐH Trạng thái Món hàng Tổng cước Chưa cước N…" at bounding box center [0, 18] width 0 height 0
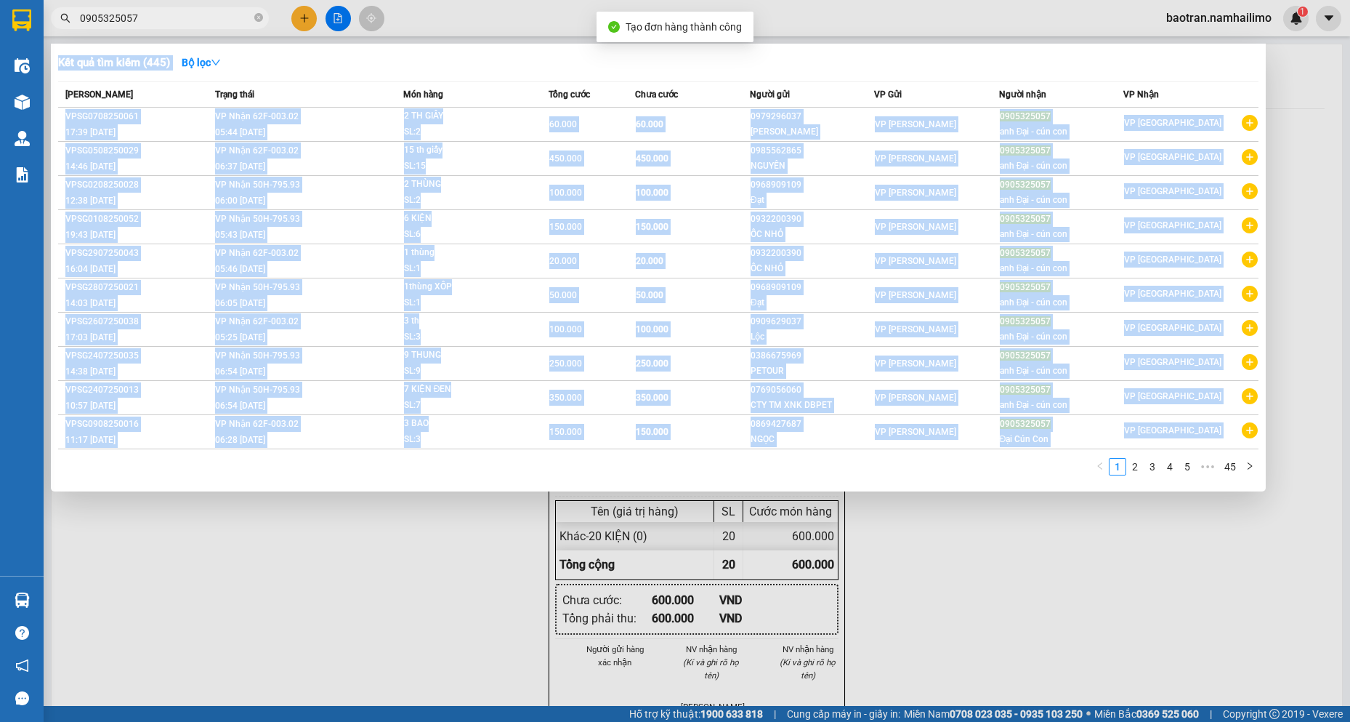
click at [852, 658] on div at bounding box center [675, 361] width 1350 height 722
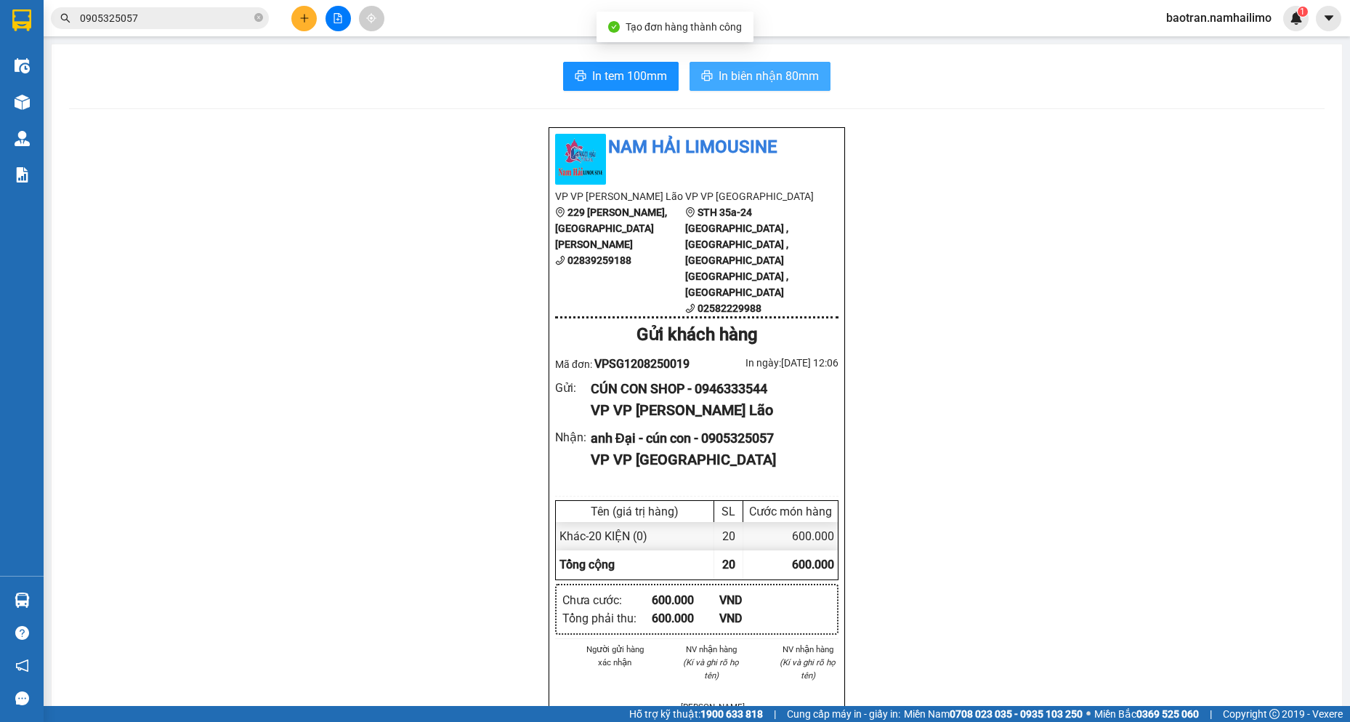
click at [780, 68] on span "In biên nhận 80mm" at bounding box center [769, 76] width 100 height 18
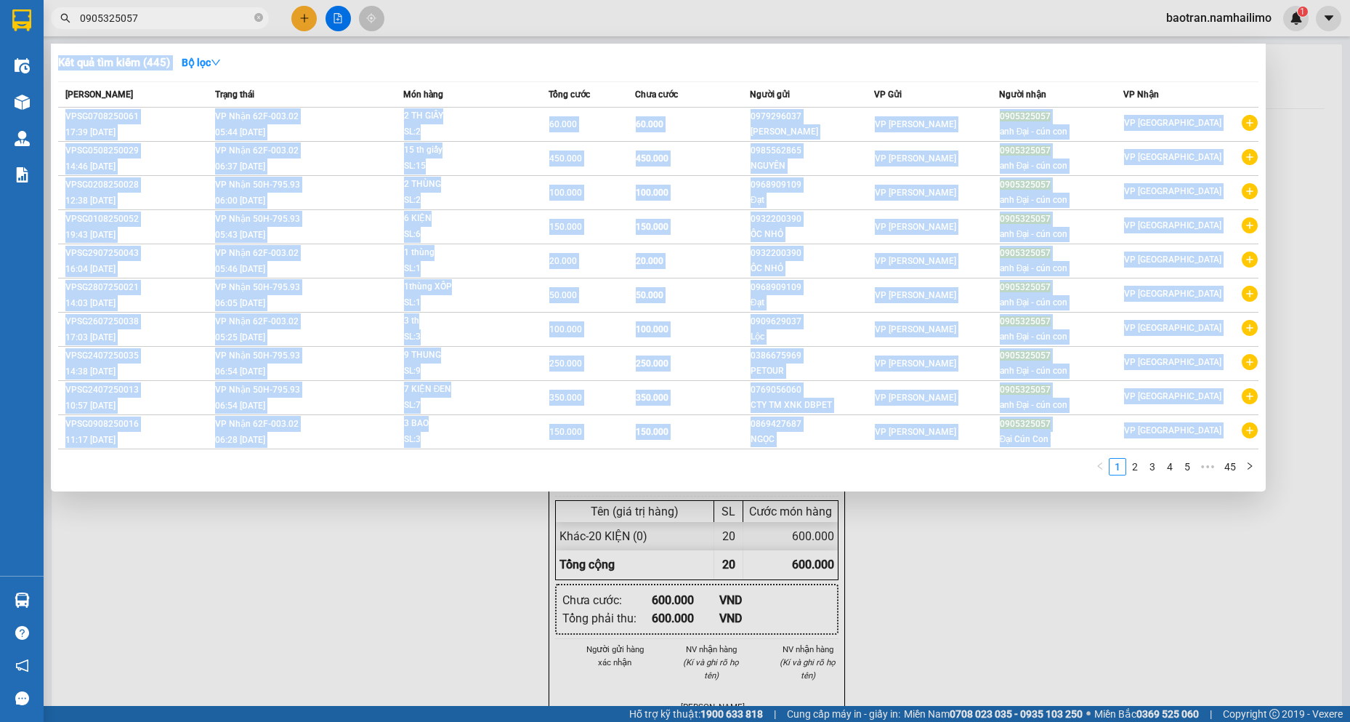
click at [198, 15] on input "0905325057" at bounding box center [165, 18] width 171 height 16
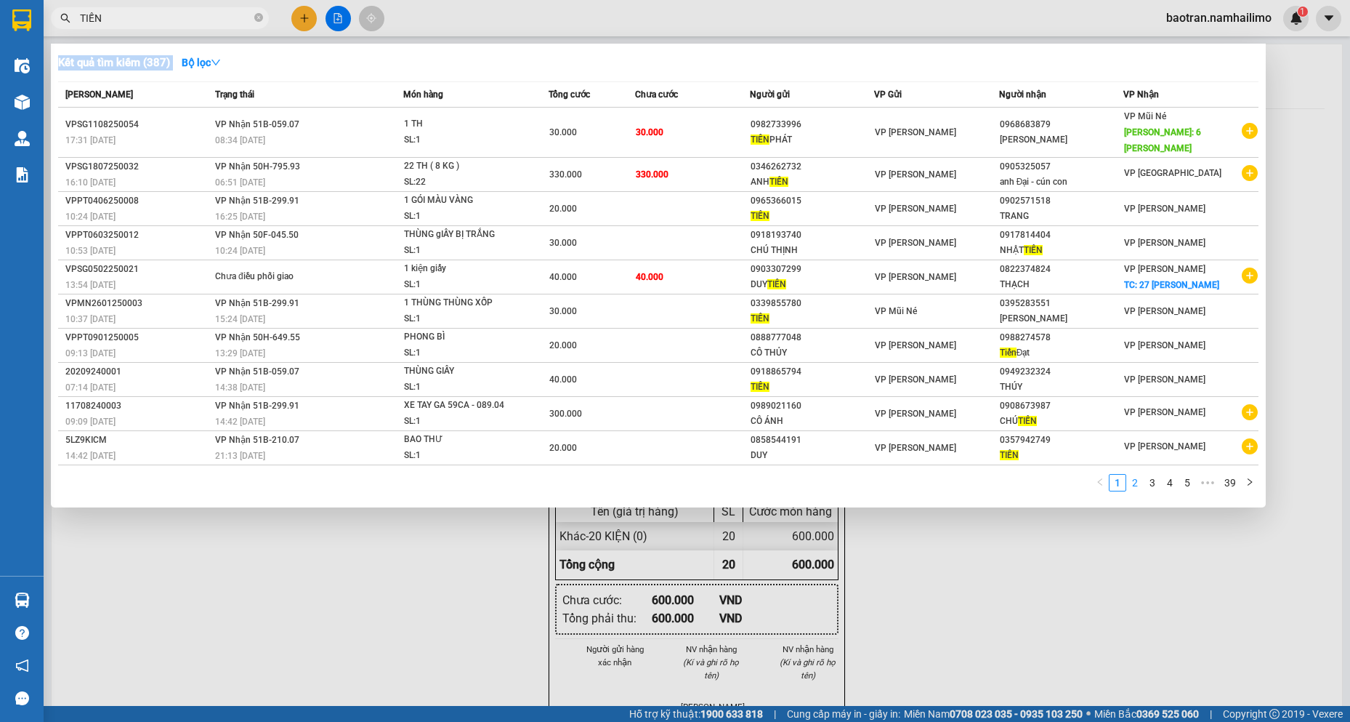
click at [1139, 483] on link "2" at bounding box center [1135, 483] width 16 height 16
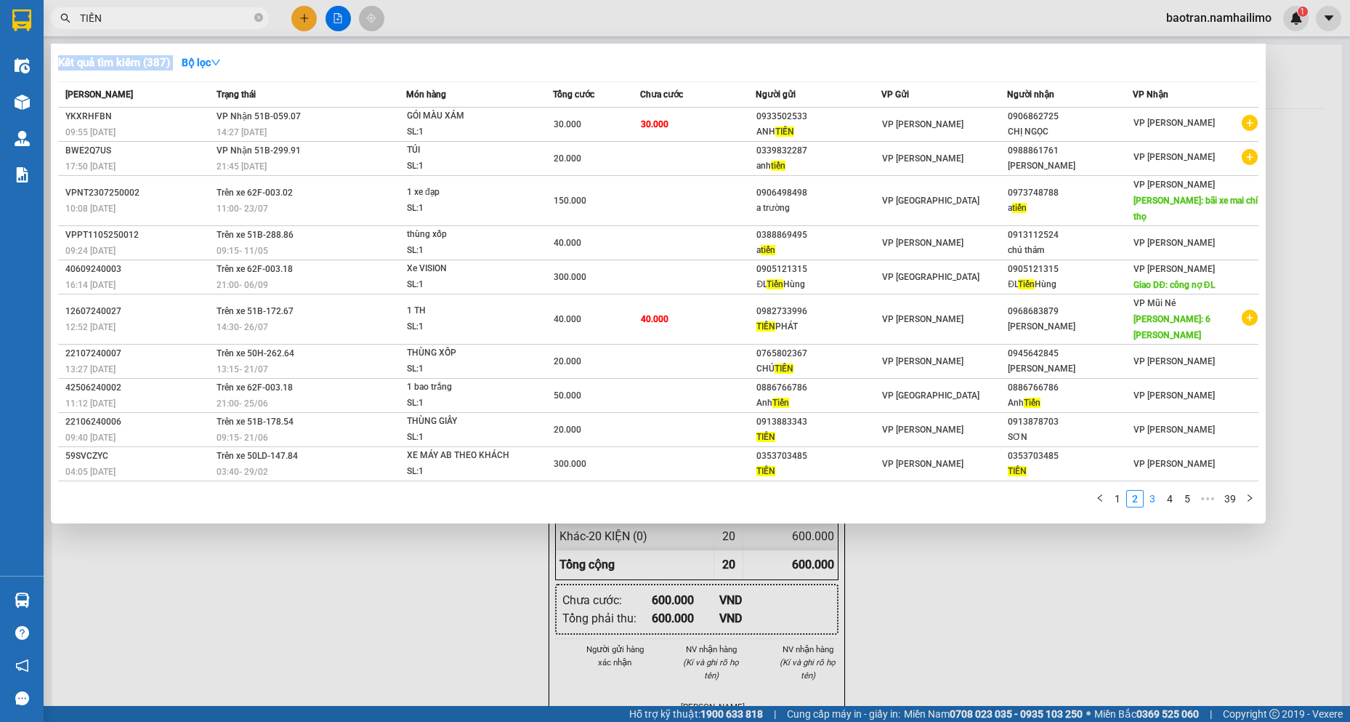
click at [1158, 491] on link "3" at bounding box center [1153, 499] width 16 height 16
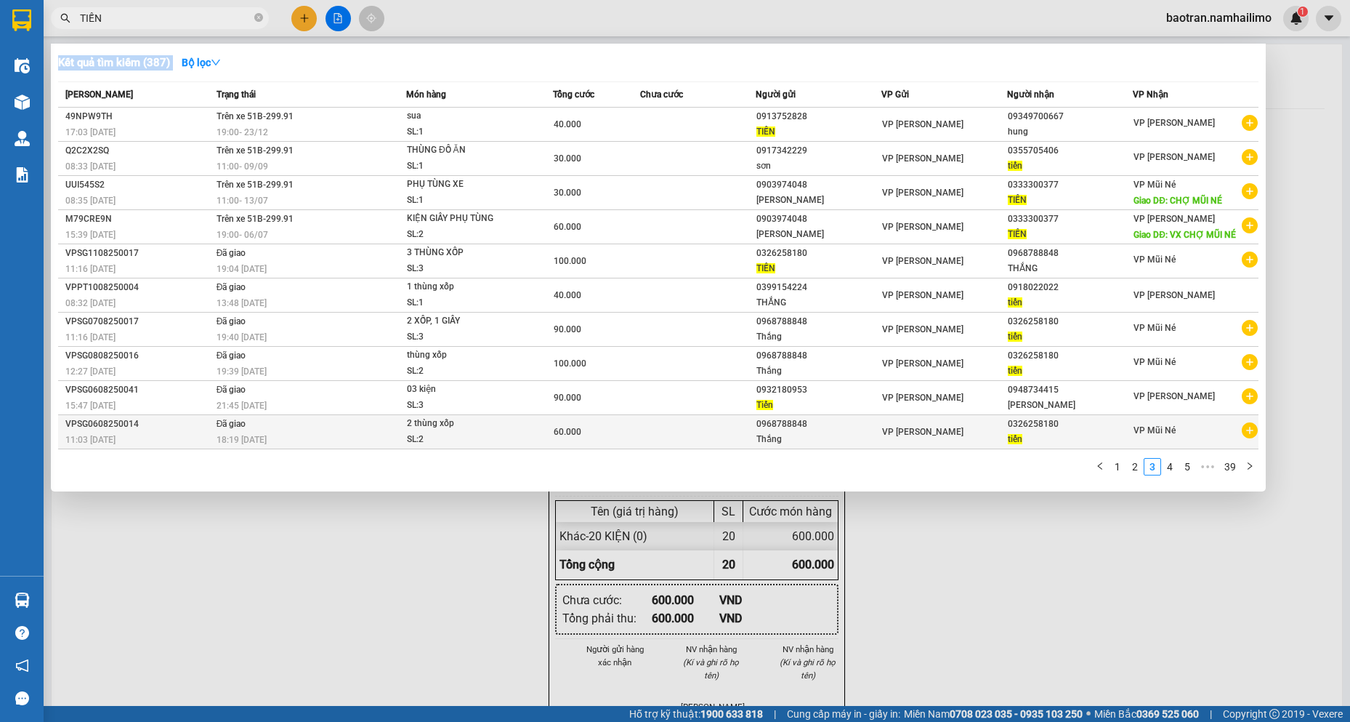
click at [1254, 432] on icon "plus-circle" at bounding box center [1250, 430] width 16 height 16
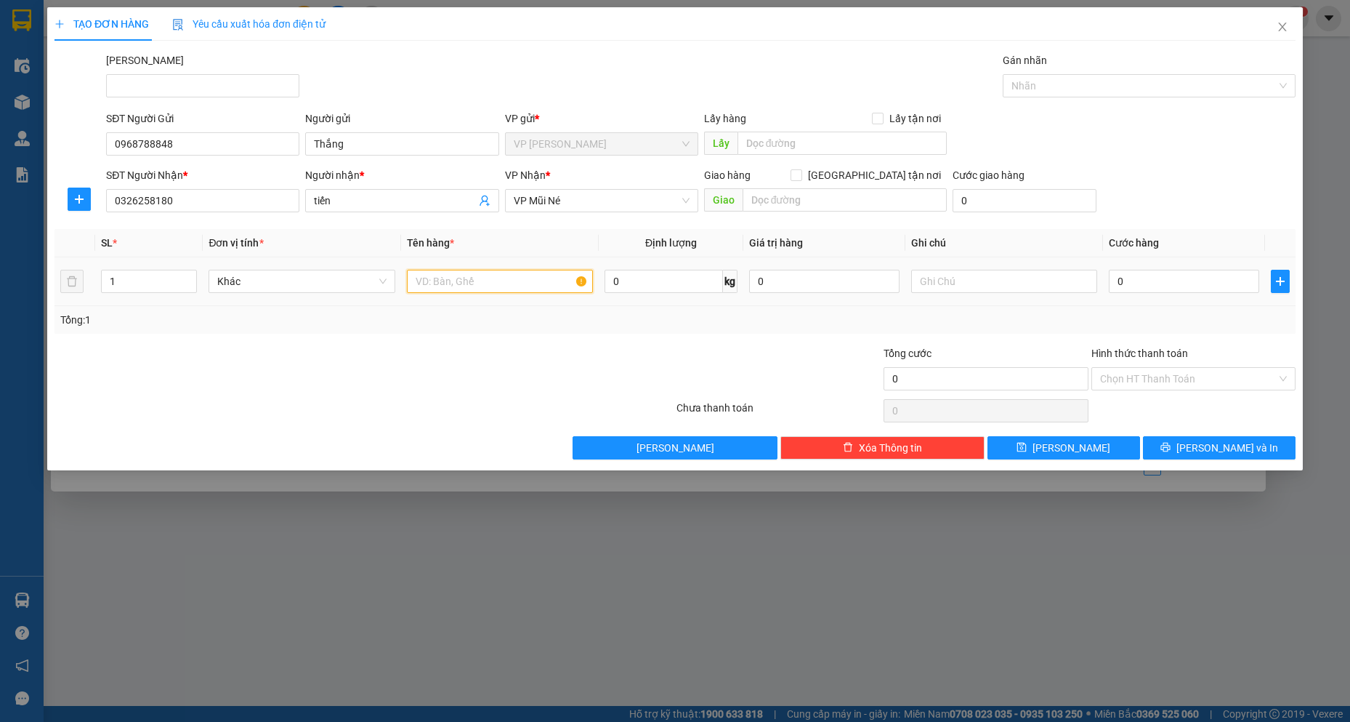
click at [447, 288] on input "text" at bounding box center [500, 281] width 187 height 23
drag, startPoint x: 128, startPoint y: 283, endPoint x: 0, endPoint y: 283, distance: 127.9
click at [0, 283] on div "TẠO ĐƠN HÀNG Yêu cầu xuất hóa đơn điện tử Transit Pickup Surcharge Ids Transit …" at bounding box center [675, 361] width 1350 height 722
click at [1190, 281] on input "0" at bounding box center [1184, 281] width 150 height 23
click at [1187, 373] on input "Hình thức thanh toán" at bounding box center [1188, 379] width 177 height 22
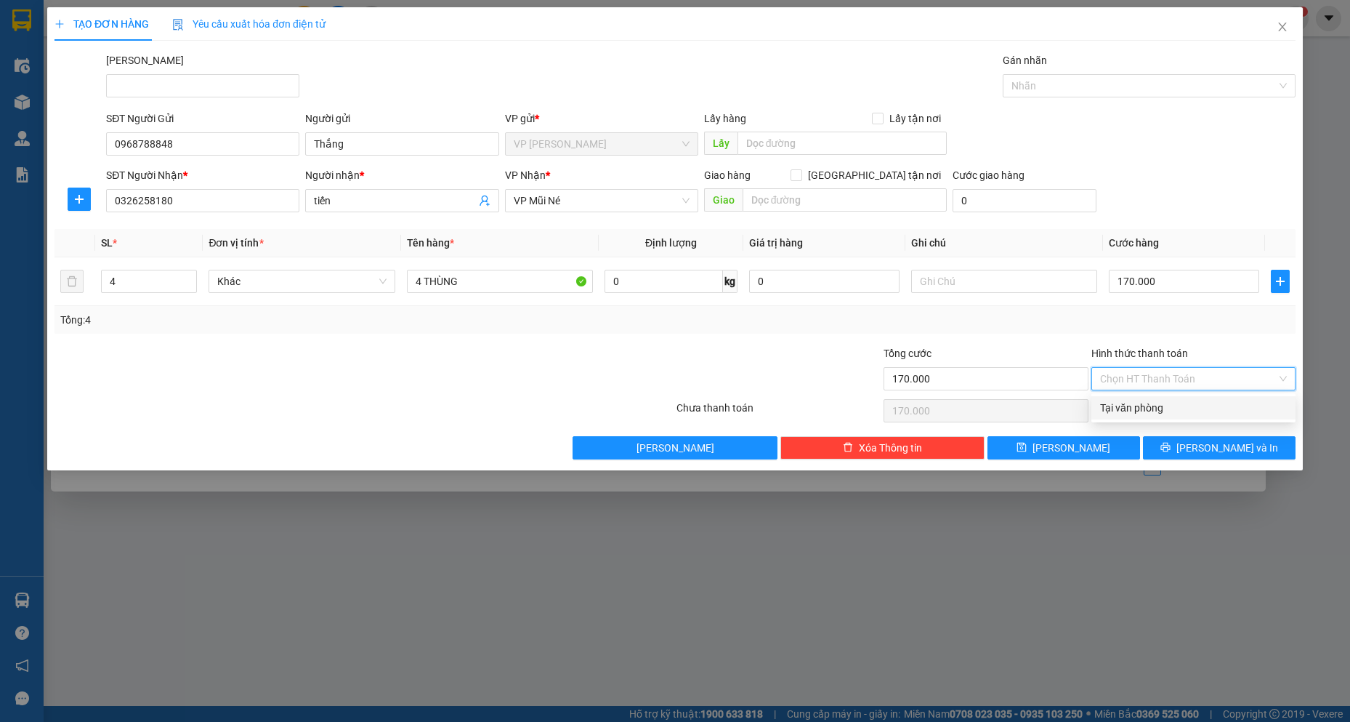
drag, startPoint x: 1194, startPoint y: 414, endPoint x: 1184, endPoint y: 389, distance: 27.4
click at [1189, 393] on div "Tại văn phòng Tại văn phòng" at bounding box center [1193, 407] width 204 height 29
click at [1174, 404] on div "Tại văn phòng" at bounding box center [1193, 408] width 187 height 16
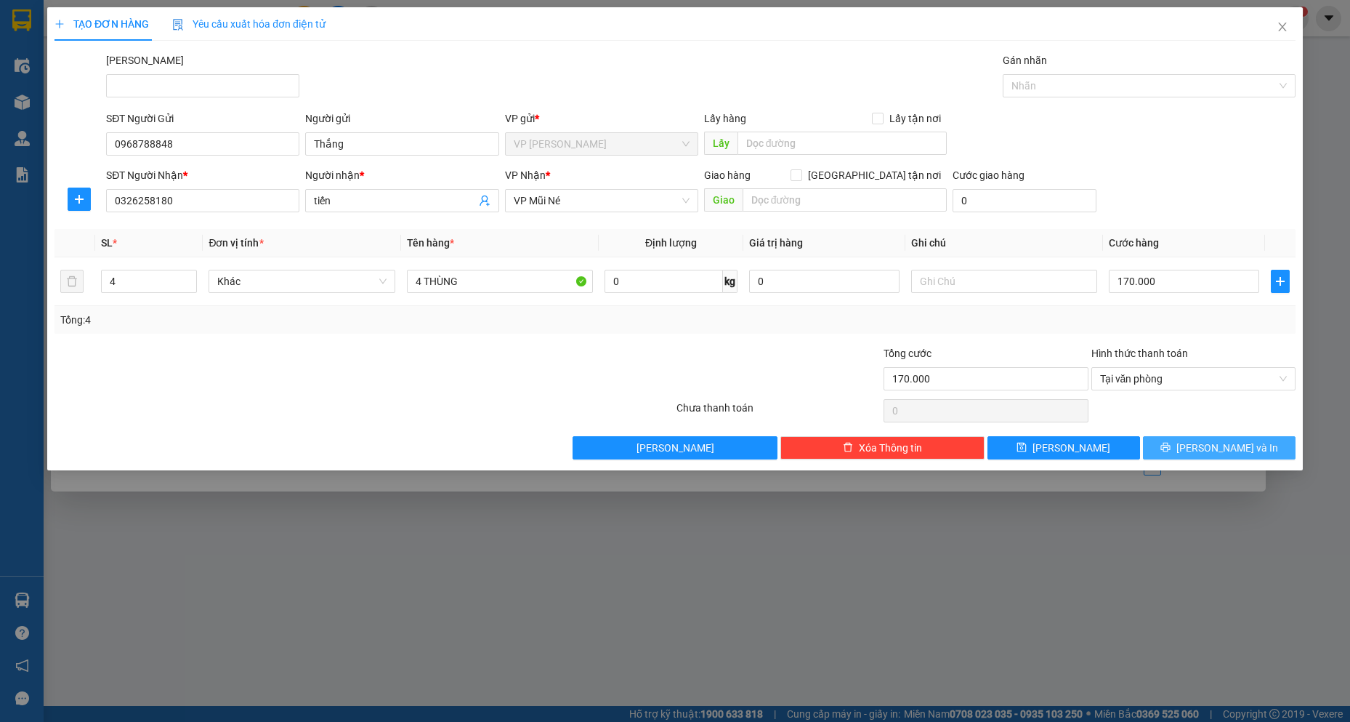
click at [1206, 445] on button "[PERSON_NAME] và In" at bounding box center [1219, 447] width 153 height 23
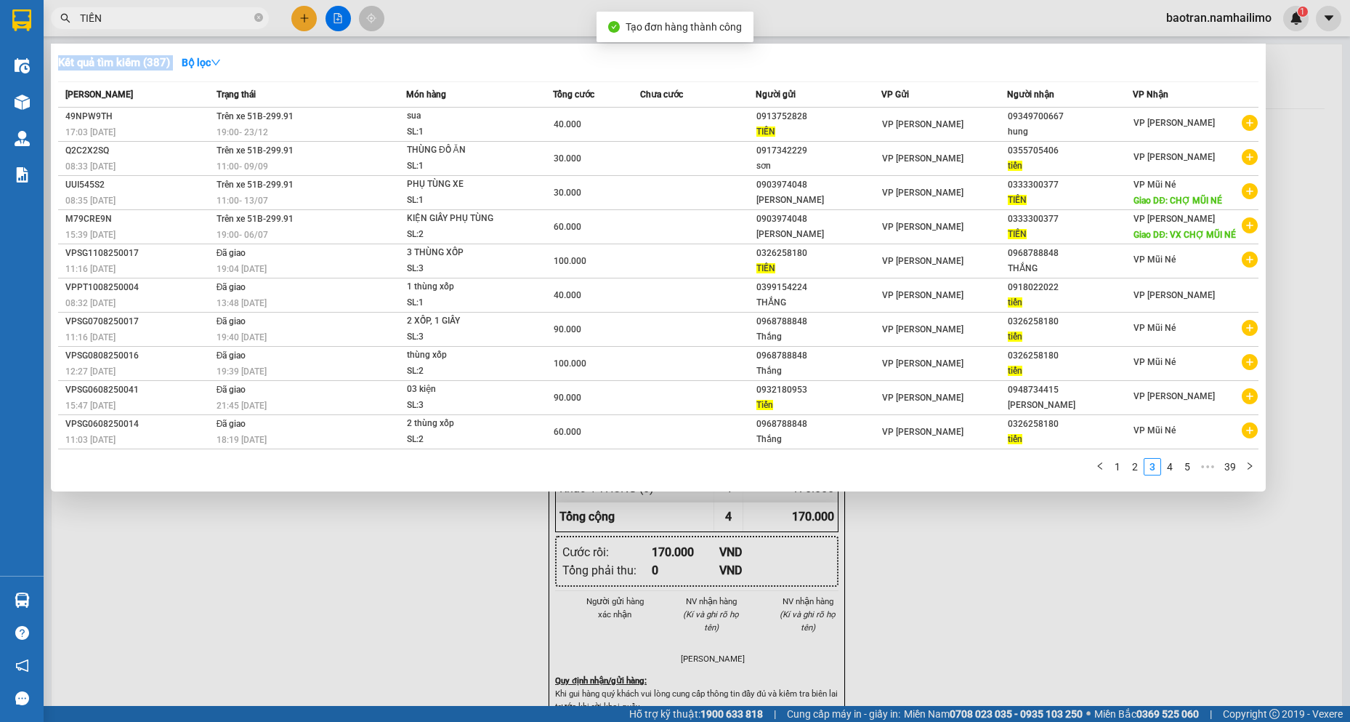
click at [840, 575] on div at bounding box center [675, 361] width 1350 height 722
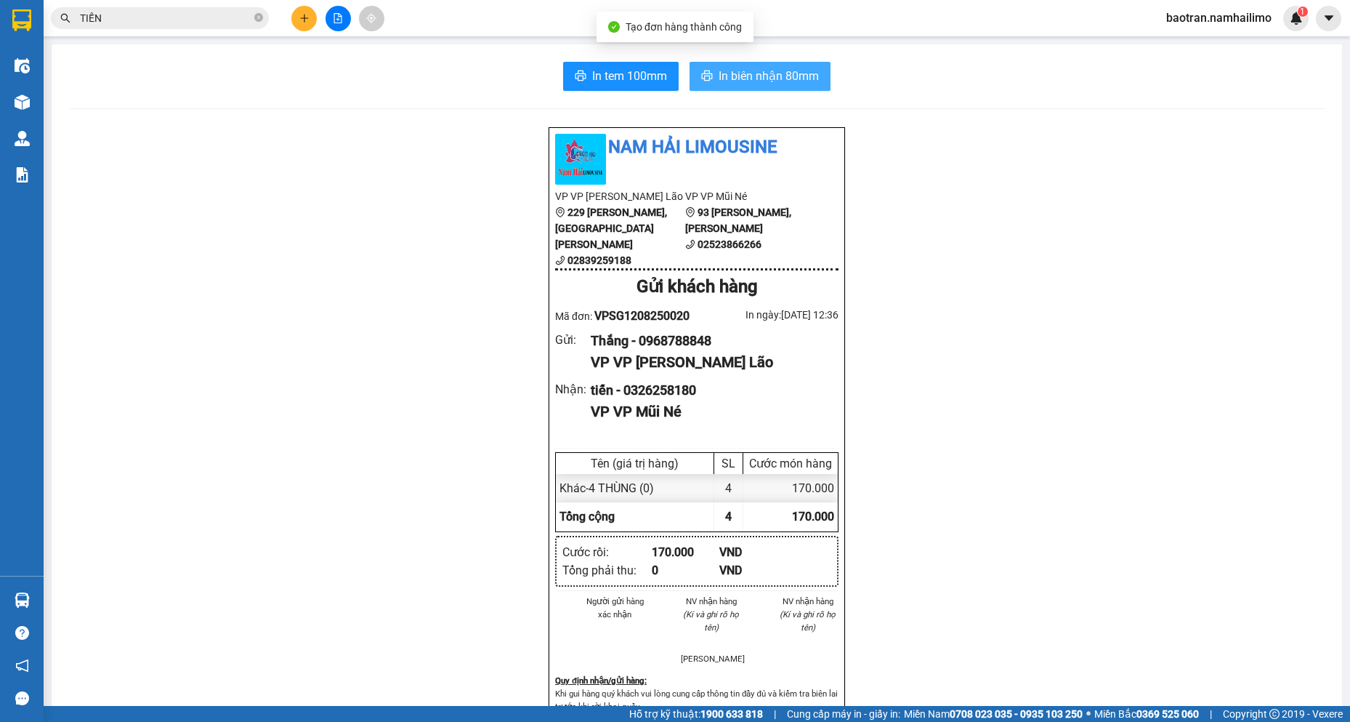
drag, startPoint x: 778, startPoint y: 96, endPoint x: 773, endPoint y: 83, distance: 14.0
click at [773, 84] on div "In tem 100mm In biên nhận 80mm Nam Hải Limousine VP VP [PERSON_NAME] Lão [STREE…" at bounding box center [697, 666] width 1291 height 1244
click at [773, 83] on span "In biên nhận 80mm" at bounding box center [769, 76] width 100 height 18
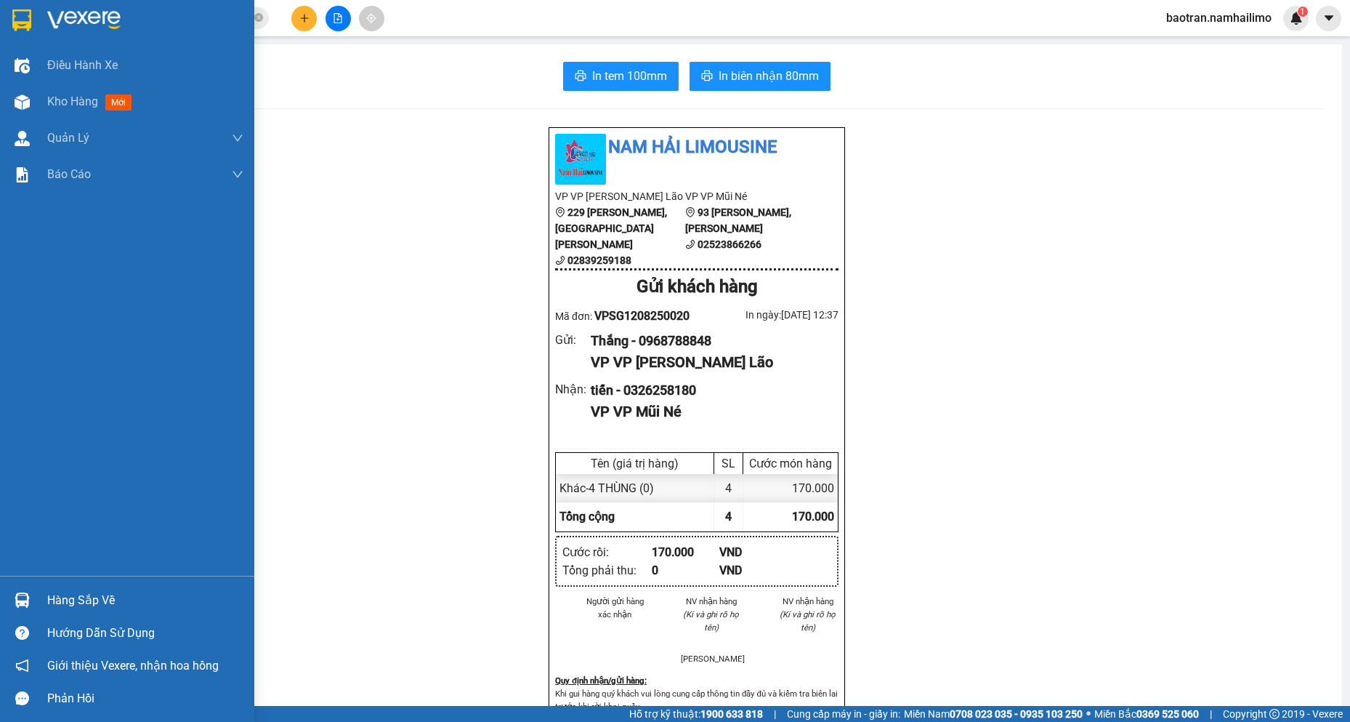
click at [100, 596] on div "Hàng sắp về" at bounding box center [145, 600] width 196 height 22
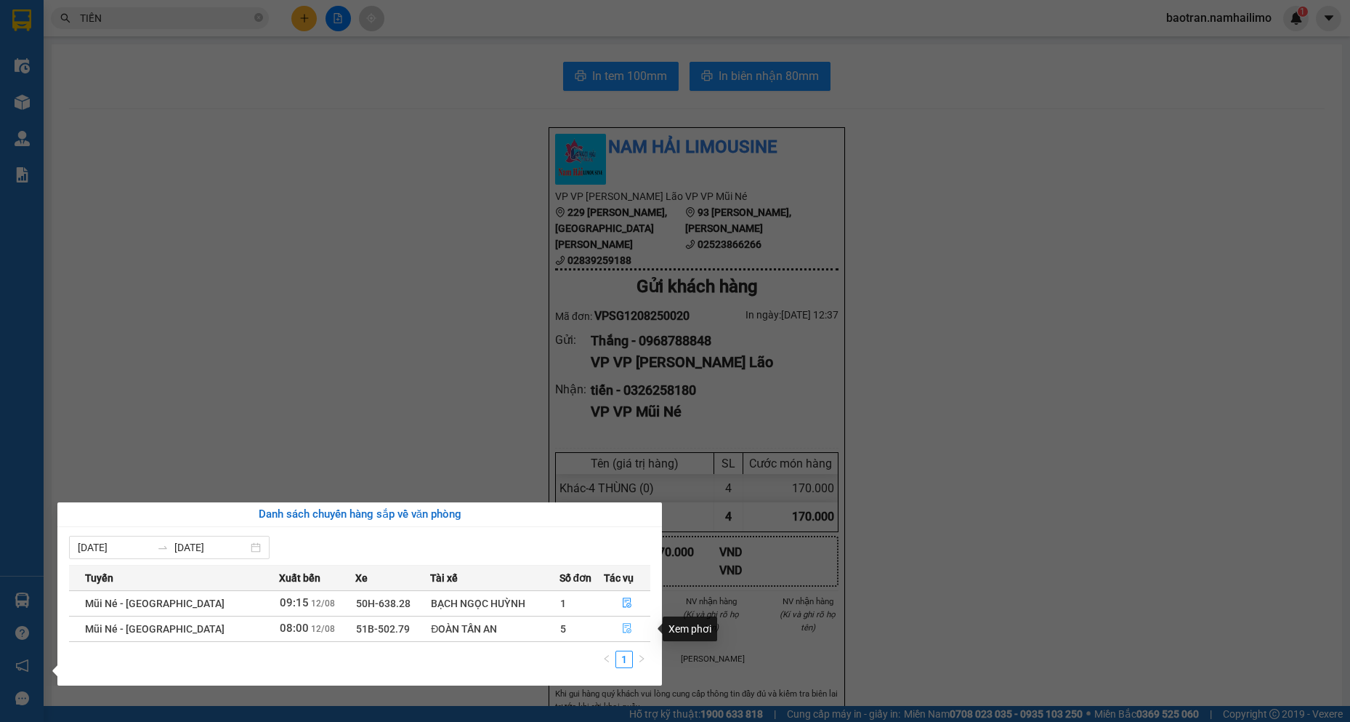
click at [625, 639] on button "button" at bounding box center [628, 628] width 46 height 23
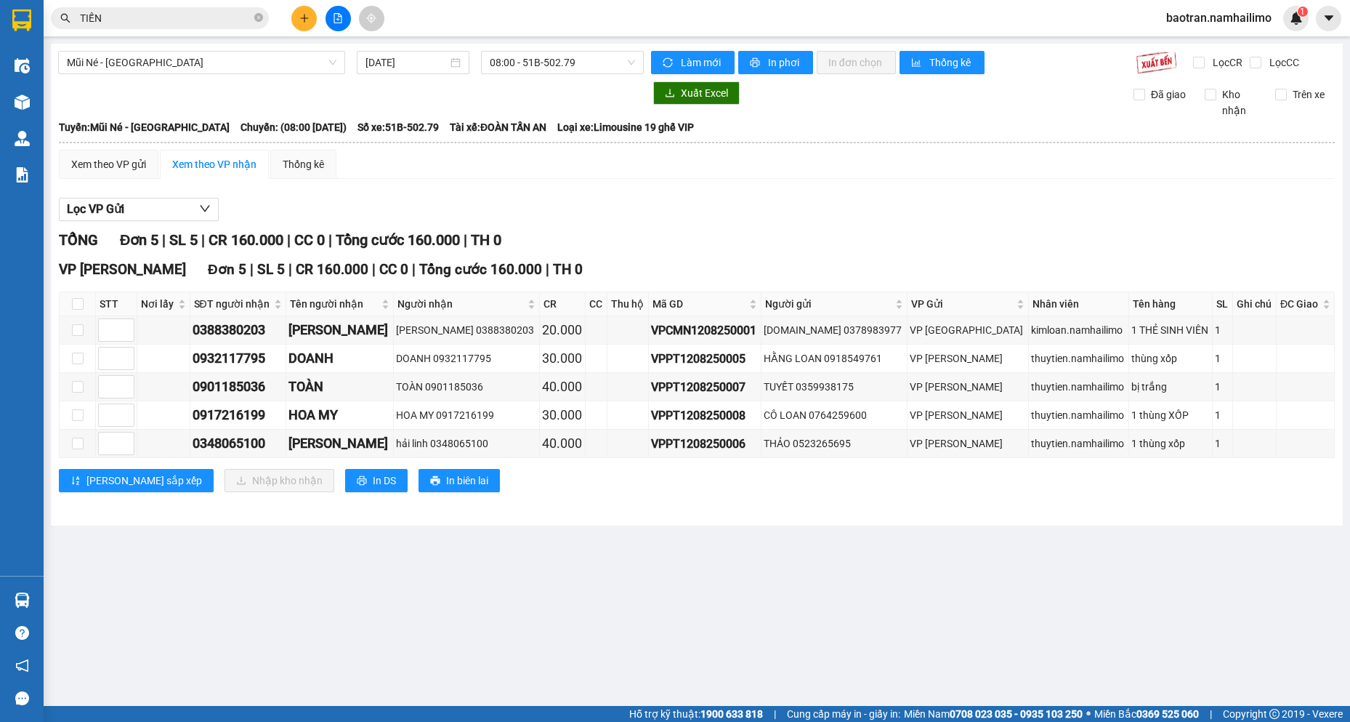
click at [1196, 201] on div "Lọc VP Gửi" at bounding box center [697, 210] width 1276 height 24
click at [258, 656] on main "Mũi Né - [GEOGRAPHIC_DATA] [DATE] 08:00 - 51B-502.79 Làm mới In phơi In đơn chọ…" at bounding box center [675, 353] width 1350 height 706
click at [750, 417] on div "VPPT1208250008" at bounding box center [705, 415] width 108 height 18
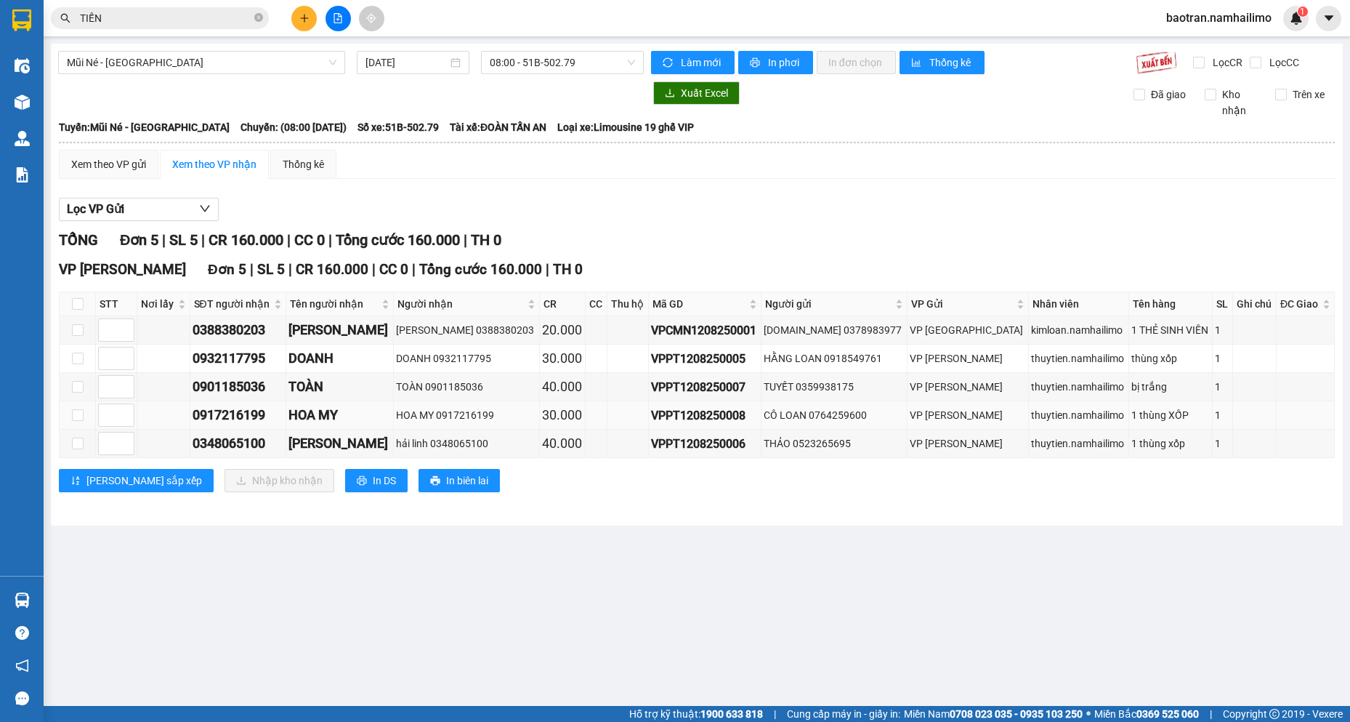
click at [750, 417] on div "VPPT1208250008" at bounding box center [705, 415] width 108 height 18
drag, startPoint x: 750, startPoint y: 417, endPoint x: 720, endPoint y: 426, distance: 31.0
click at [720, 426] on td "VPPT1208250008" at bounding box center [705, 415] width 113 height 28
click at [307, 19] on icon "plus" at bounding box center [304, 18] width 10 height 10
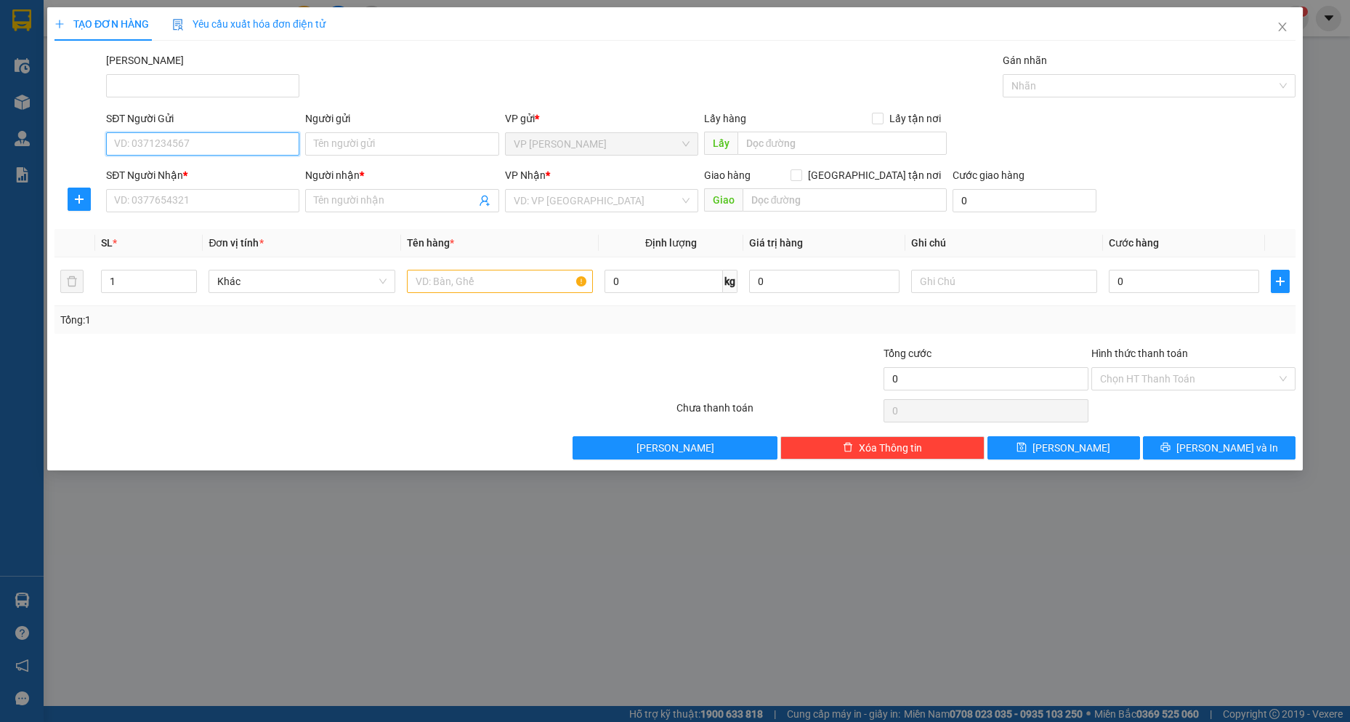
click at [185, 145] on input "SĐT Người Gửi" at bounding box center [202, 143] width 193 height 23
click at [361, 137] on input "Người gửi" at bounding box center [401, 143] width 193 height 23
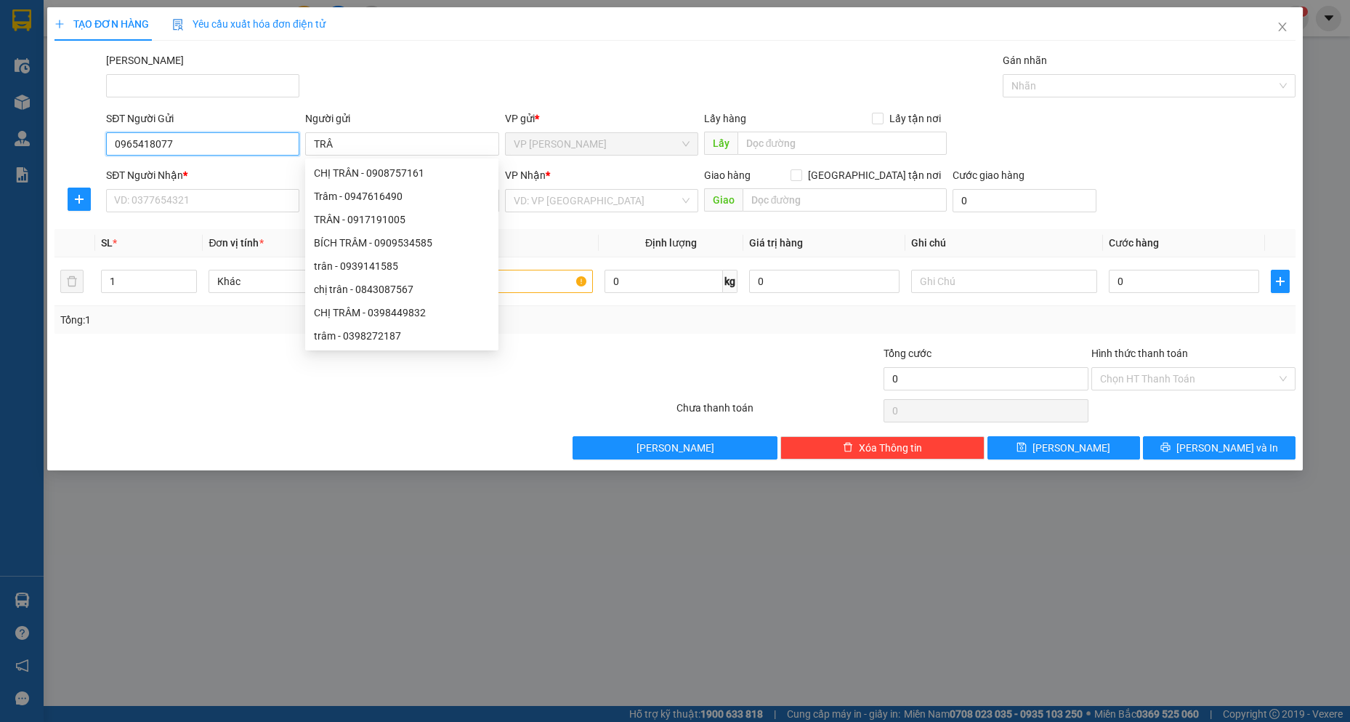
drag, startPoint x: 217, startPoint y: 155, endPoint x: 97, endPoint y: 157, distance: 119.9
click at [32, 150] on div "TẠO ĐƠN HÀNG Yêu cầu xuất hóa đơn điện tử Transit Pickup Surcharge Ids Transit …" at bounding box center [675, 361] width 1350 height 722
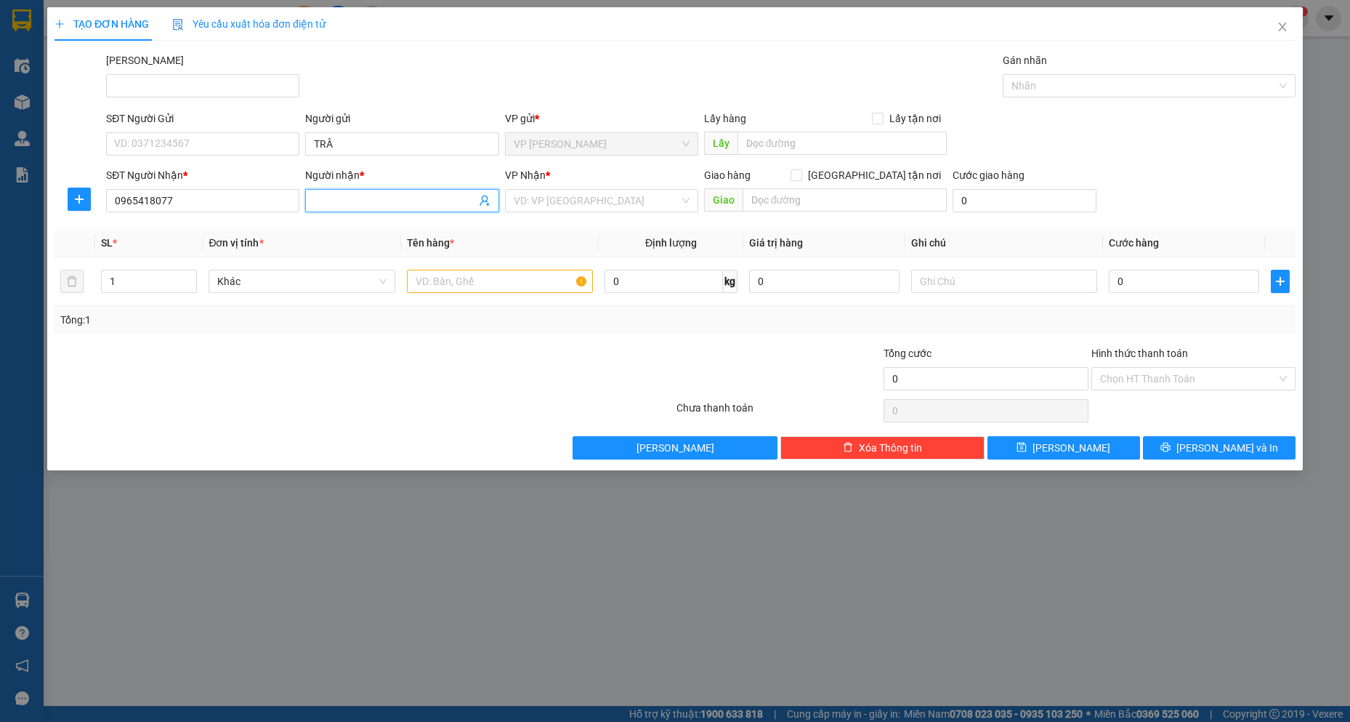
click at [368, 209] on span at bounding box center [401, 200] width 193 height 23
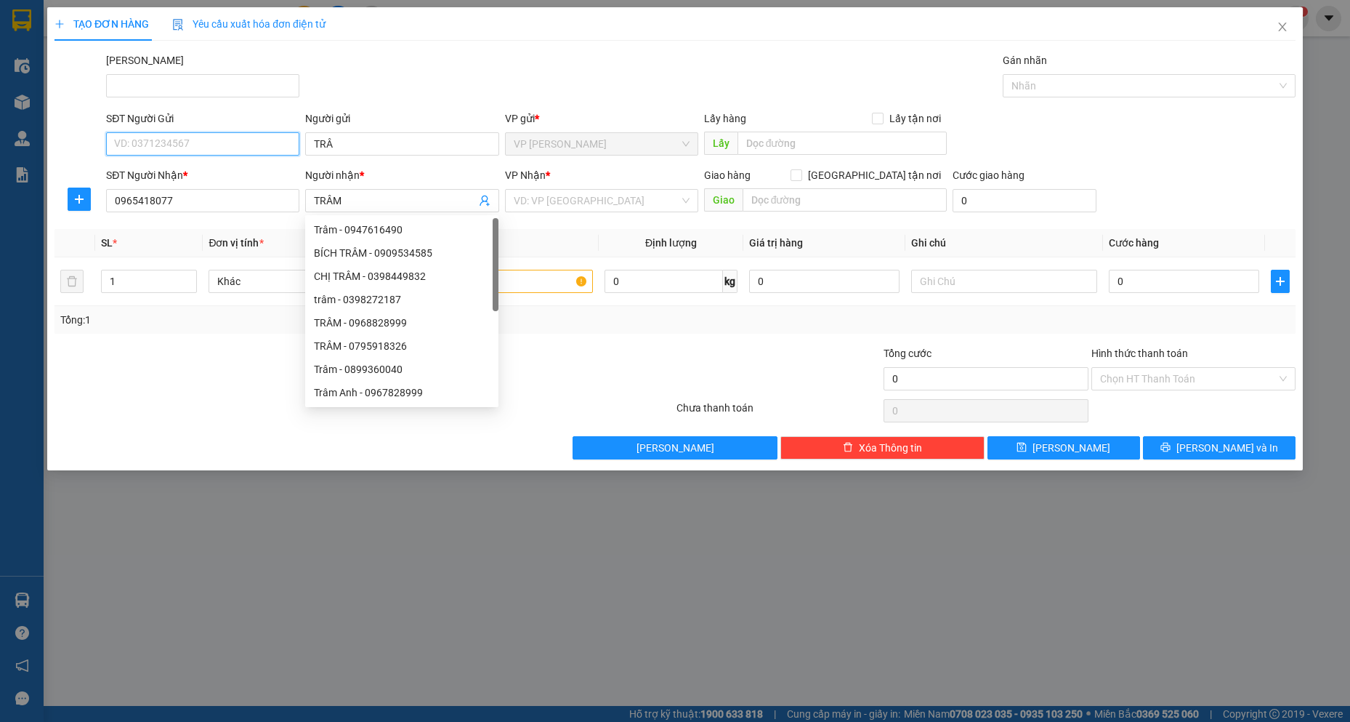
click at [212, 146] on input "SĐT Người Gửi" at bounding box center [202, 143] width 193 height 23
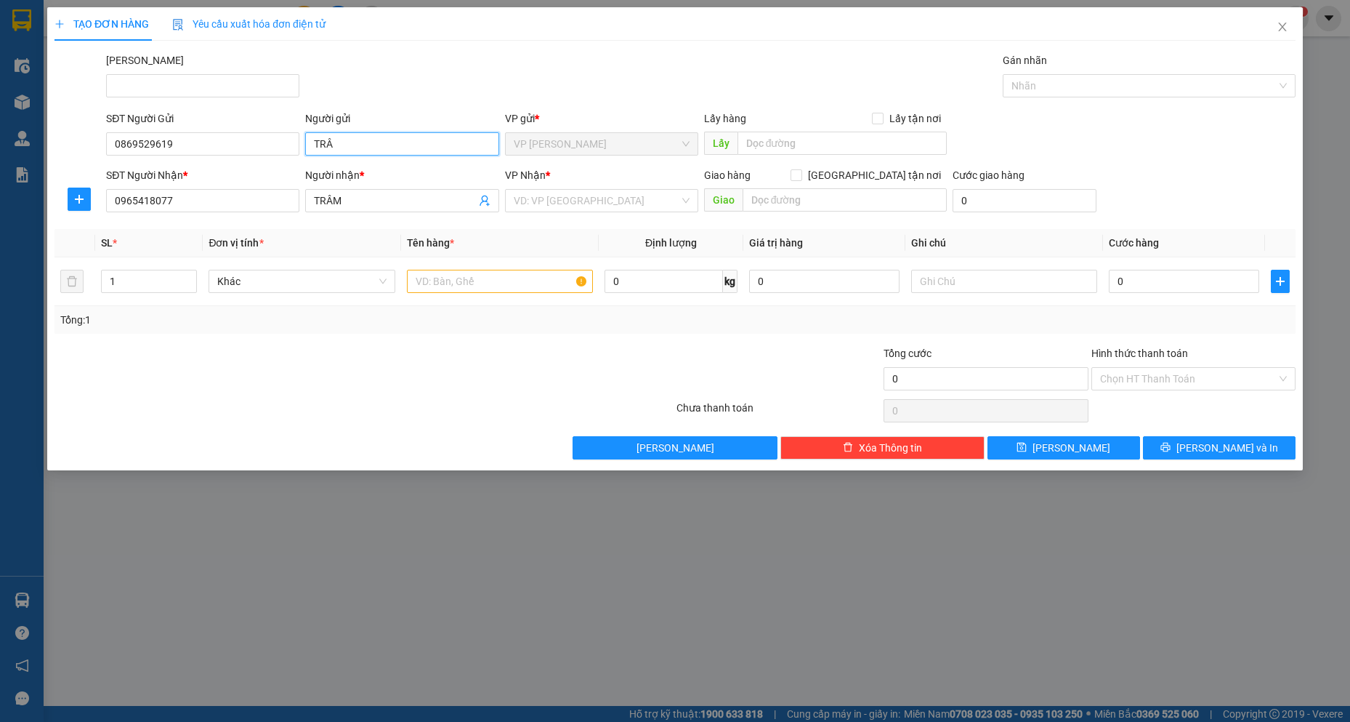
drag, startPoint x: 381, startPoint y: 141, endPoint x: 1214, endPoint y: 313, distance: 851.1
click at [47, 90] on div "TẠO ĐƠN HÀNG Yêu cầu xuất hóa đơn điện tử Transit Pickup Surcharge Ids Transit …" at bounding box center [675, 238] width 1256 height 463
click at [569, 207] on input "search" at bounding box center [597, 201] width 166 height 22
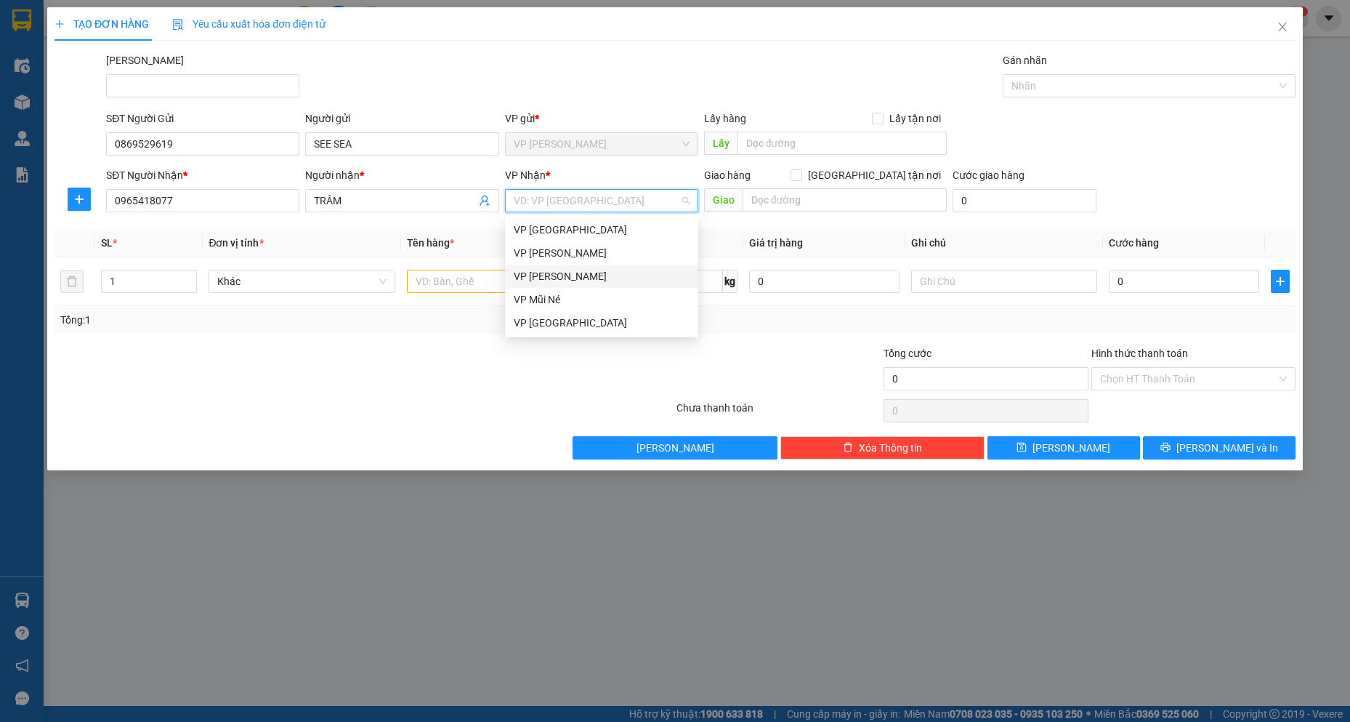
click at [568, 281] on div "VP [PERSON_NAME]" at bounding box center [602, 276] width 176 height 16
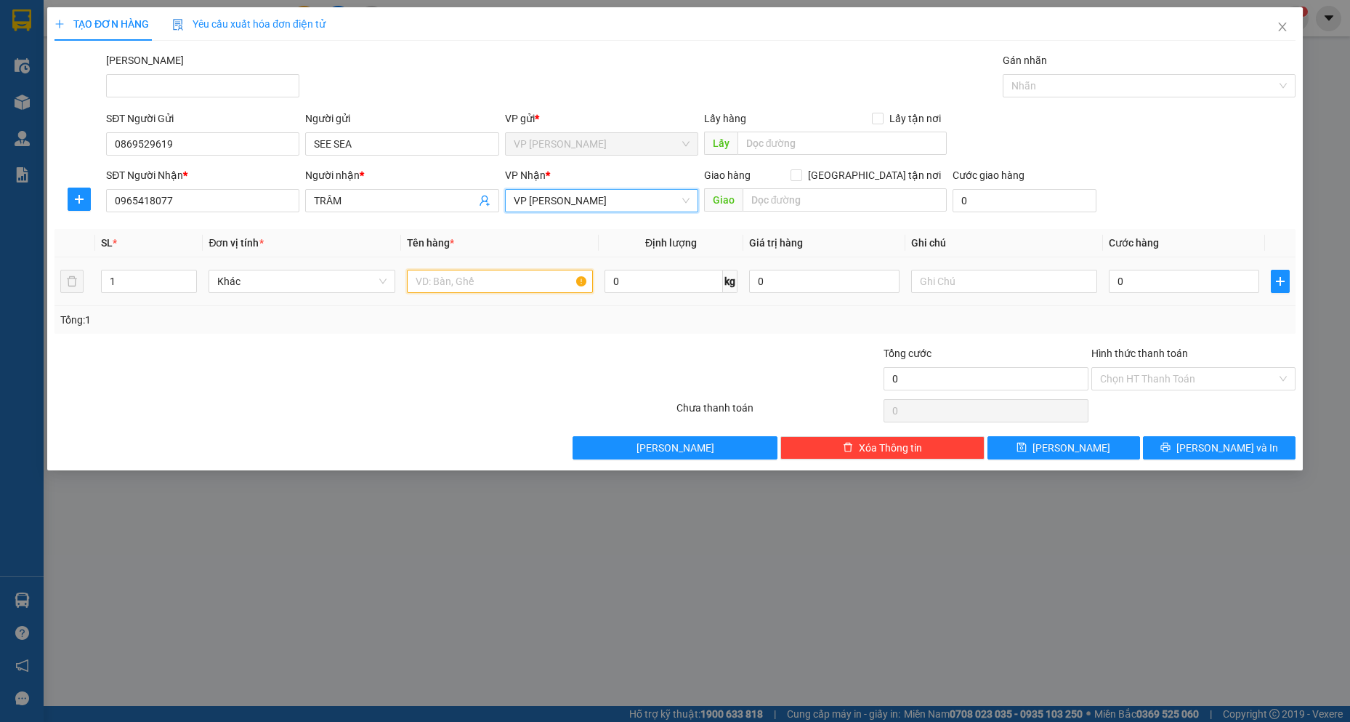
drag, startPoint x: 498, startPoint y: 289, endPoint x: 512, endPoint y: 271, distance: 22.8
click at [499, 286] on input "text" at bounding box center [500, 281] width 187 height 23
click at [1119, 279] on input "0" at bounding box center [1184, 281] width 150 height 23
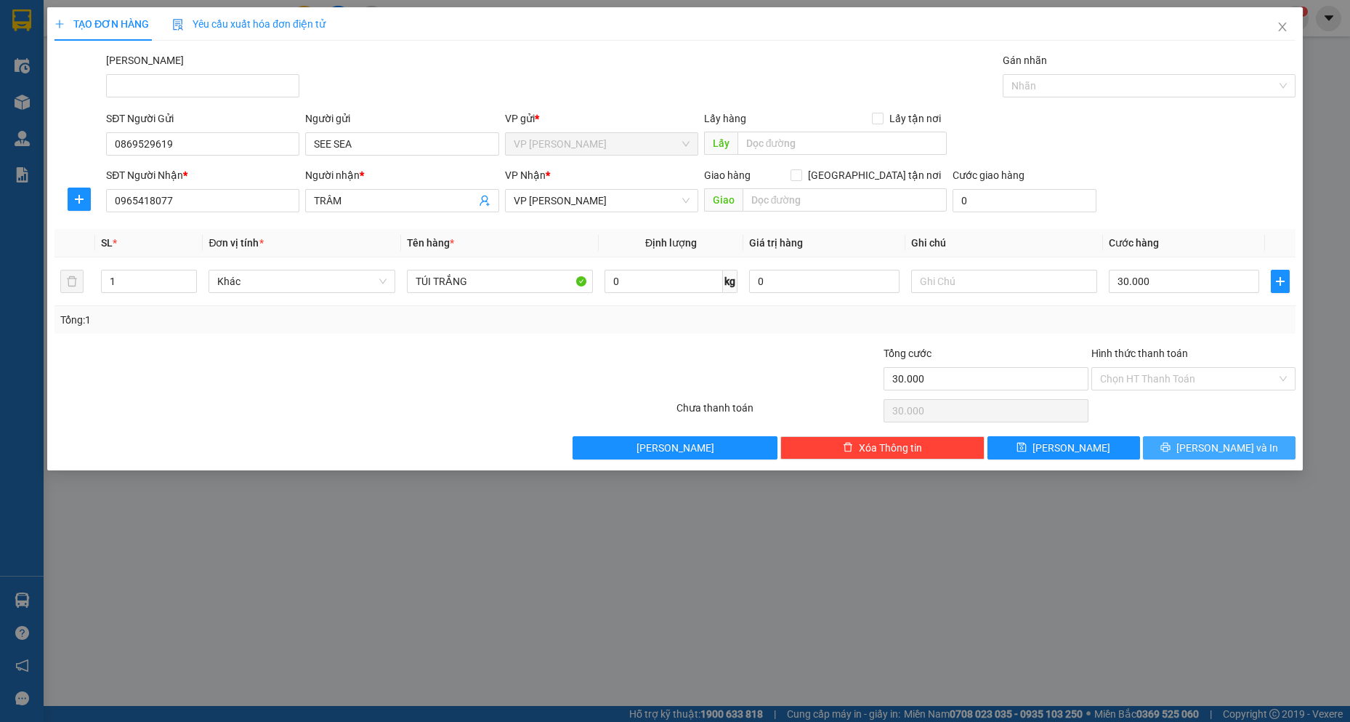
click at [1224, 451] on span "[PERSON_NAME] và In" at bounding box center [1227, 448] width 102 height 16
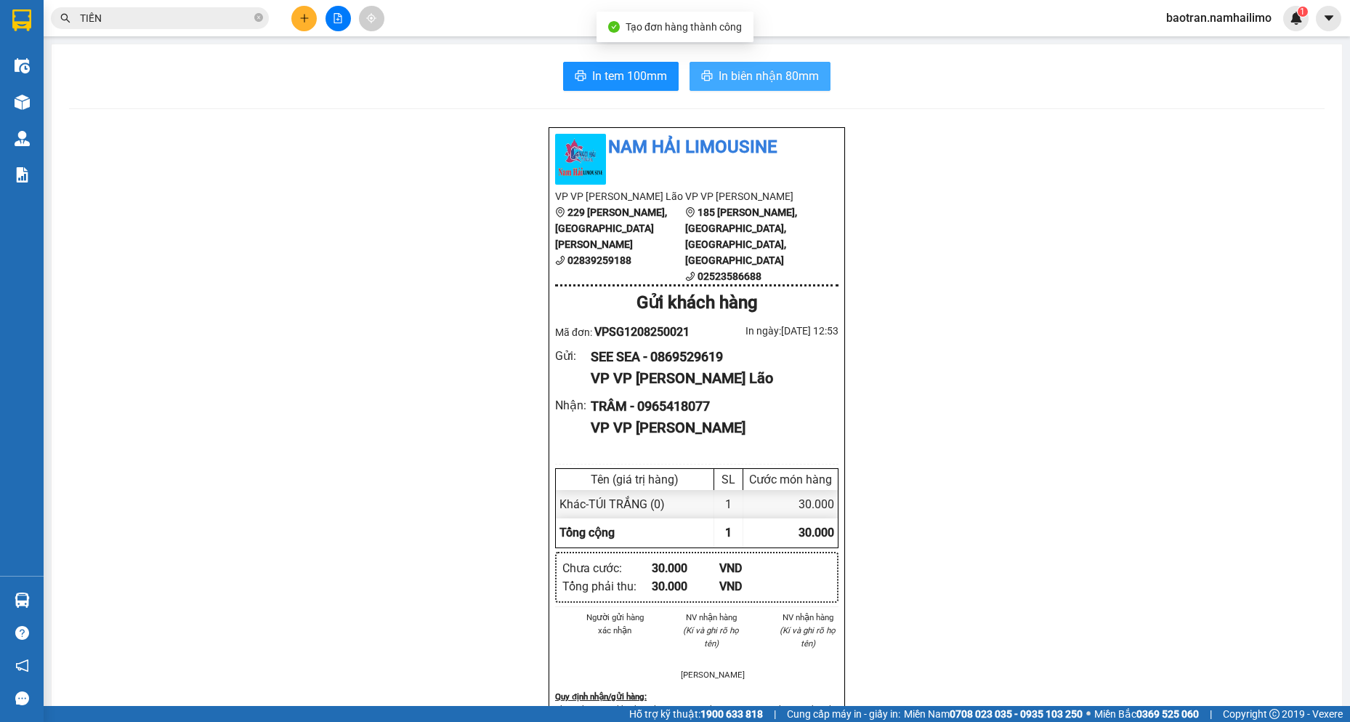
click at [764, 73] on span "In biên nhận 80mm" at bounding box center [769, 76] width 100 height 18
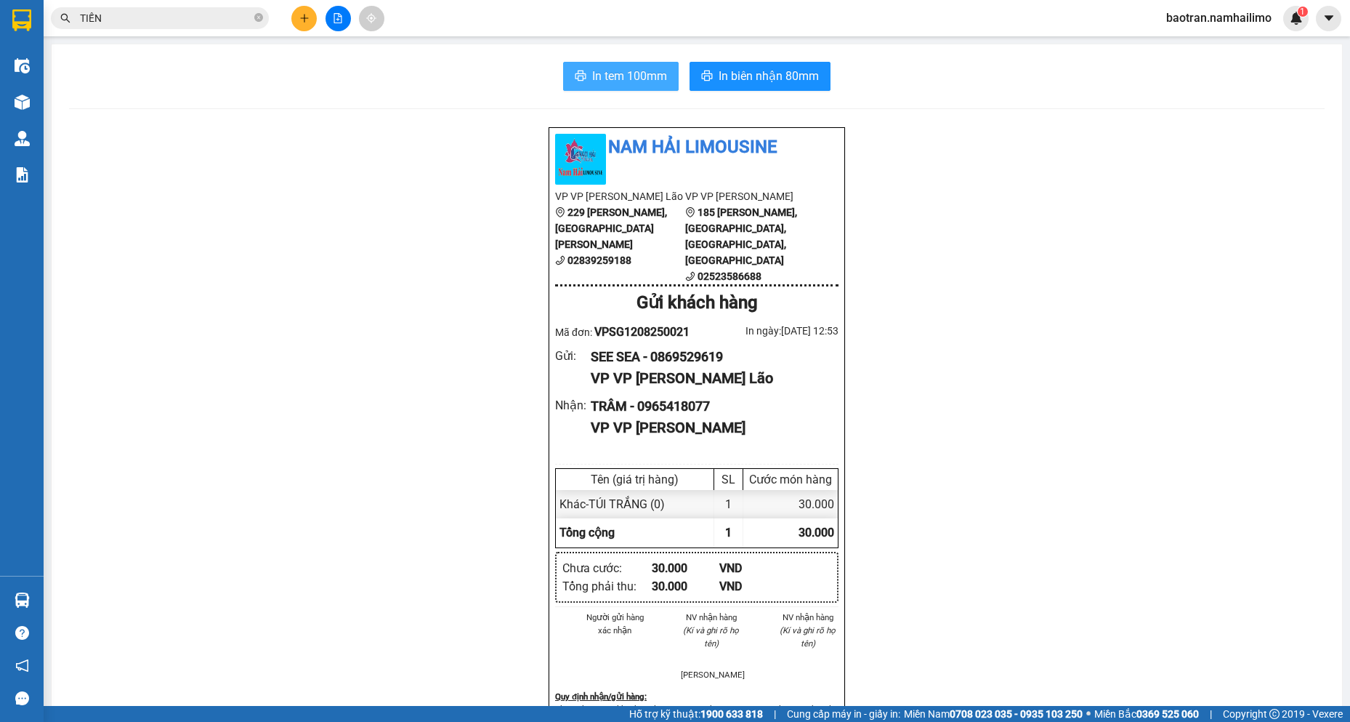
click at [637, 65] on button "In tem 100mm" at bounding box center [621, 76] width 116 height 29
click at [130, 17] on input "TIẾN" at bounding box center [165, 18] width 171 height 16
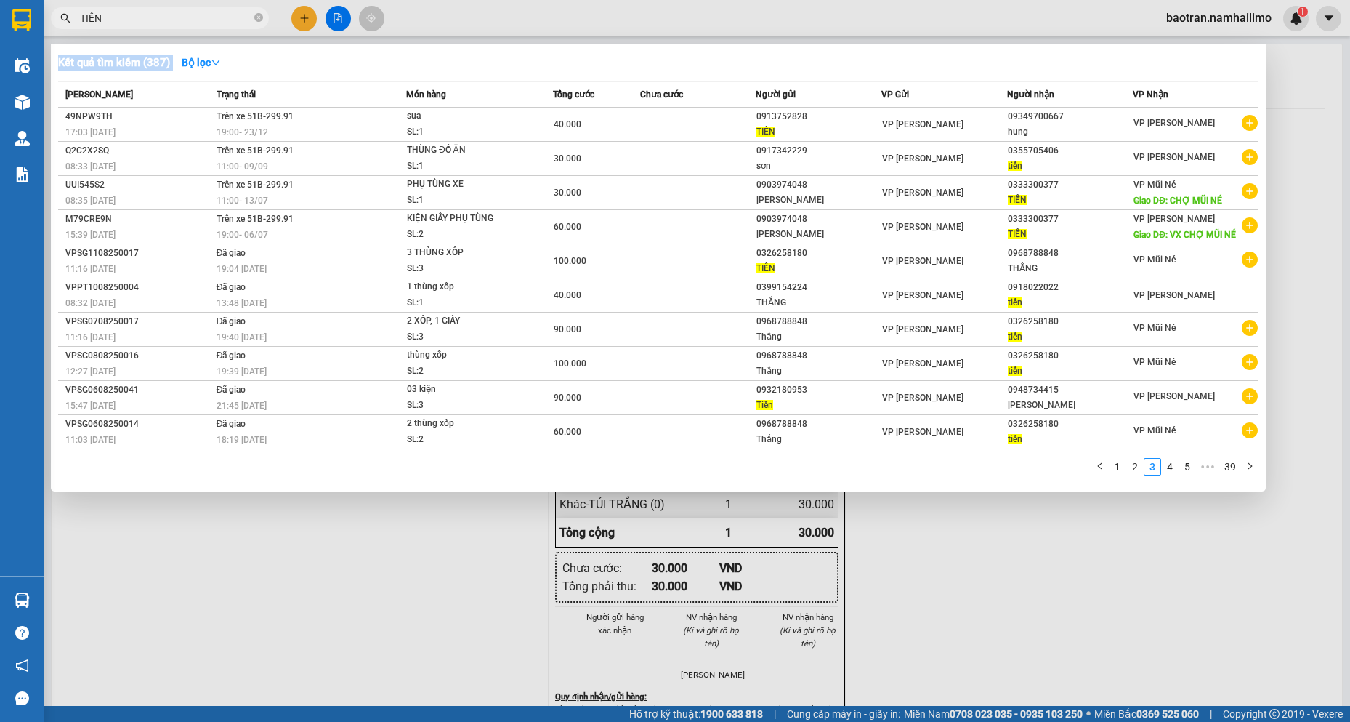
click at [130, 17] on input "TIẾN" at bounding box center [165, 18] width 171 height 16
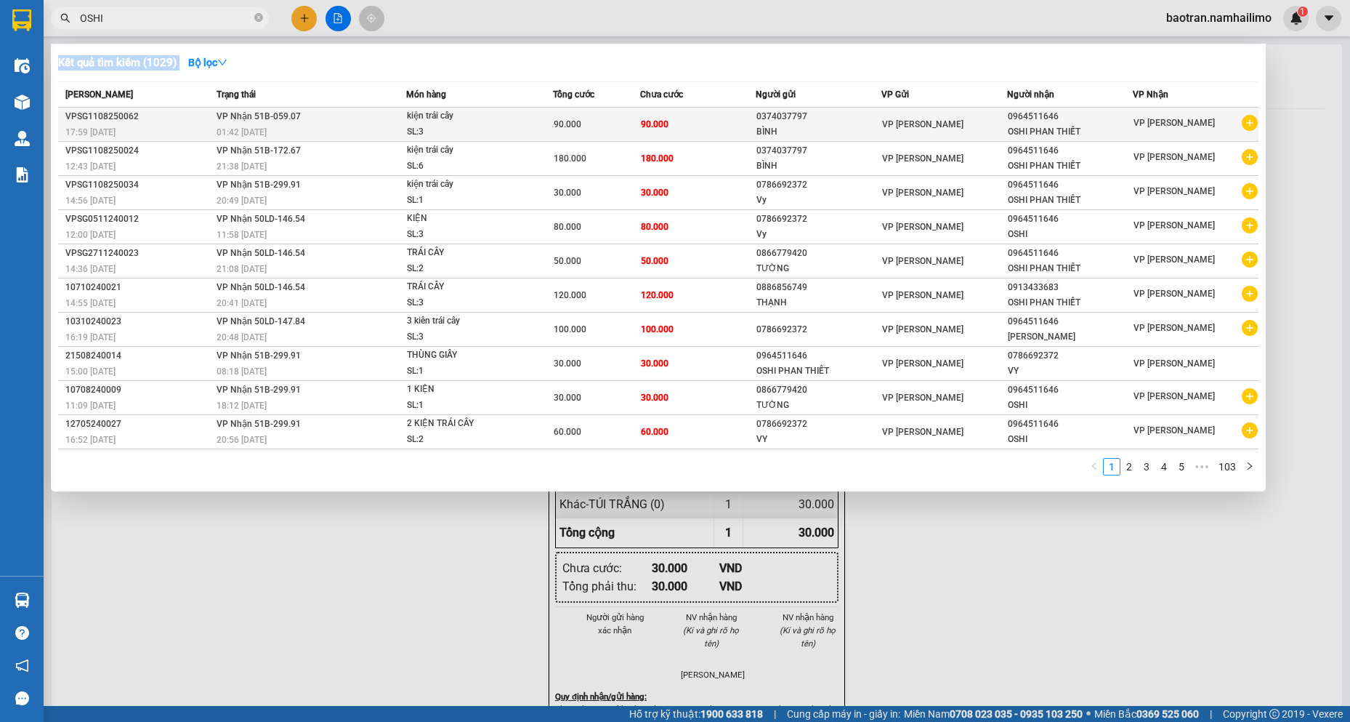
click at [1258, 121] on icon "plus-circle" at bounding box center [1250, 123] width 16 height 16
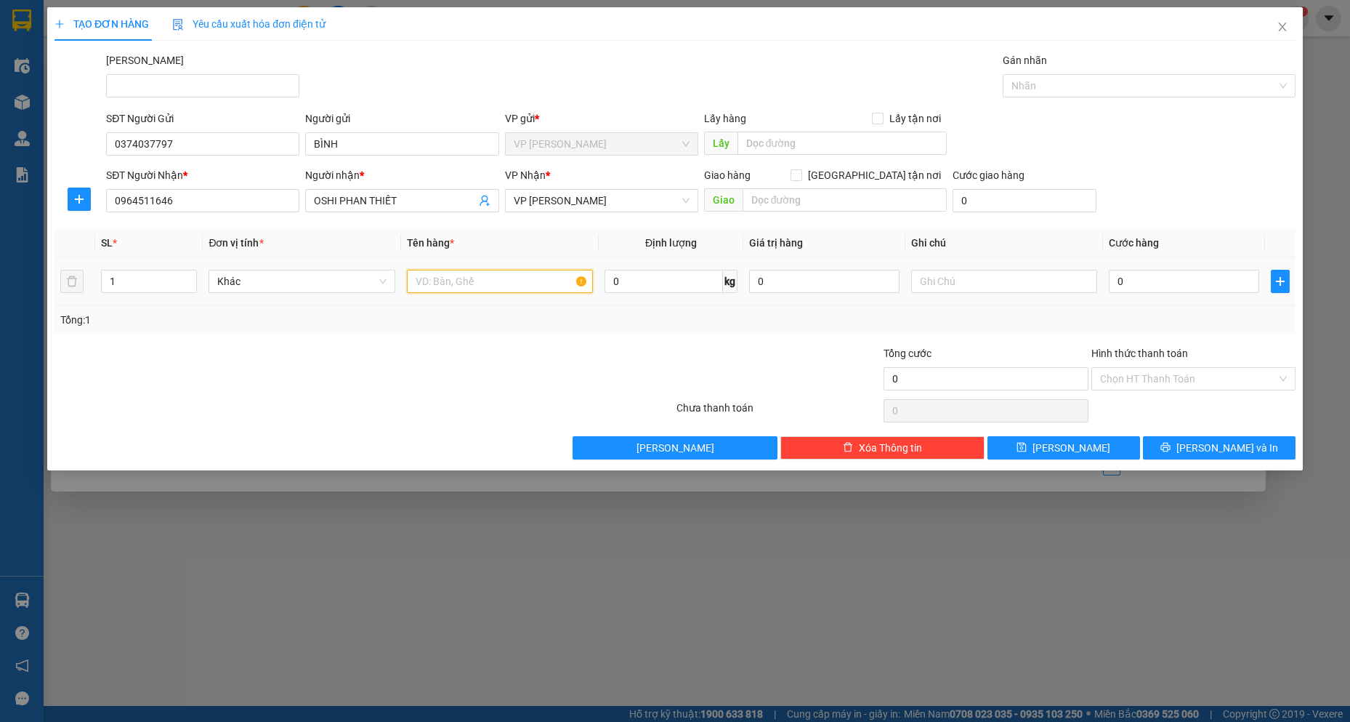
click at [535, 275] on input "text" at bounding box center [500, 281] width 187 height 23
click at [1203, 283] on input "0" at bounding box center [1184, 281] width 150 height 23
click at [1205, 443] on button "[PERSON_NAME] và In" at bounding box center [1219, 447] width 153 height 23
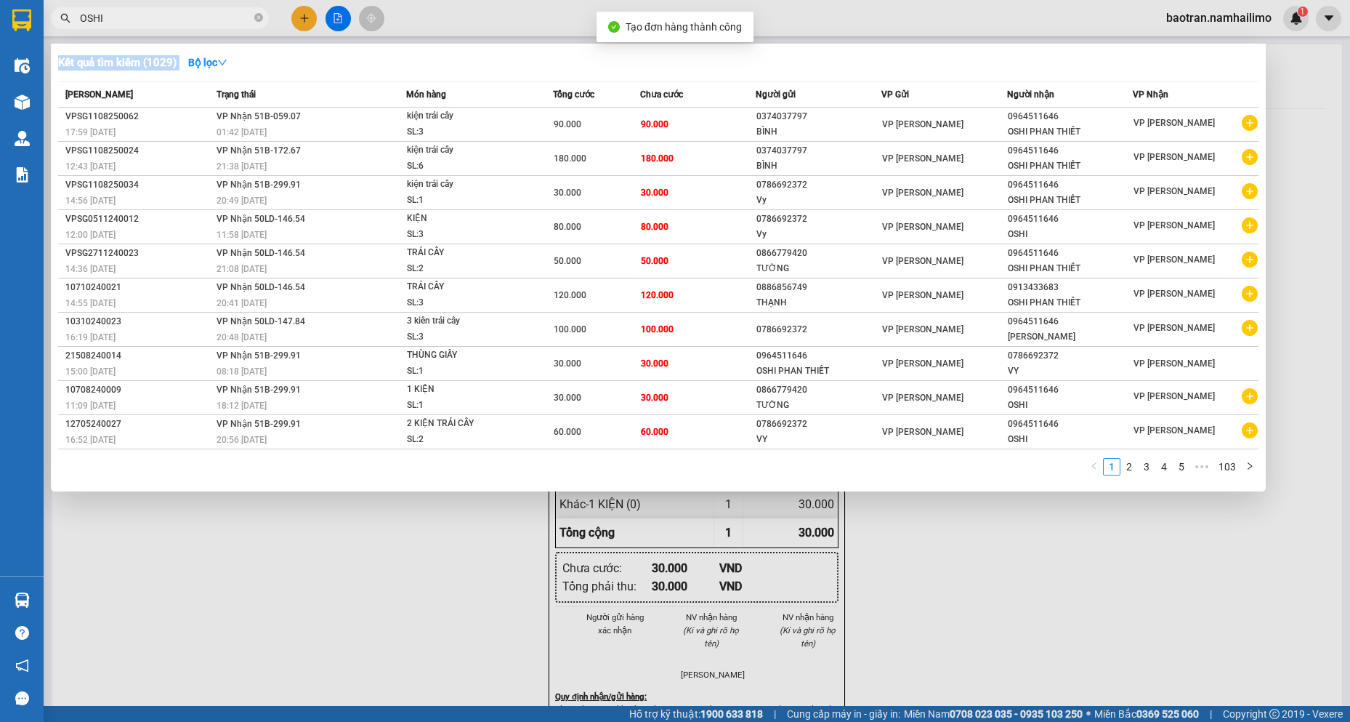
drag, startPoint x: 795, startPoint y: 609, endPoint x: 695, endPoint y: 245, distance: 377.6
click at [795, 605] on div at bounding box center [675, 361] width 1350 height 722
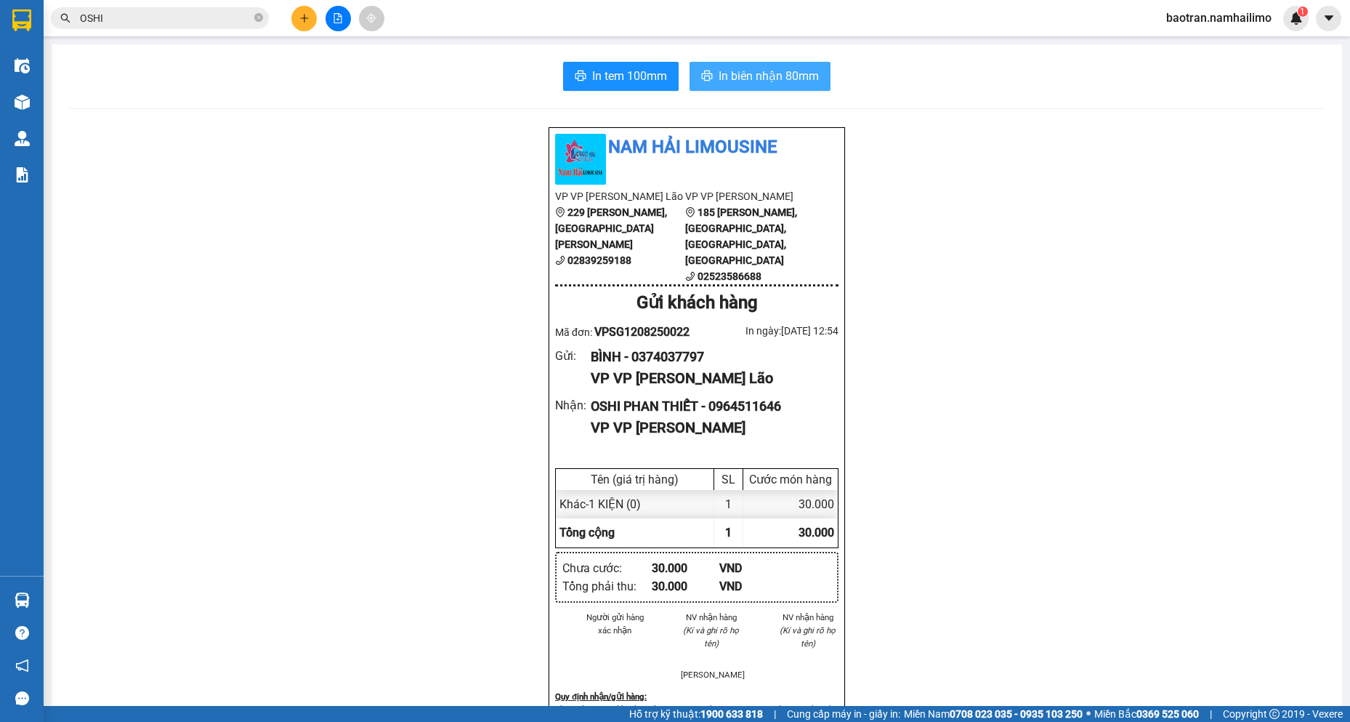
click at [747, 86] on button "In biên nhận 80mm" at bounding box center [760, 76] width 141 height 29
click at [128, 326] on div "Nam Hải Limousine VP VP [PERSON_NAME] Lão [STREET_ADDRESS][PERSON_NAME][PERSON_…" at bounding box center [697, 708] width 1256 height 1164
click at [743, 75] on span "In biên nhận 80mm" at bounding box center [769, 76] width 100 height 18
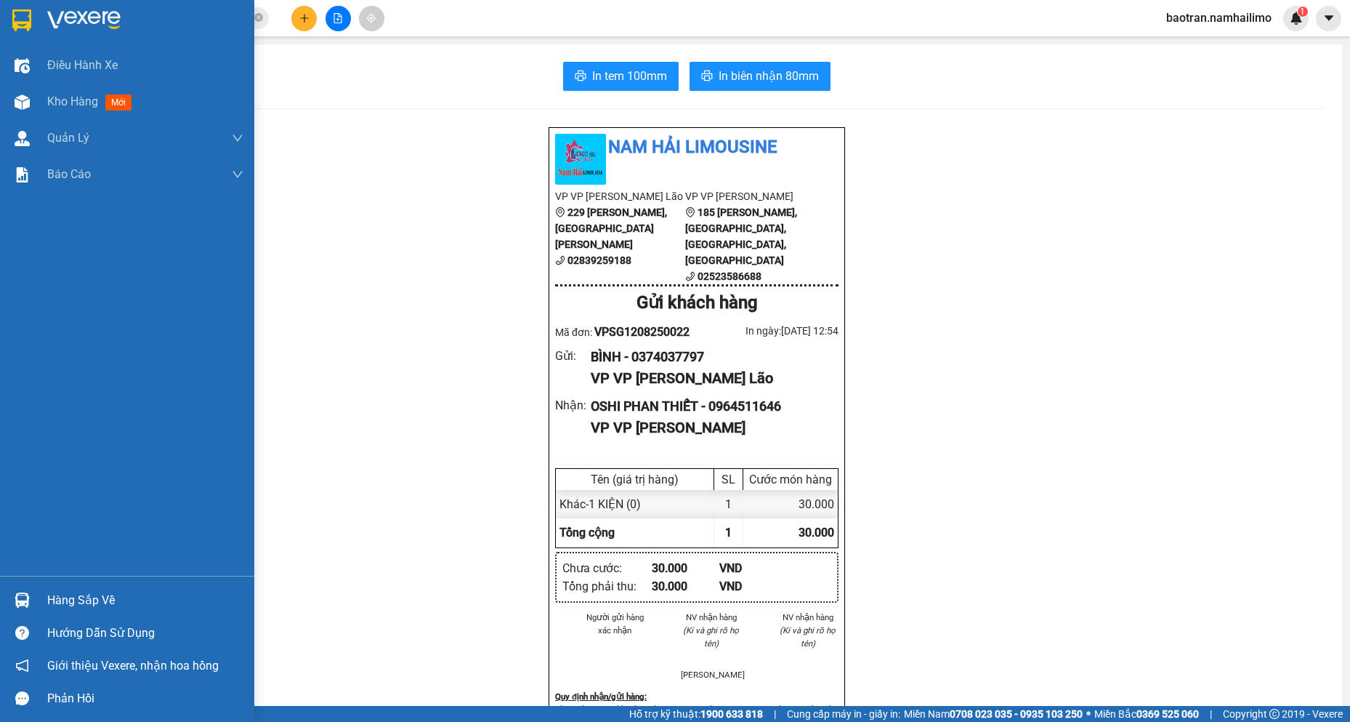
click at [28, 602] on img at bounding box center [22, 599] width 15 height 15
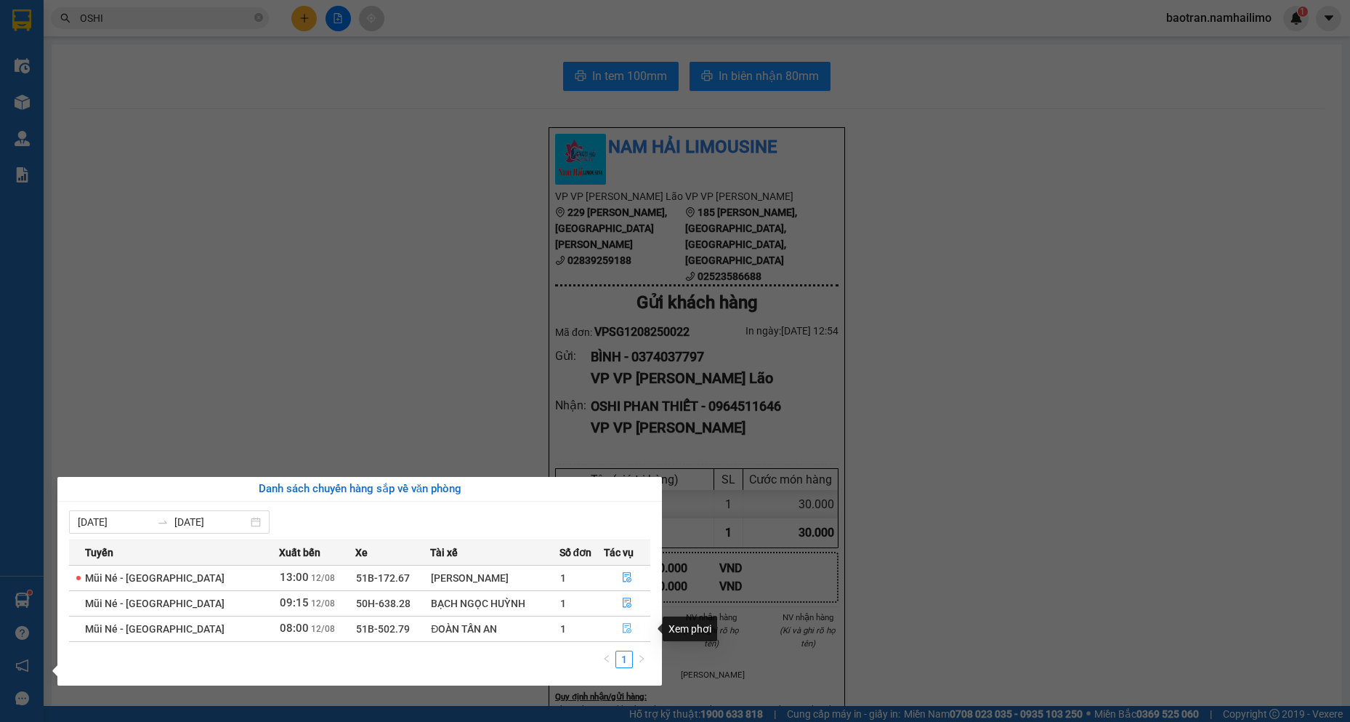
click at [631, 637] on button "button" at bounding box center [628, 628] width 46 height 23
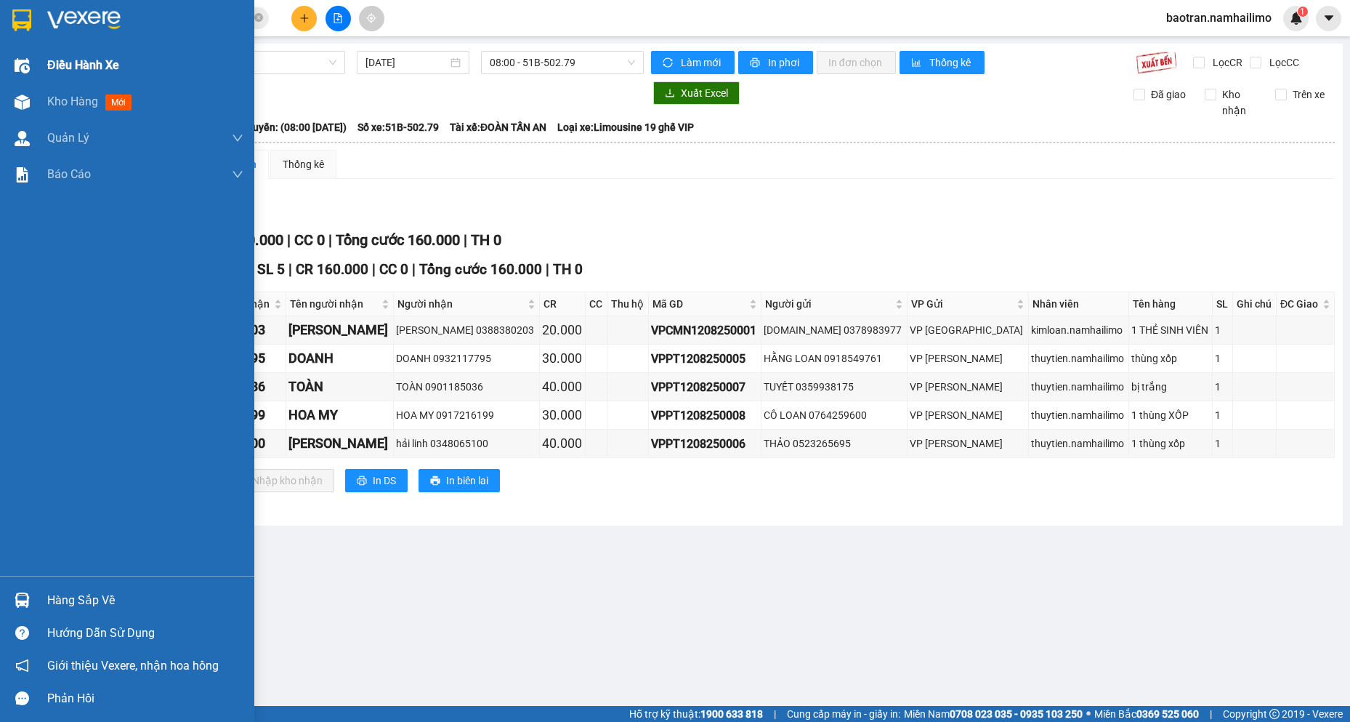
click at [118, 76] on div "Điều hành xe" at bounding box center [145, 65] width 196 height 36
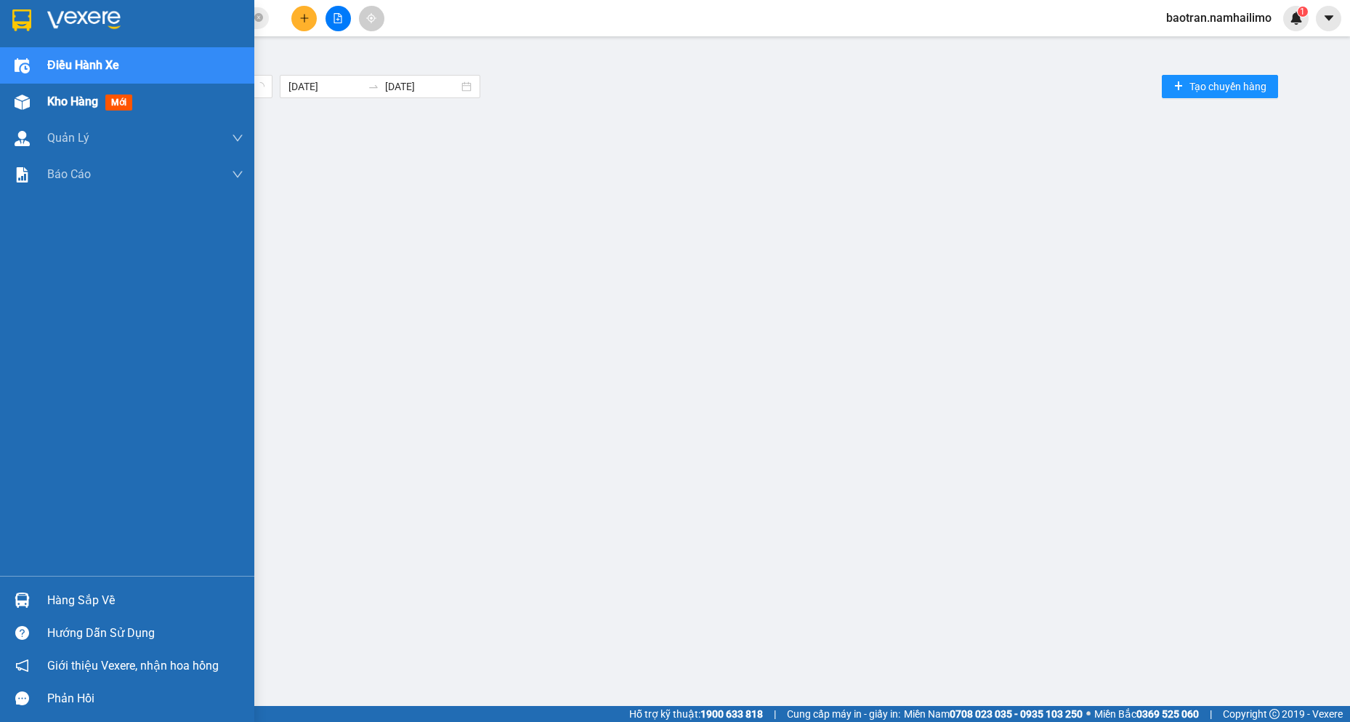
click at [92, 108] on span "Kho hàng" at bounding box center [72, 101] width 51 height 14
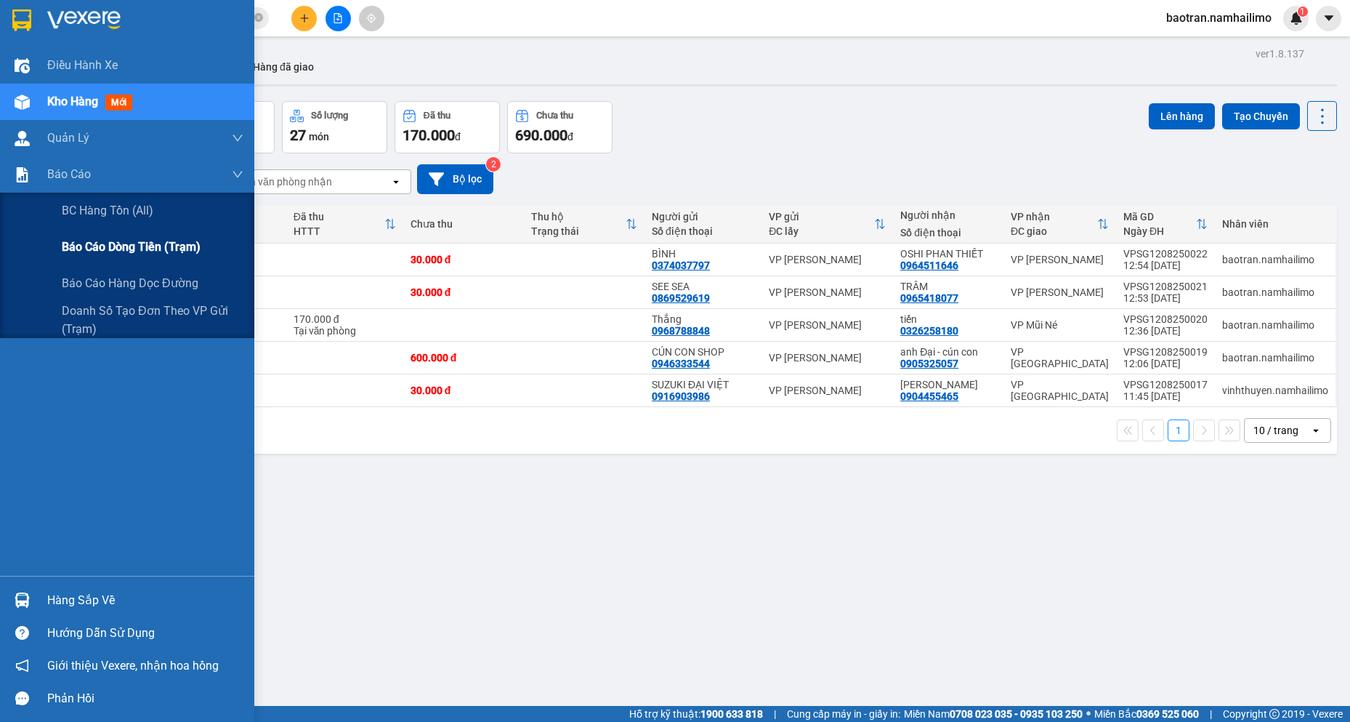
click at [168, 249] on span "Báo cáo dòng tiền (trạm)" at bounding box center [131, 247] width 139 height 18
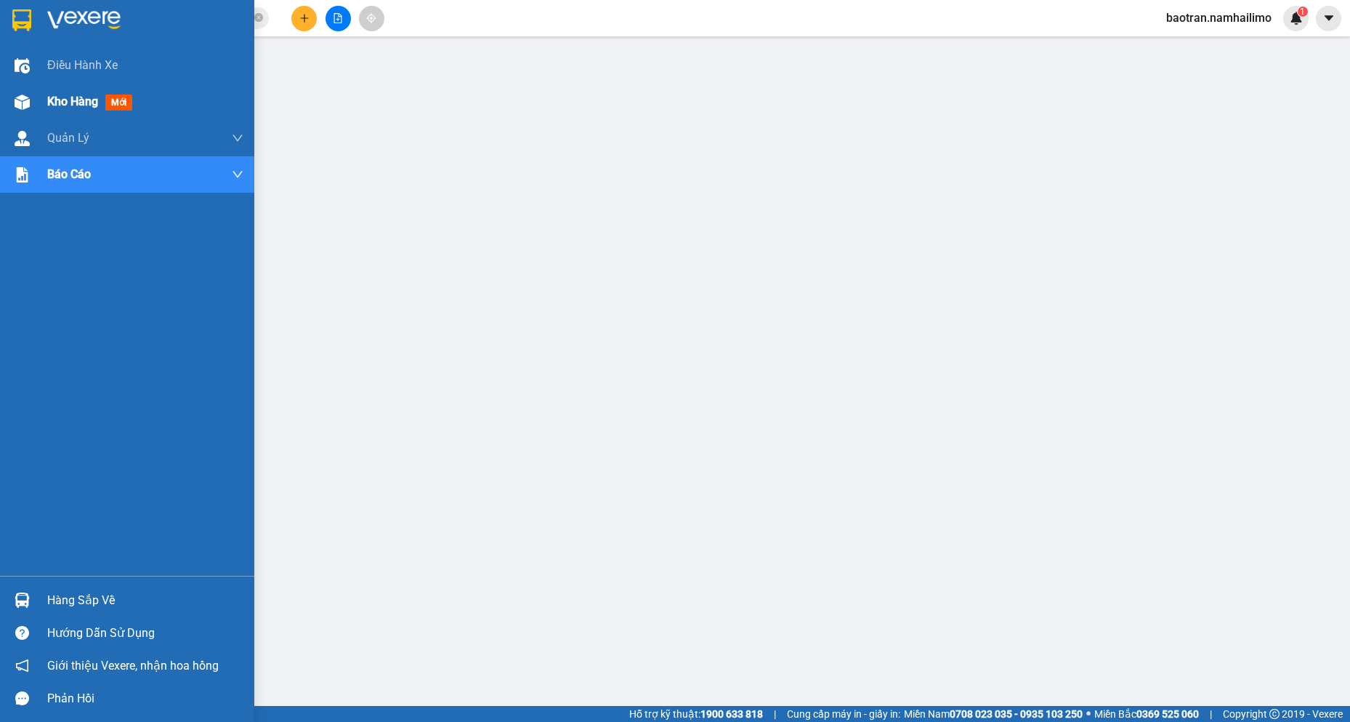
drag, startPoint x: 45, startPoint y: 102, endPoint x: 111, endPoint y: 101, distance: 66.1
click at [111, 101] on div "Kho hàng mới" at bounding box center [127, 102] width 254 height 36
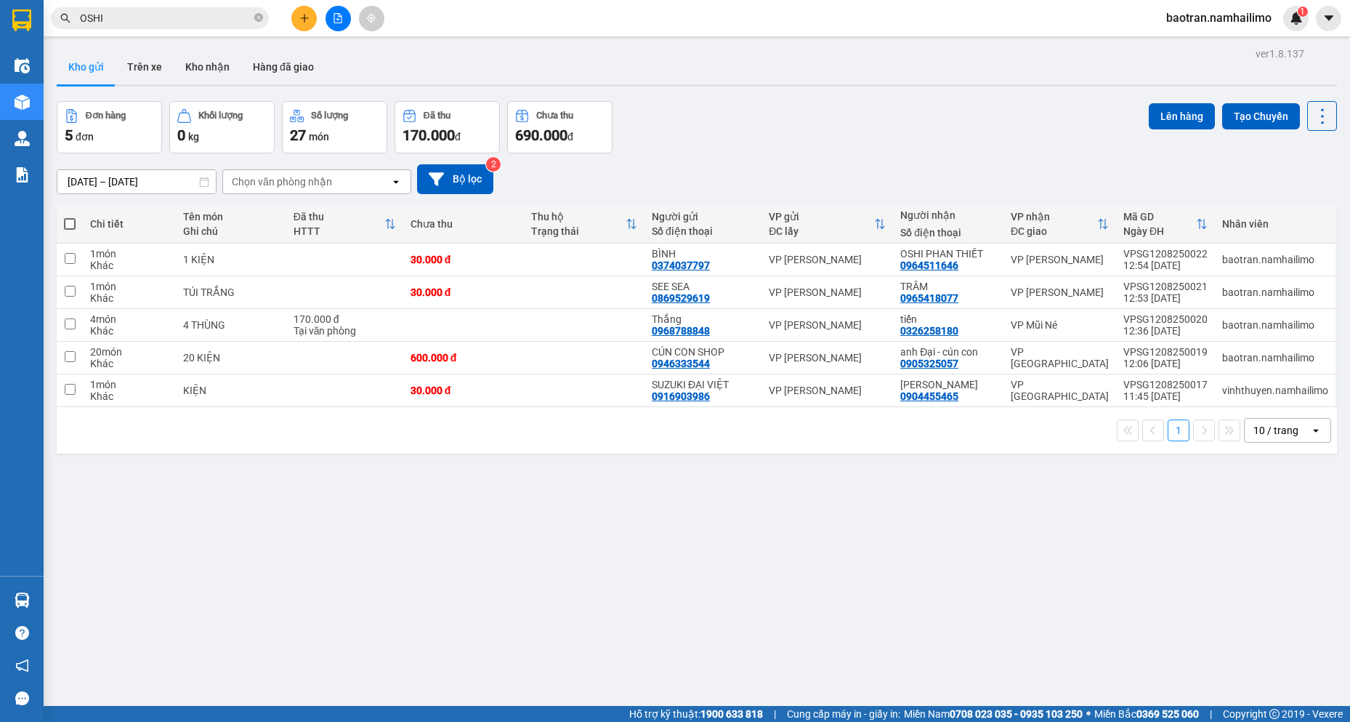
click at [1233, 667] on div "ver 1.8.137 Kho gửi Trên xe Kho nhận Hàng đã giao Đơn hàng 5 đơn Khối lượng 0 k…" at bounding box center [697, 405] width 1292 height 722
drag, startPoint x: 339, startPoint y: 590, endPoint x: 463, endPoint y: 544, distance: 132.7
click at [371, 580] on div "ver 1.8.137 Kho gửi Trên xe Kho nhận Hàng đã giao Đơn hàng 5 đơn Khối lượng 0 k…" at bounding box center [697, 405] width 1292 height 722
click at [289, 28] on div at bounding box center [337, 18] width 109 height 25
drag, startPoint x: 328, startPoint y: 4, endPoint x: 307, endPoint y: 18, distance: 25.2
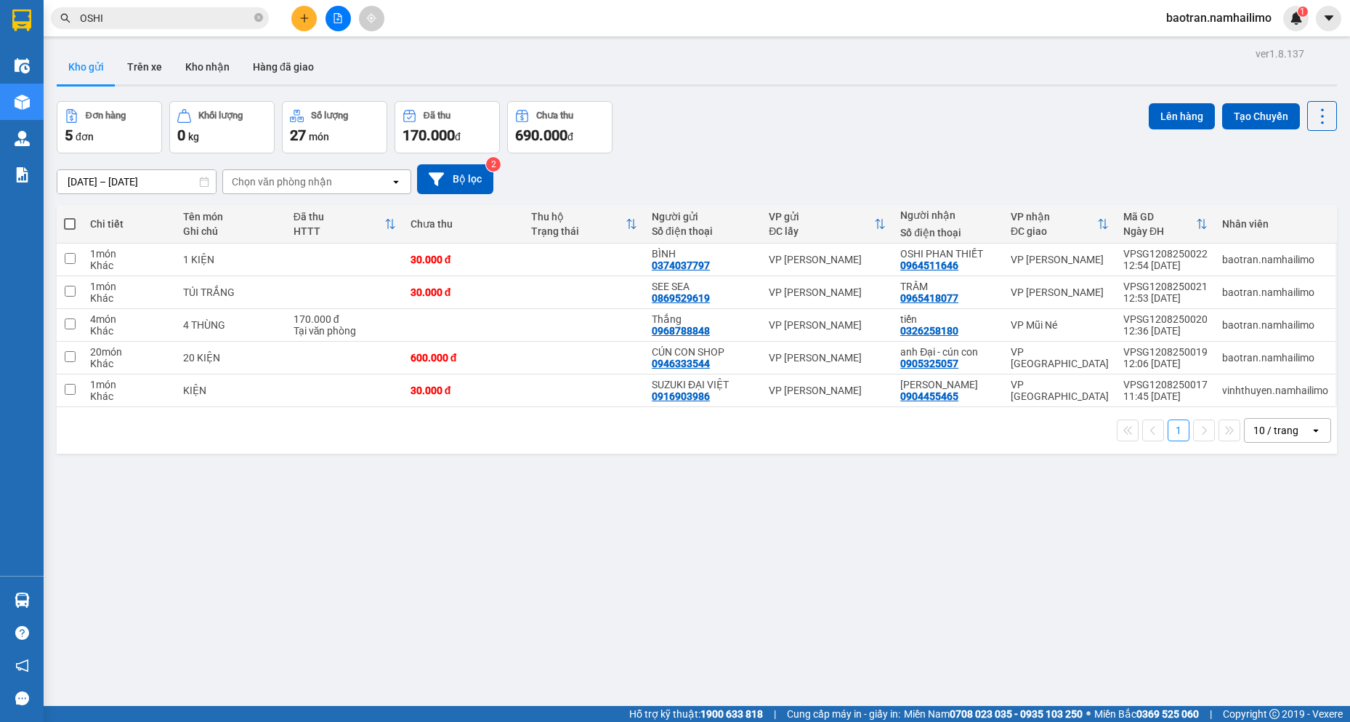
click at [323, 8] on div "Kết quả tìm kiếm ( 1029 ) Bộ lọc Mã ĐH Trạng thái Món hàng Tổng cước Chưa cước …" at bounding box center [675, 18] width 1350 height 36
click at [307, 18] on icon "plus" at bounding box center [304, 17] width 8 height 1
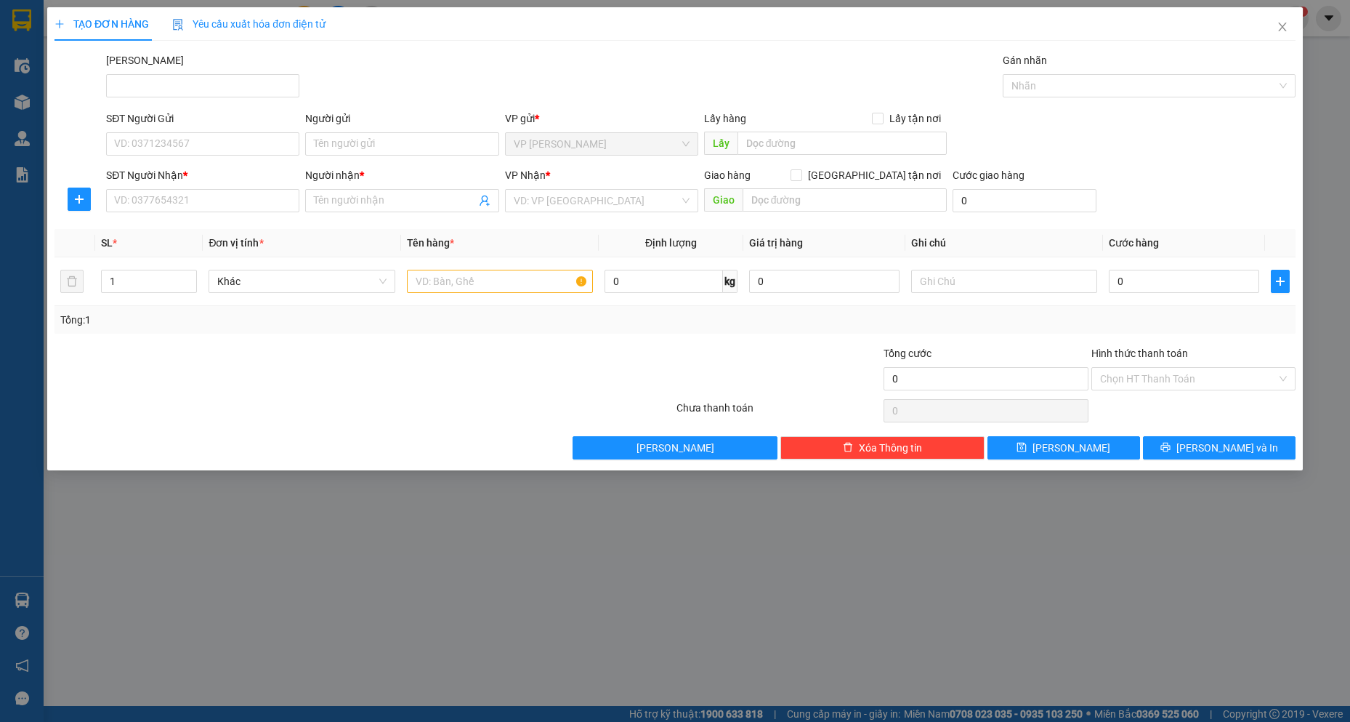
click at [170, 160] on div "SĐT Người Gửi VD: 0371234567" at bounding box center [202, 135] width 193 height 51
click at [164, 139] on input "SĐT Người Gửi" at bounding box center [202, 143] width 193 height 23
click at [154, 168] on div "0906090296 - A.MẪN" at bounding box center [203, 173] width 176 height 16
click at [1223, 459] on div "TẠO ĐƠN HÀNG Yêu cầu xuất hóa đơn điện tử Transit Pickup Surcharge Ids Transit …" at bounding box center [675, 238] width 1256 height 463
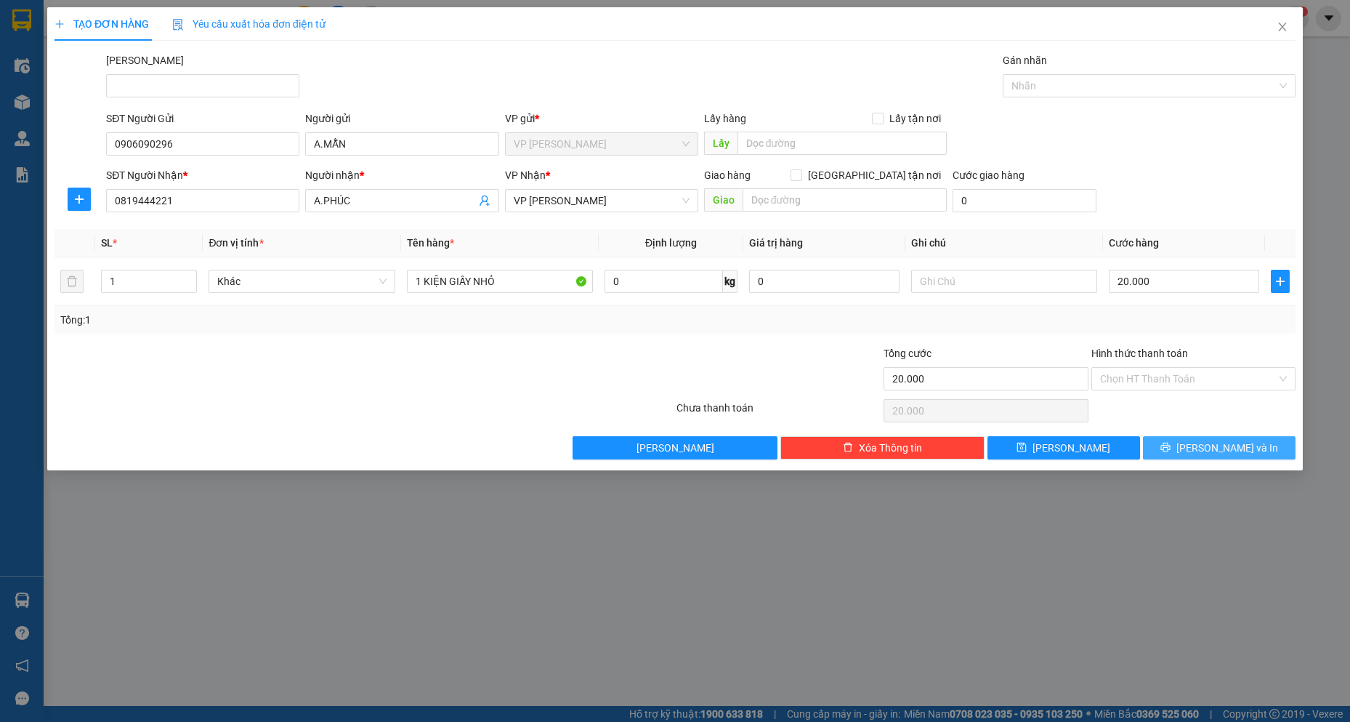
drag, startPoint x: 1224, startPoint y: 459, endPoint x: 1218, endPoint y: 445, distance: 15.9
click at [1223, 452] on div "TẠO ĐƠN HÀNG Yêu cầu xuất hóa đơn điện tử Transit Pickup Surcharge Ids Transit …" at bounding box center [675, 238] width 1256 height 463
click at [1218, 445] on span "[PERSON_NAME] và In" at bounding box center [1227, 448] width 102 height 16
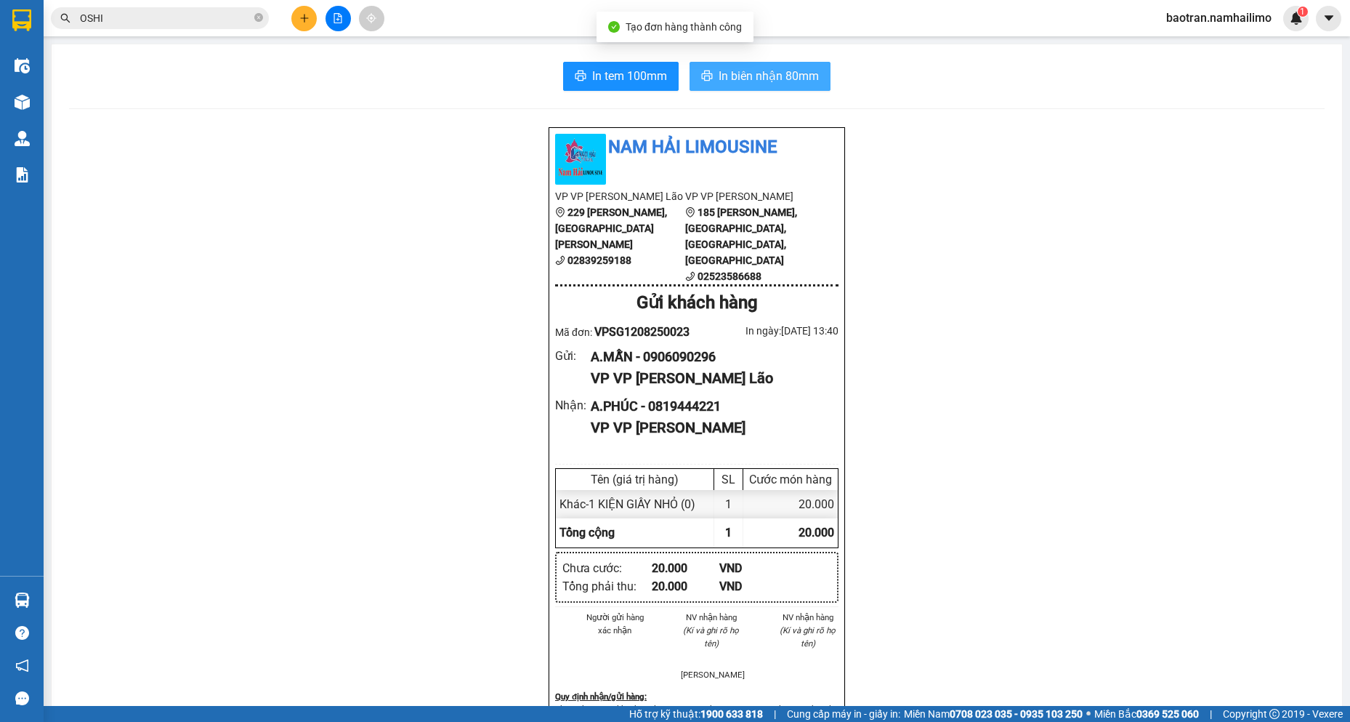
drag, startPoint x: 738, startPoint y: 97, endPoint x: 750, endPoint y: 74, distance: 25.4
click at [744, 86] on div "In tem 100mm In biên nhận 80mm Nam Hải Limousine VP VP [PERSON_NAME] Lão 229 [P…" at bounding box center [697, 676] width 1291 height 1264
click at [750, 74] on span "In biên nhận 80mm" at bounding box center [769, 76] width 100 height 18
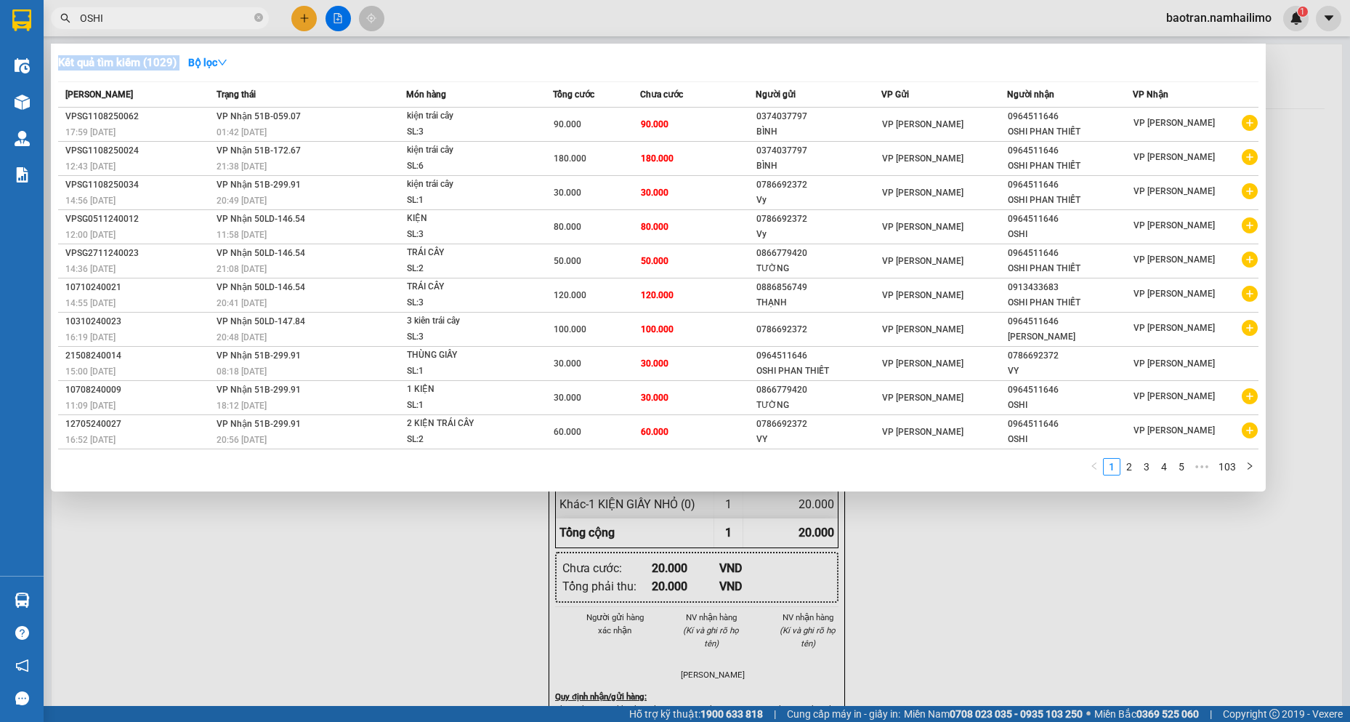
click at [225, 15] on input "OSHI" at bounding box center [165, 18] width 171 height 16
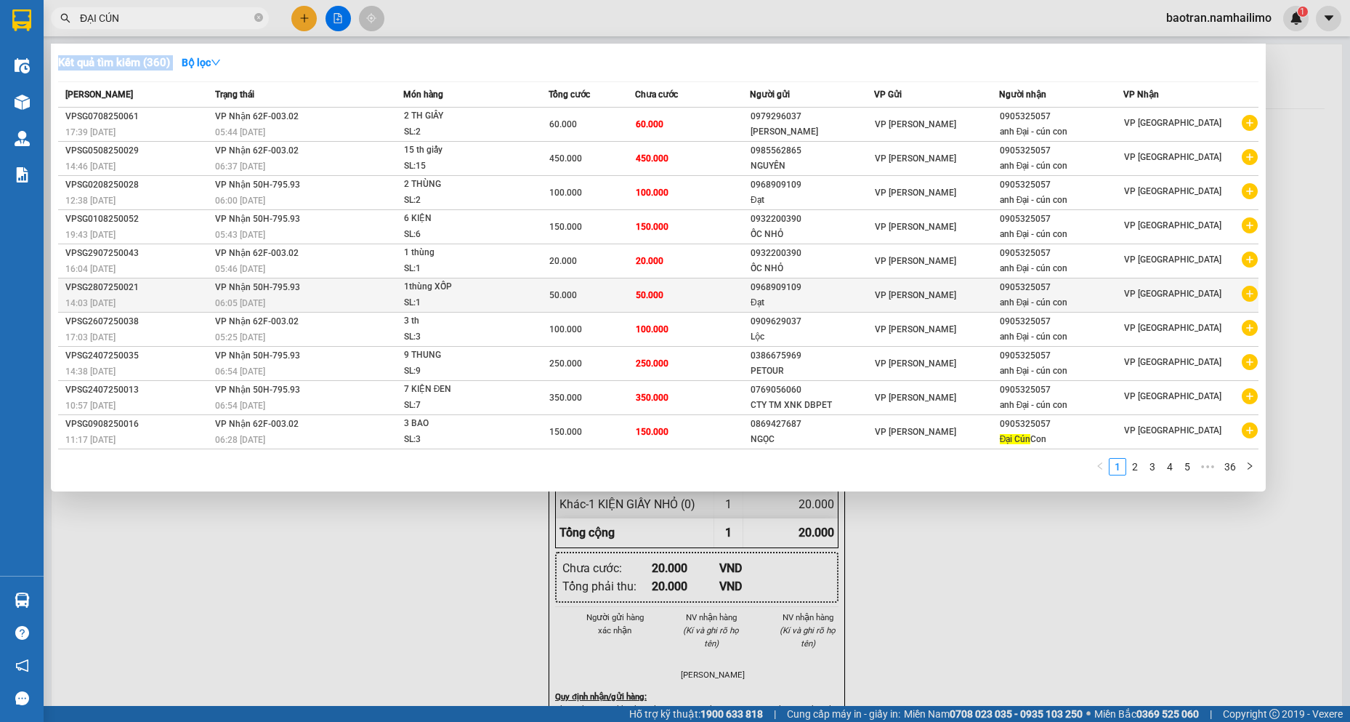
click at [1249, 289] on icon "plus-circle" at bounding box center [1250, 294] width 16 height 16
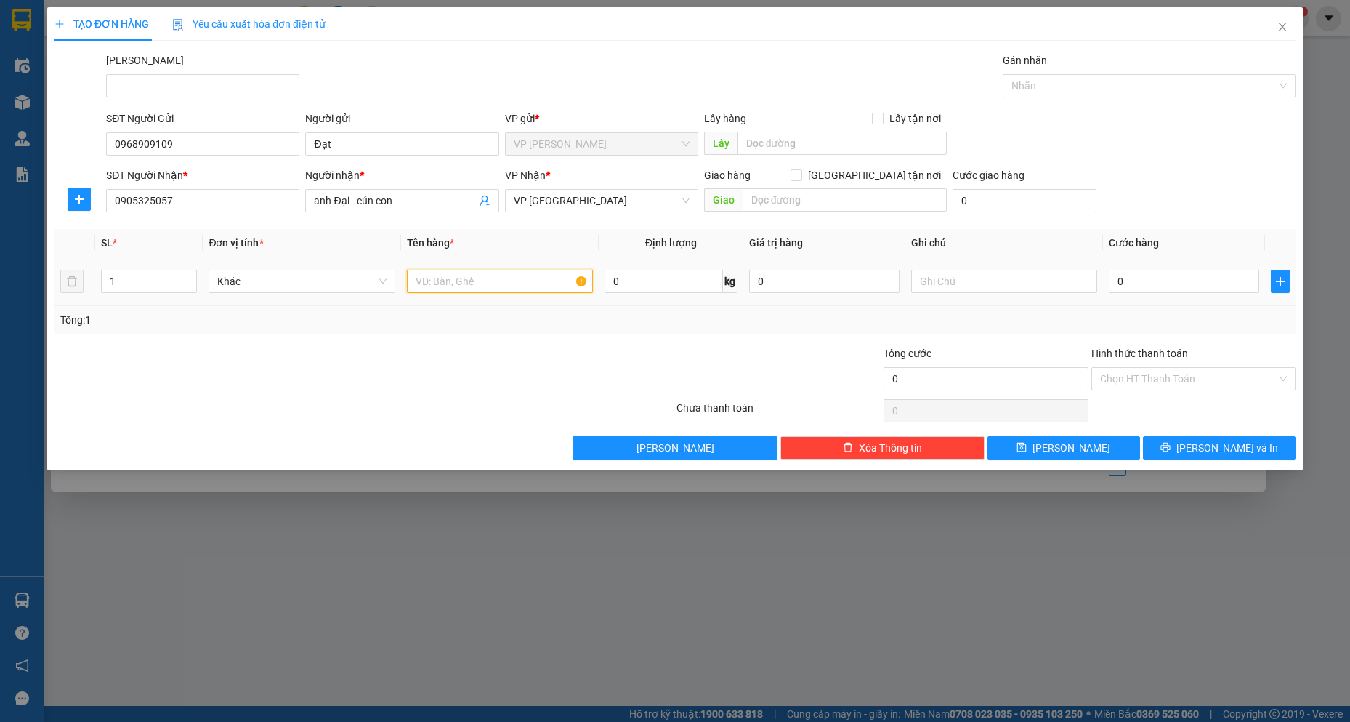
click at [464, 273] on input "text" at bounding box center [500, 281] width 187 height 23
drag, startPoint x: 135, startPoint y: 284, endPoint x: 0, endPoint y: 278, distance: 135.3
click at [0, 278] on div "TẠO ĐƠN HÀNG Yêu cầu xuất hóa đơn điện tử Transit Pickup Surcharge Ids Transit …" at bounding box center [675, 361] width 1350 height 722
click at [1198, 283] on input "0" at bounding box center [1184, 281] width 150 height 23
click at [1272, 448] on button "[PERSON_NAME] và In" at bounding box center [1219, 447] width 153 height 23
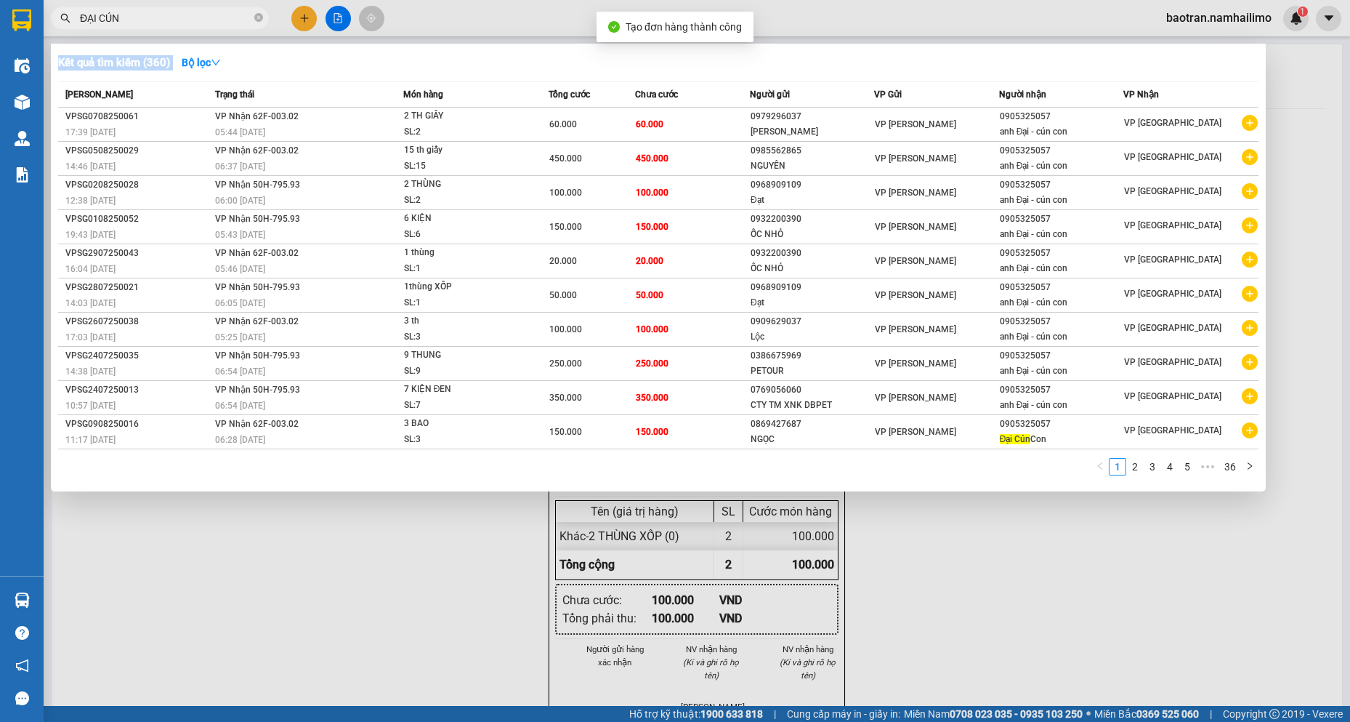
drag, startPoint x: 802, startPoint y: 595, endPoint x: 720, endPoint y: 166, distance: 437.2
click at [802, 593] on div at bounding box center [675, 361] width 1350 height 722
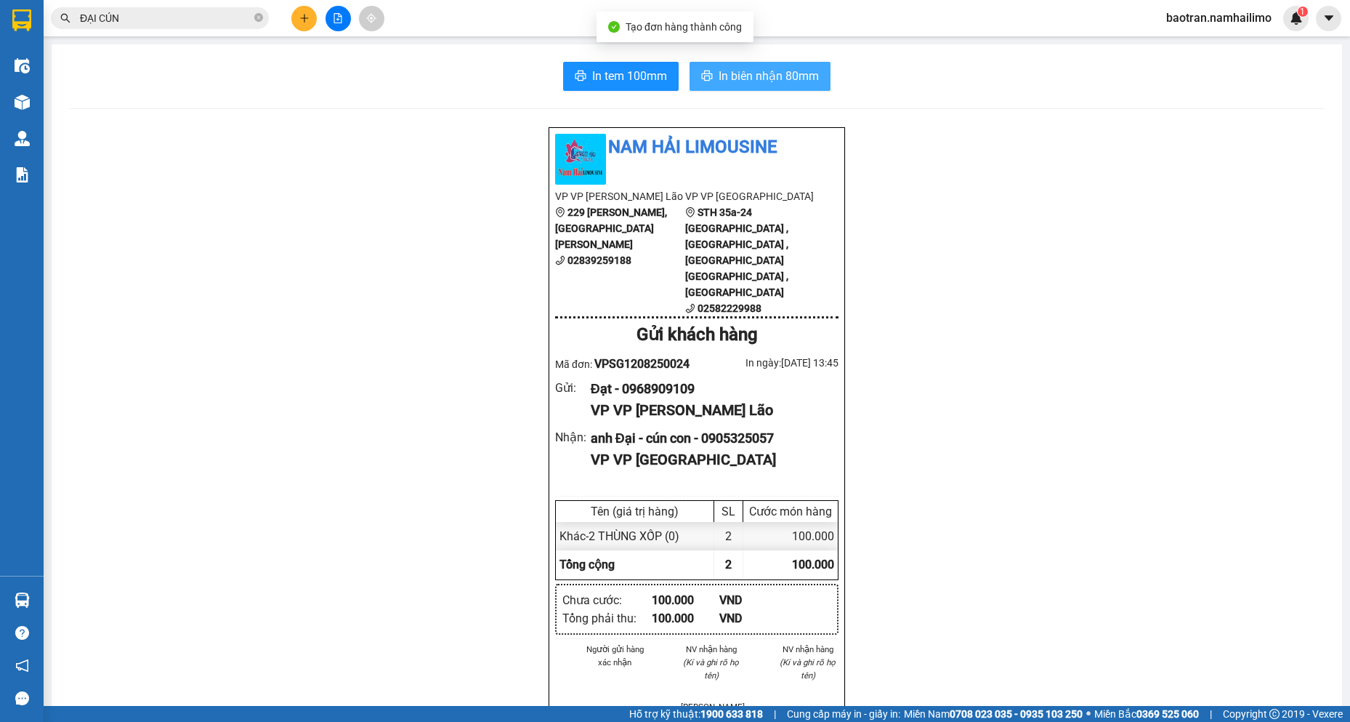
click at [739, 72] on span "In biên nhận 80mm" at bounding box center [769, 76] width 100 height 18
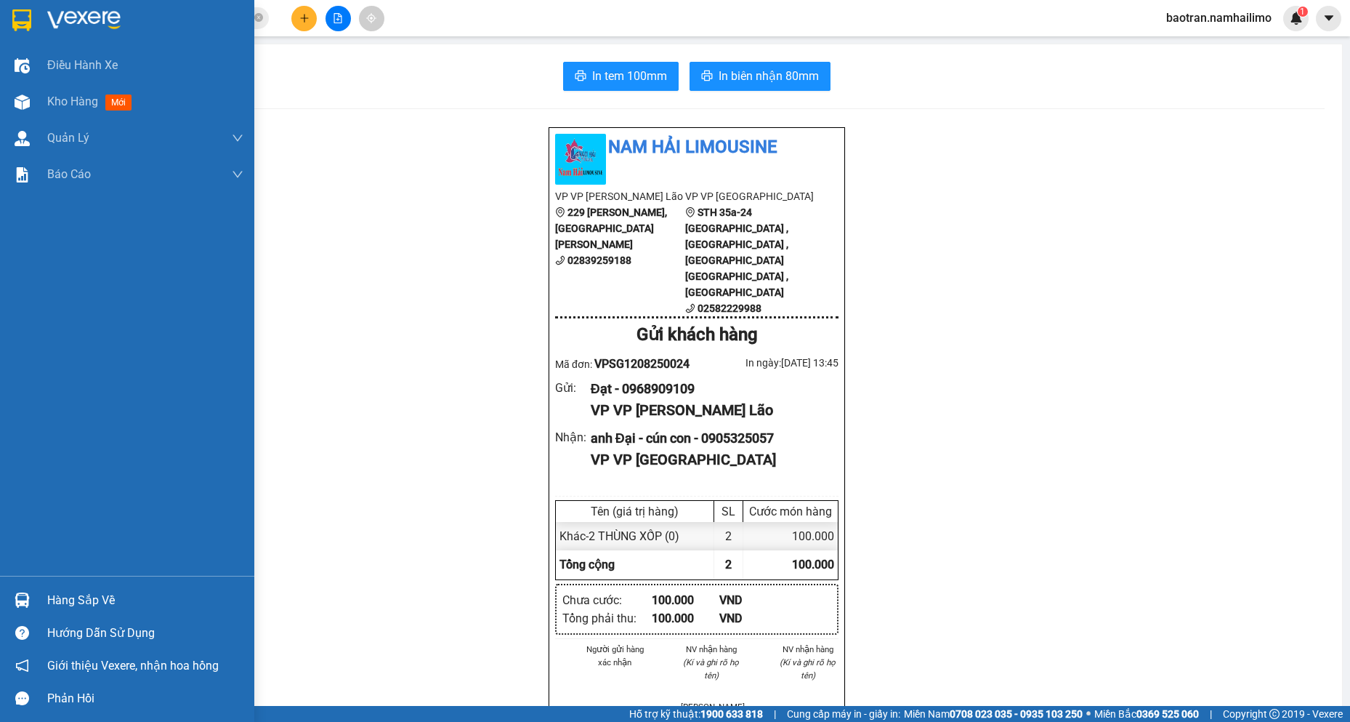
click at [69, 592] on div "Hàng sắp về" at bounding box center [145, 600] width 196 height 22
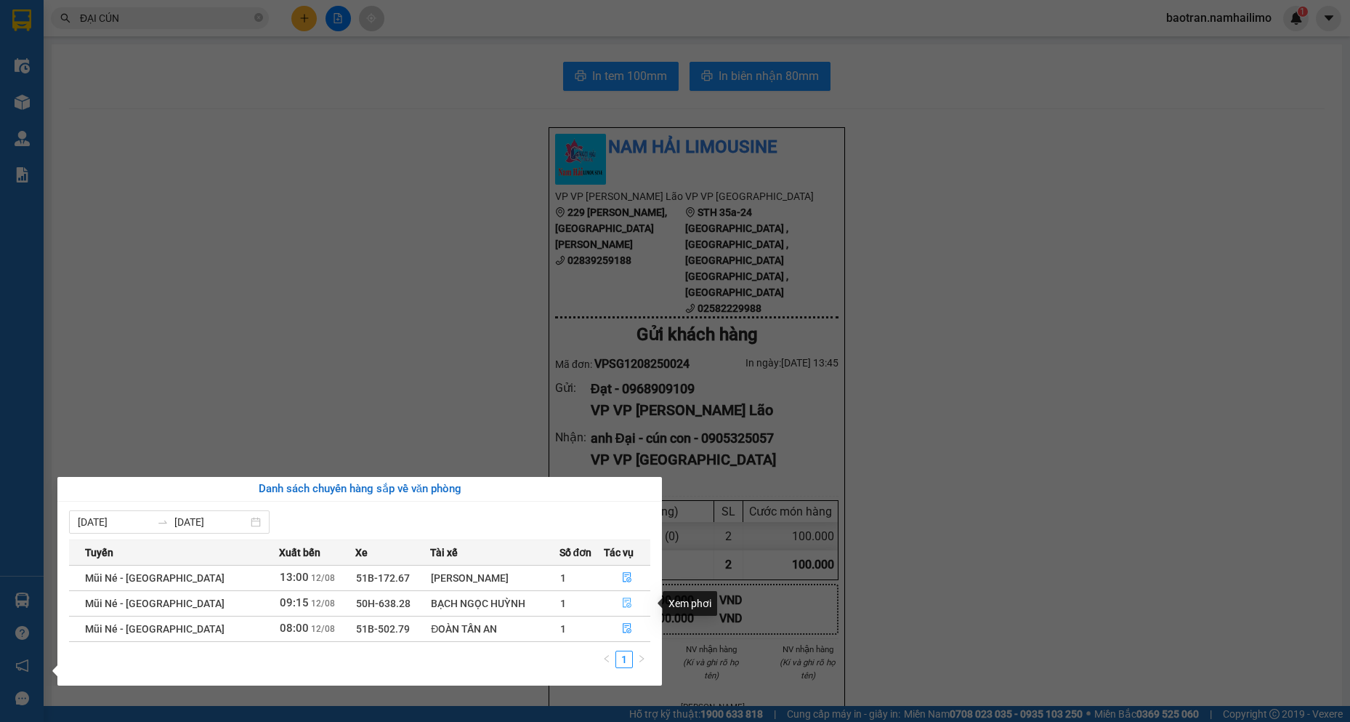
click at [629, 605] on button "button" at bounding box center [628, 603] width 46 height 23
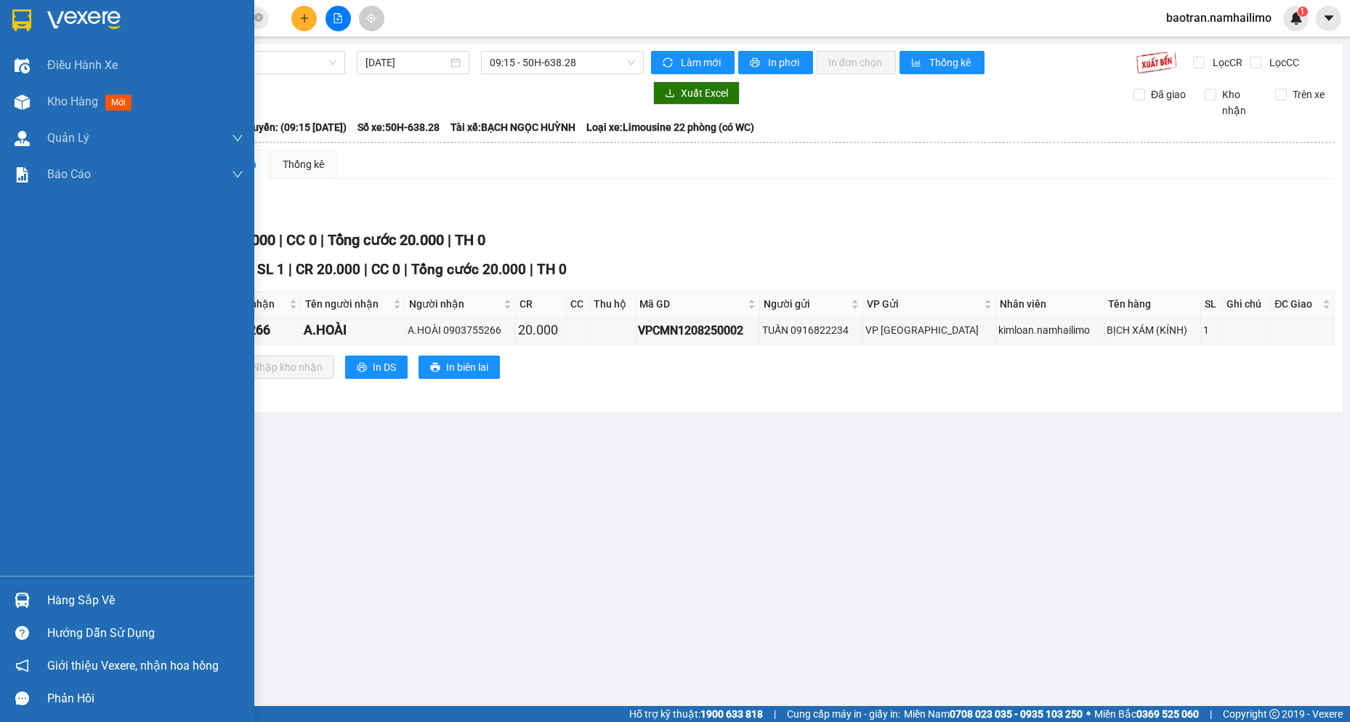
drag, startPoint x: 100, startPoint y: 552, endPoint x: 93, endPoint y: 597, distance: 46.2
click at [96, 577] on div "Điều hành xe Kho hàng mới Quản [PERSON_NAME] lý chuyến Quản lý khách hàng Quản …" at bounding box center [127, 361] width 254 height 722
click at [98, 600] on div "Hàng sắp về" at bounding box center [145, 600] width 196 height 22
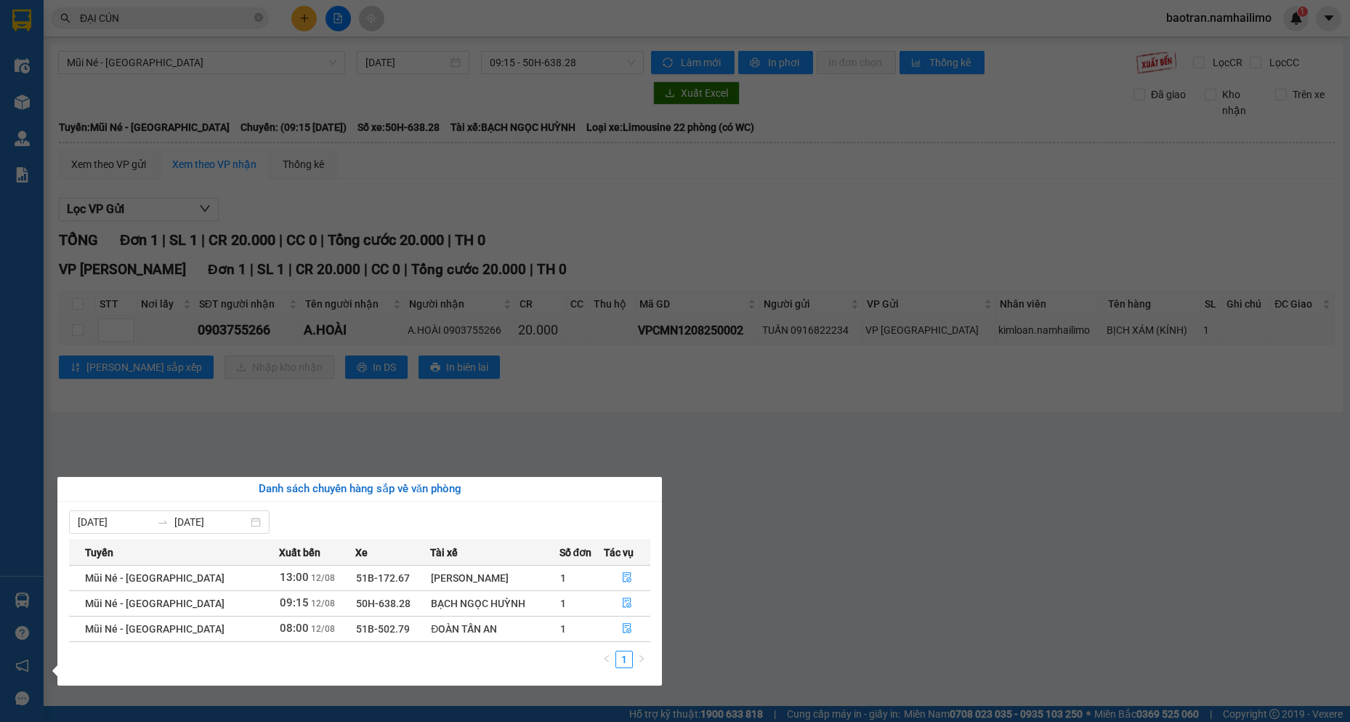
click at [176, 81] on section "Kết quả tìm kiếm ( 360 ) Bộ lọc Mã ĐH Trạng thái Món hàng Tổng cước Chưa cước N…" at bounding box center [675, 361] width 1350 height 722
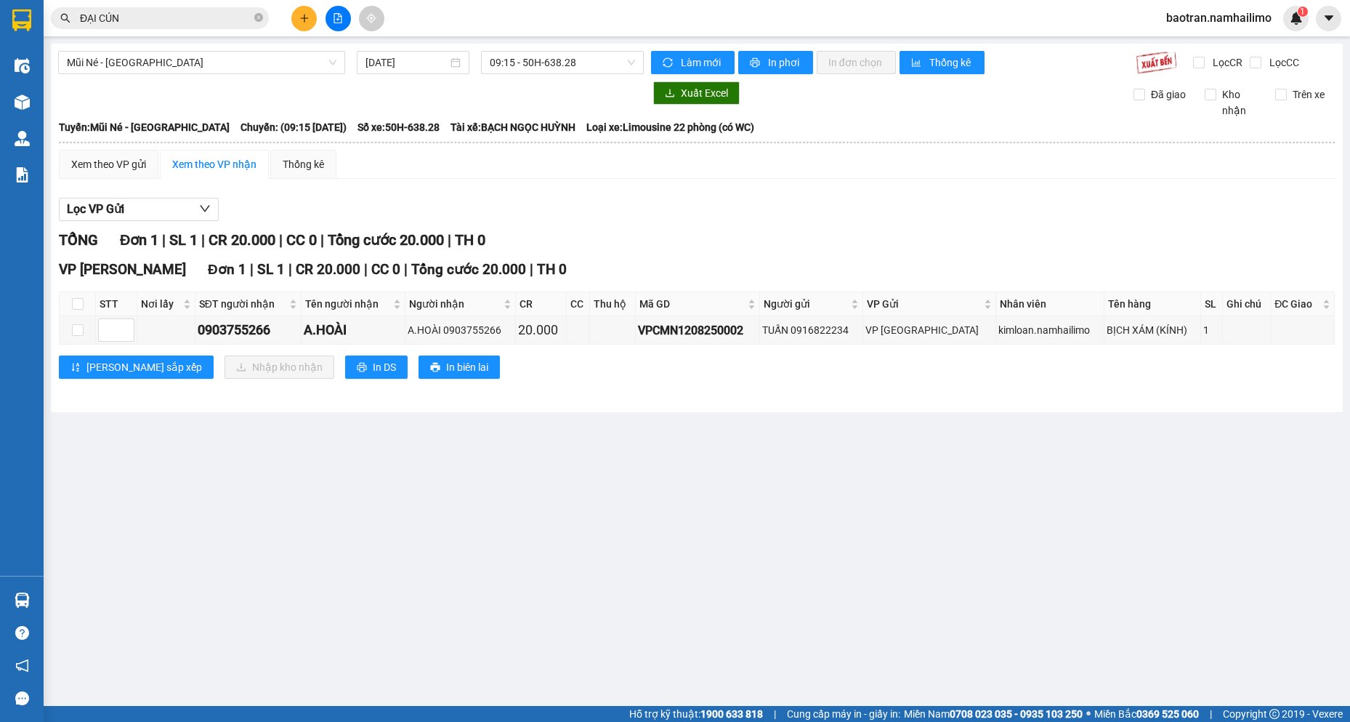
click at [194, 23] on input "ĐẠI CÚN" at bounding box center [165, 18] width 171 height 16
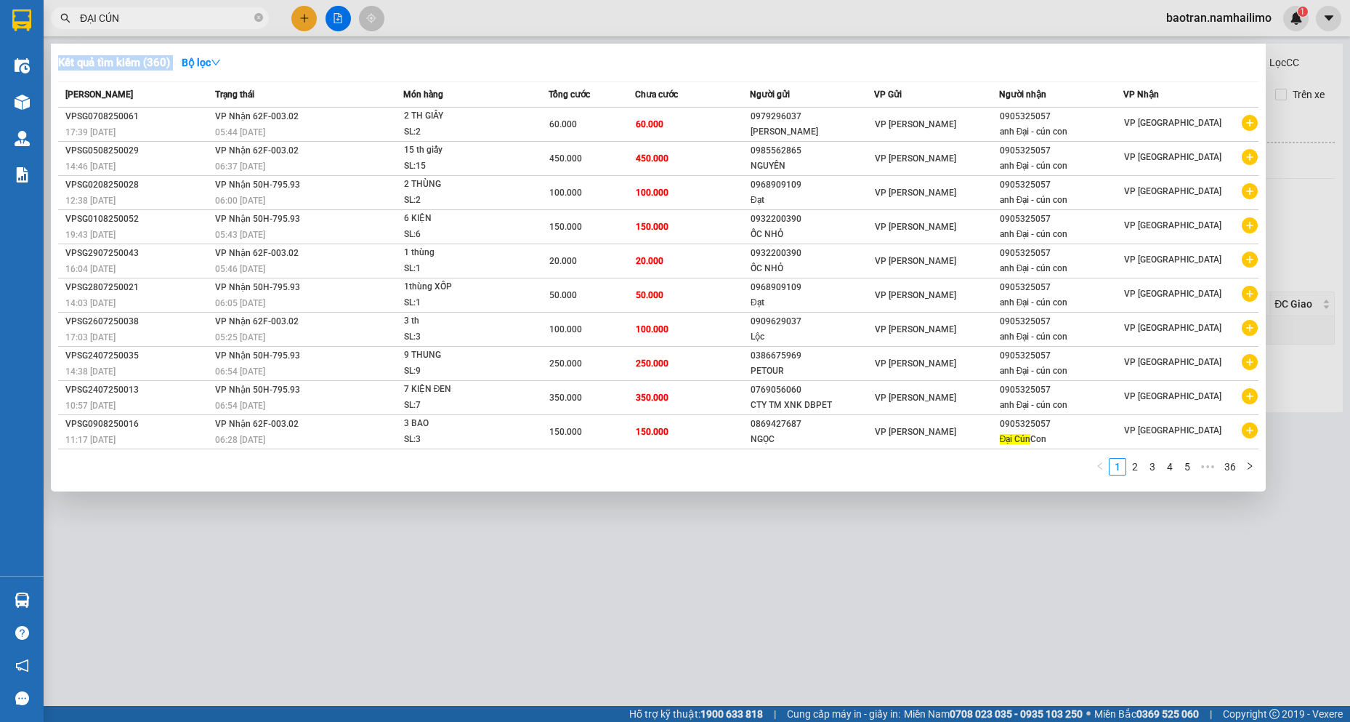
click at [194, 23] on input "ĐẠI CÚN" at bounding box center [165, 18] width 171 height 16
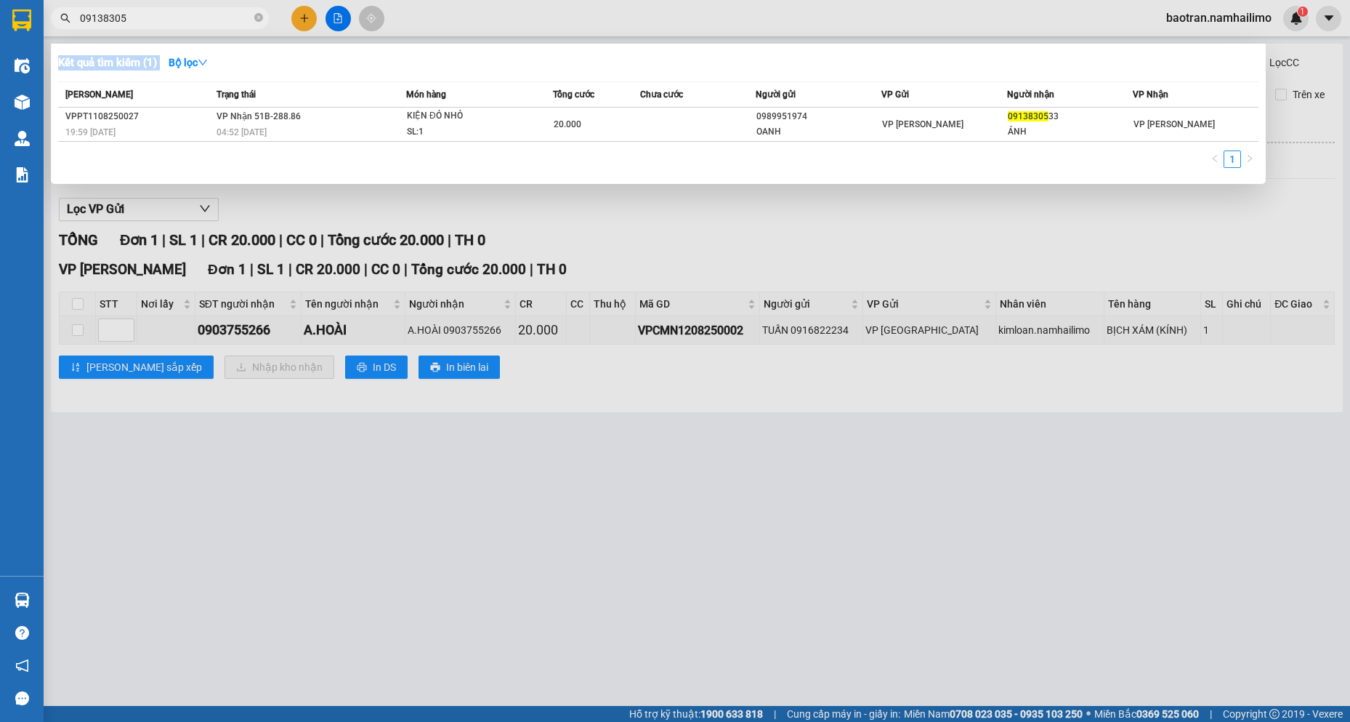
click at [695, 634] on div at bounding box center [675, 361] width 1350 height 722
click at [198, 10] on input "09138305" at bounding box center [165, 18] width 171 height 16
click at [504, 130] on div "SL: 1" at bounding box center [461, 132] width 109 height 16
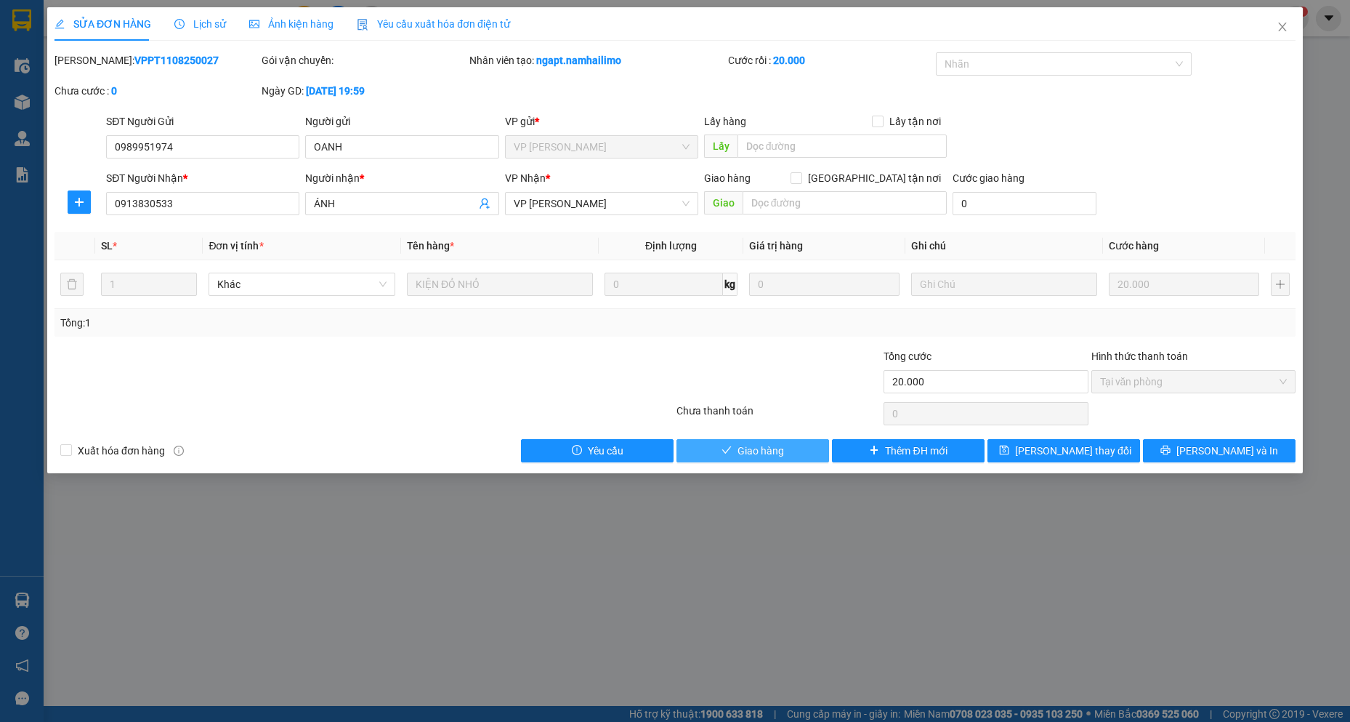
click at [775, 448] on span "Giao hàng" at bounding box center [761, 451] width 47 height 16
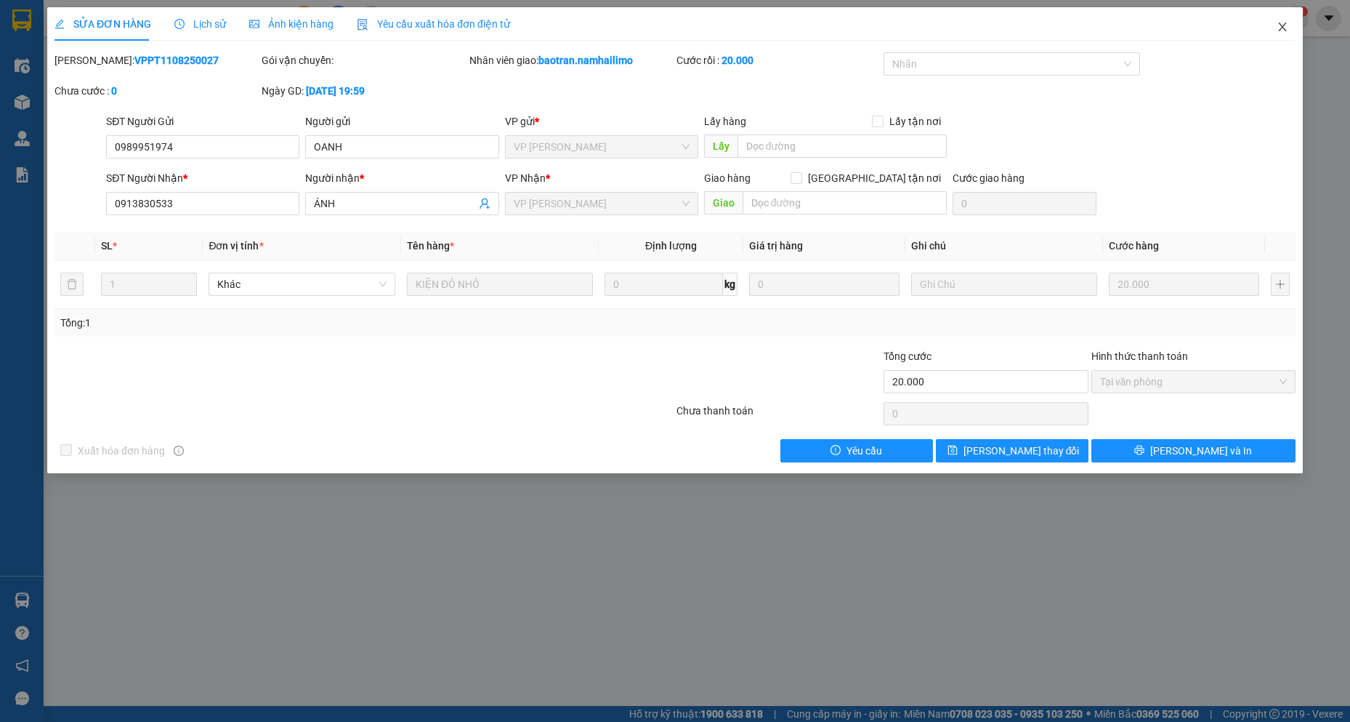
click at [1283, 23] on icon "close" at bounding box center [1283, 27] width 12 height 12
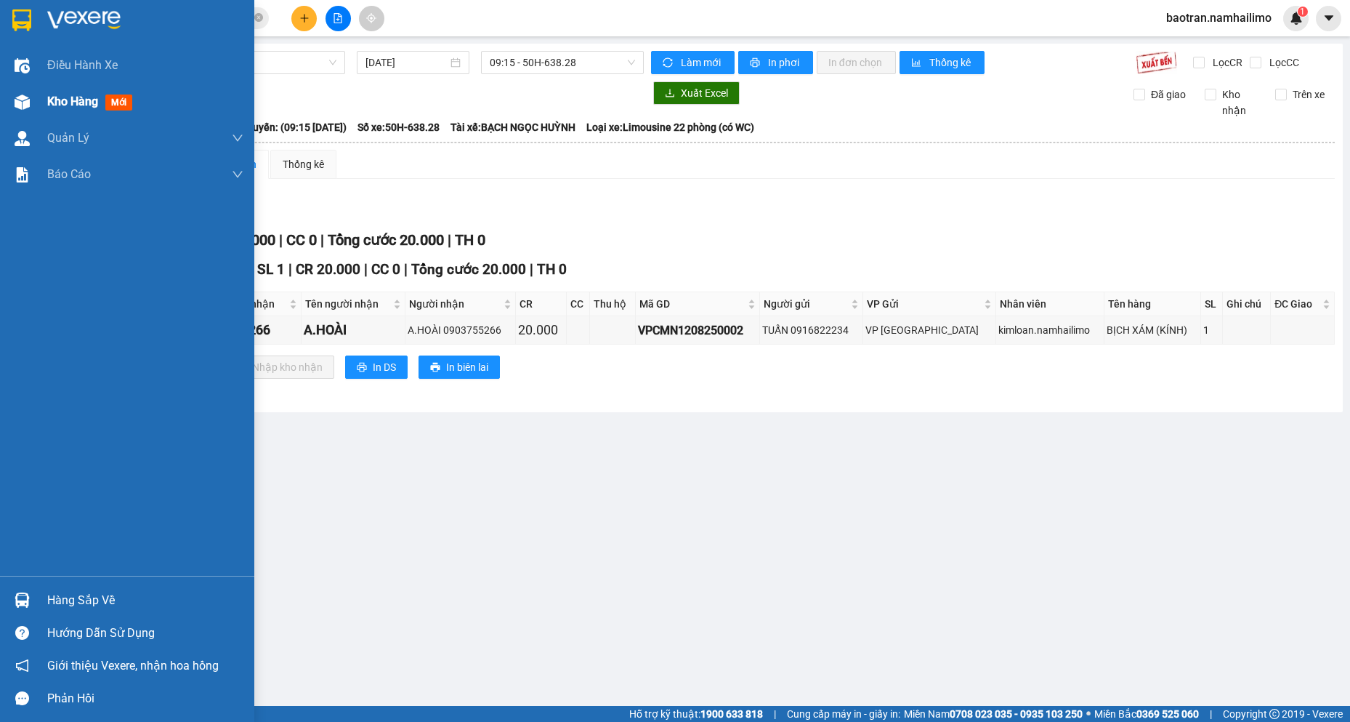
click at [38, 105] on div "Kho hàng mới" at bounding box center [127, 102] width 254 height 36
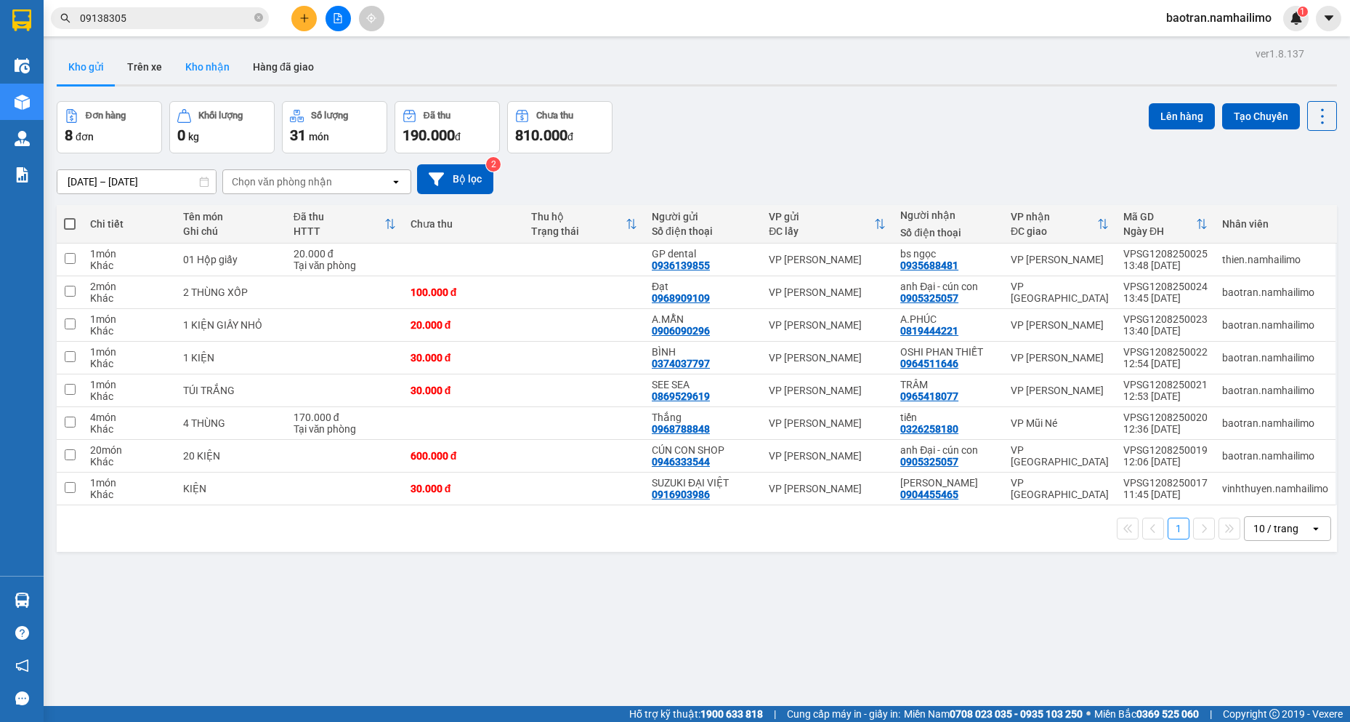
click at [212, 64] on button "Kho nhận" at bounding box center [208, 66] width 68 height 35
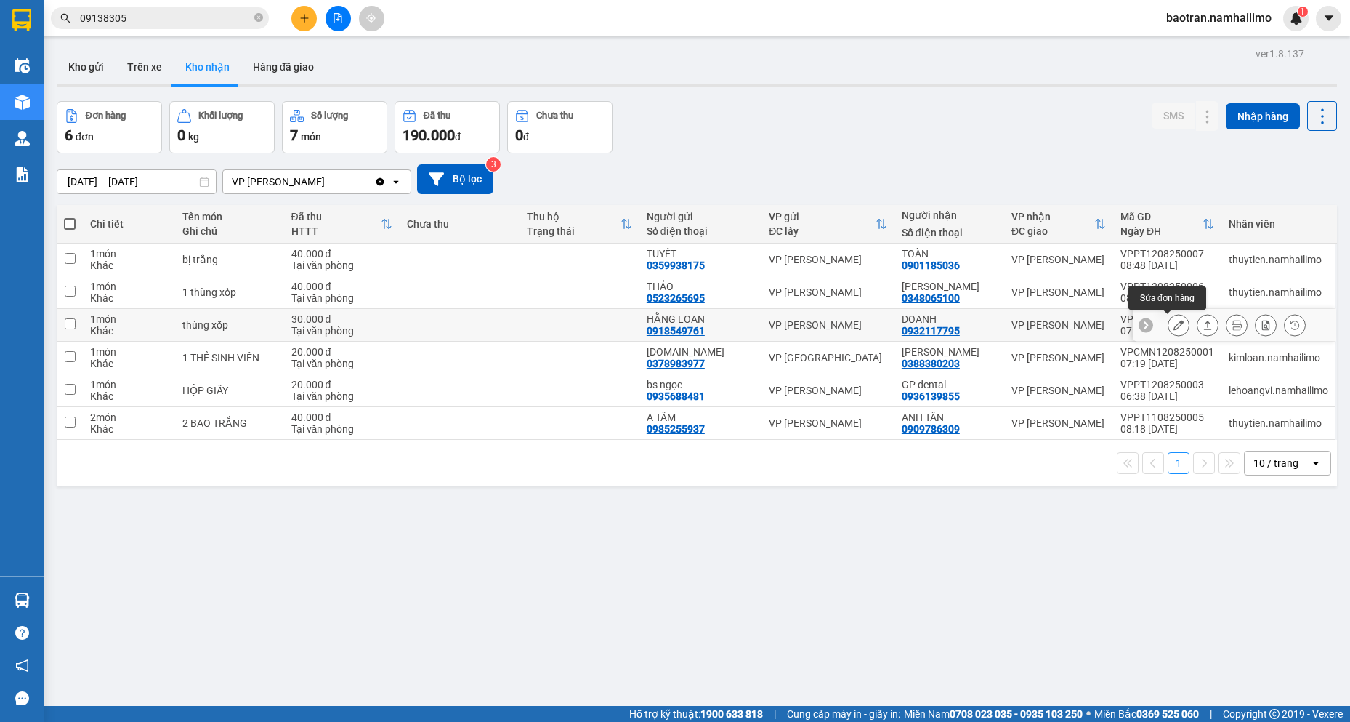
click at [1169, 330] on button at bounding box center [1179, 324] width 20 height 25
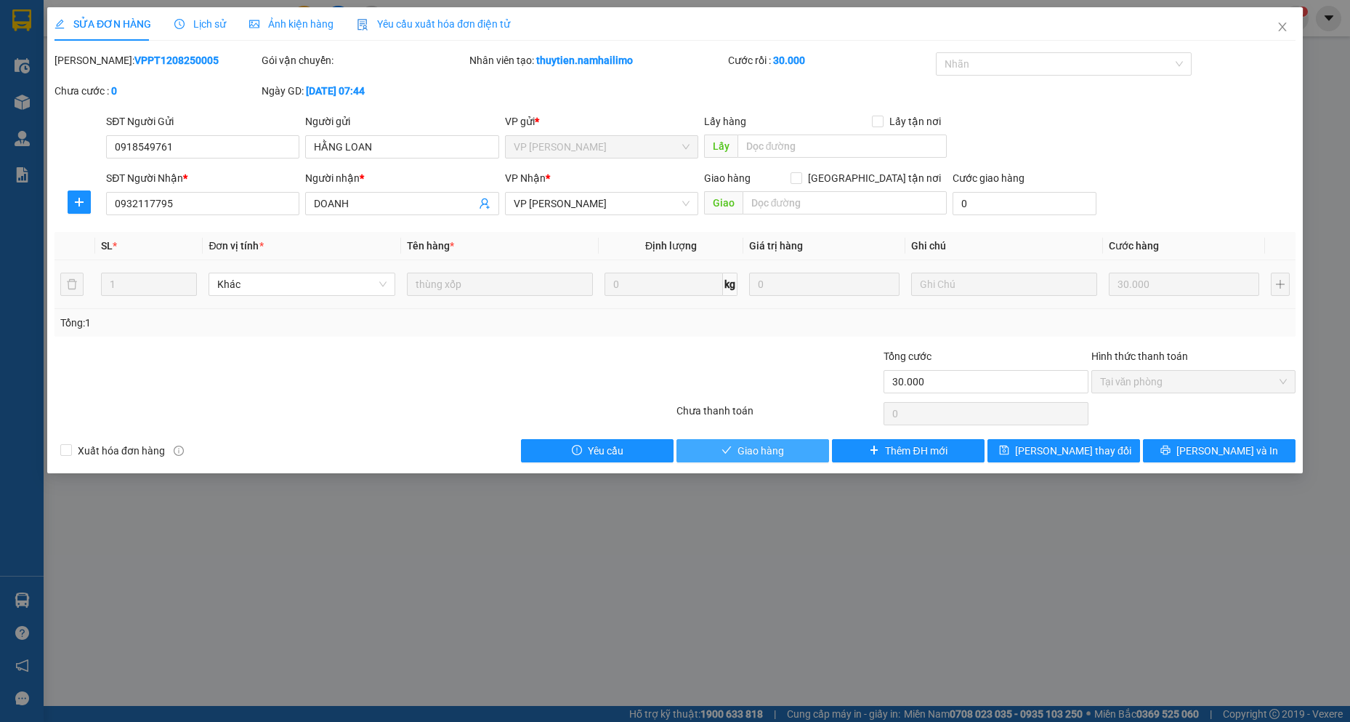
click at [785, 444] on button "Giao hàng" at bounding box center [753, 450] width 153 height 23
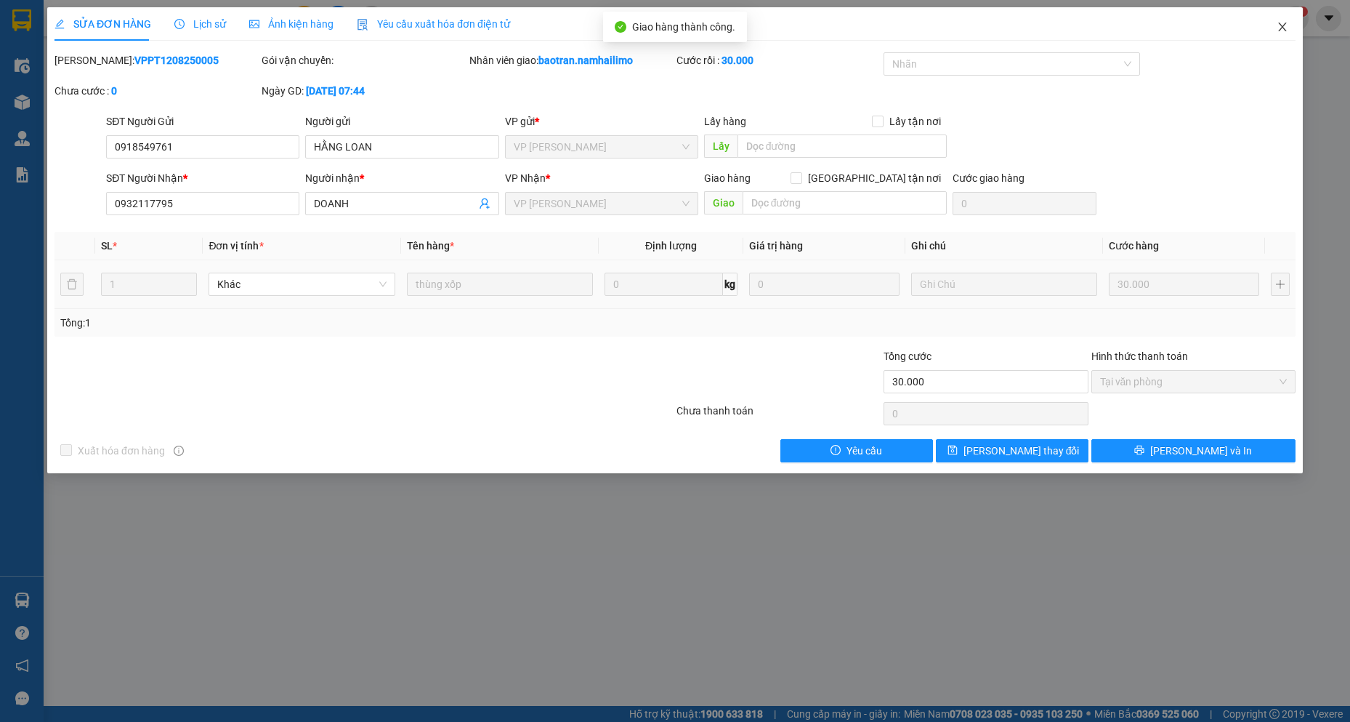
click at [1282, 40] on span "Close" at bounding box center [1282, 27] width 41 height 41
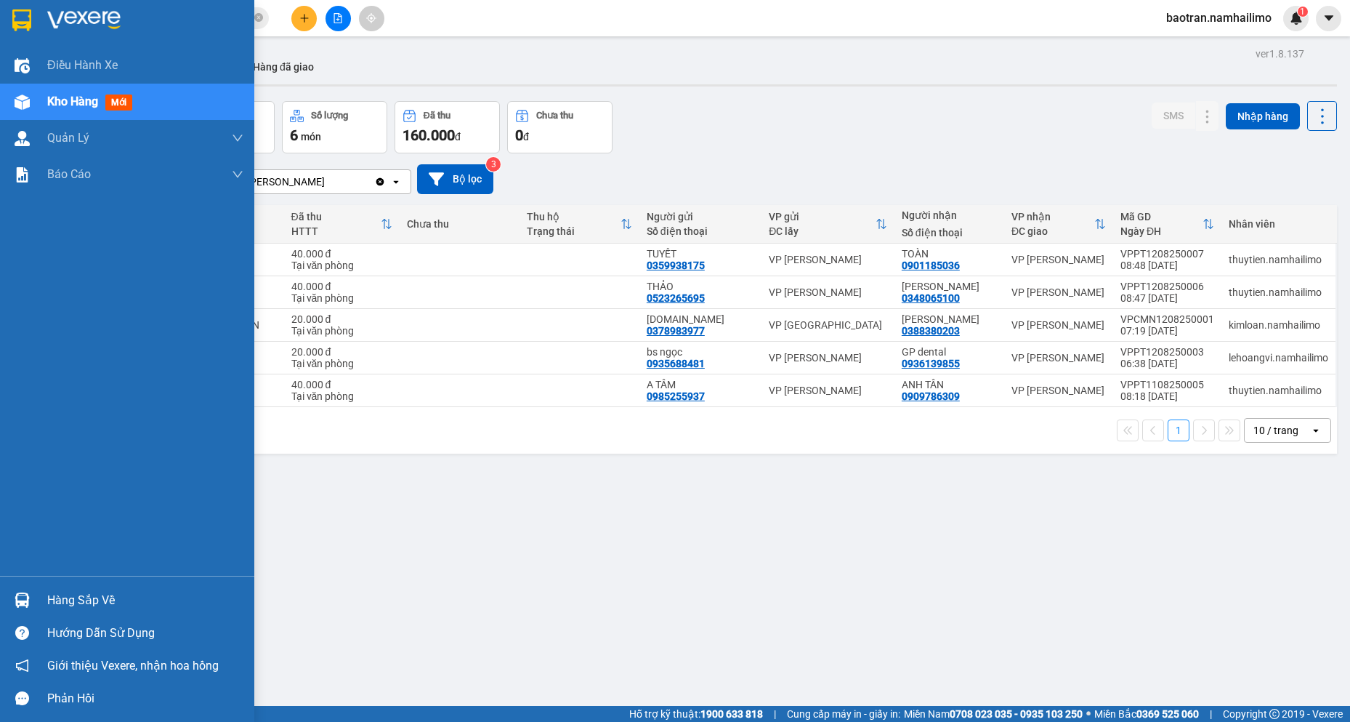
click at [89, 606] on div "Hàng sắp về" at bounding box center [145, 600] width 196 height 22
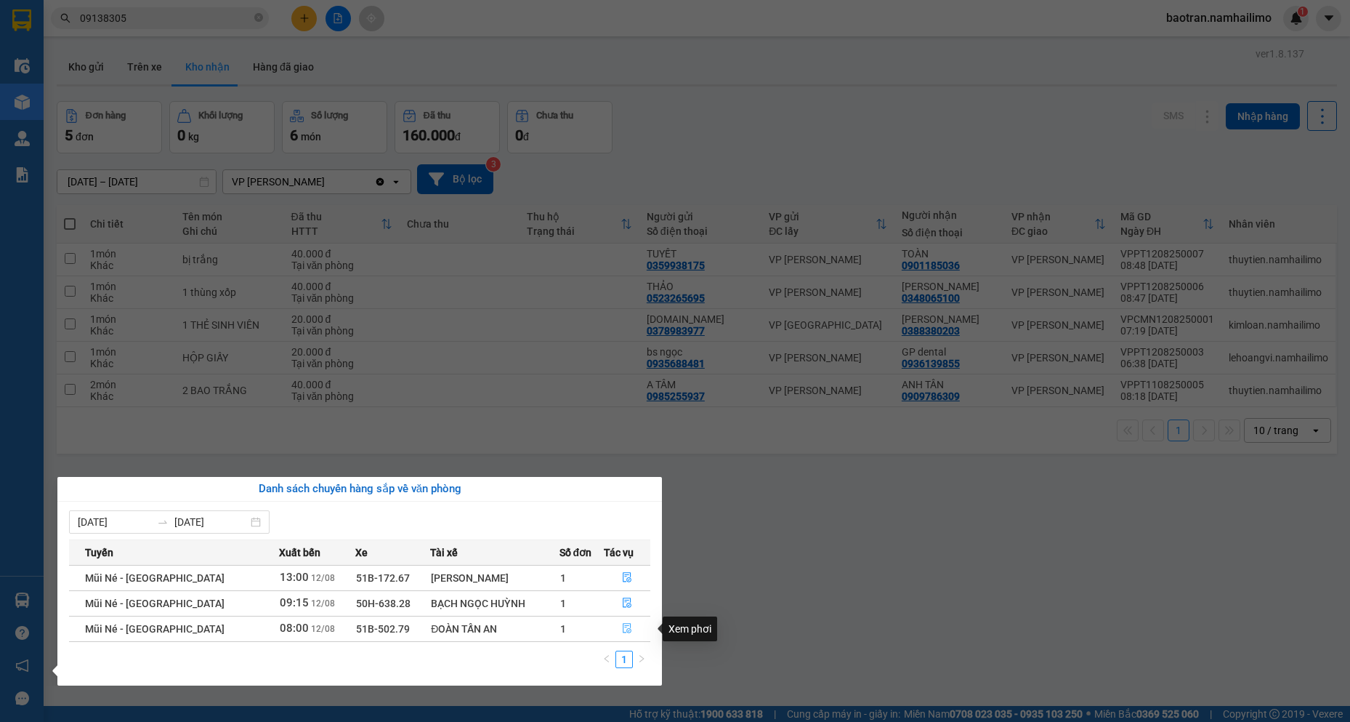
click at [626, 624] on icon "file-done" at bounding box center [627, 628] width 9 height 10
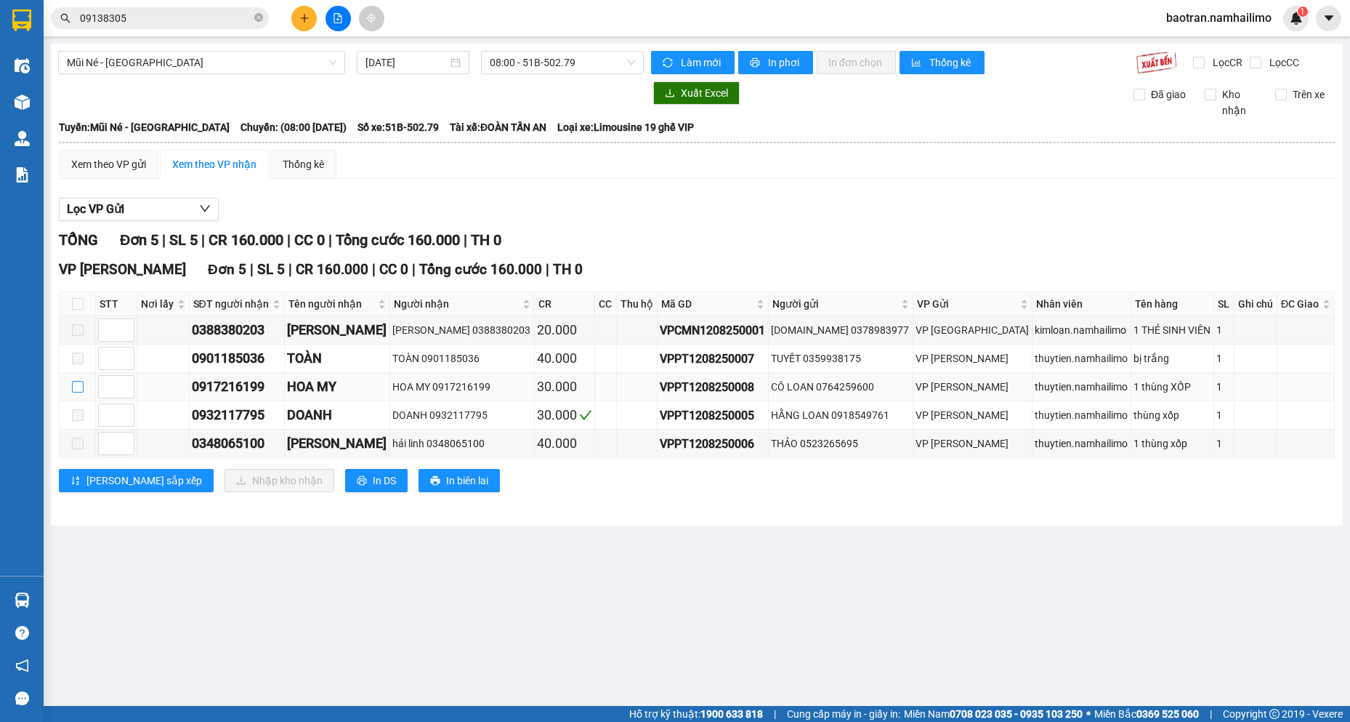
click at [75, 391] on input "checkbox" at bounding box center [78, 387] width 12 height 12
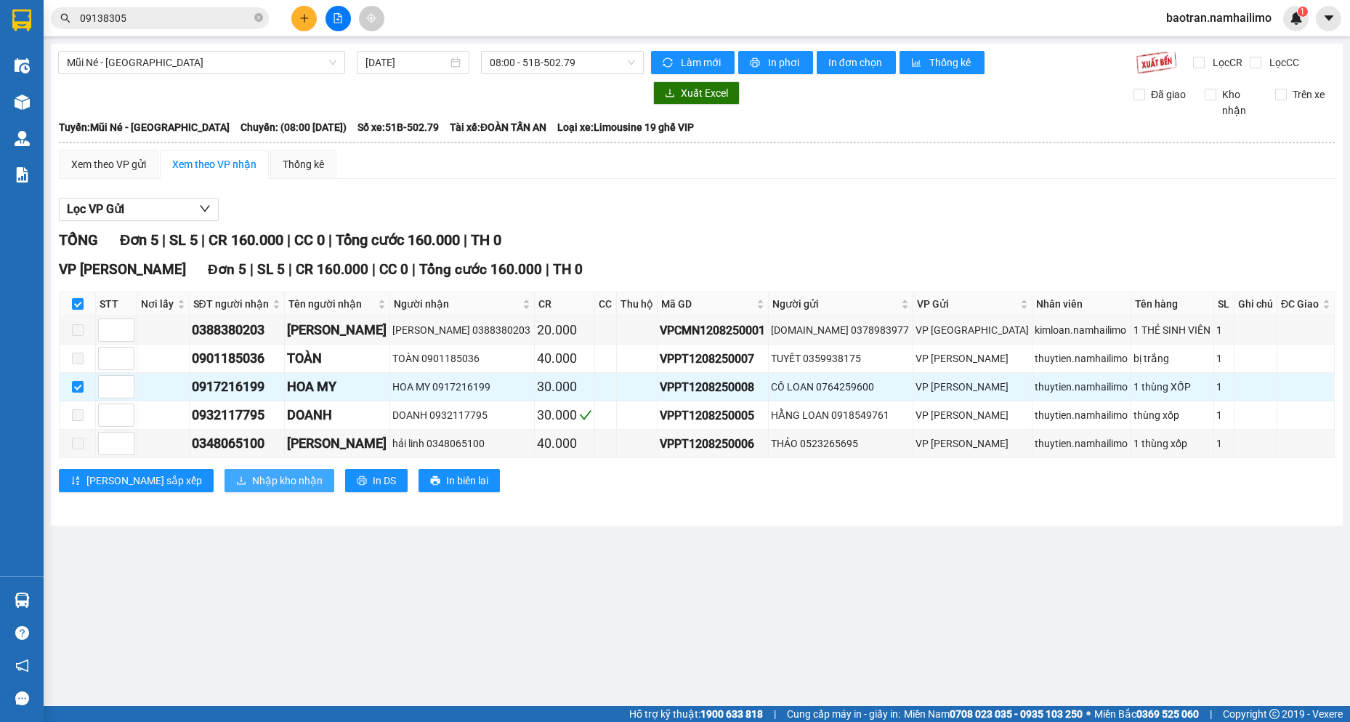
click at [252, 484] on span "Nhập kho nhận" at bounding box center [287, 480] width 70 height 16
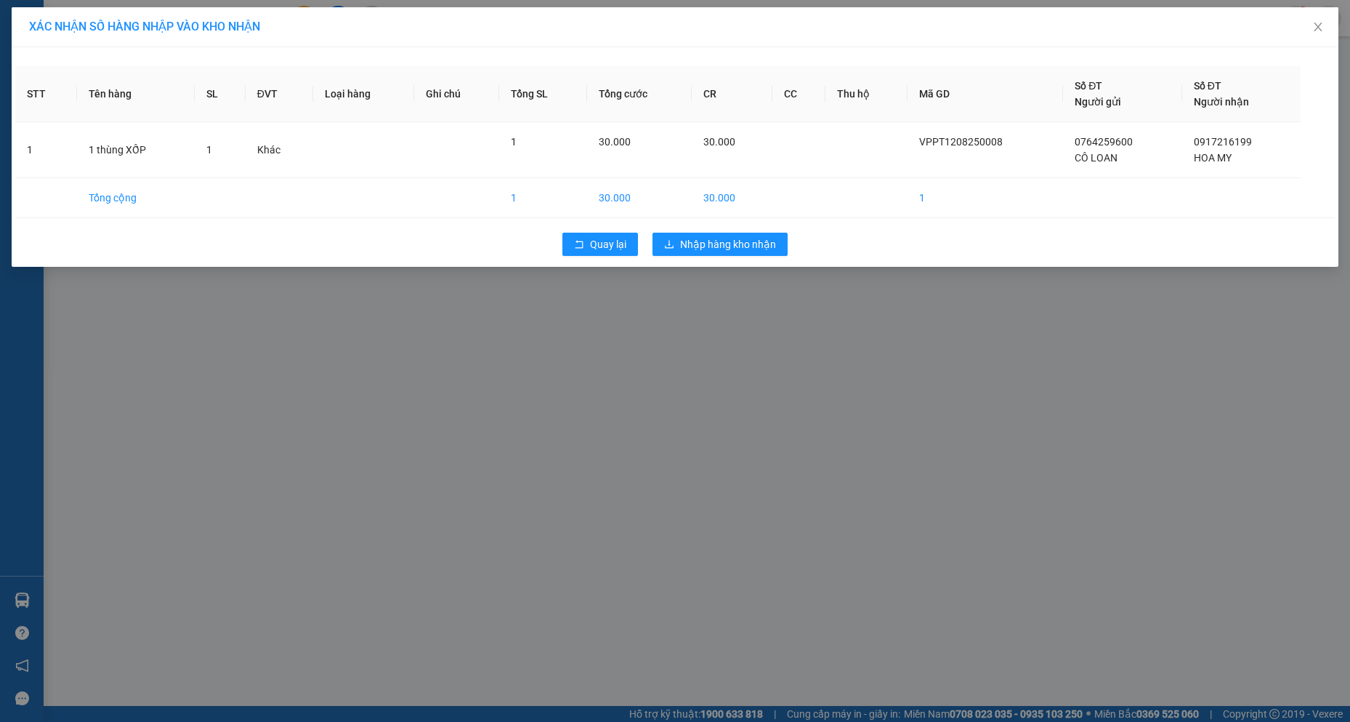
click at [746, 220] on div "STT Tên hàng SL ĐVT Loại hàng Ghi chú Tổng SL Tổng cước CR CC Thu hộ Mã GD Số Đ…" at bounding box center [675, 156] width 1327 height 219
click at [736, 235] on button "Nhập hàng kho nhận" at bounding box center [720, 244] width 135 height 23
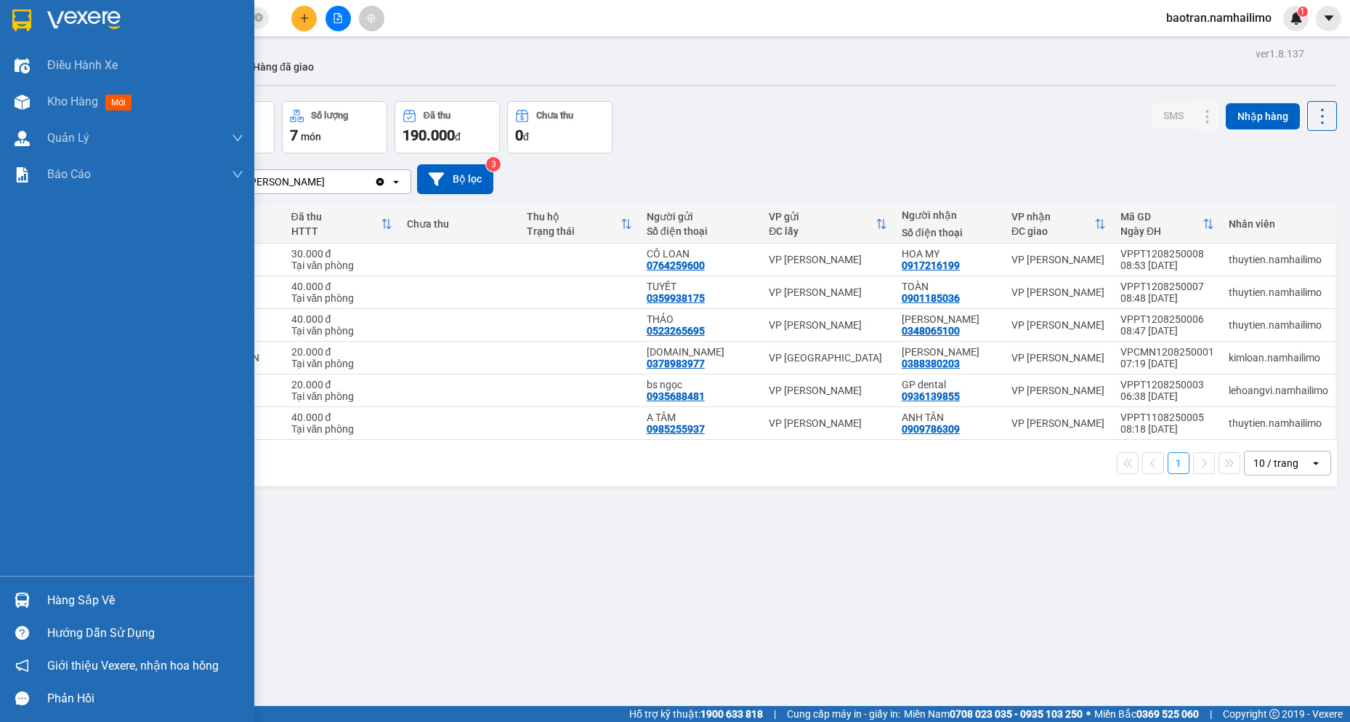
click at [69, 592] on div "Hàng sắp về" at bounding box center [145, 600] width 196 height 22
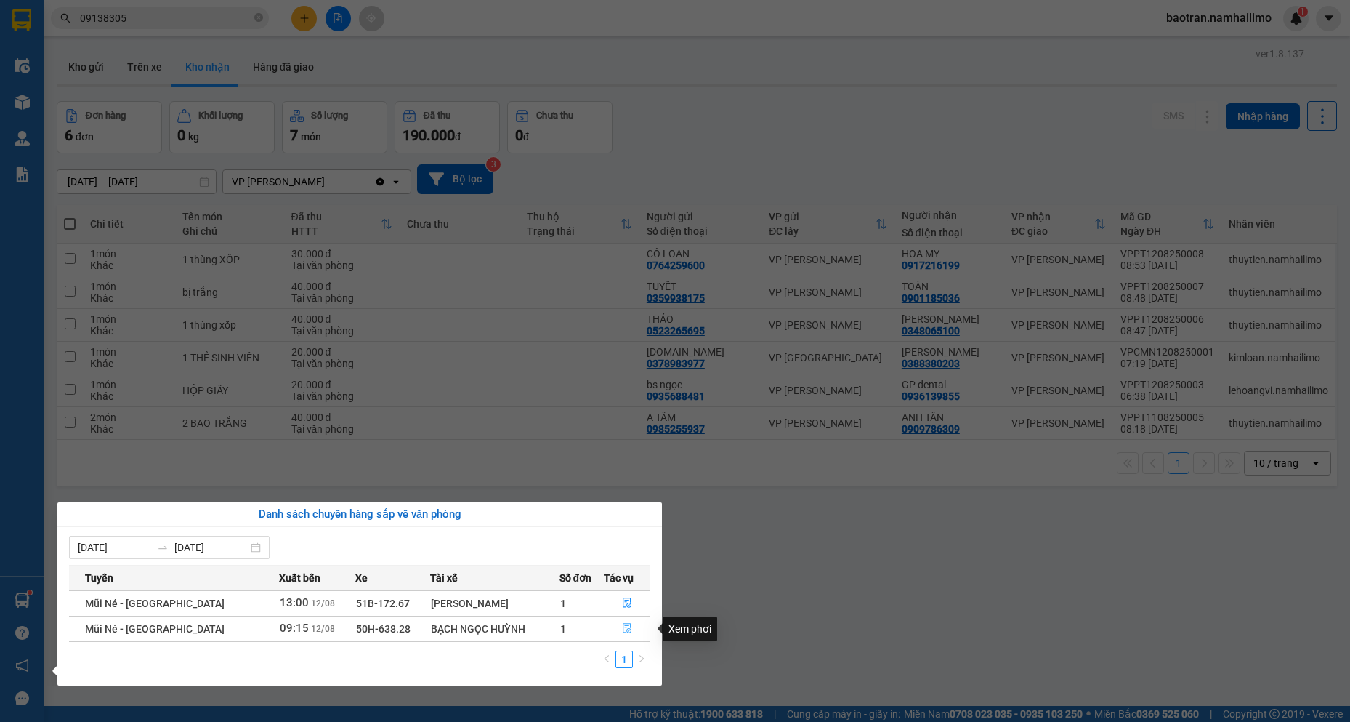
click at [627, 626] on icon "file-done" at bounding box center [627, 628] width 10 height 10
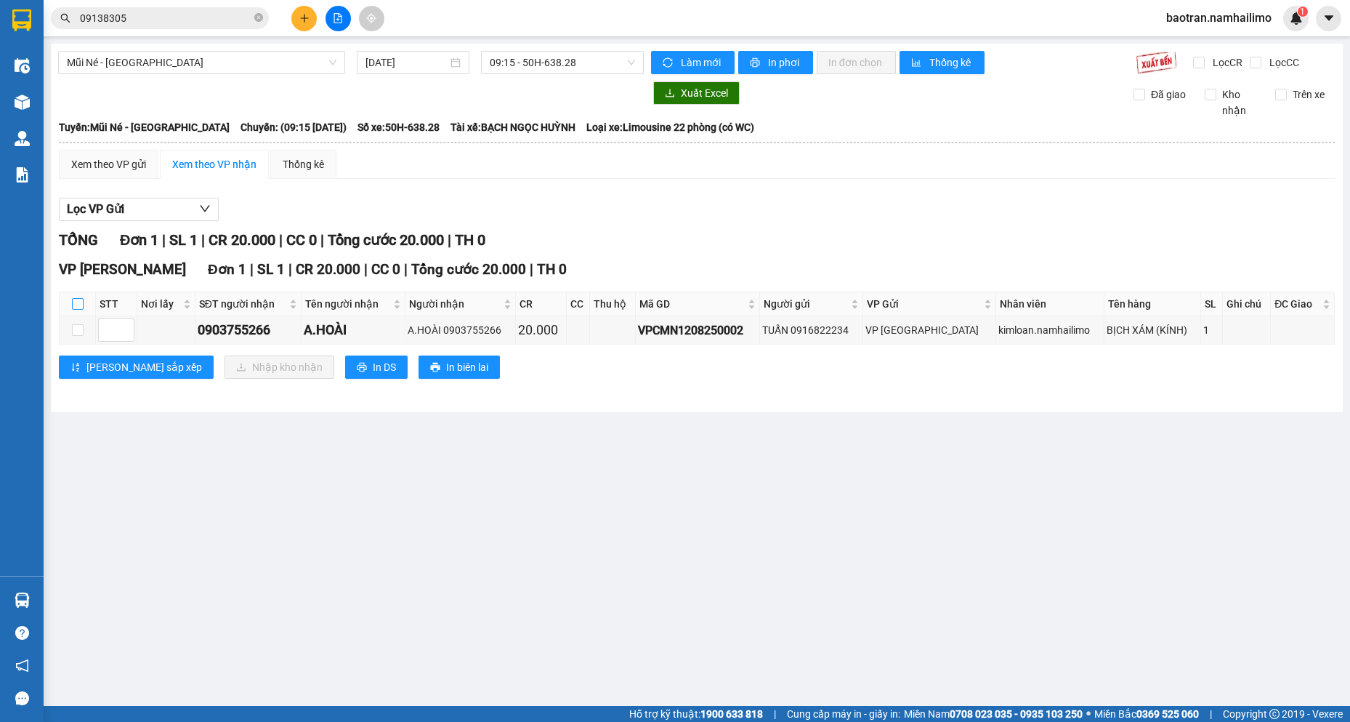
click at [75, 312] on label at bounding box center [78, 304] width 12 height 16
click at [75, 310] on input "checkbox" at bounding box center [78, 304] width 12 height 12
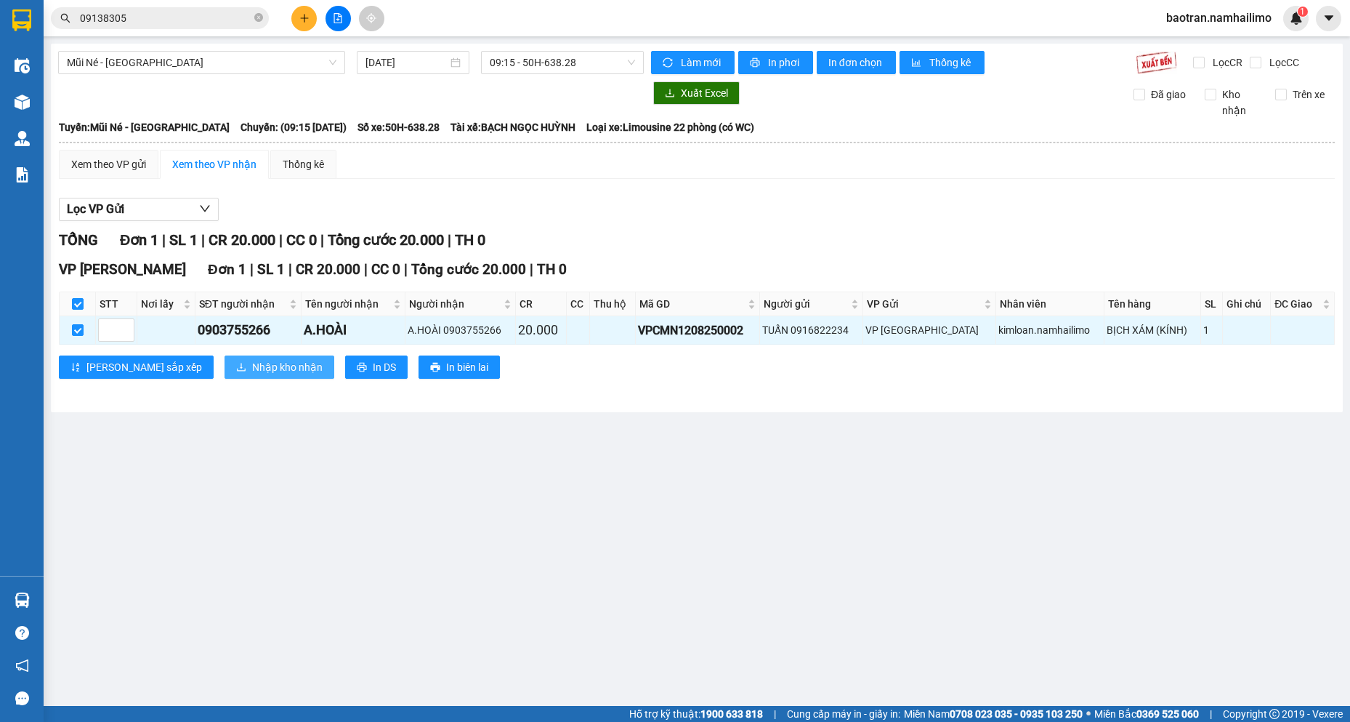
click at [225, 357] on button "Nhập kho nhận" at bounding box center [280, 366] width 110 height 23
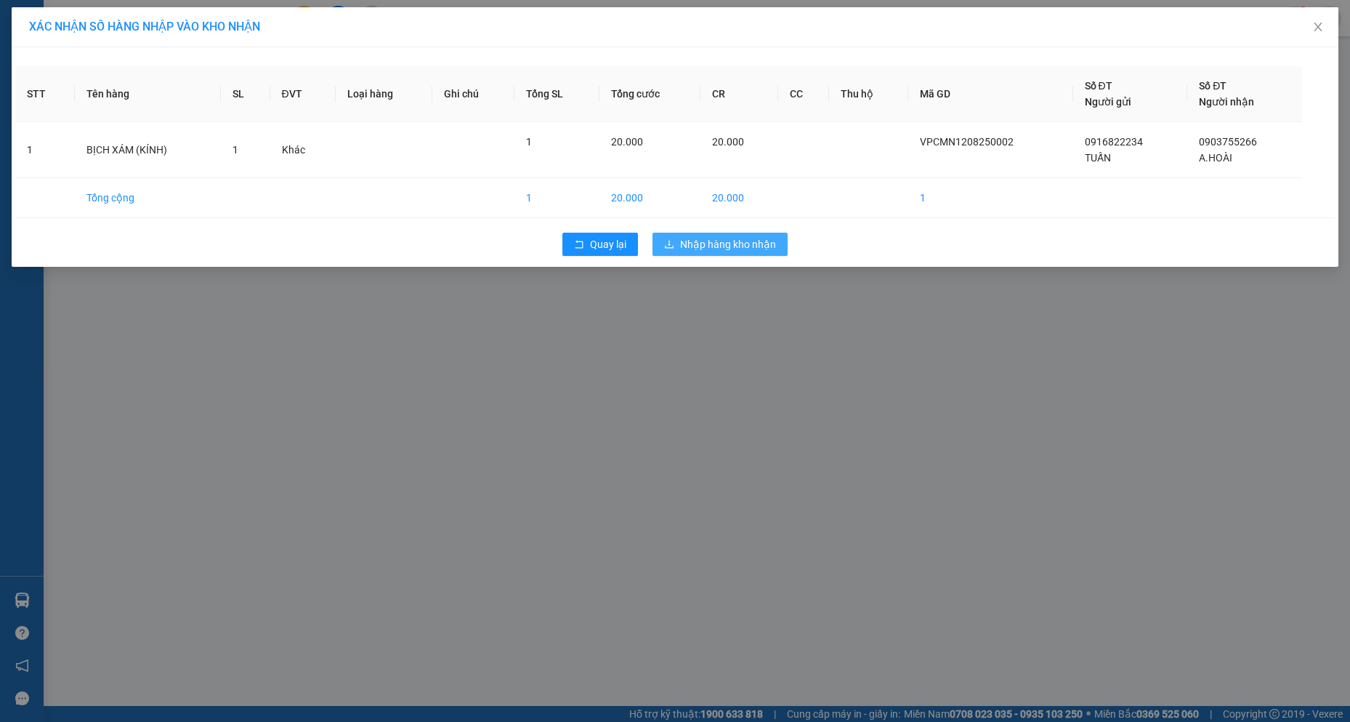
click at [712, 238] on span "Nhập hàng kho nhận" at bounding box center [728, 244] width 96 height 16
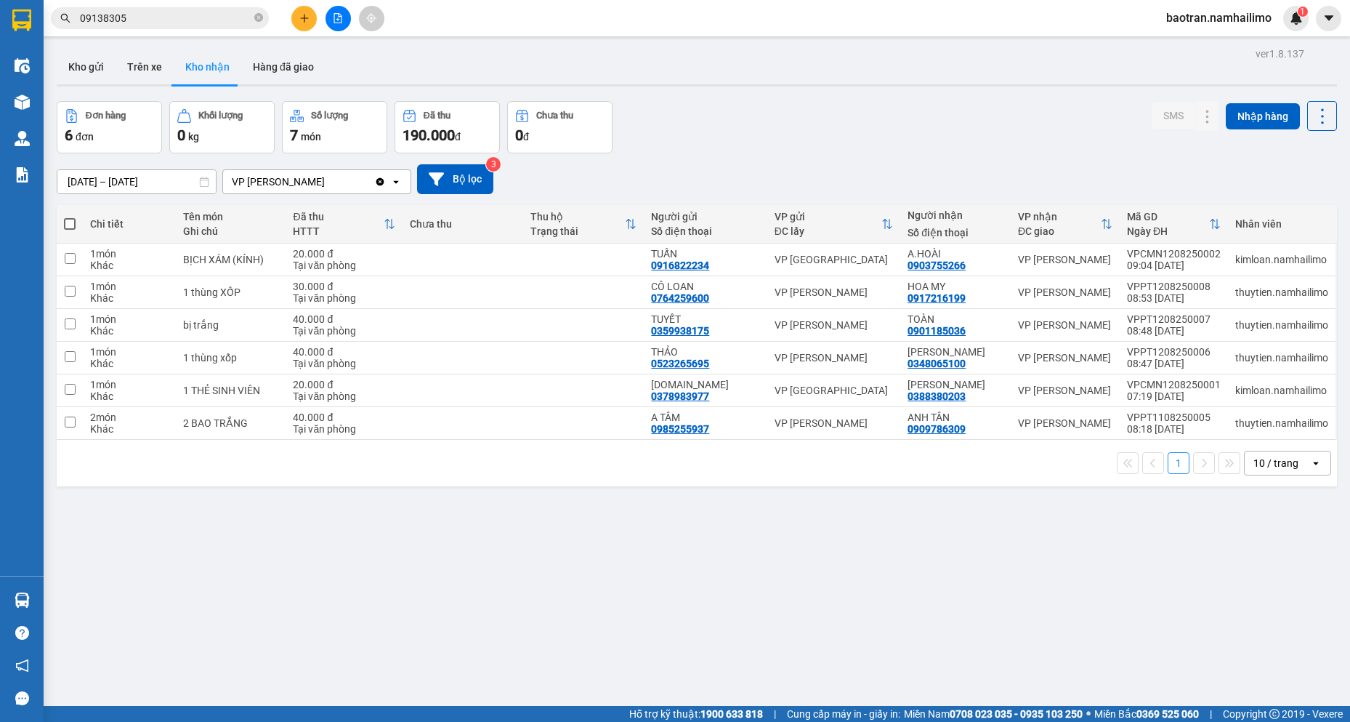
drag, startPoint x: 839, startPoint y: 648, endPoint x: 872, endPoint y: 611, distance: 49.4
click at [860, 624] on div "ver 1.8.137 Kho gửi Trên xe Kho nhận Hàng đã giao Đơn hàng 6 đơn Khối lượng 0 k…" at bounding box center [697, 405] width 1292 height 722
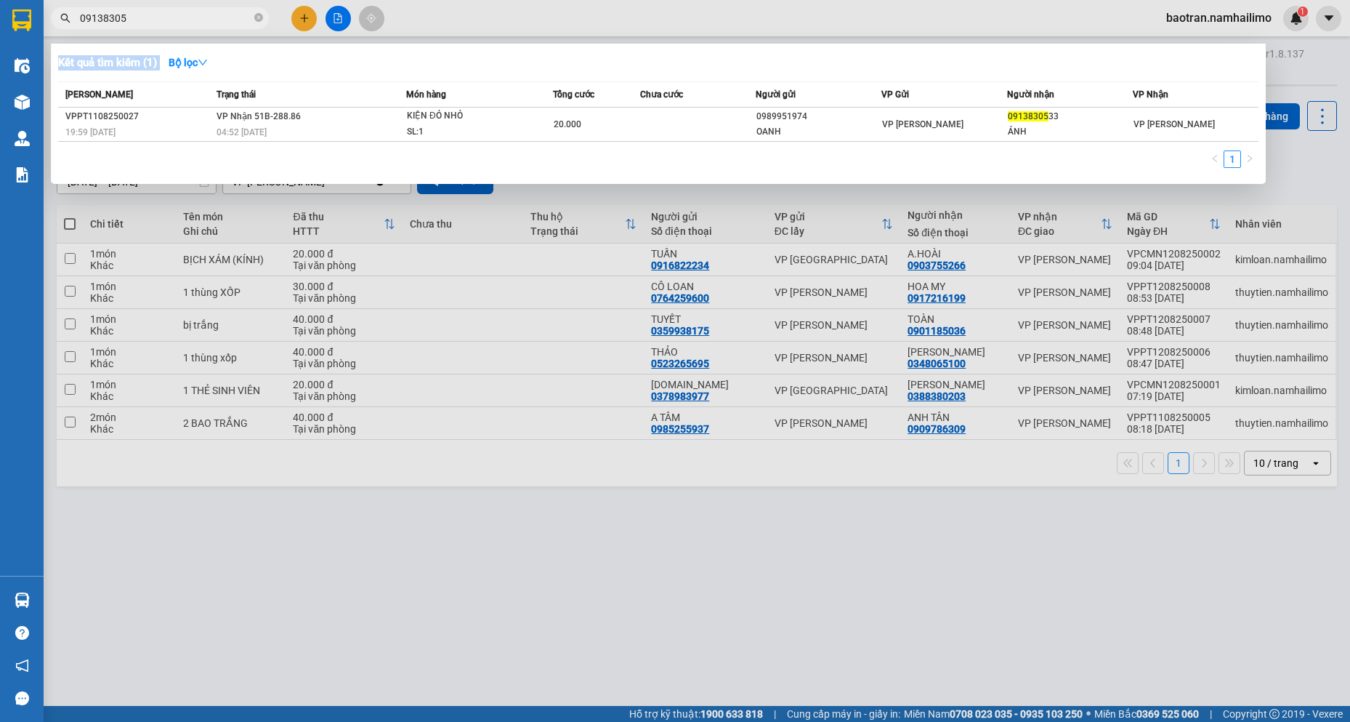
click at [161, 20] on input "09138305" at bounding box center [165, 18] width 171 height 16
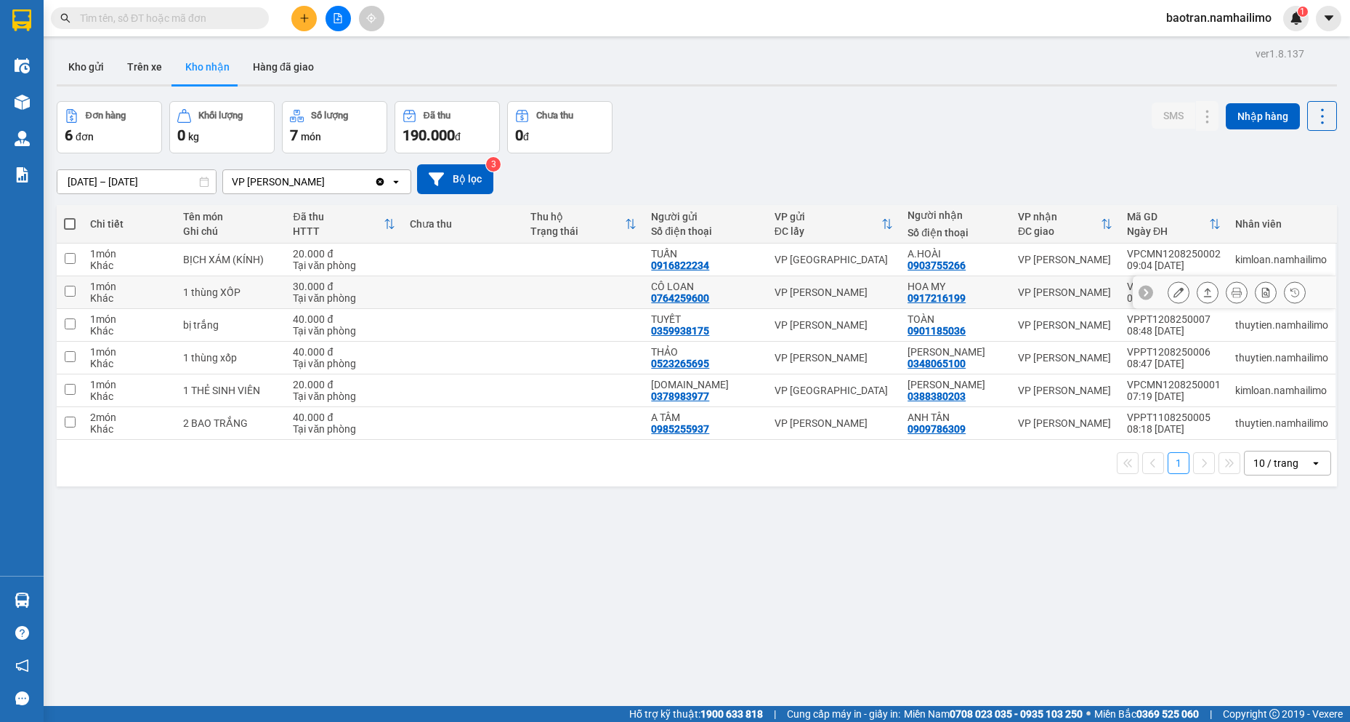
click at [1062, 289] on div "VP [PERSON_NAME]" at bounding box center [1065, 292] width 94 height 12
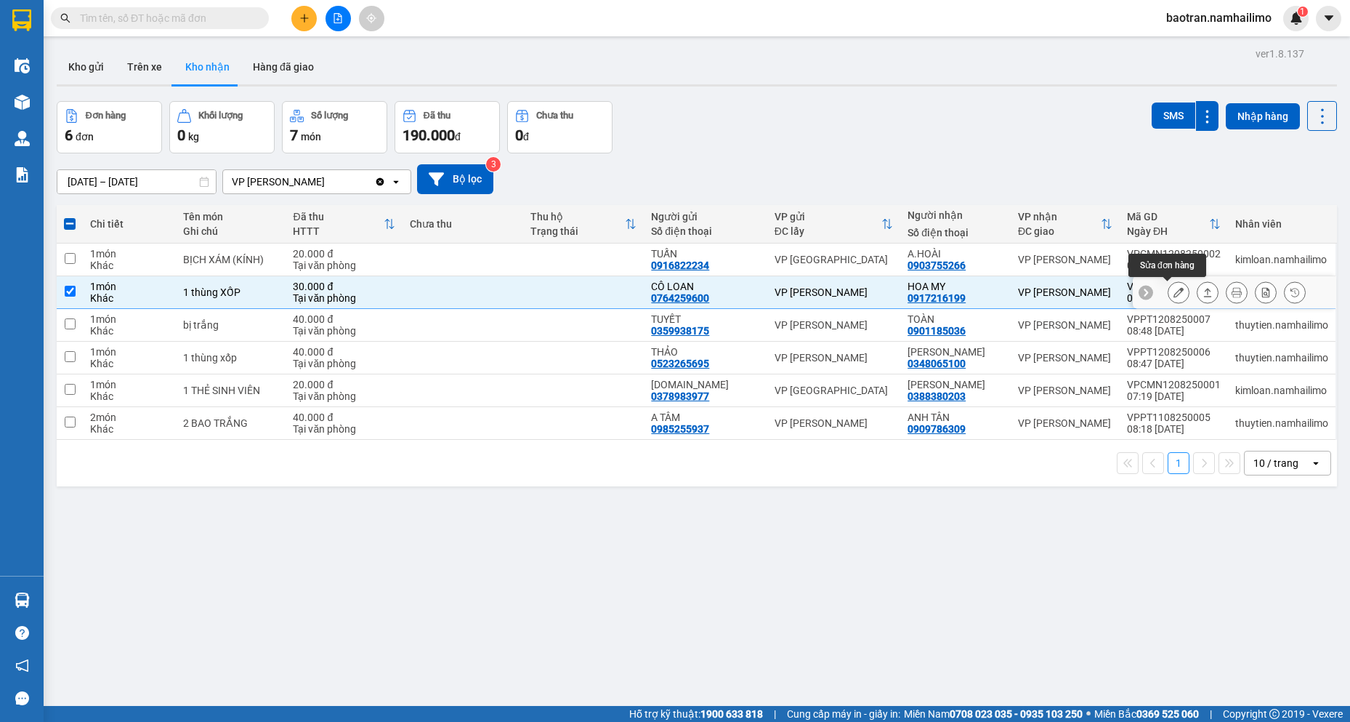
click at [1173, 288] on button at bounding box center [1179, 292] width 20 height 25
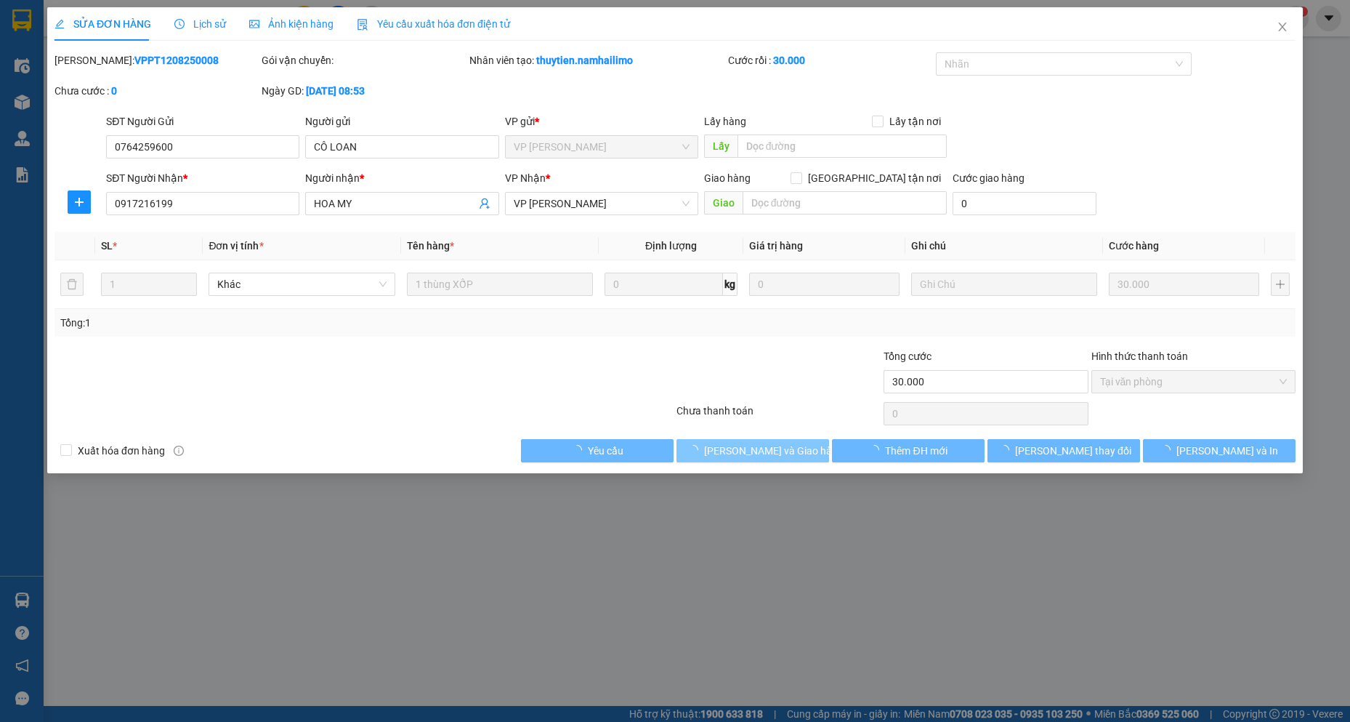
click at [798, 450] on button "[PERSON_NAME] và Giao hàng" at bounding box center [753, 450] width 153 height 23
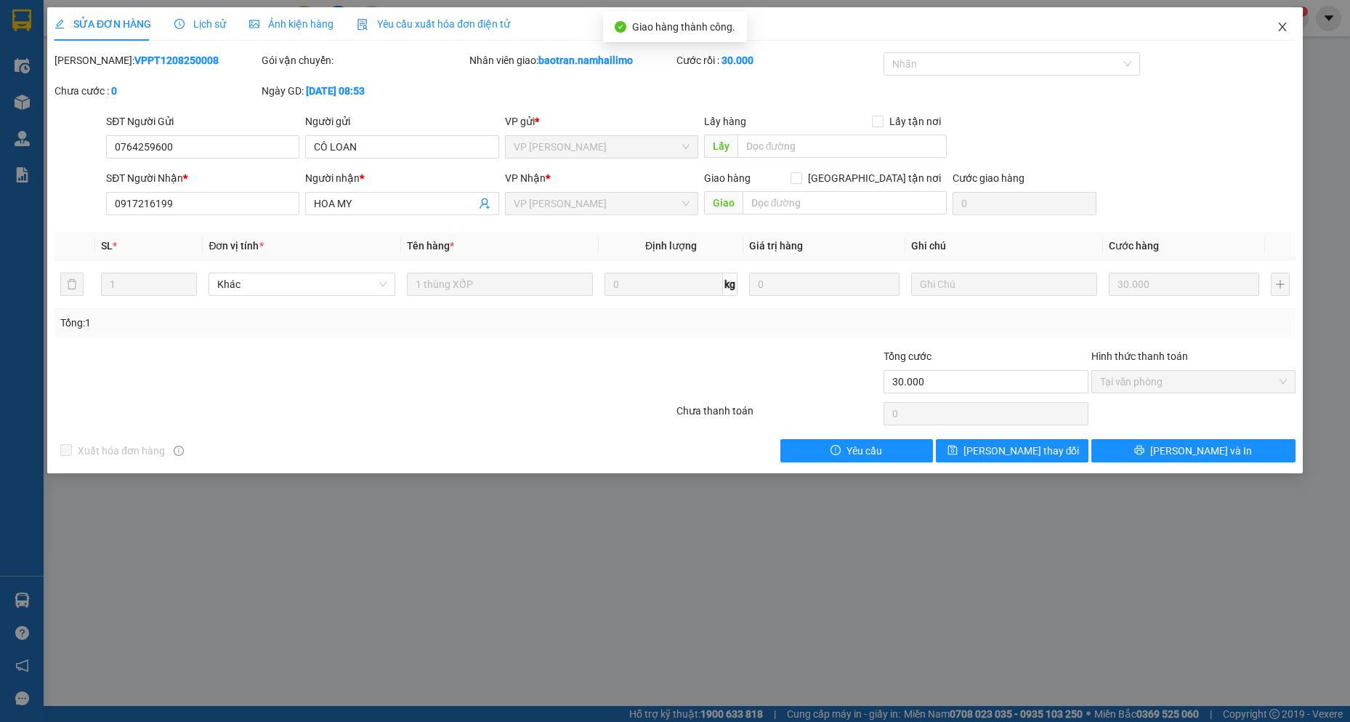
click at [1289, 20] on span "Close" at bounding box center [1282, 27] width 41 height 41
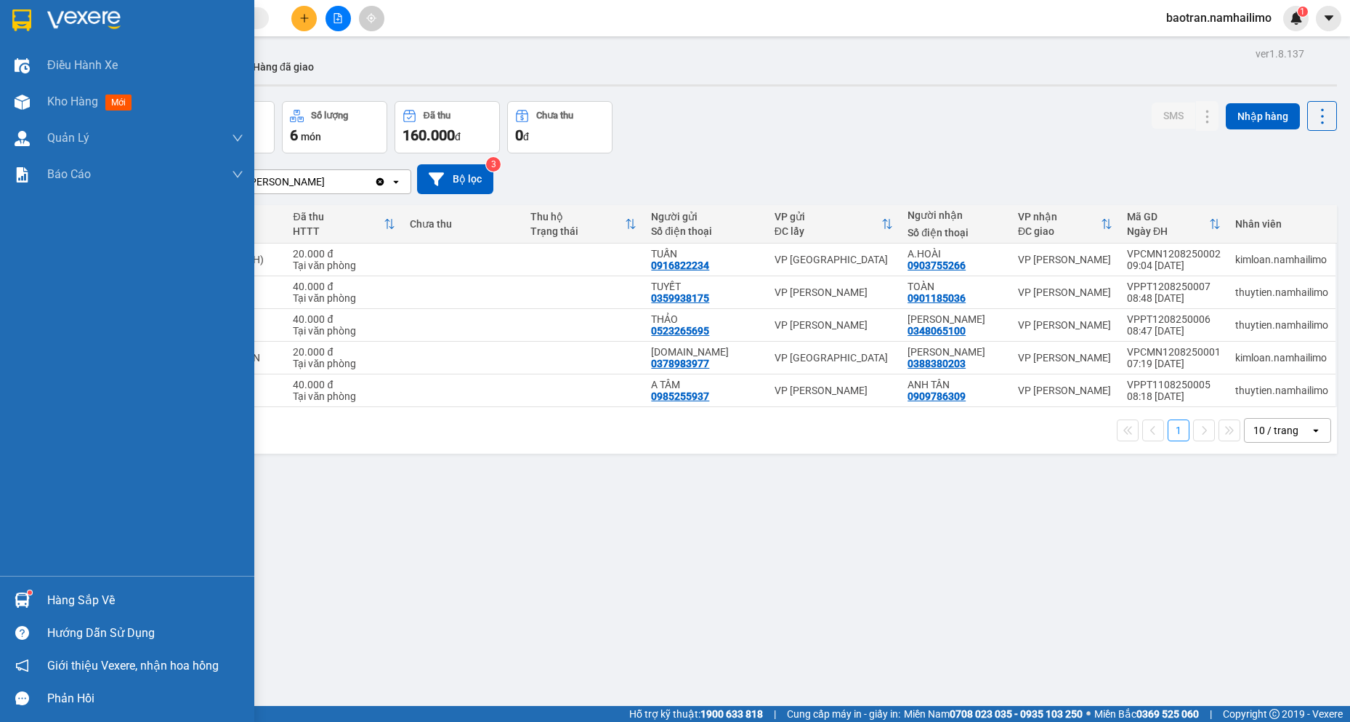
click at [89, 614] on div "Hàng sắp về" at bounding box center [127, 600] width 254 height 33
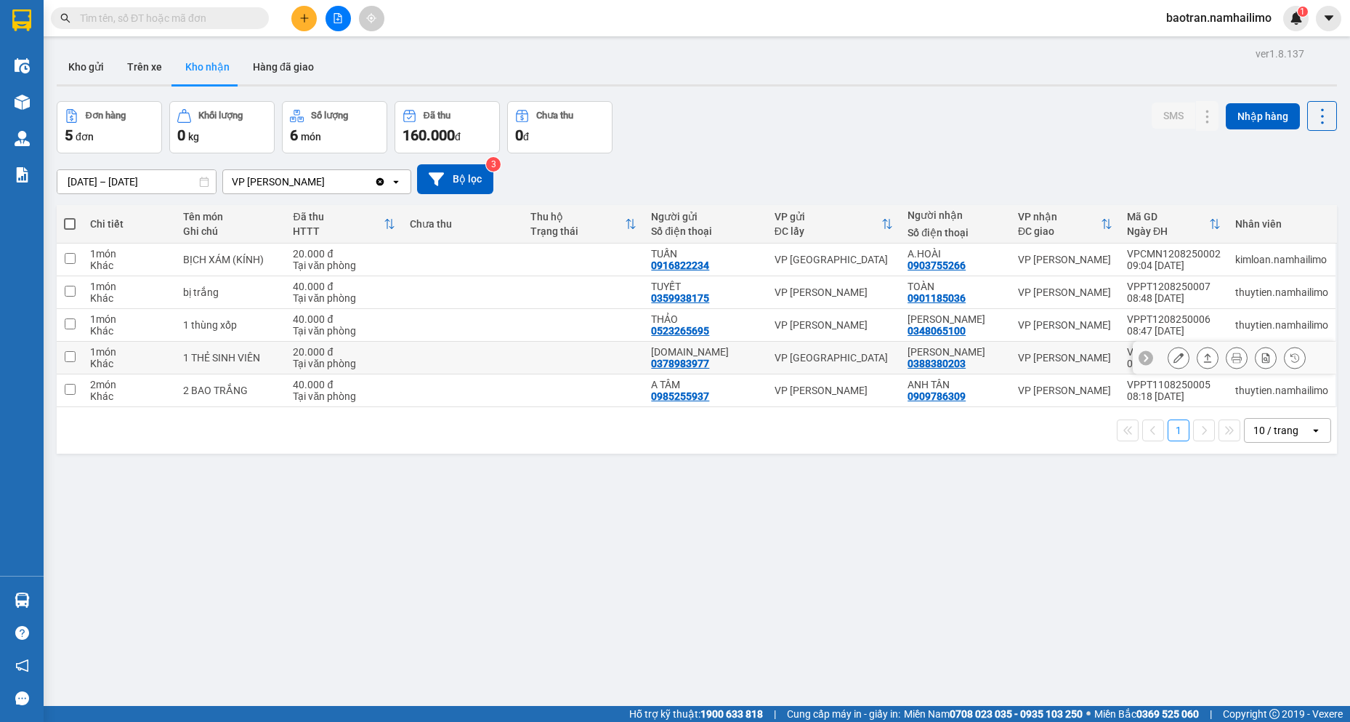
click at [355, 355] on section "Kết quả tìm kiếm ( 0 ) Bộ lọc No Data baotran.namhailimo 1 Điều hành xe Kho hàn…" at bounding box center [675, 361] width 1350 height 722
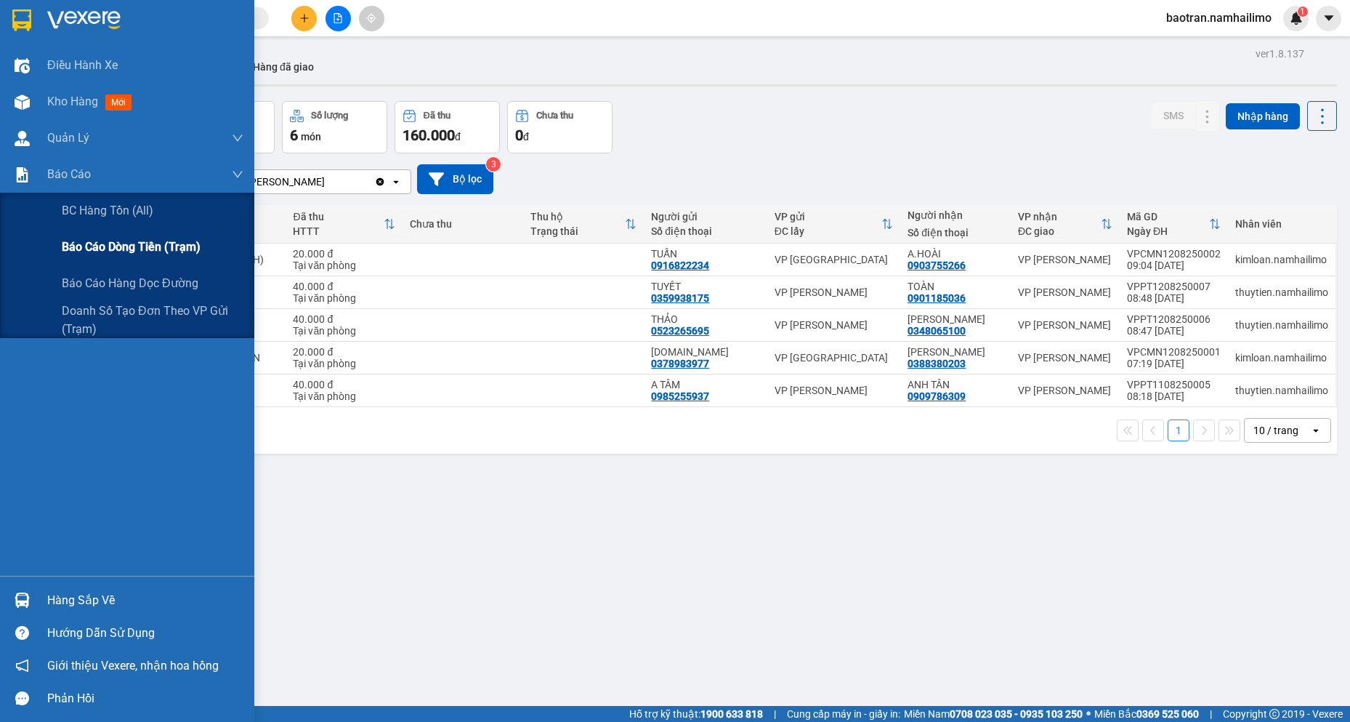
click at [110, 234] on div "Báo cáo dòng tiền (trạm)" at bounding box center [153, 247] width 182 height 36
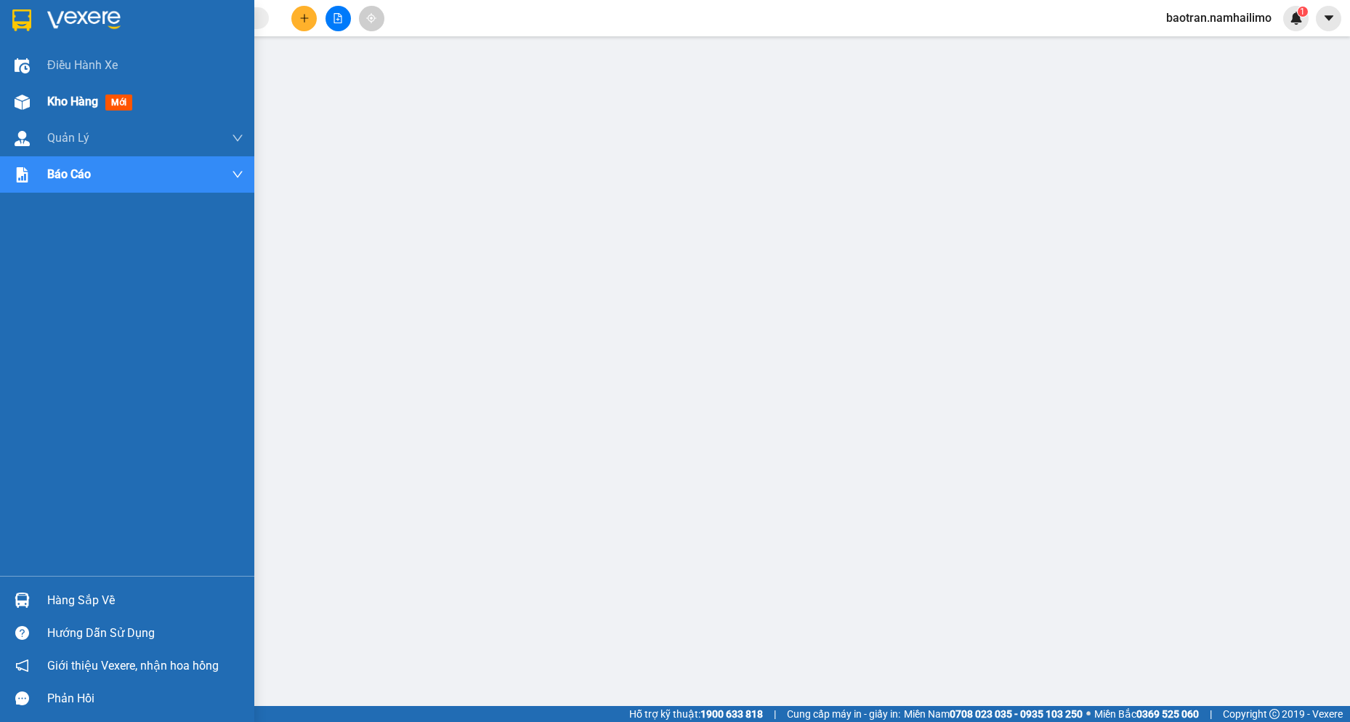
click at [62, 100] on span "Kho hàng" at bounding box center [72, 101] width 51 height 14
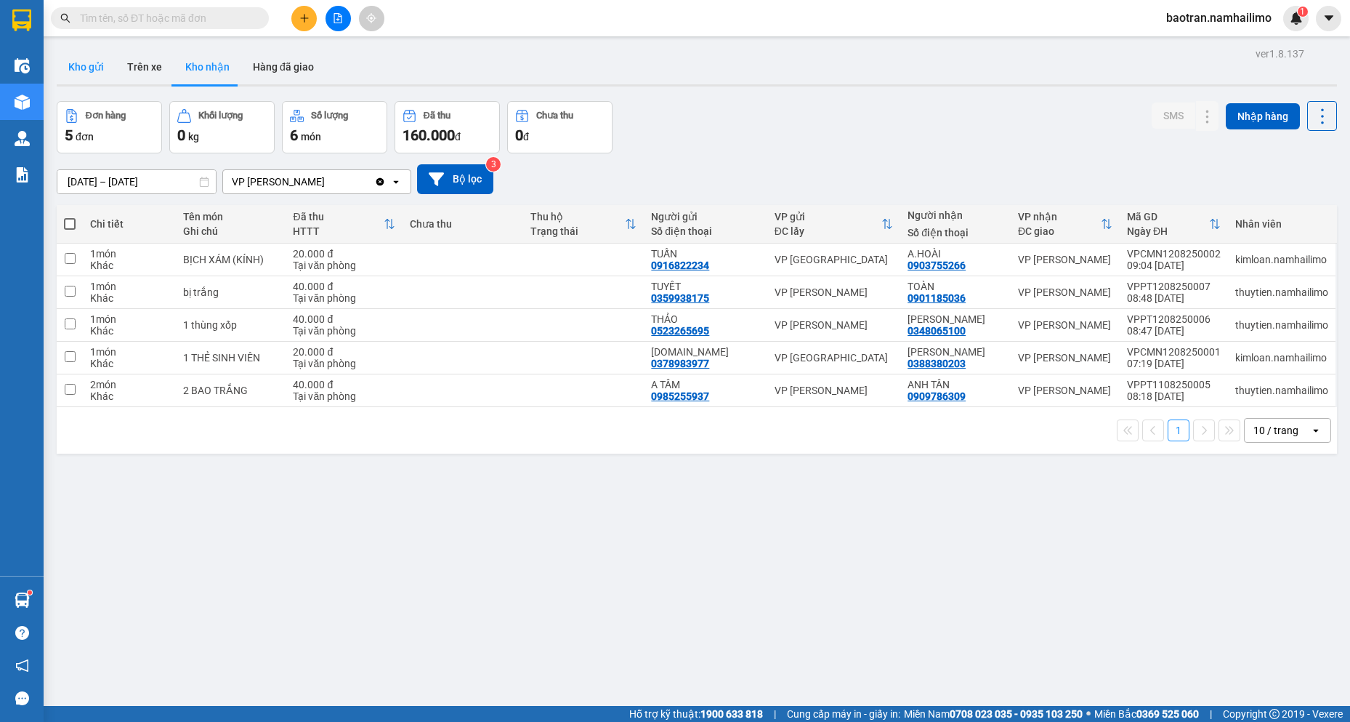
click at [89, 68] on button "Kho gửi" at bounding box center [86, 66] width 59 height 35
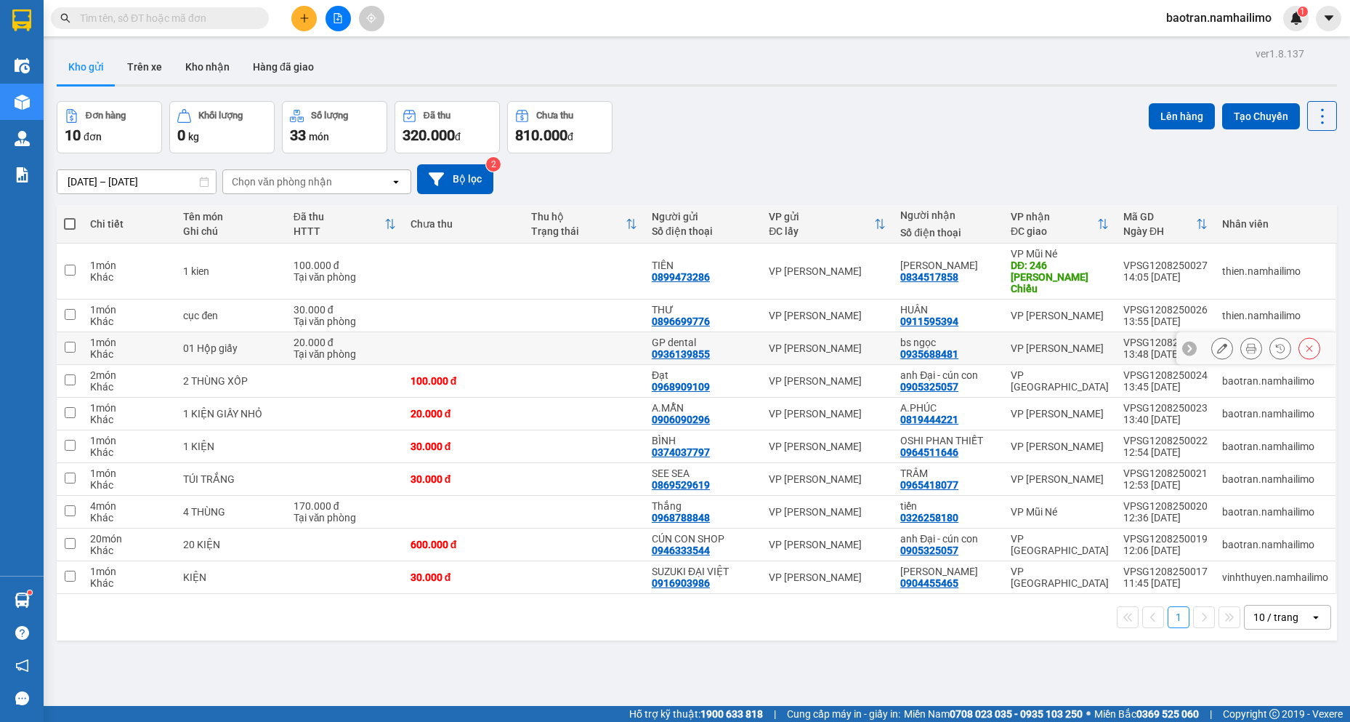
click at [932, 336] on div "bs ngọc" at bounding box center [948, 342] width 96 height 12
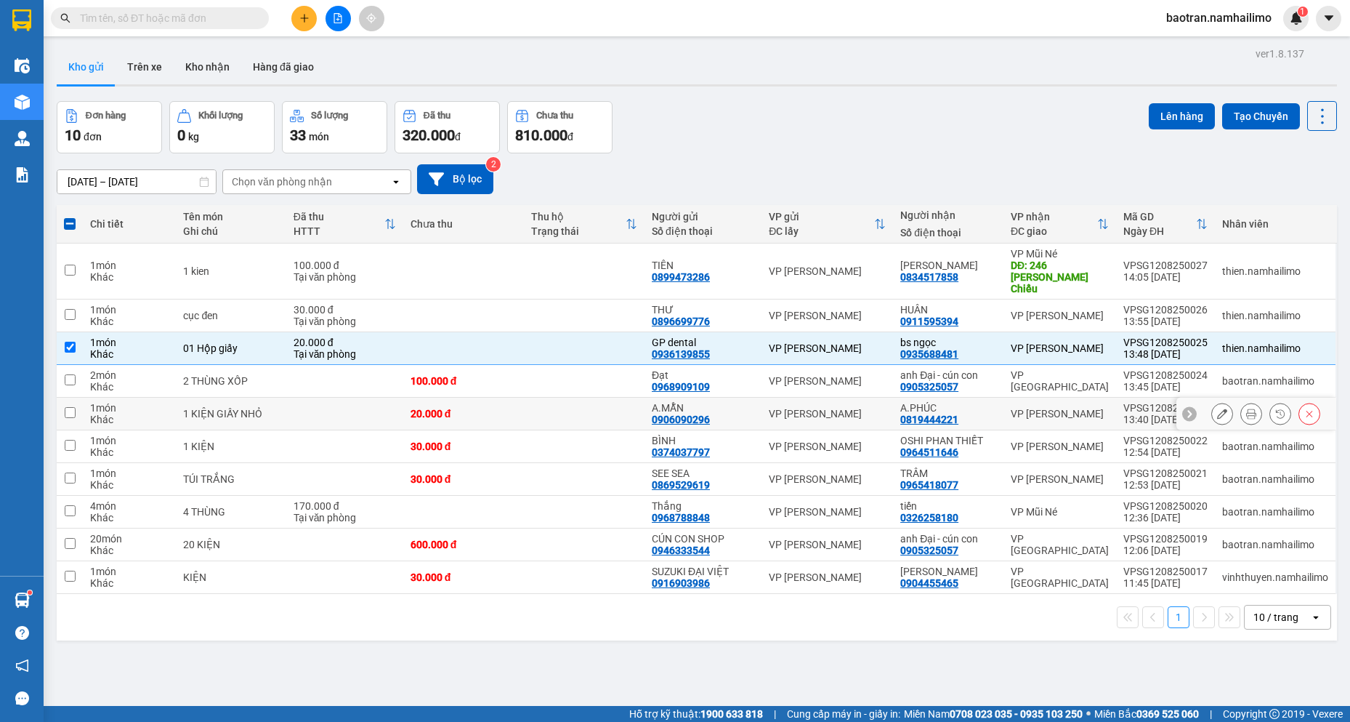
click at [988, 402] on div "A.PHÚC" at bounding box center [948, 408] width 96 height 12
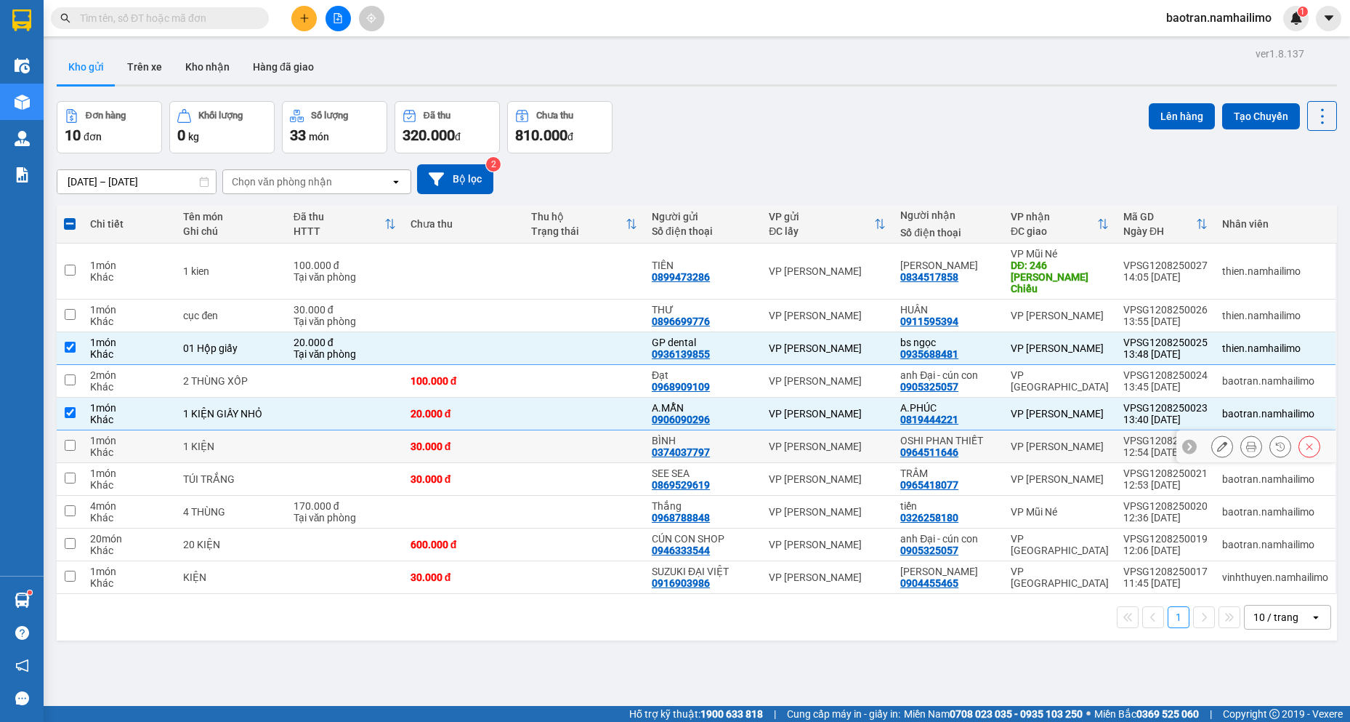
click at [1015, 440] on div "VP [PERSON_NAME]" at bounding box center [1060, 446] width 98 height 12
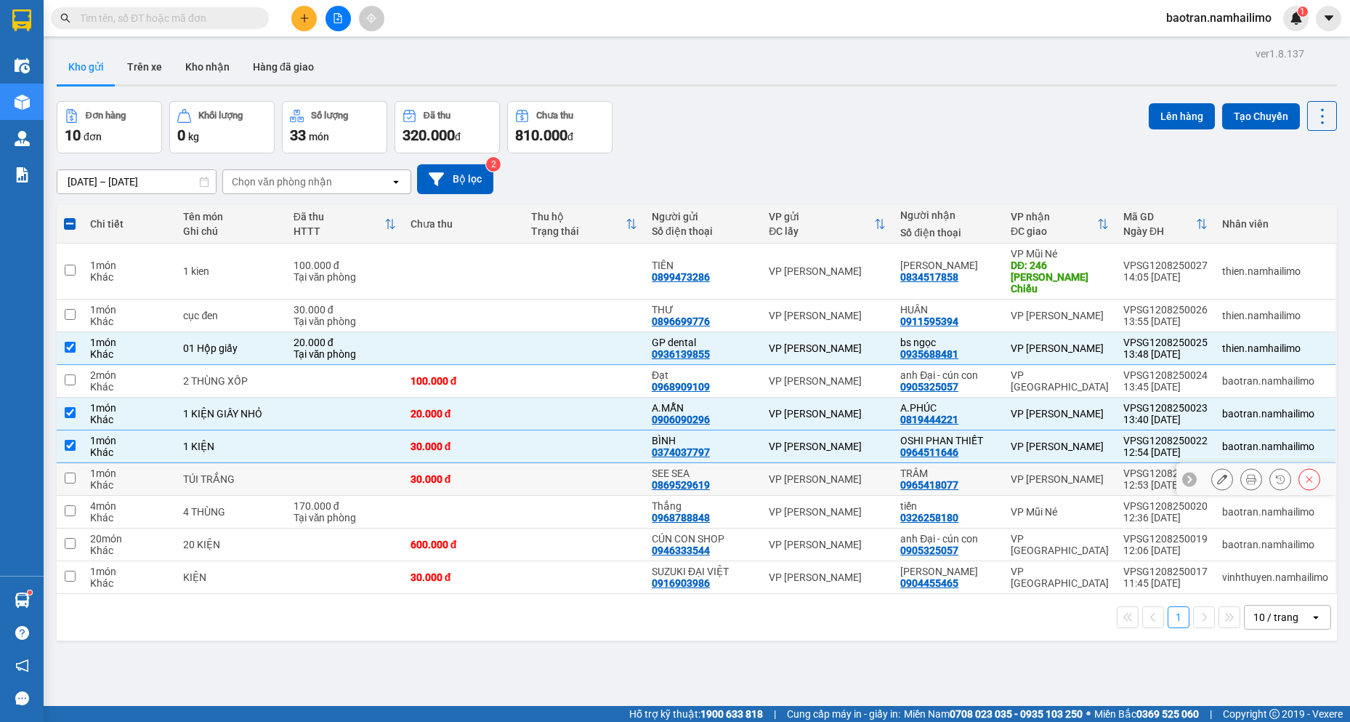
click at [1014, 473] on div "VP [PERSON_NAME]" at bounding box center [1060, 479] width 98 height 12
